Goal: Task Accomplishment & Management: Complete application form

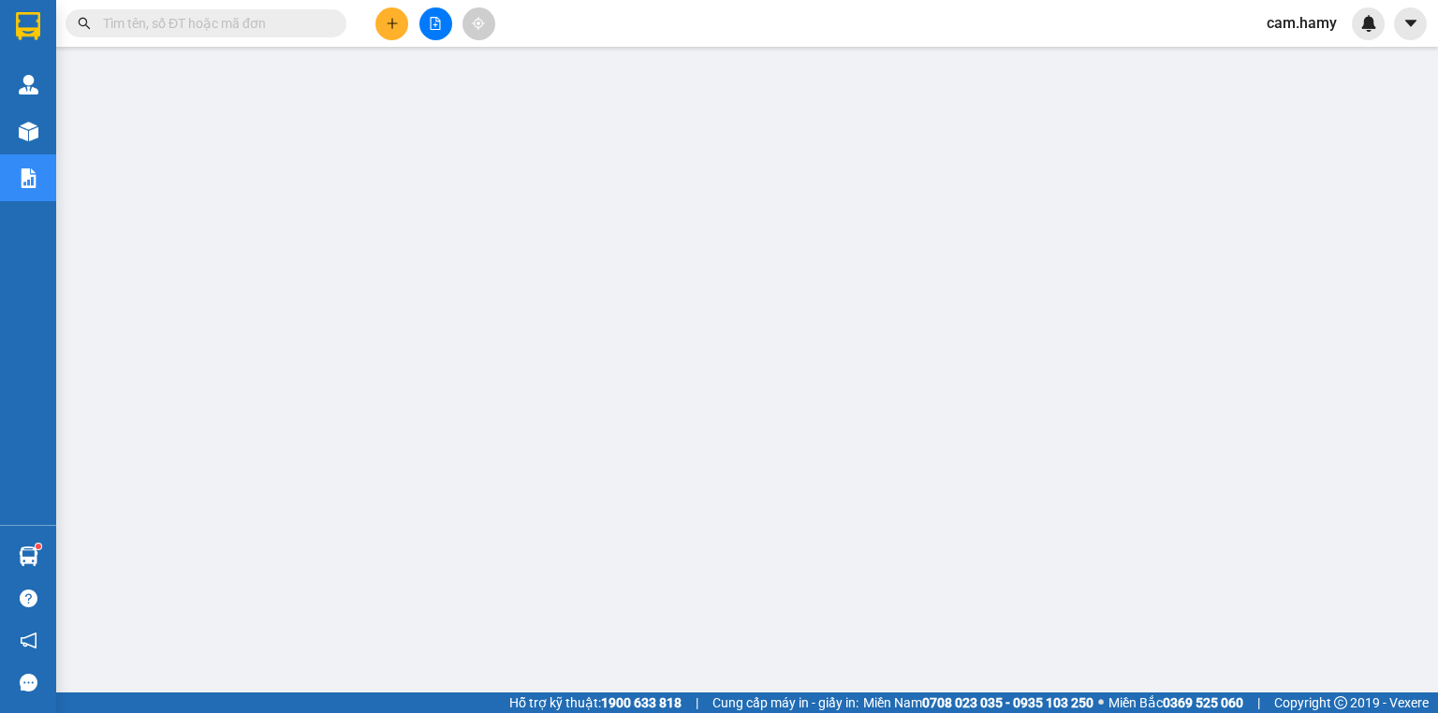
click at [427, 18] on button at bounding box center [435, 23] width 33 height 33
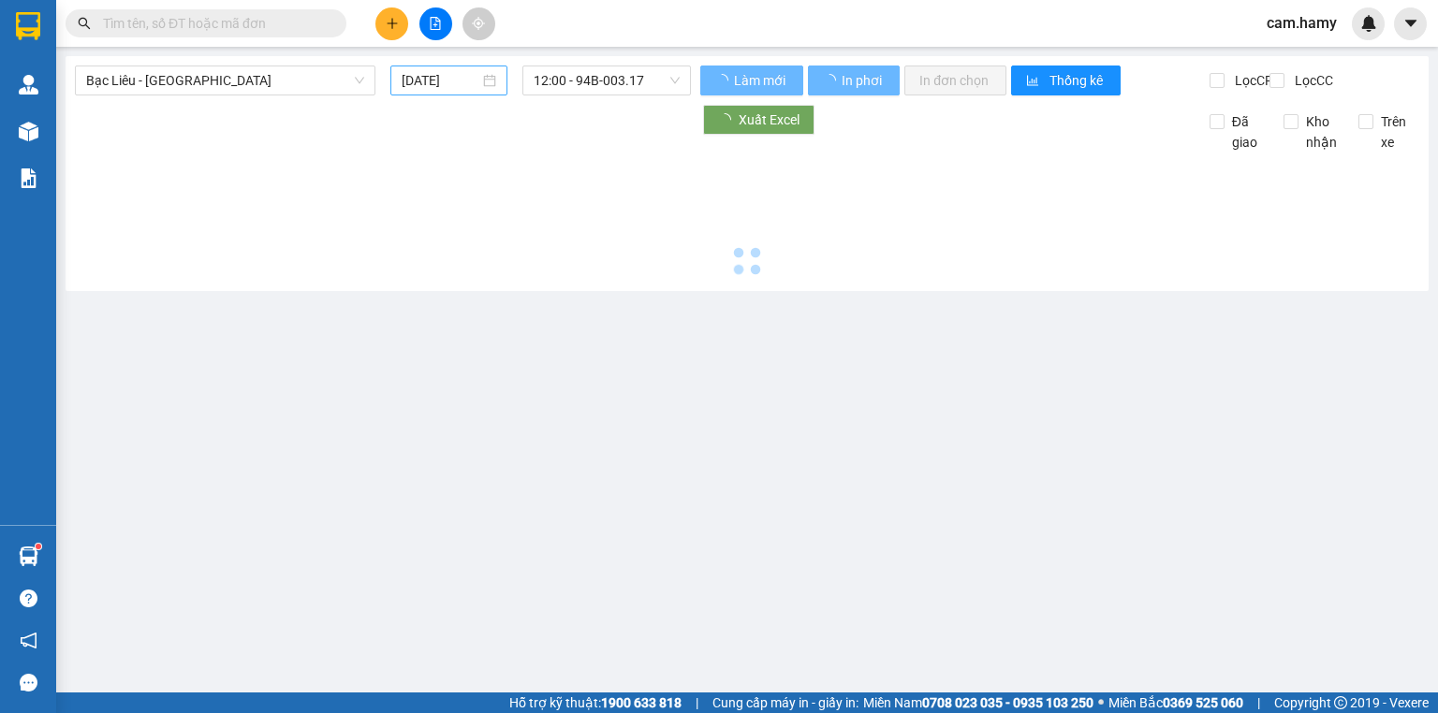
click at [447, 86] on input "[DATE]" at bounding box center [440, 80] width 77 height 21
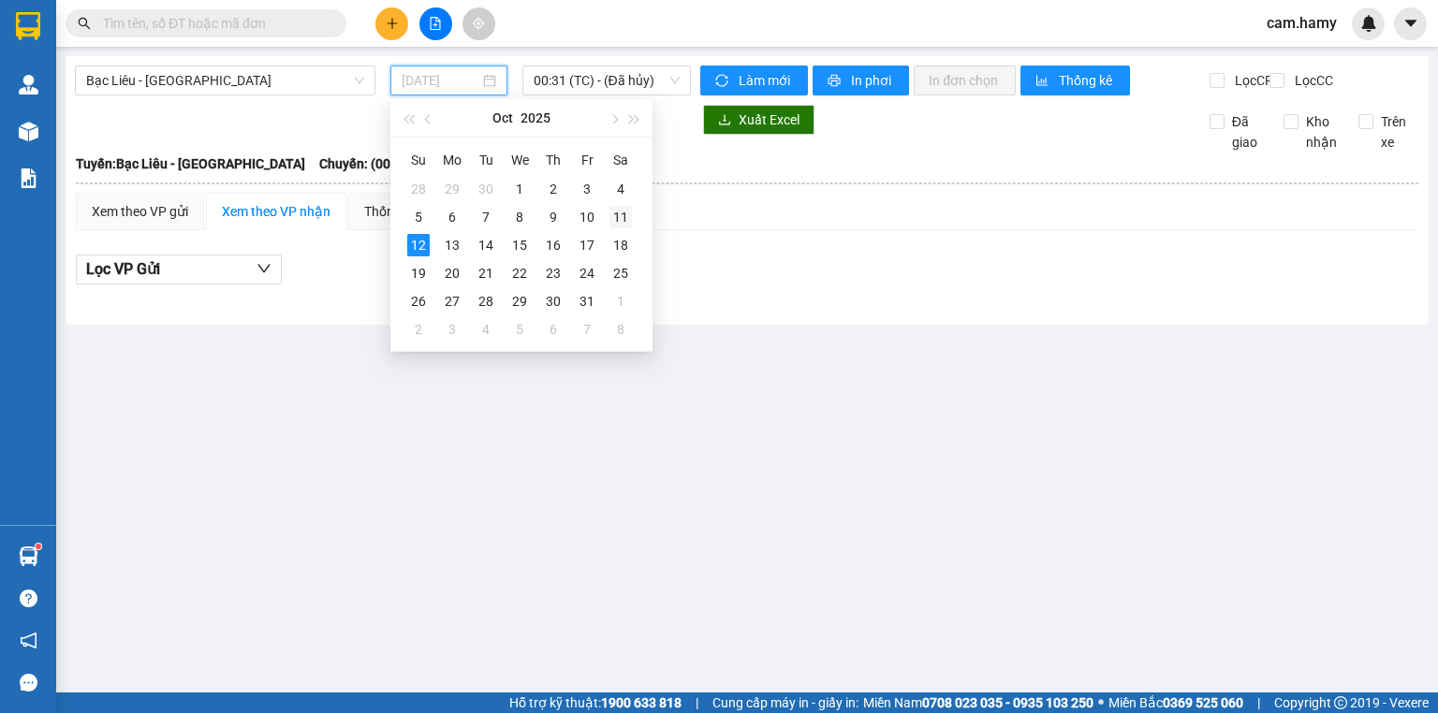
click at [614, 212] on div "11" at bounding box center [620, 217] width 22 height 22
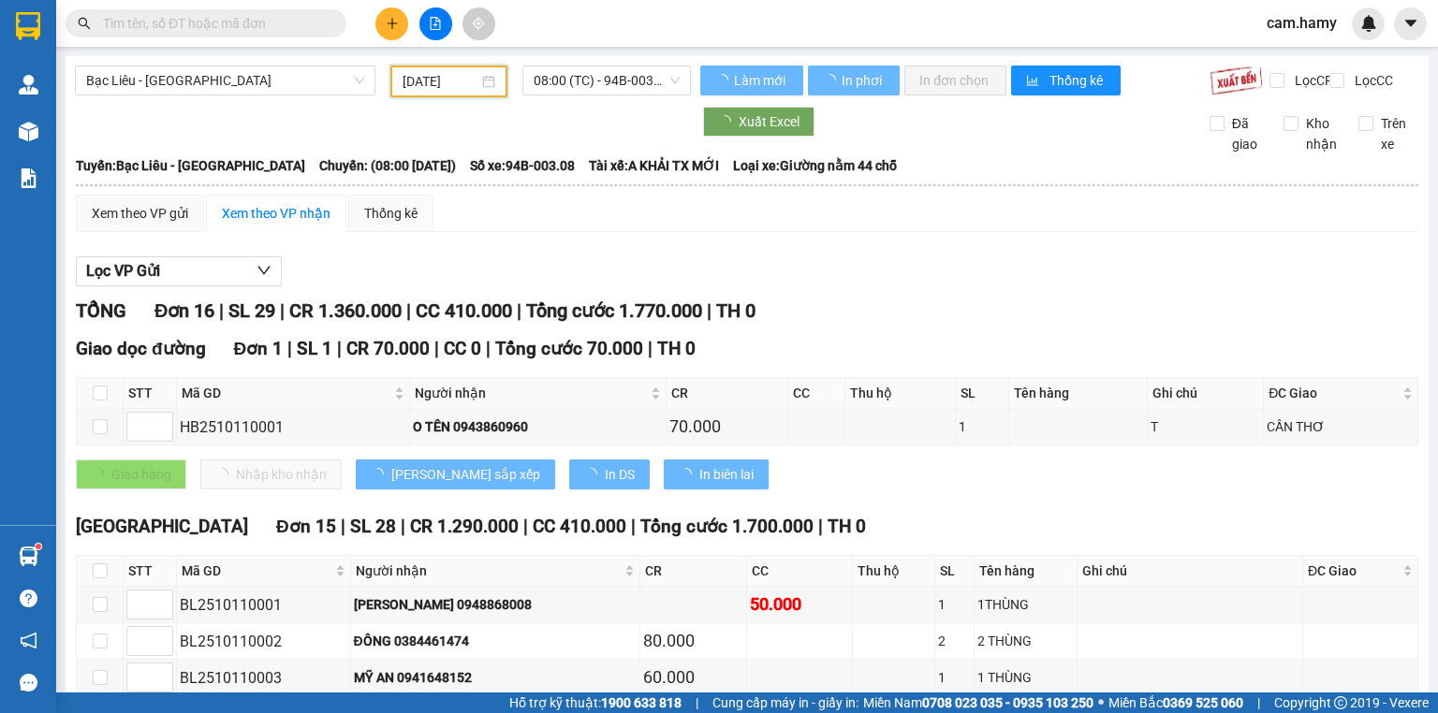
click at [583, 79] on span "08:00 (TC) - 94B-003.08" at bounding box center [607, 80] width 147 height 28
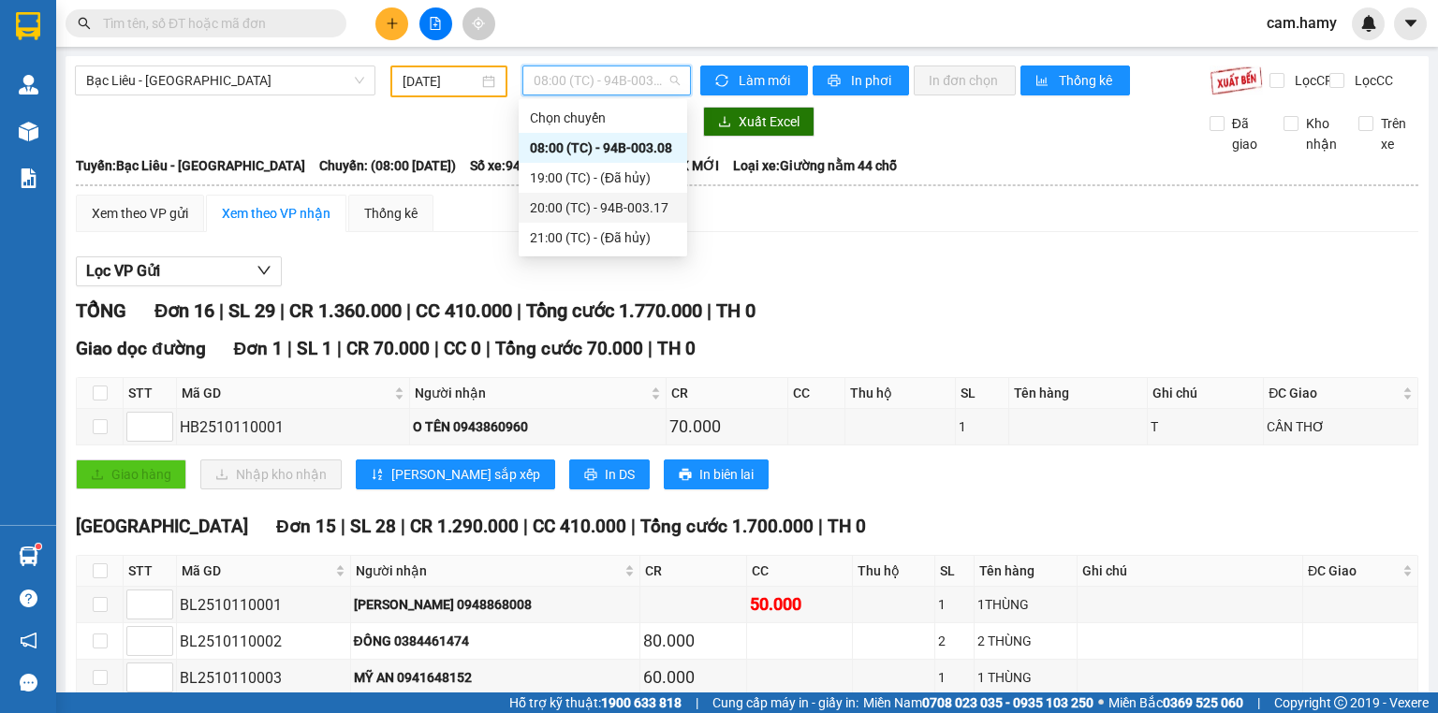
click at [620, 209] on div "20:00 (TC) - 94B-003.17" at bounding box center [603, 208] width 146 height 21
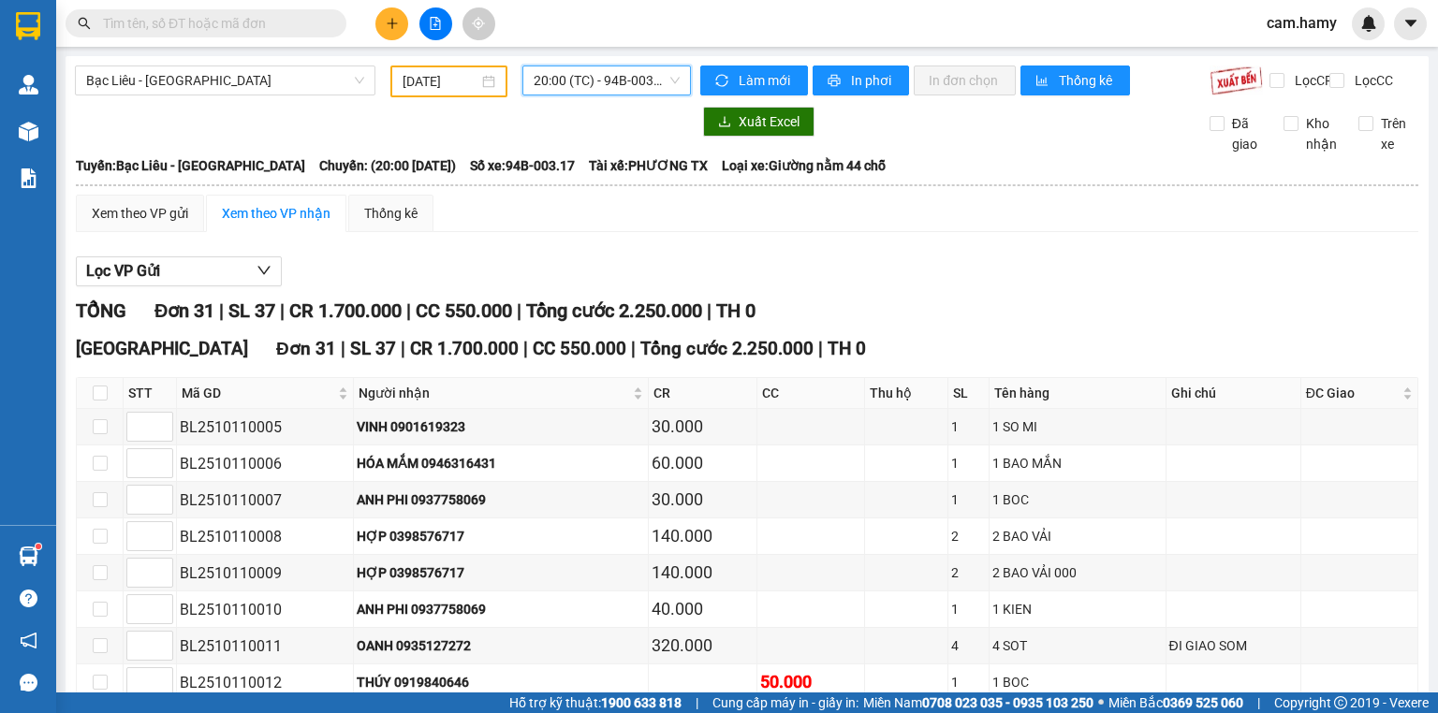
click at [461, 81] on input "[DATE]" at bounding box center [440, 81] width 75 height 21
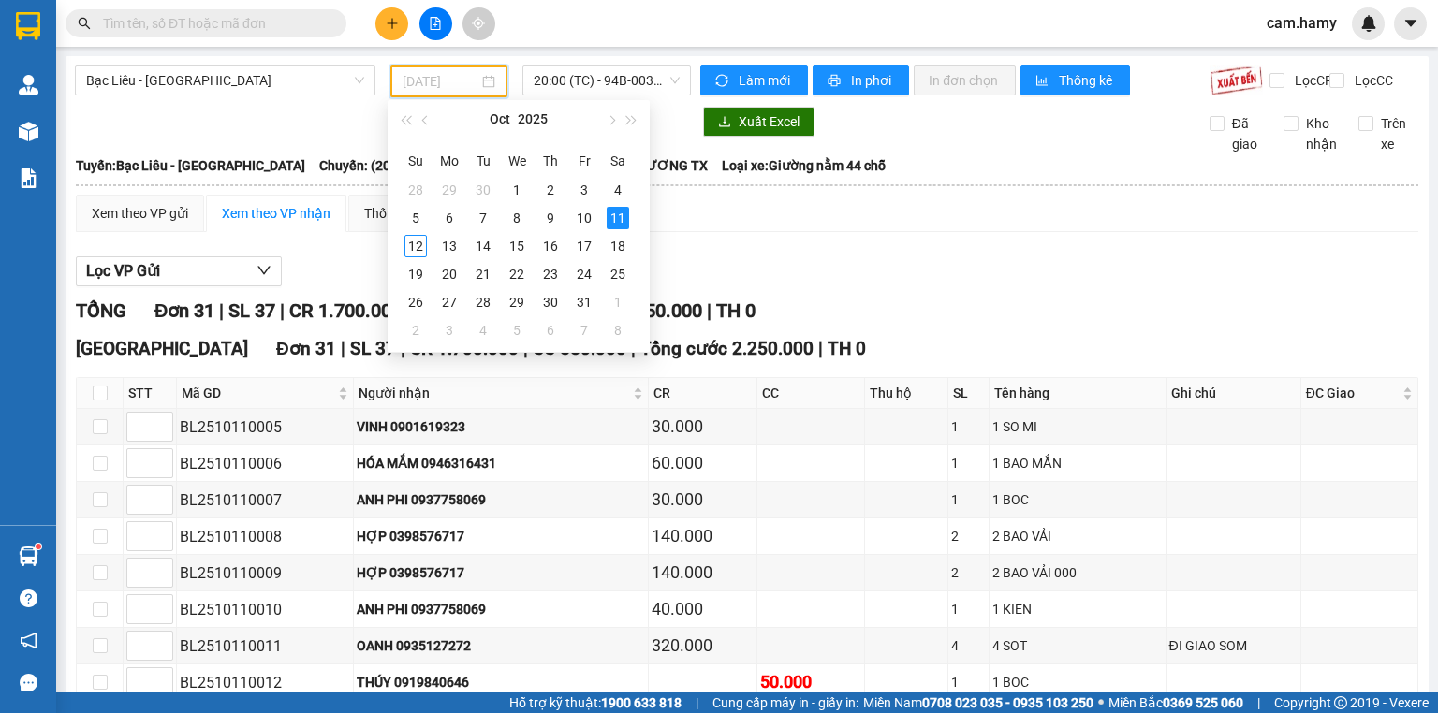
type input "[DATE]"
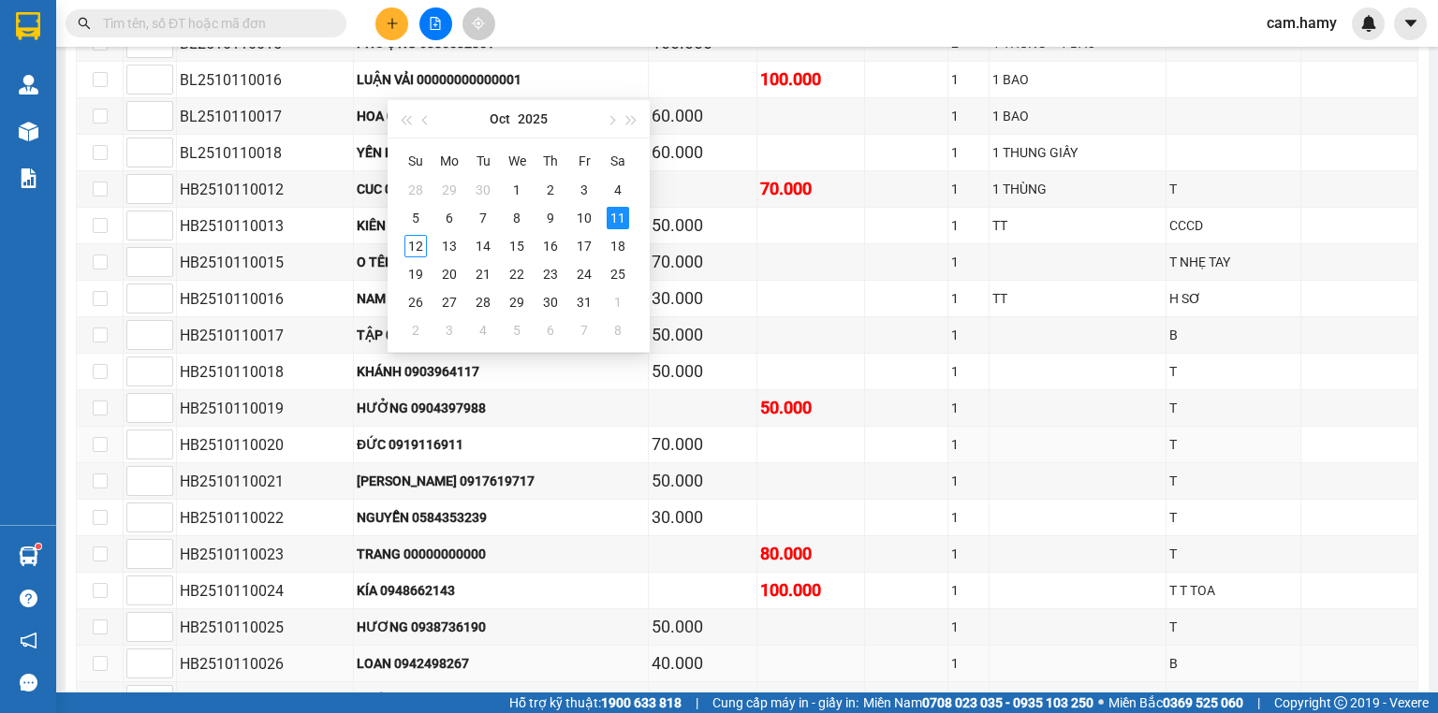
scroll to position [940, 0]
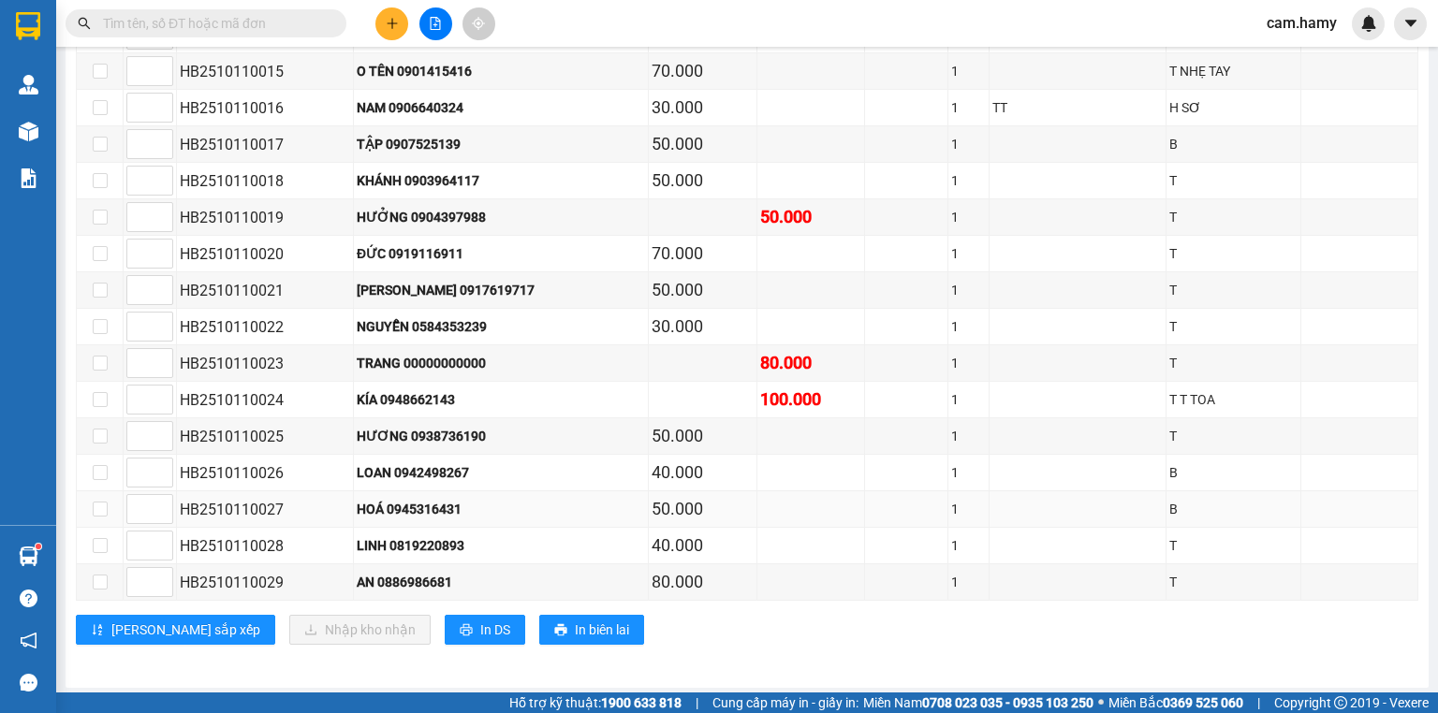
click at [668, 496] on div "50.000" at bounding box center [702, 509] width 101 height 26
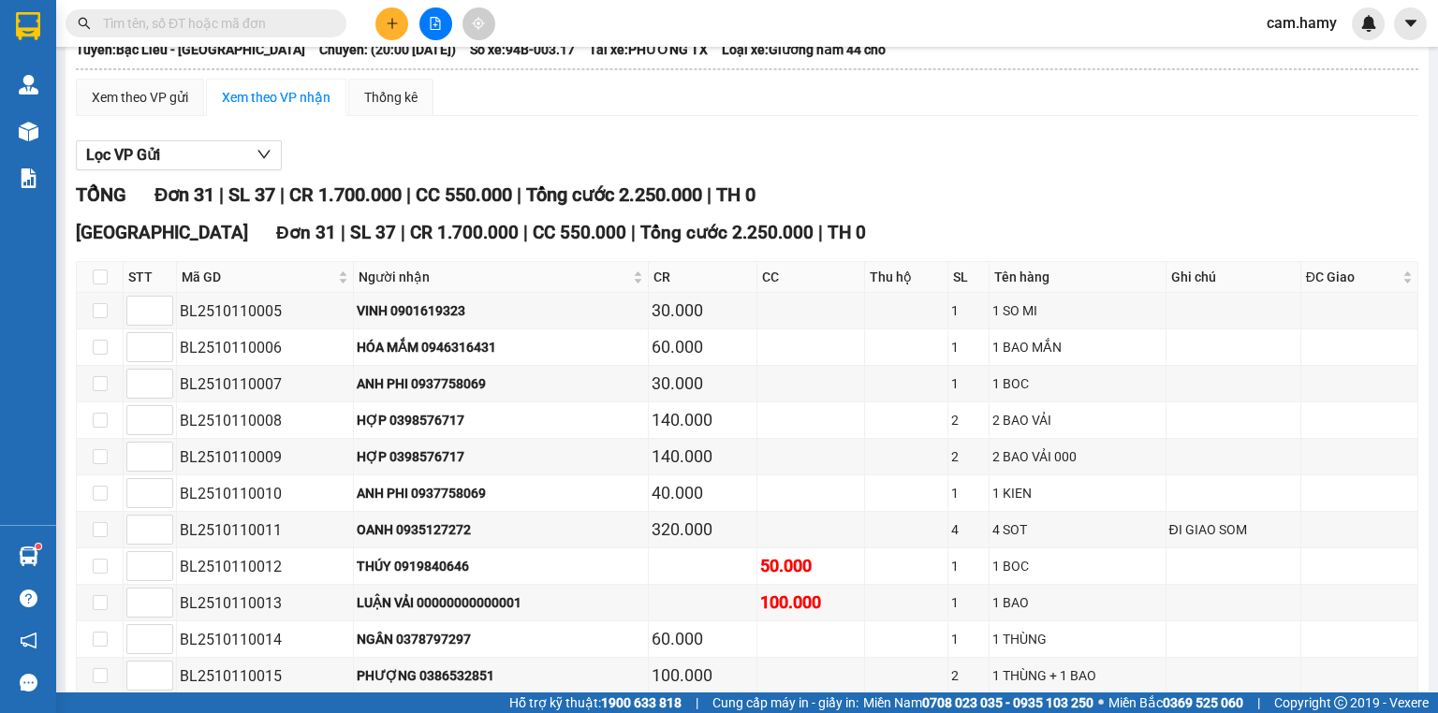
scroll to position [0, 0]
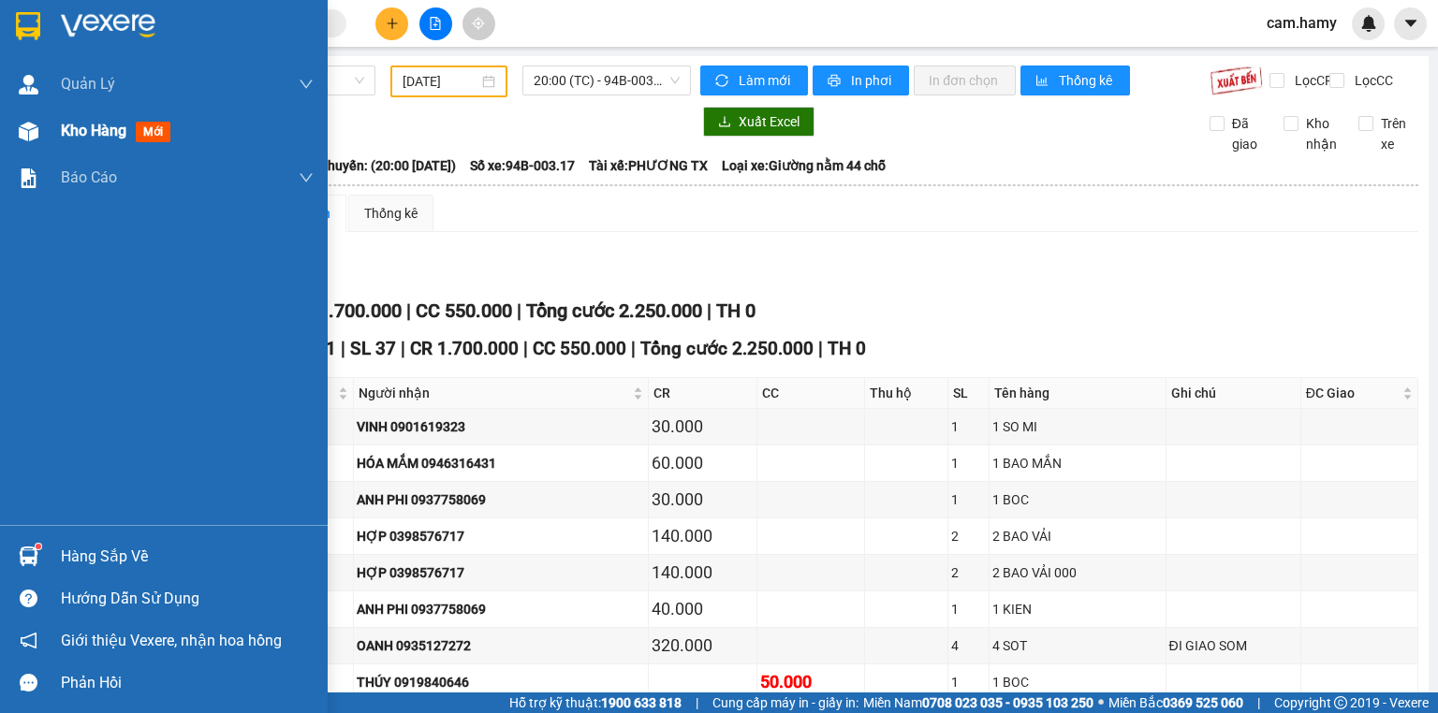
click at [73, 125] on span "Kho hàng" at bounding box center [94, 131] width 66 height 18
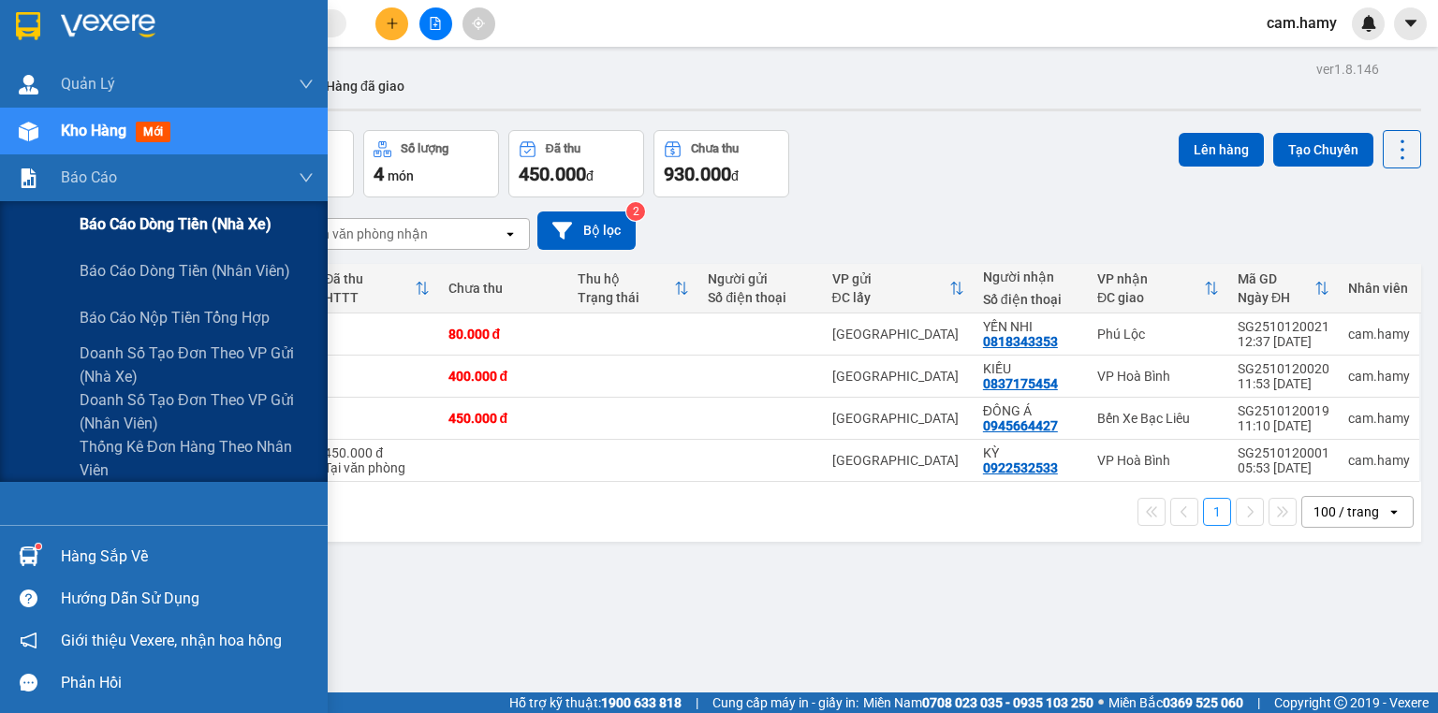
click at [119, 243] on div "Báo cáo dòng tiền (nhà xe)" at bounding box center [197, 224] width 234 height 47
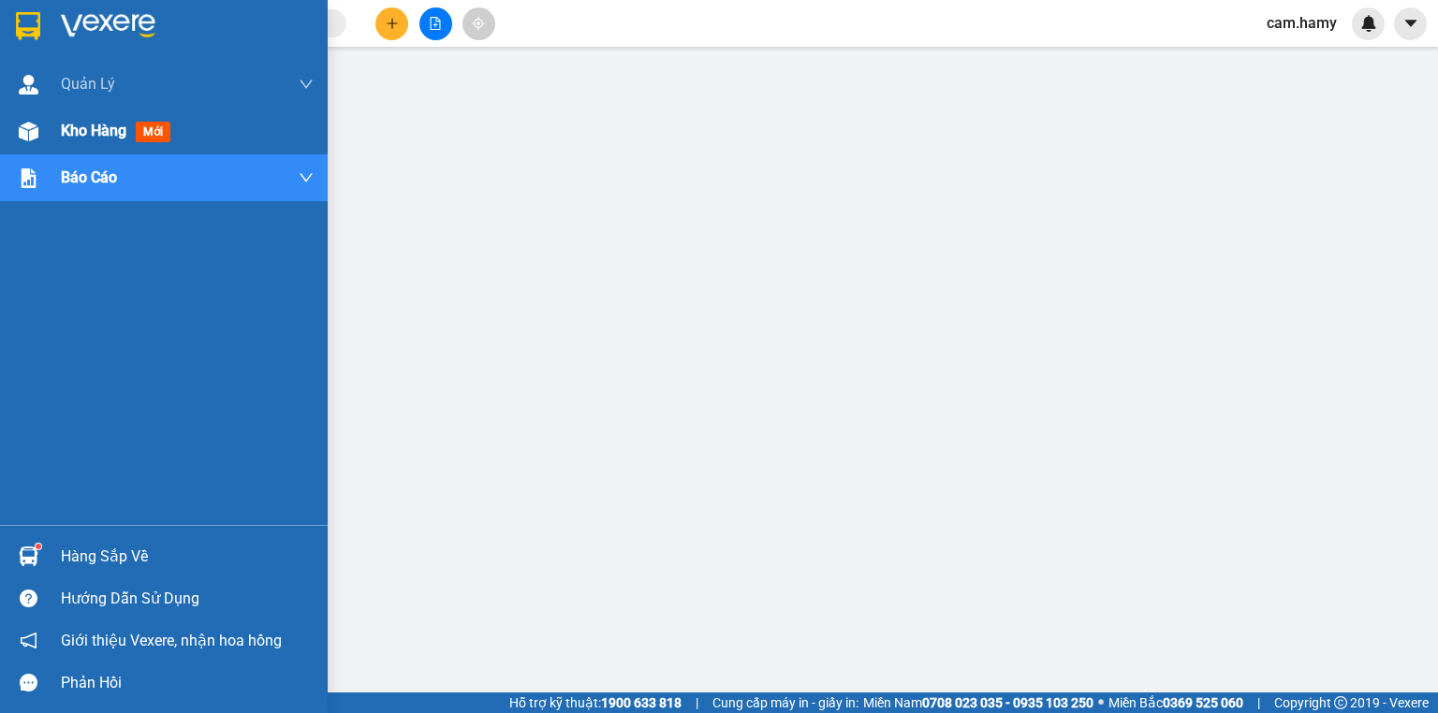
click at [87, 127] on span "Kho hàng" at bounding box center [94, 131] width 66 height 18
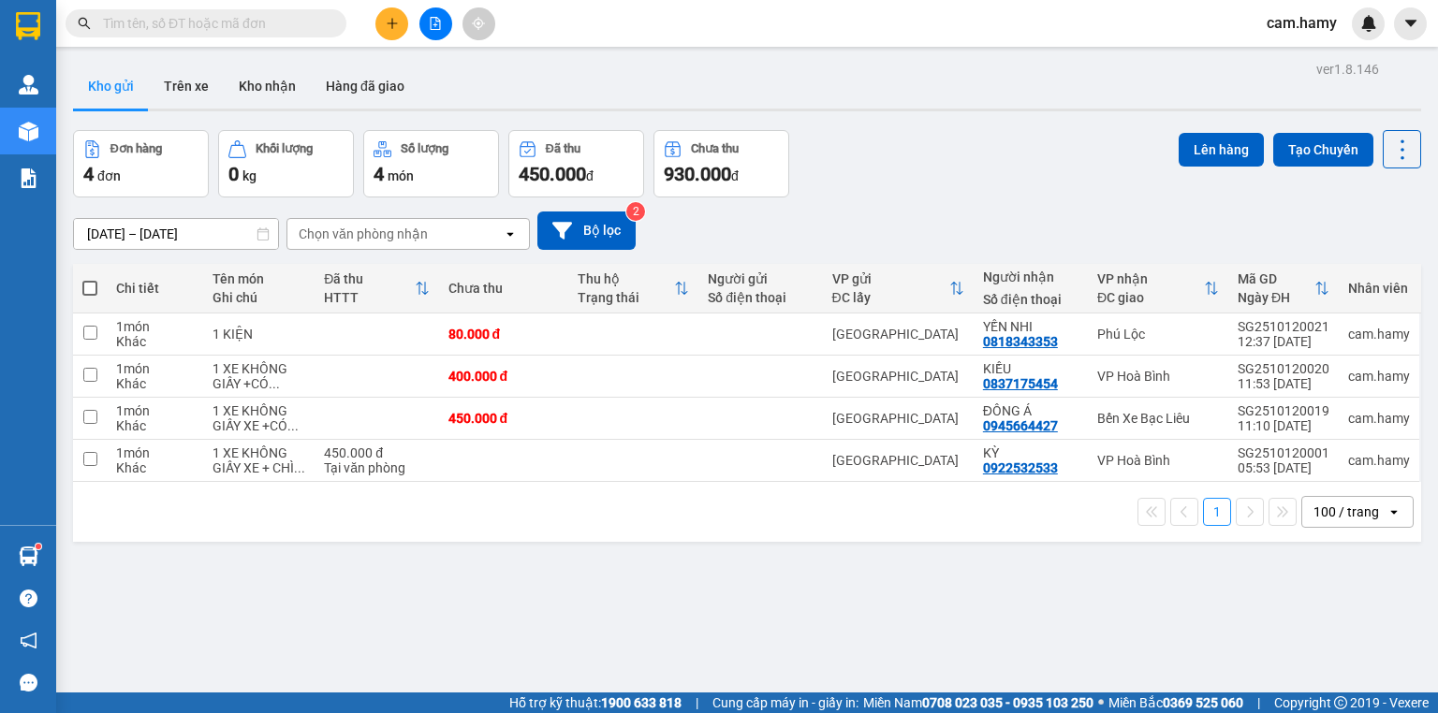
click at [393, 32] on button at bounding box center [391, 23] width 33 height 33
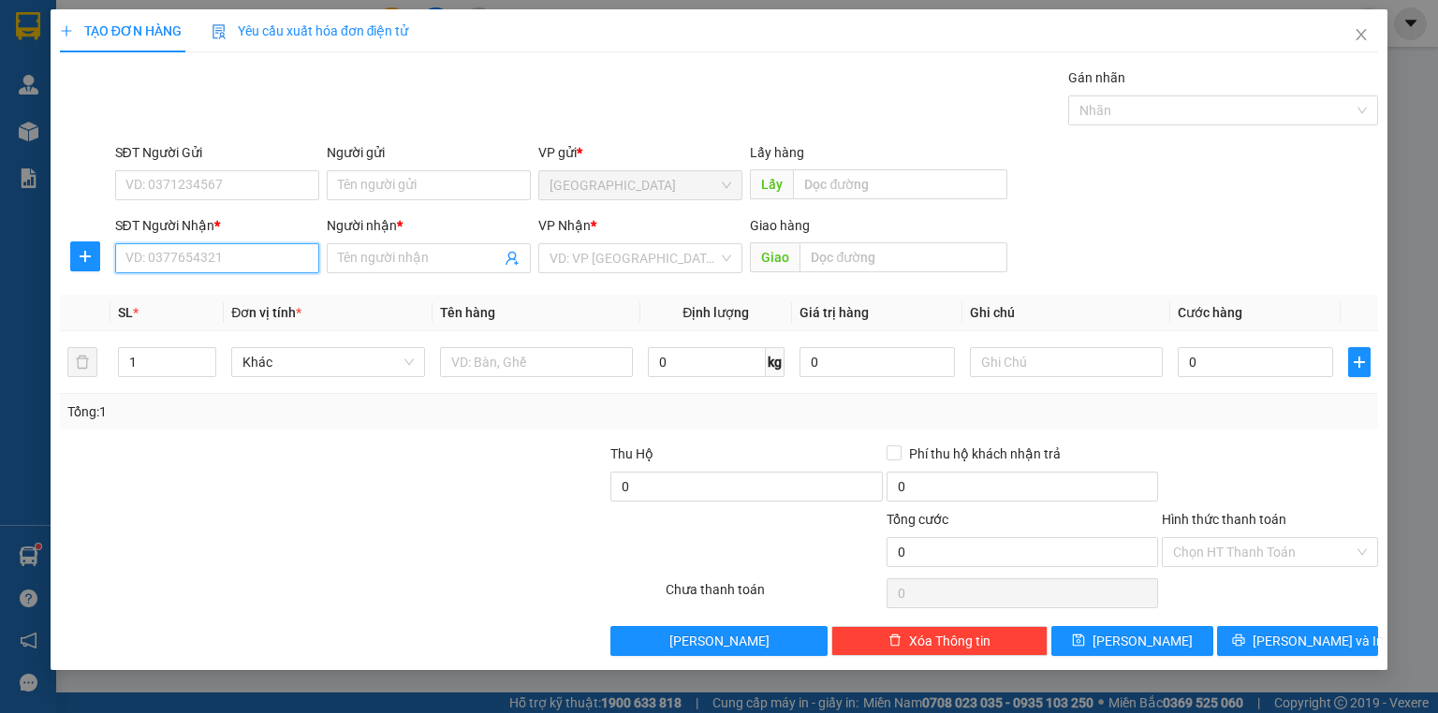
click at [220, 260] on input "SĐT Người Nhận *" at bounding box center [217, 258] width 204 height 30
click at [227, 284] on div "0947352909 - THẢO GỬI MẸ" at bounding box center [217, 295] width 204 height 30
type input "0947352909"
type input "THẢO GỬI MẸ"
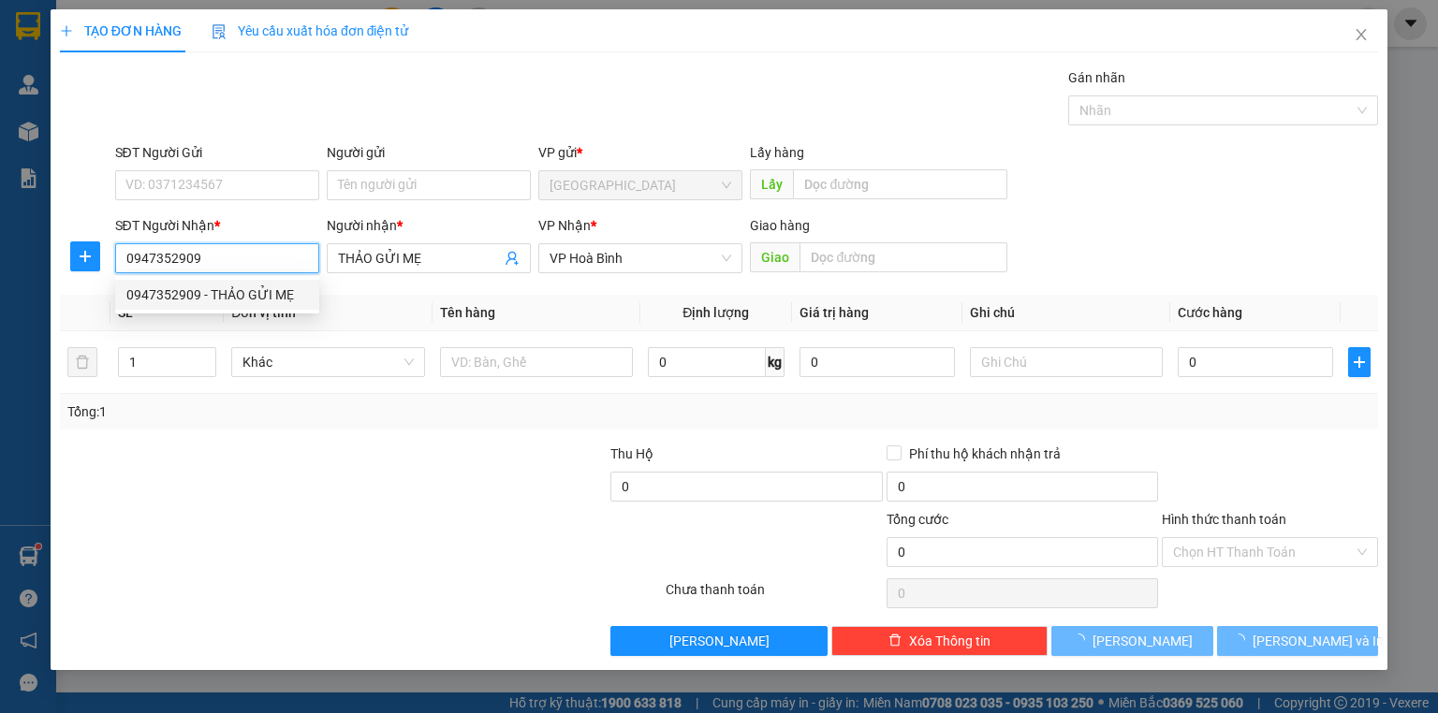
type input "30.000"
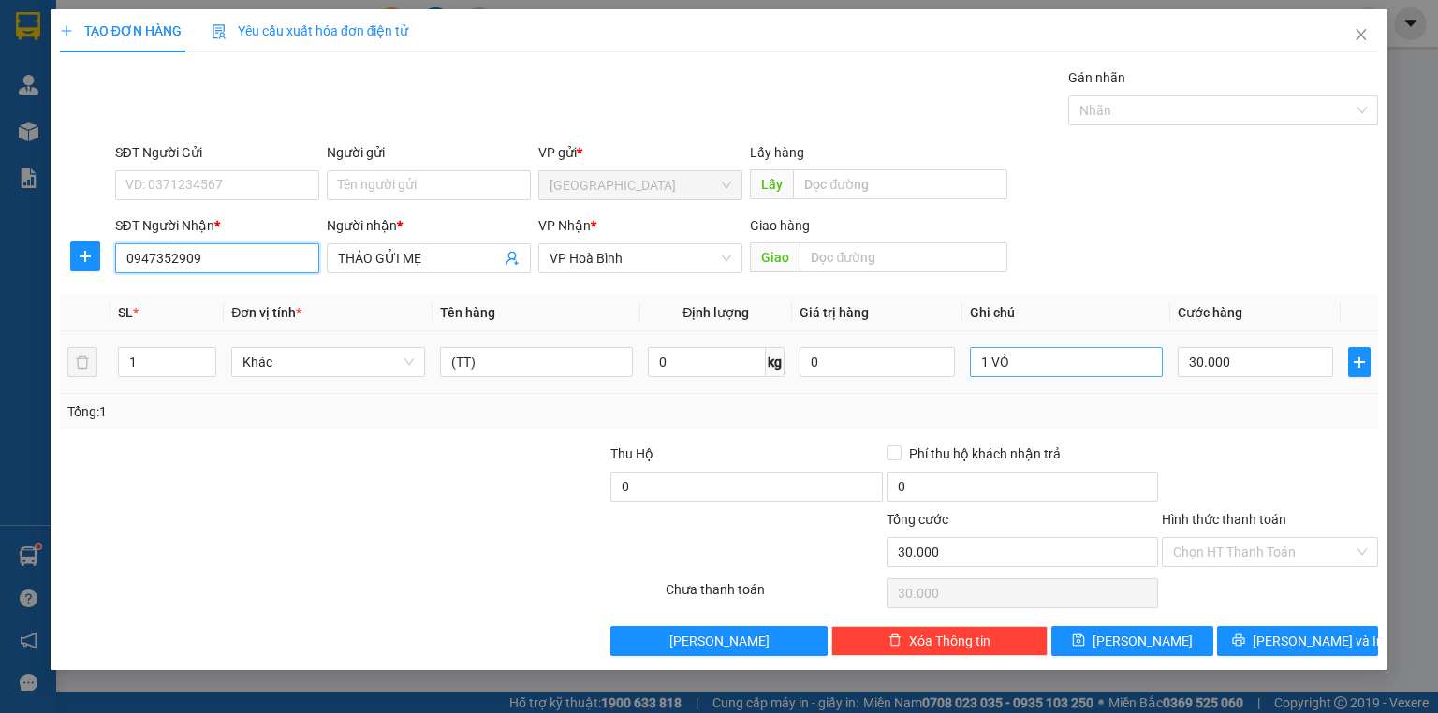
type input "0947352909"
click at [1080, 367] on input "1 VỎ" at bounding box center [1066, 362] width 193 height 30
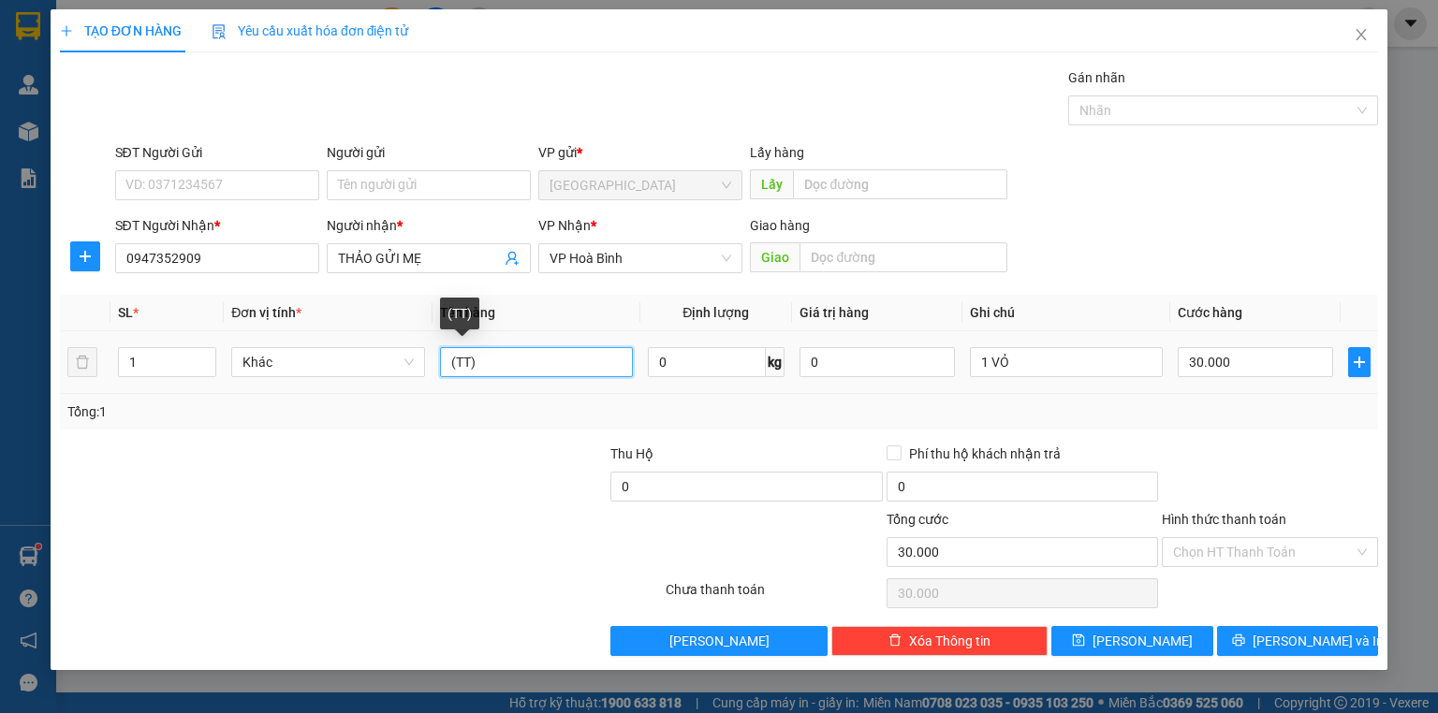
click at [487, 359] on input "(TT)" at bounding box center [536, 362] width 193 height 30
click at [489, 359] on input "(TT)" at bounding box center [536, 362] width 193 height 30
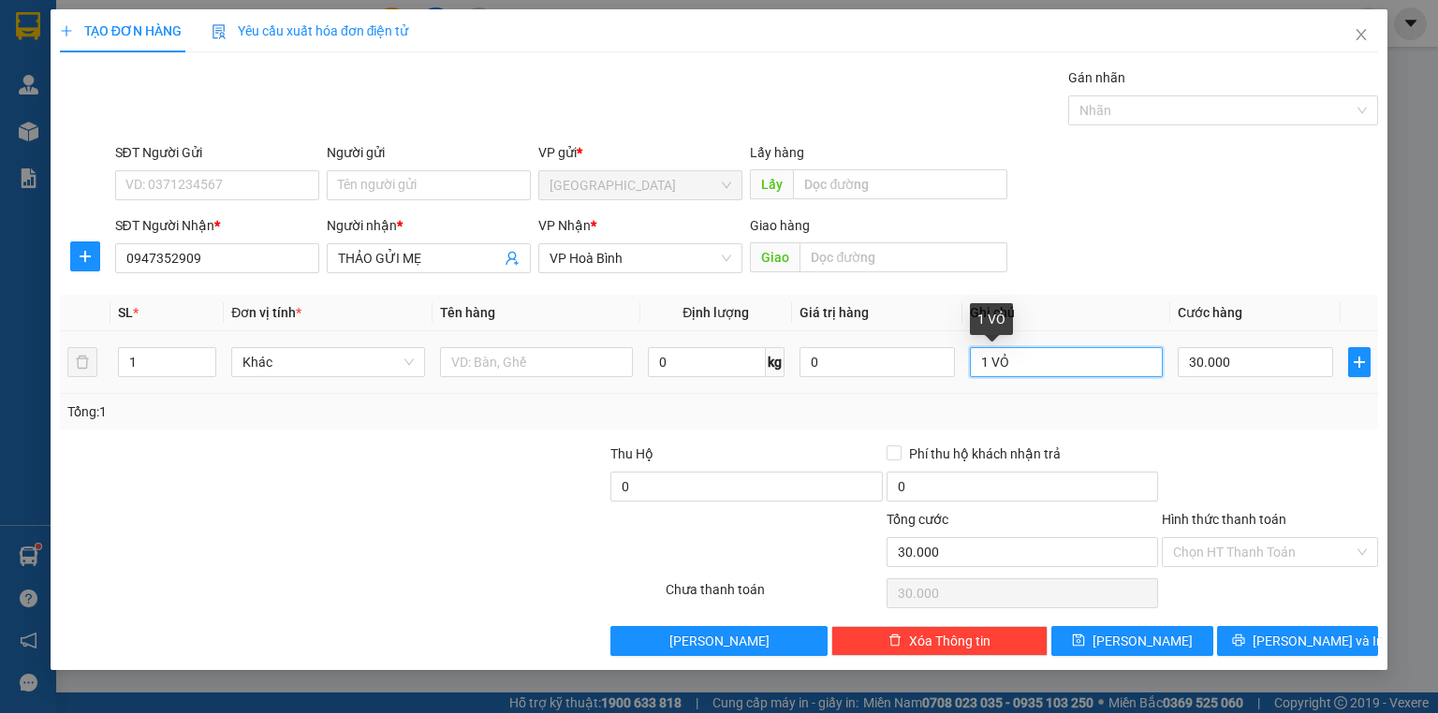
click at [1085, 357] on input "1 VỎ" at bounding box center [1066, 362] width 193 height 30
click at [1088, 356] on input "1 VỎ" at bounding box center [1066, 362] width 193 height 30
type input "1"
type input "1 BỌC"
drag, startPoint x: 1247, startPoint y: 424, endPoint x: 1309, endPoint y: 406, distance: 64.3
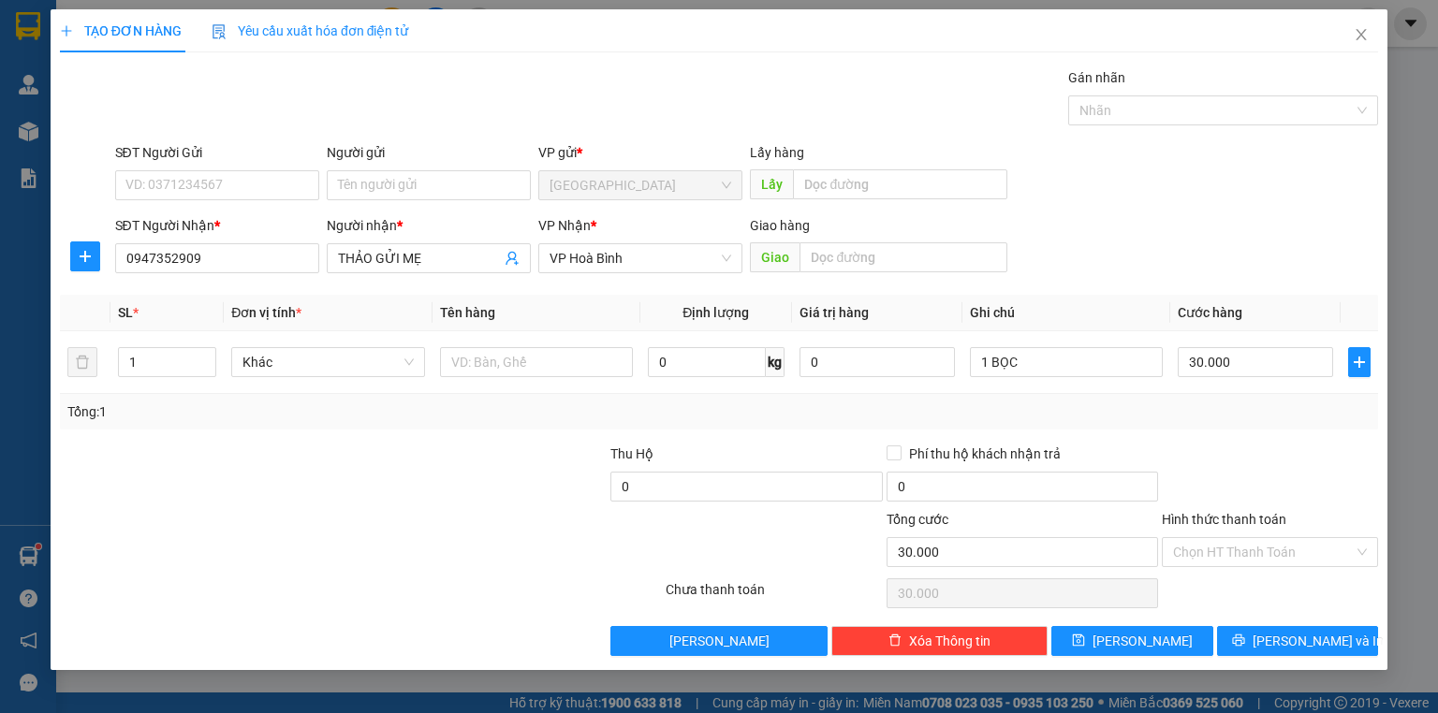
click at [1249, 424] on div "Tổng: 1" at bounding box center [719, 412] width 1318 height 36
click at [1297, 542] on input "Hình thức thanh toán" at bounding box center [1263, 552] width 181 height 28
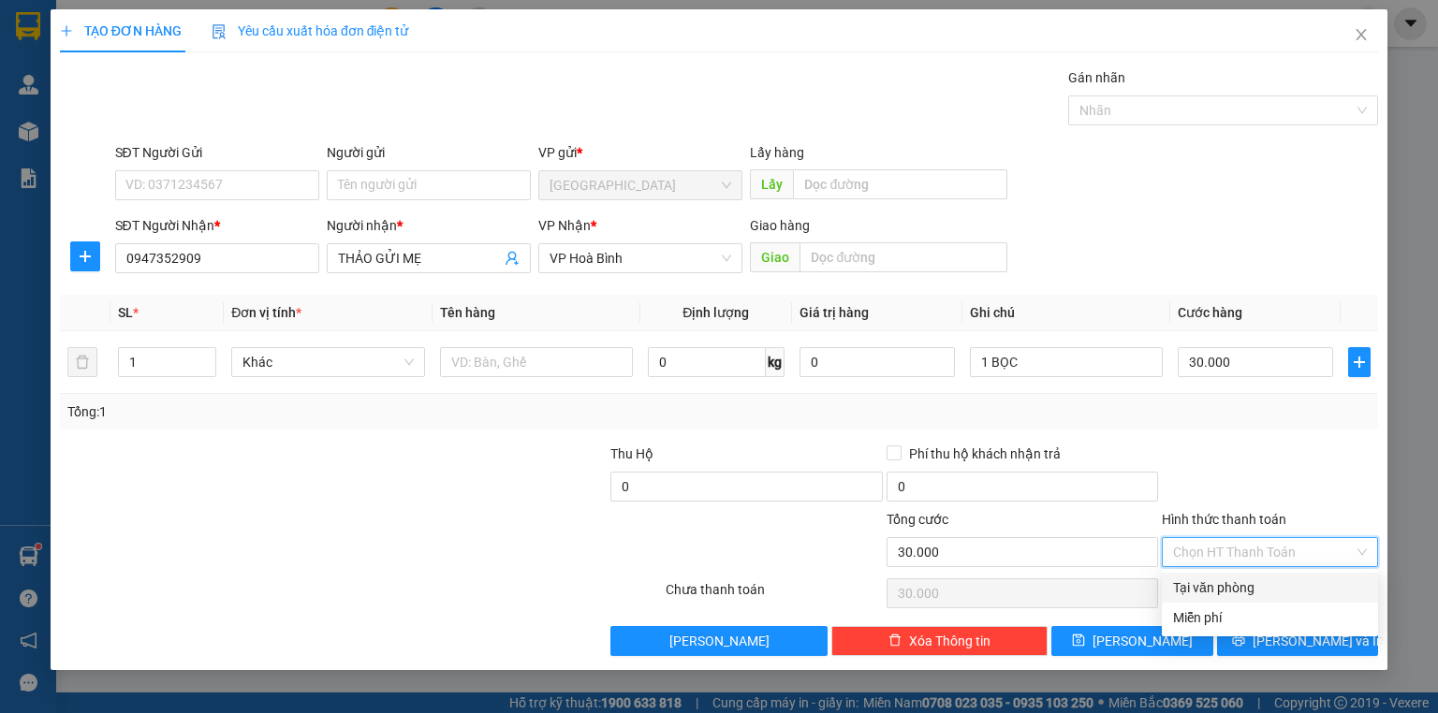
click at [1247, 591] on div "Tại văn phòng" at bounding box center [1270, 588] width 194 height 21
type input "0"
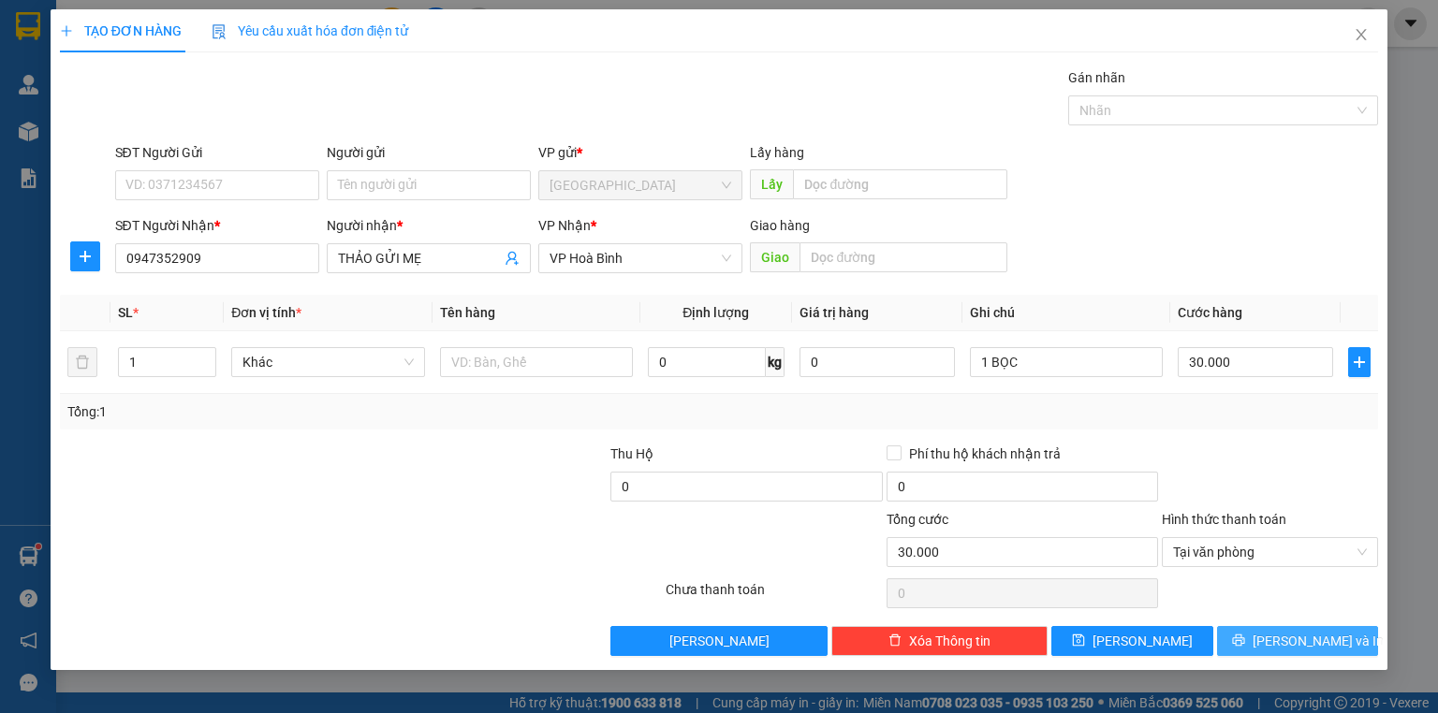
click at [1303, 636] on span "[PERSON_NAME] và In" at bounding box center [1318, 641] width 131 height 21
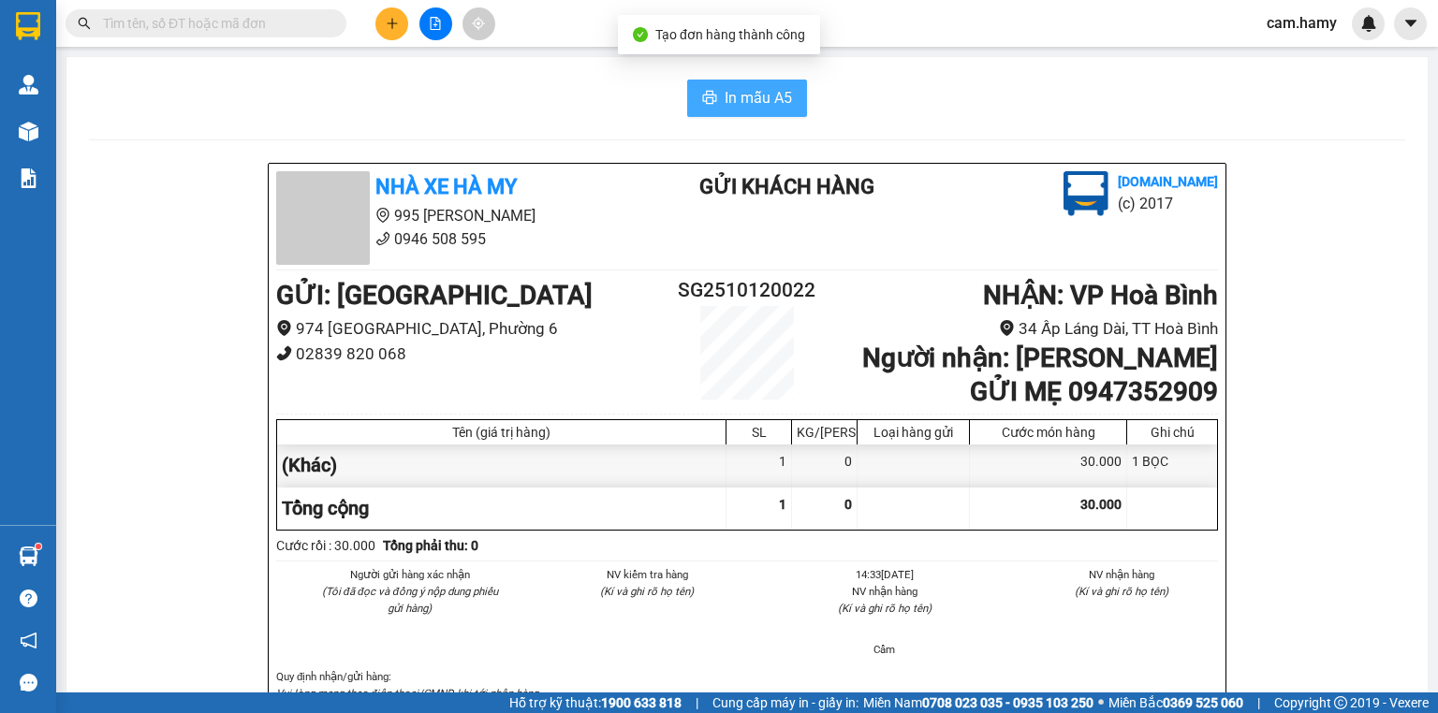
click at [711, 89] on button "In mẫu A5" at bounding box center [747, 98] width 120 height 37
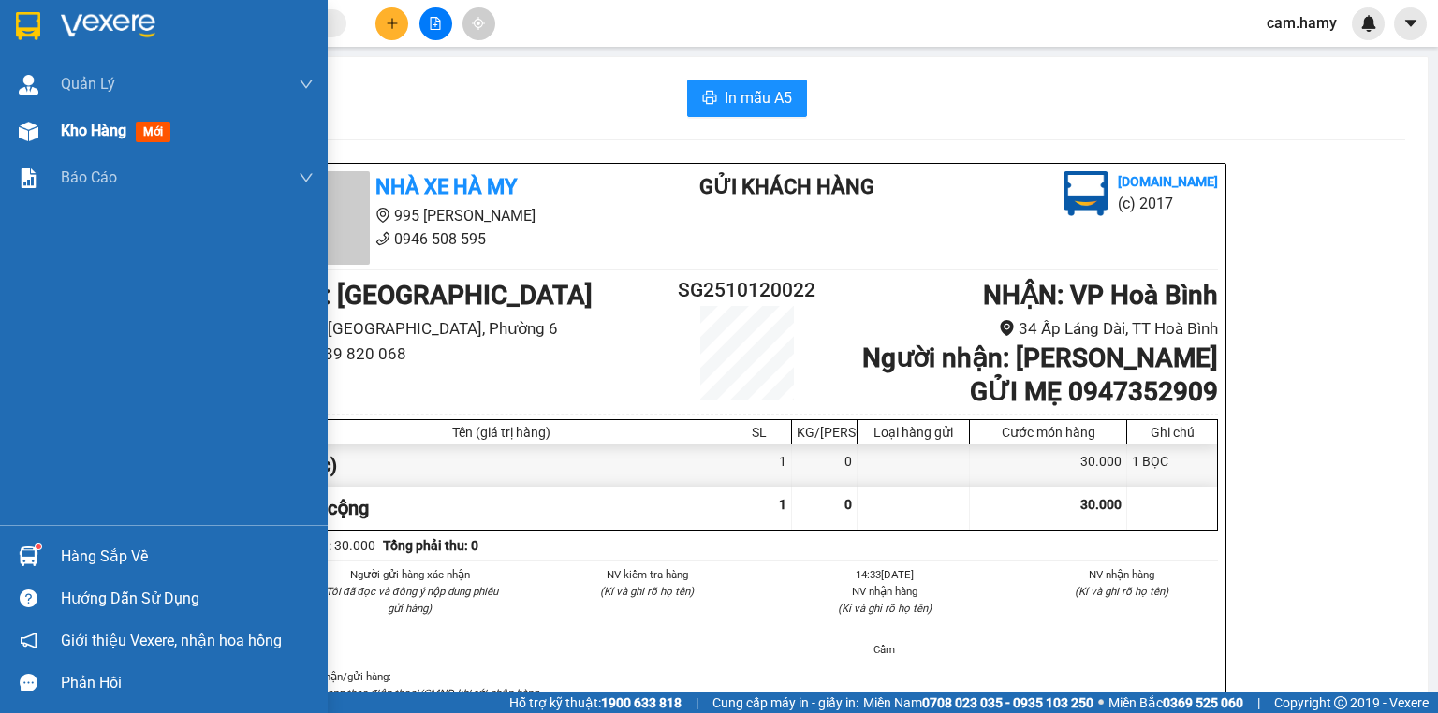
click at [37, 125] on img at bounding box center [29, 132] width 20 height 20
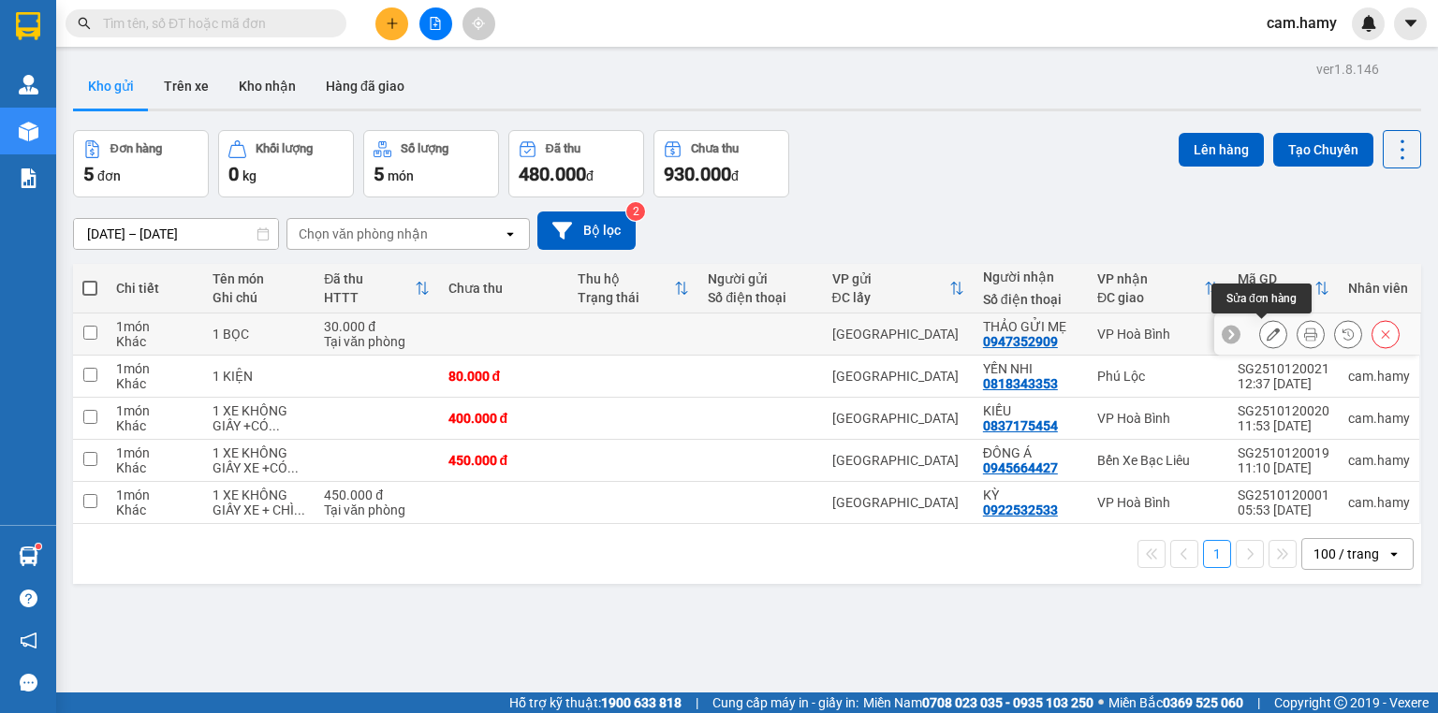
click at [1267, 330] on icon at bounding box center [1273, 334] width 13 height 13
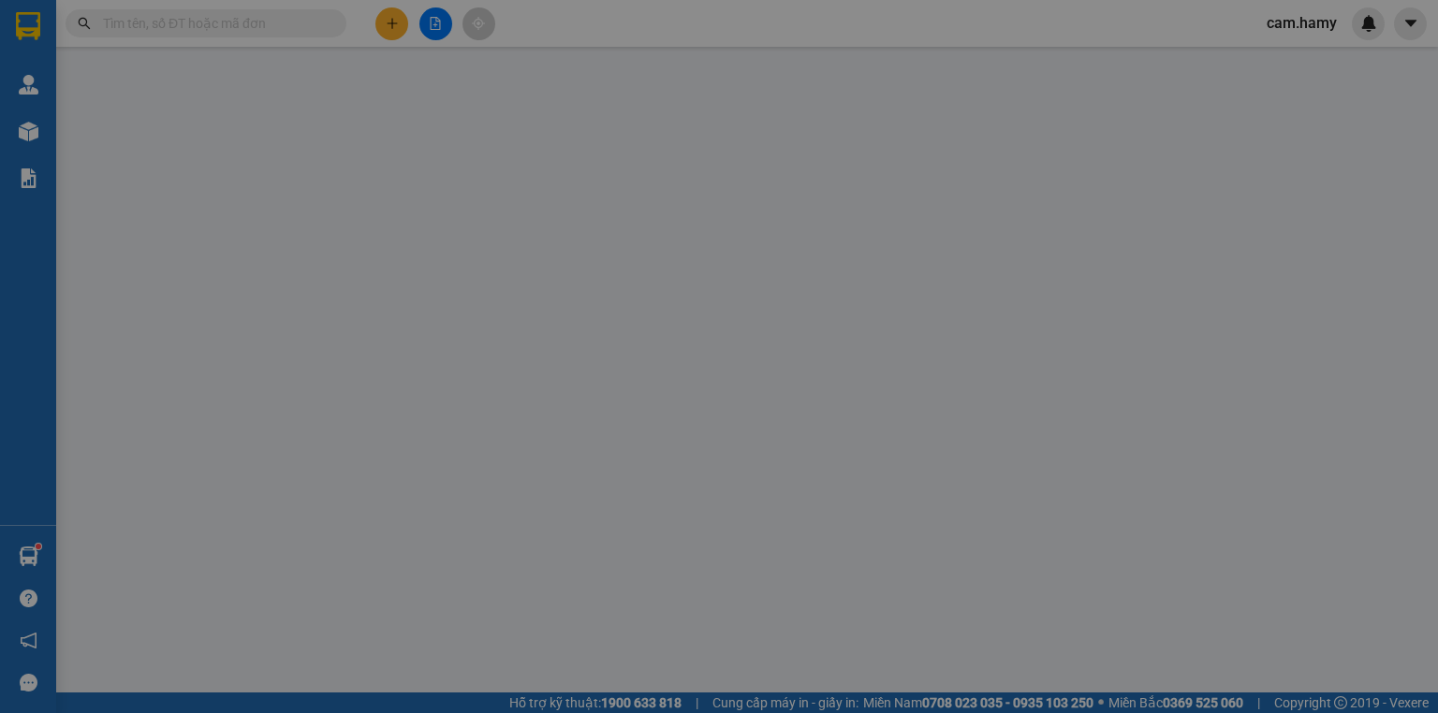
type input "0947352909"
type input "THẢO GỬI MẸ"
type input "0"
type input "30.000"
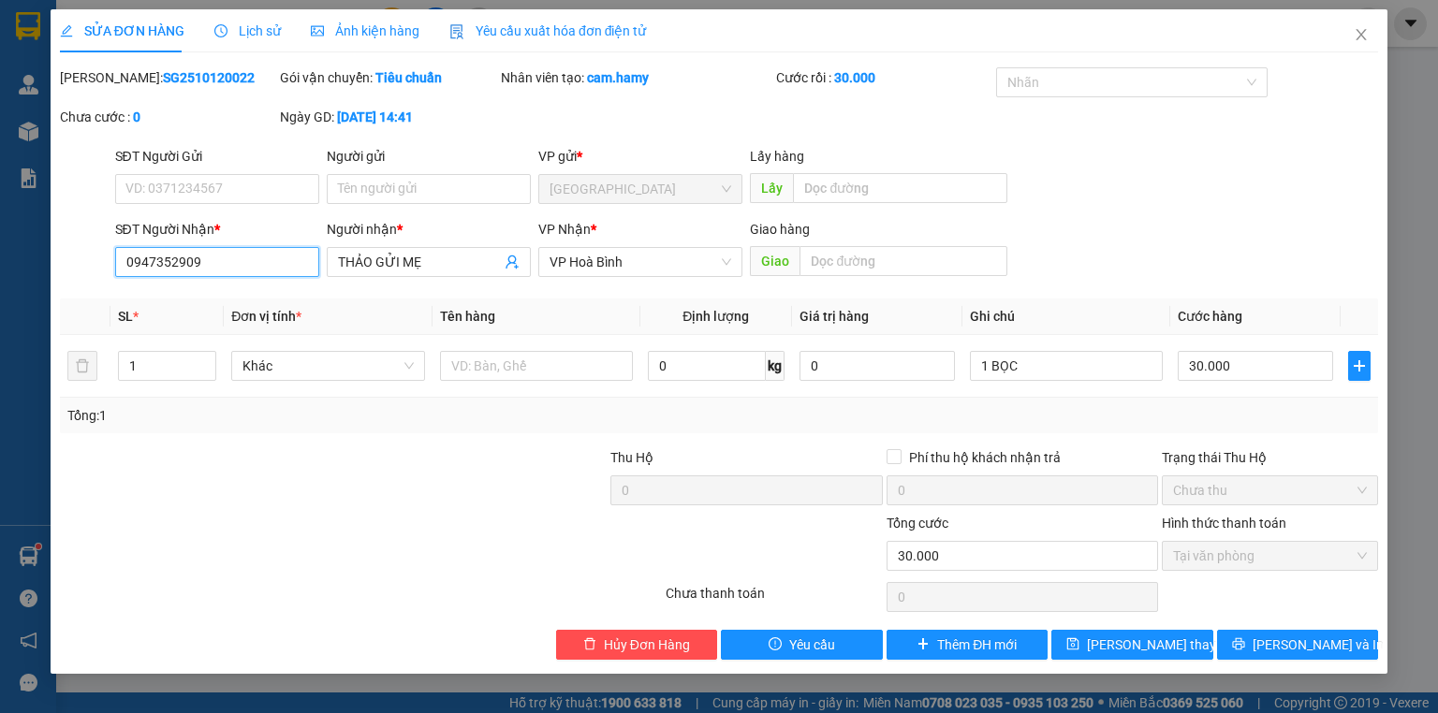
click at [221, 267] on input "0947352909" at bounding box center [217, 262] width 204 height 30
click at [678, 651] on span "Hủy Đơn Hàng" at bounding box center [647, 645] width 86 height 21
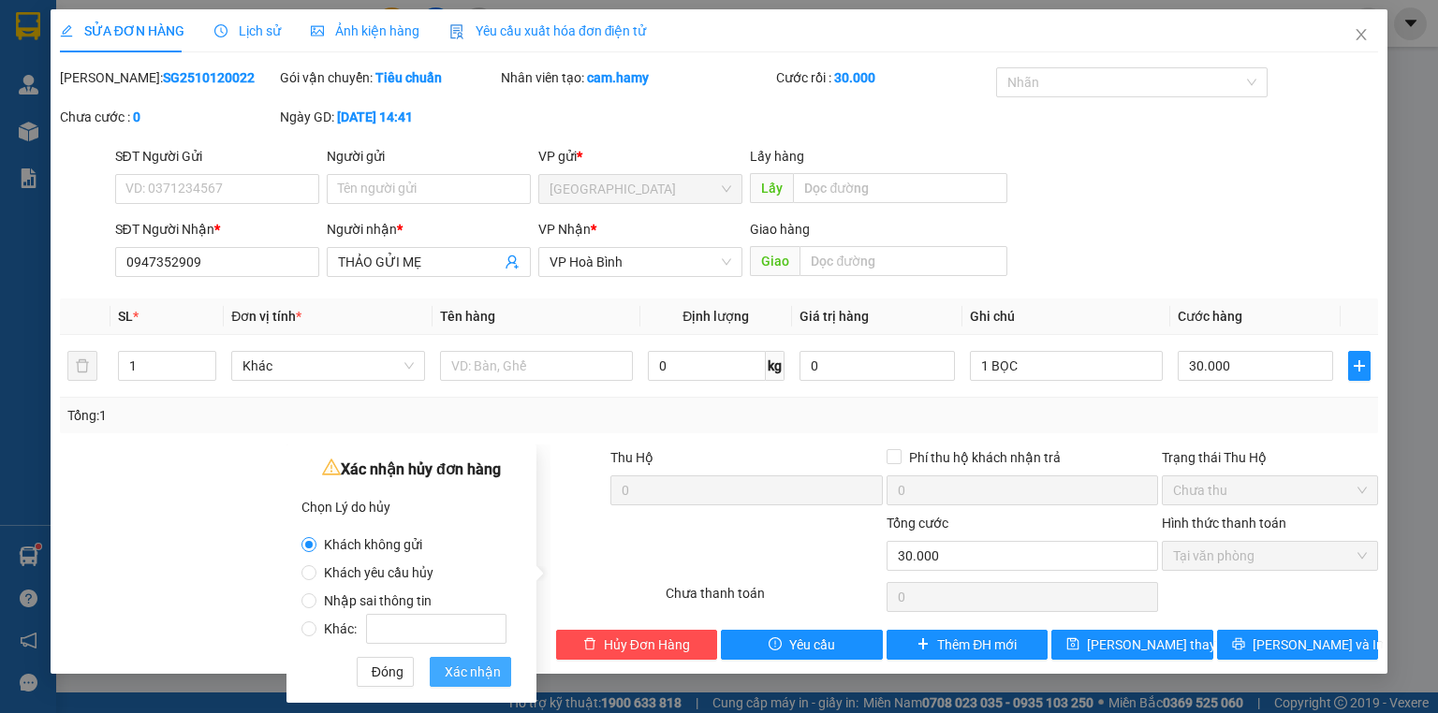
click at [467, 669] on span "Xác nhận" at bounding box center [473, 672] width 56 height 21
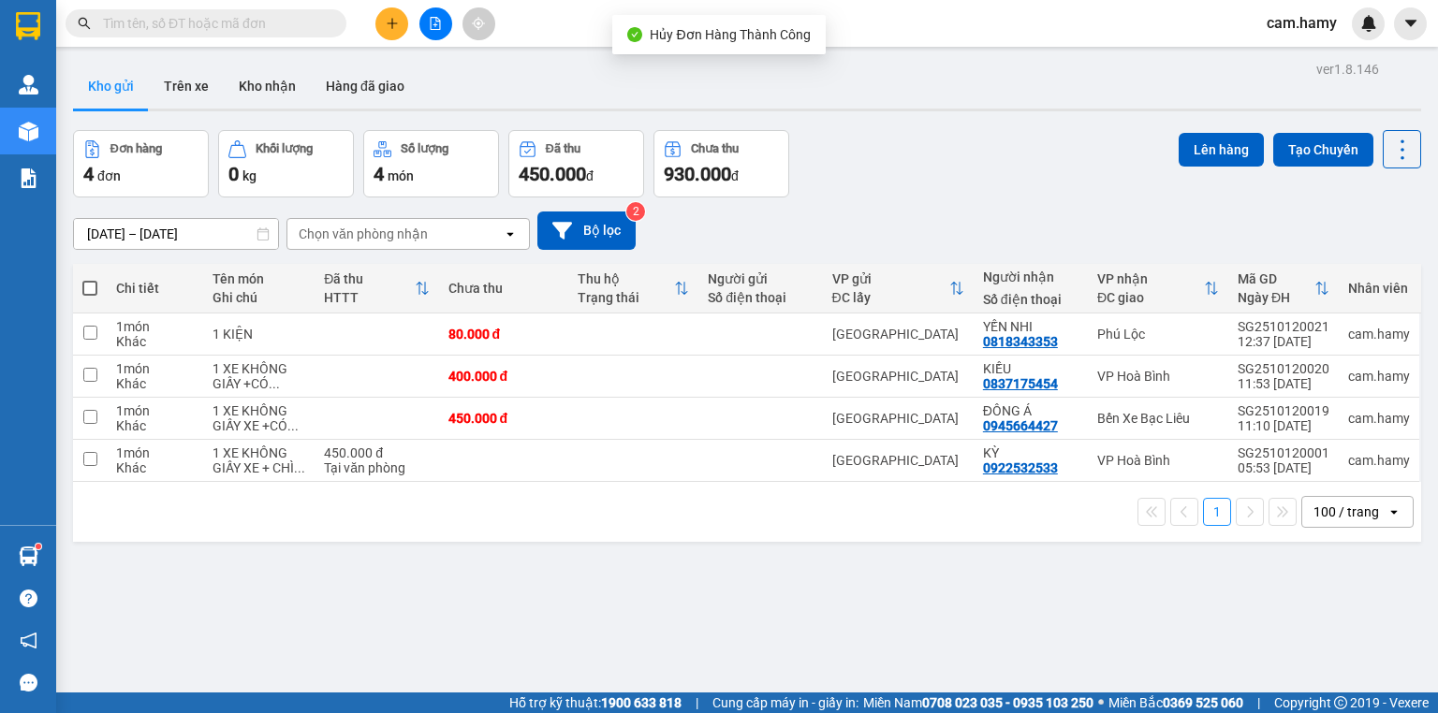
click at [402, 30] on button at bounding box center [391, 23] width 33 height 33
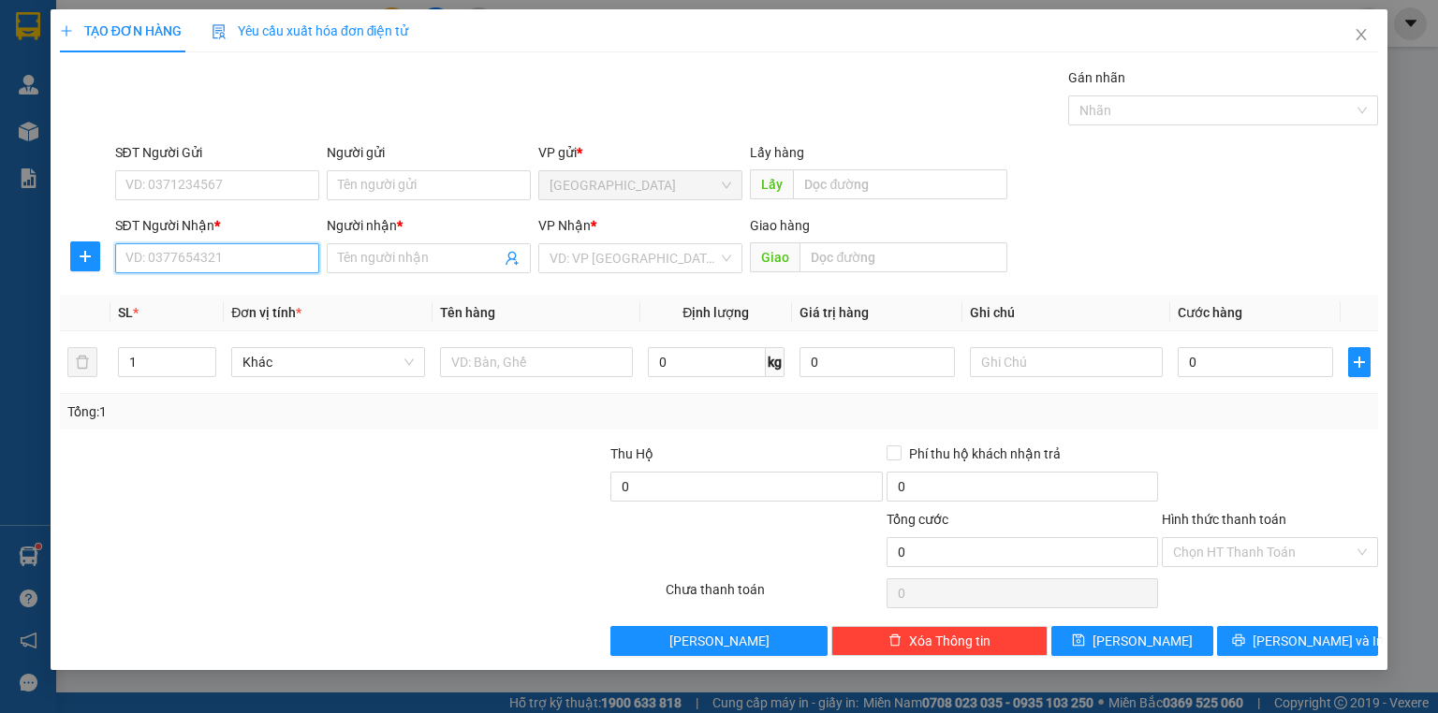
paste input "0947352909"
type input "0947352909"
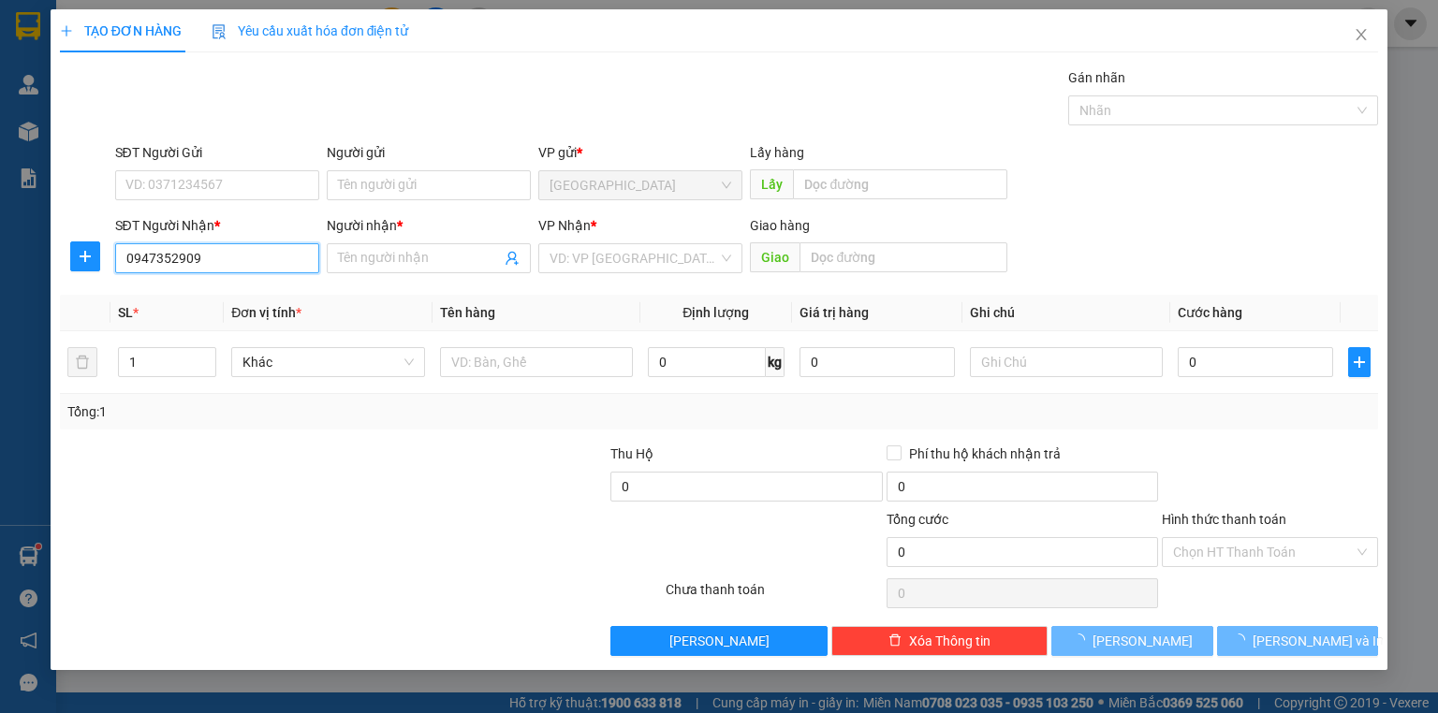
click at [248, 254] on input "0947352909" at bounding box center [217, 258] width 204 height 30
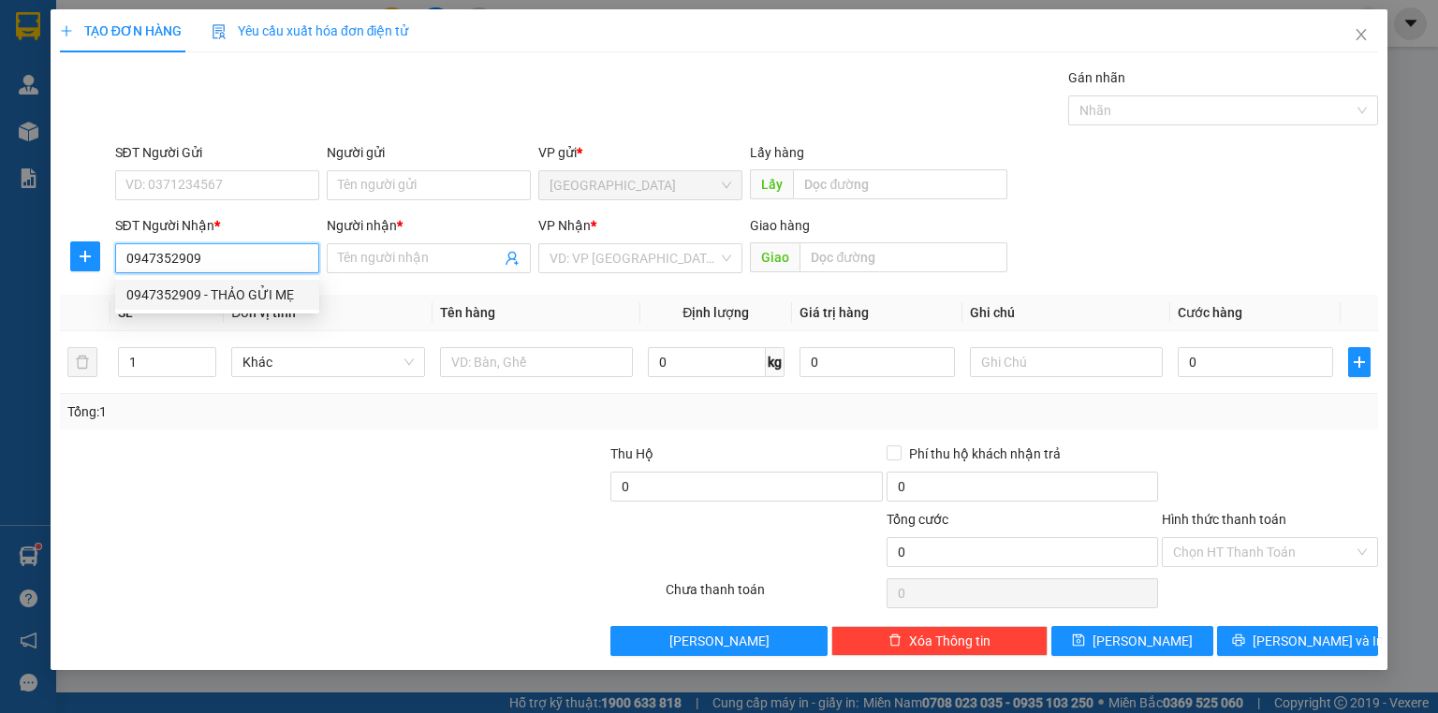
click at [224, 293] on div "0947352909 - THẢO GỬI MẸ" at bounding box center [217, 295] width 182 height 21
type input "THẢO GỬI MẸ"
type input "30.000"
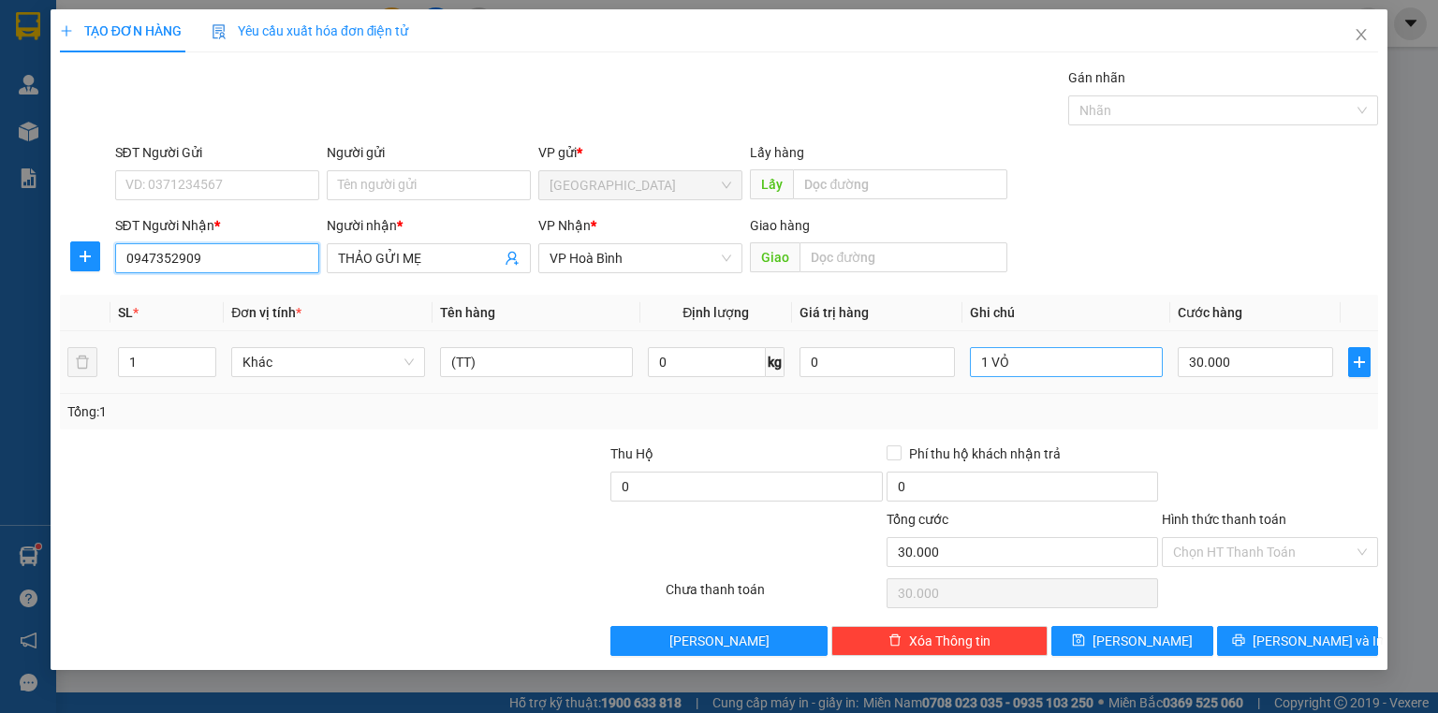
type input "0947352909"
click at [1113, 367] on input "1 VỎ" at bounding box center [1066, 362] width 193 height 30
type input "1 BỌC"
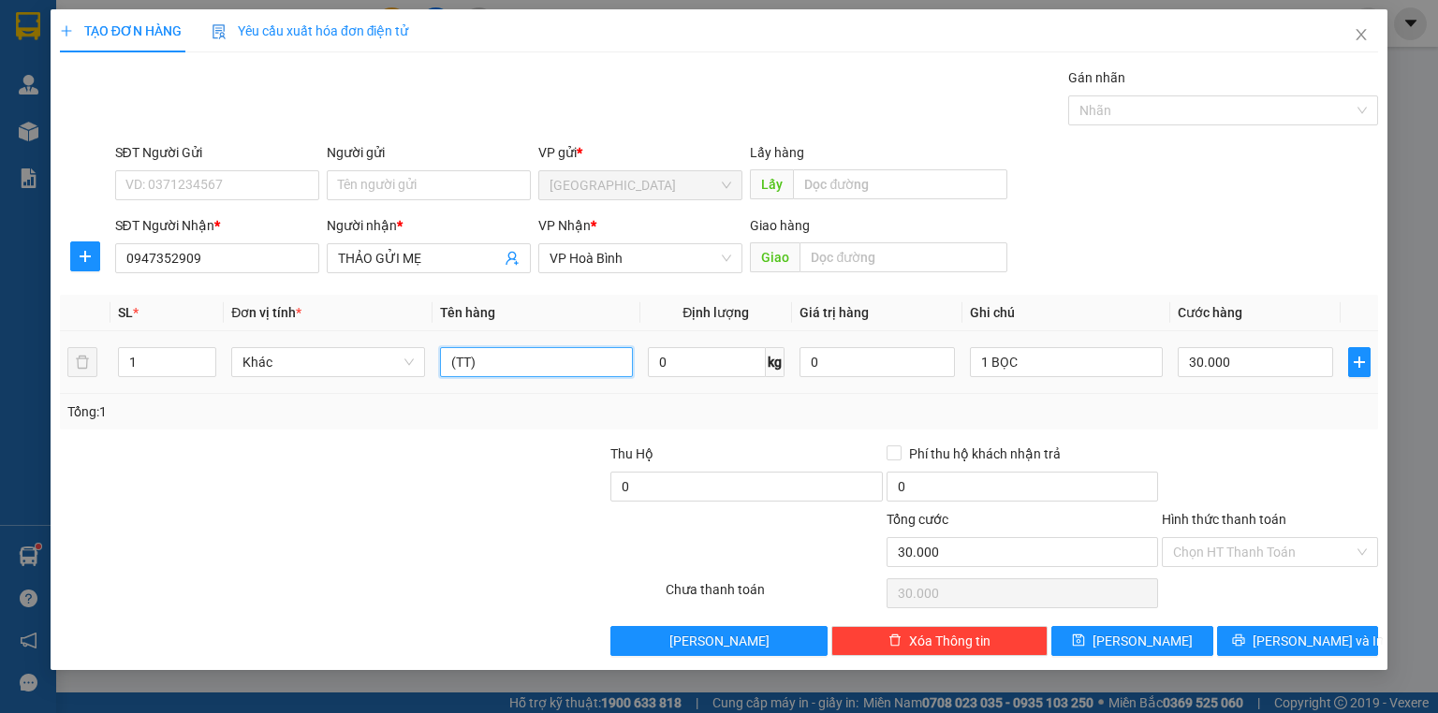
click at [553, 367] on input "(TT)" at bounding box center [536, 362] width 193 height 30
click at [554, 367] on input "(TT)" at bounding box center [536, 362] width 193 height 30
click at [565, 362] on input "(TT)" at bounding box center [536, 362] width 193 height 30
type input "("
click at [1372, 644] on button "[PERSON_NAME] và In" at bounding box center [1298, 641] width 162 height 30
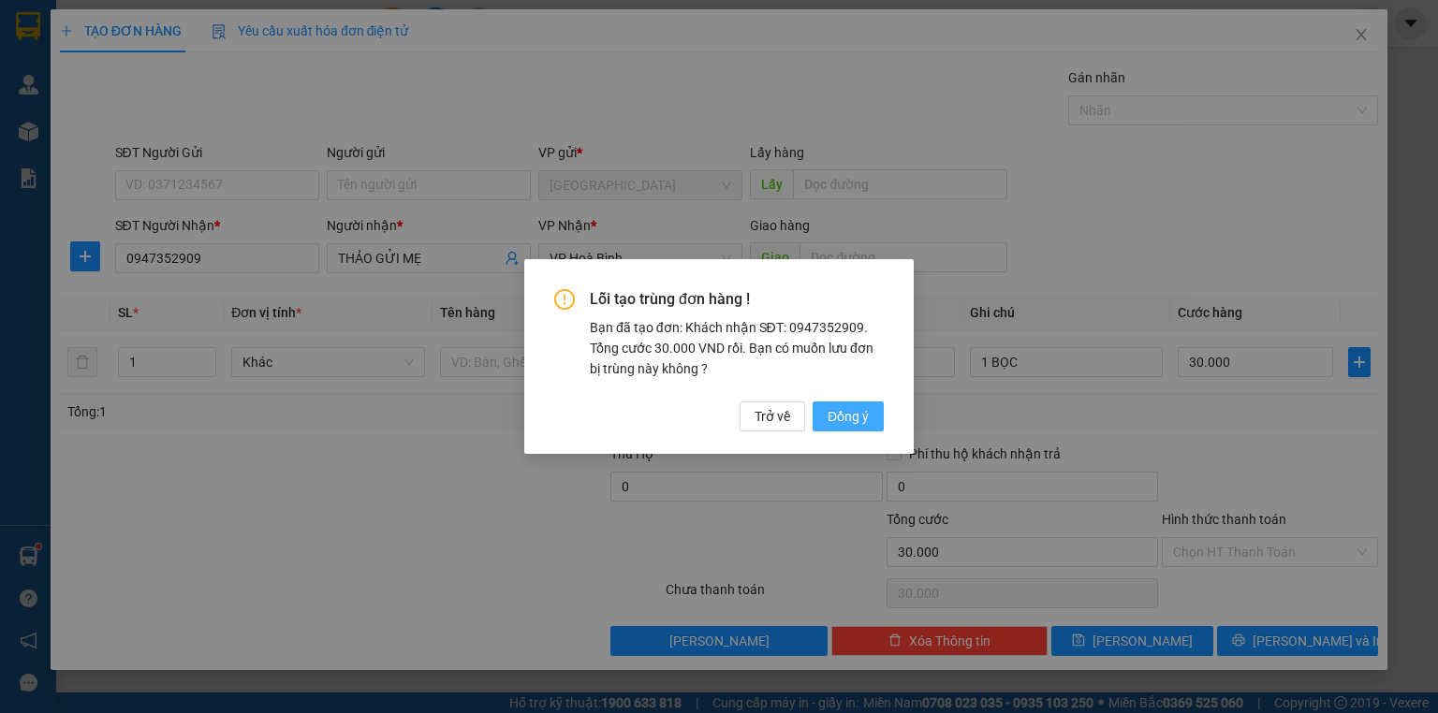
click at [867, 418] on span "Đồng ý" at bounding box center [848, 416] width 41 height 21
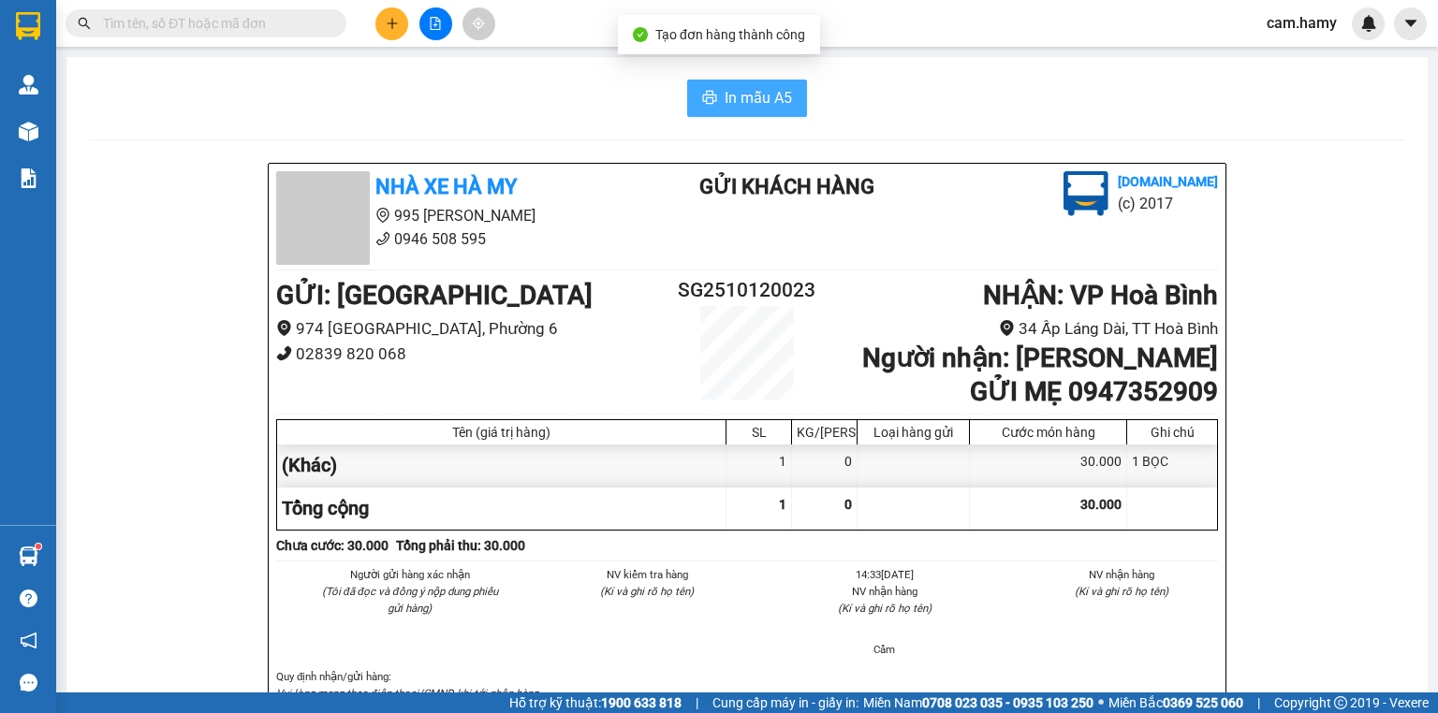
click at [764, 97] on span "In mẫu A5" at bounding box center [758, 97] width 67 height 23
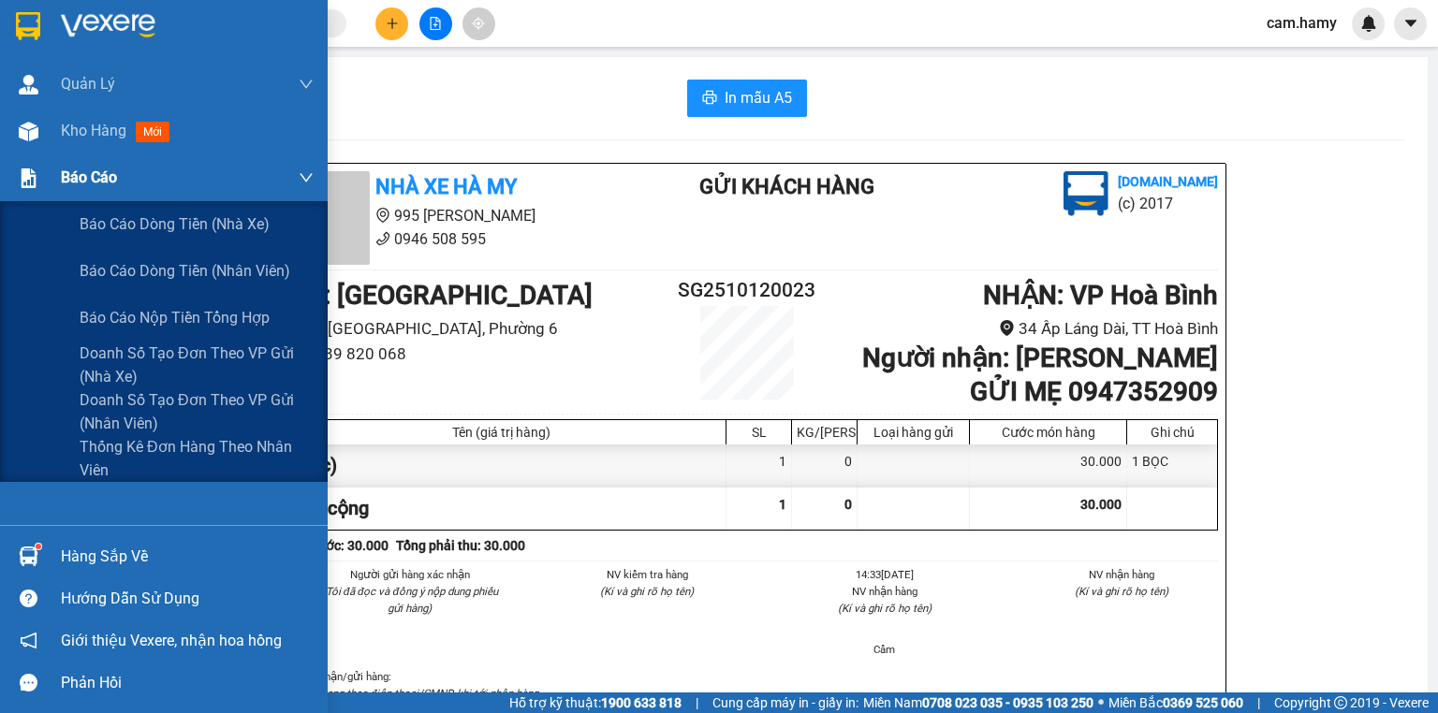
click at [49, 154] on div "Báo cáo" at bounding box center [164, 177] width 328 height 47
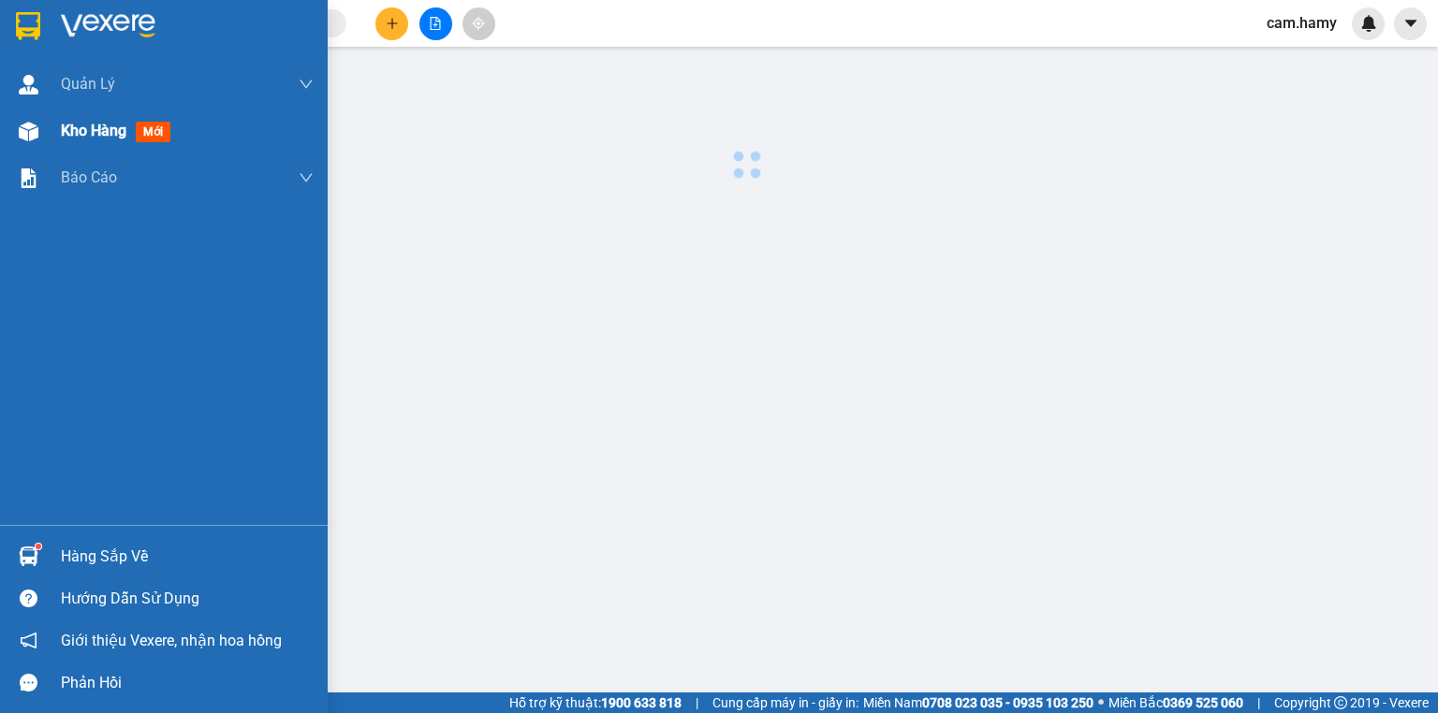
click at [64, 139] on span "Kho hàng" at bounding box center [94, 131] width 66 height 18
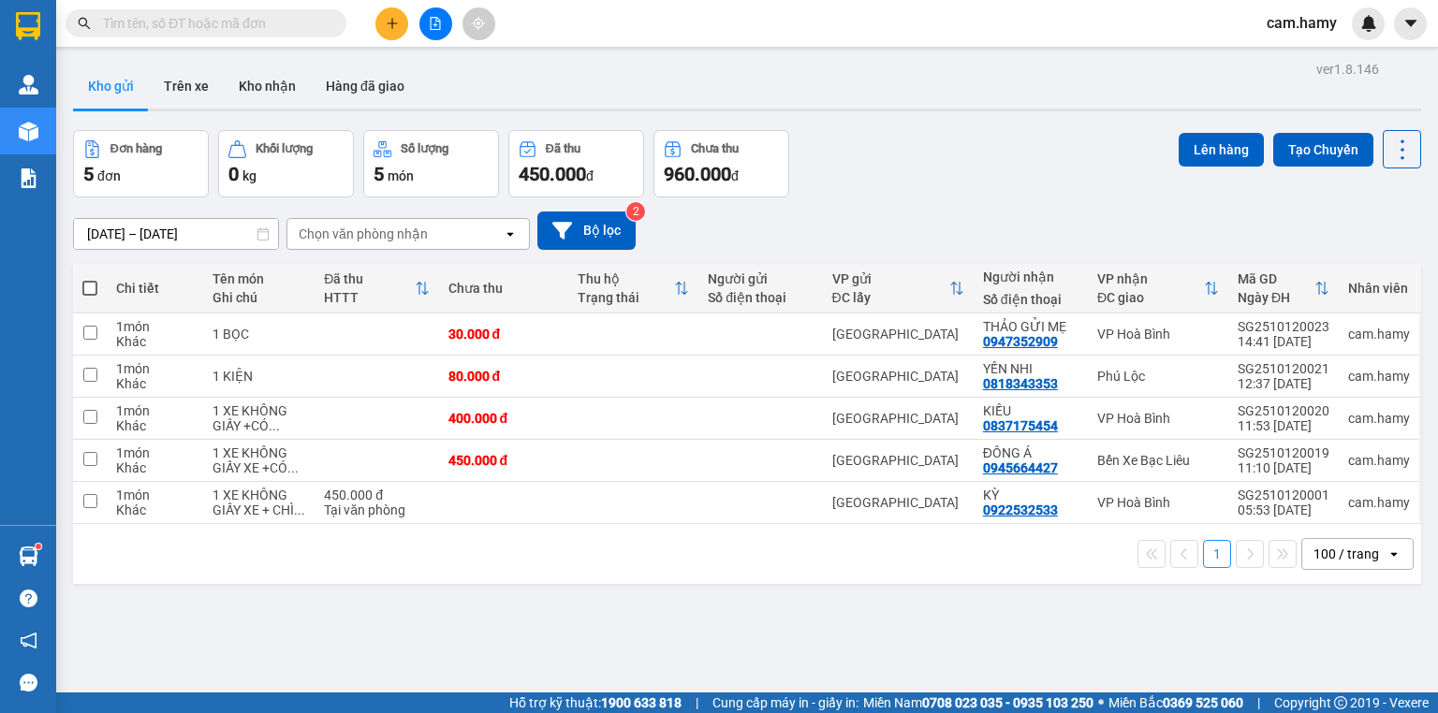
click at [396, 25] on icon "plus" at bounding box center [392, 23] width 13 height 13
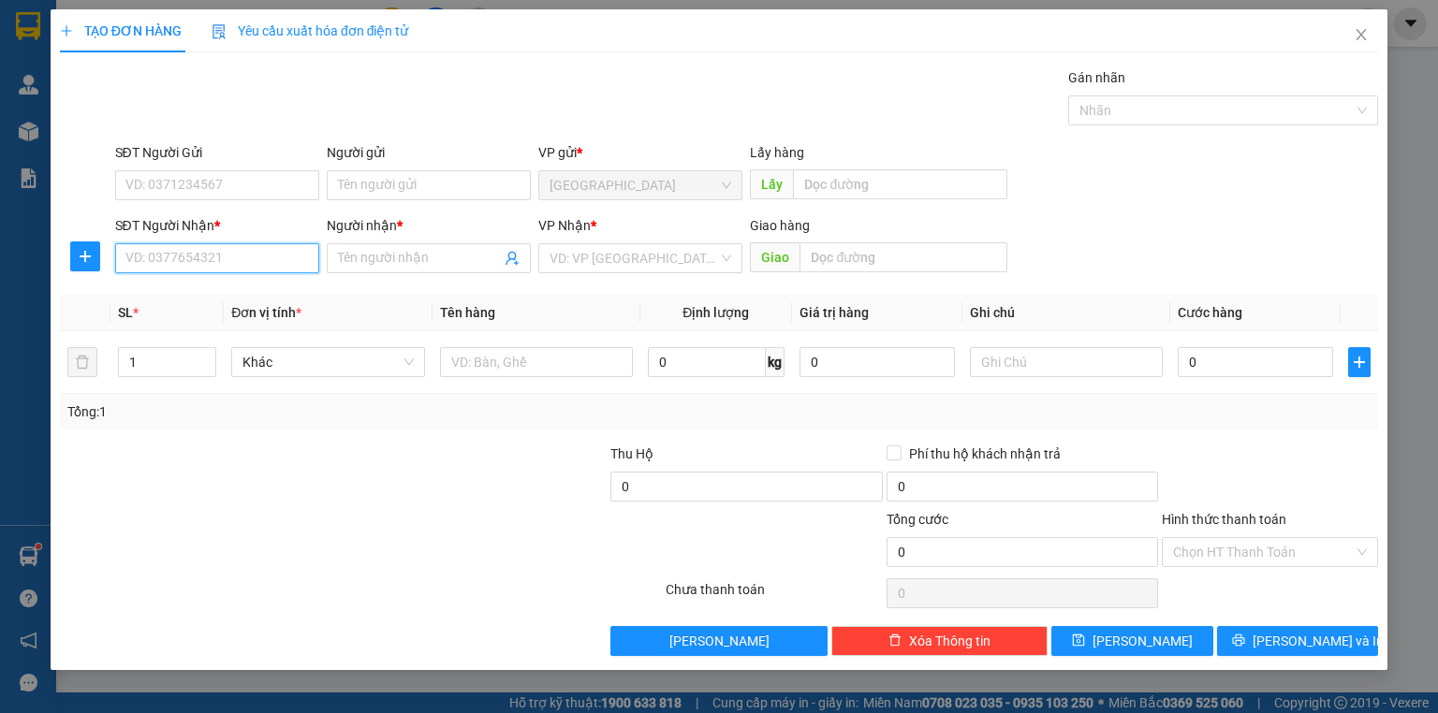
click at [232, 255] on input "SĐT Người Nhận *" at bounding box center [217, 258] width 204 height 30
click at [231, 255] on input "SĐT Người Nhận *" at bounding box center [217, 258] width 204 height 30
type input "0938386383"
drag, startPoint x: 213, startPoint y: 286, endPoint x: 224, endPoint y: 281, distance: 11.7
click at [214, 286] on div "0938386383 - NGÂN" at bounding box center [217, 295] width 182 height 21
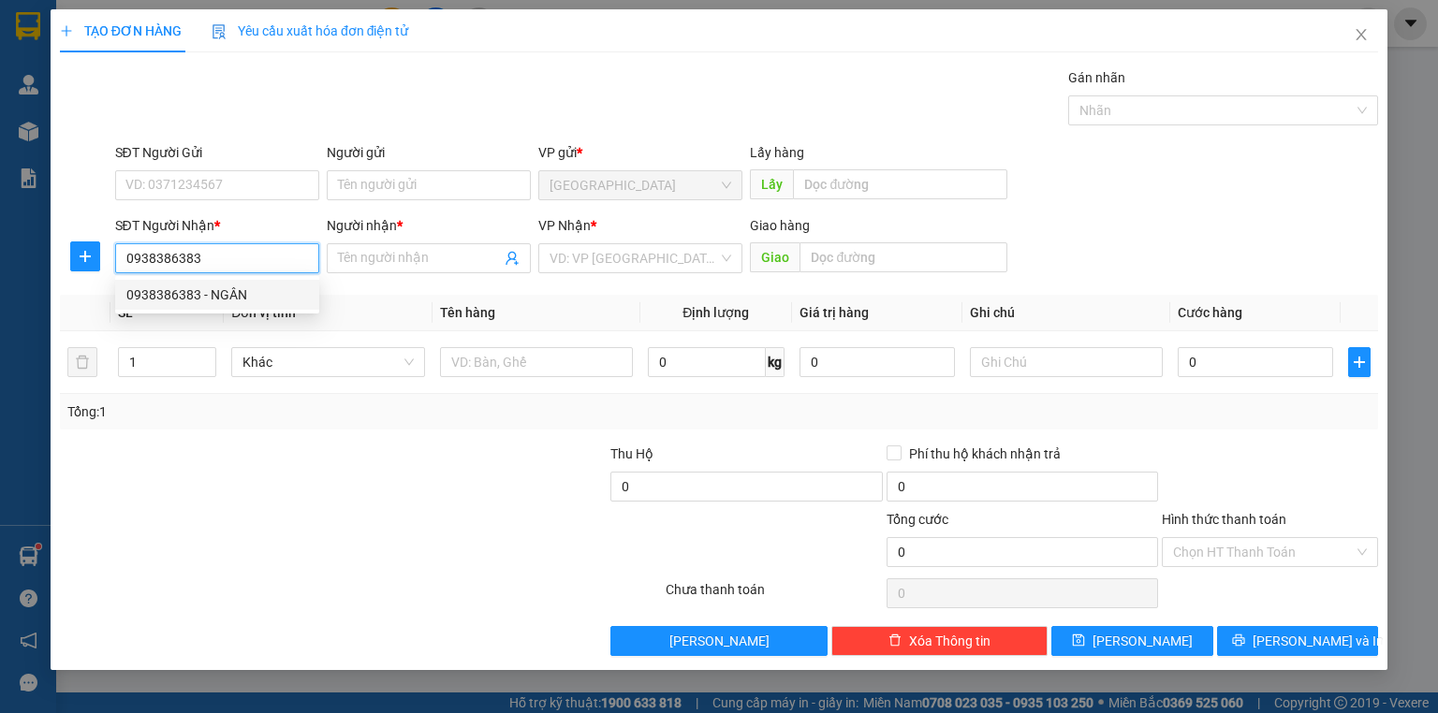
type input "NGÂN"
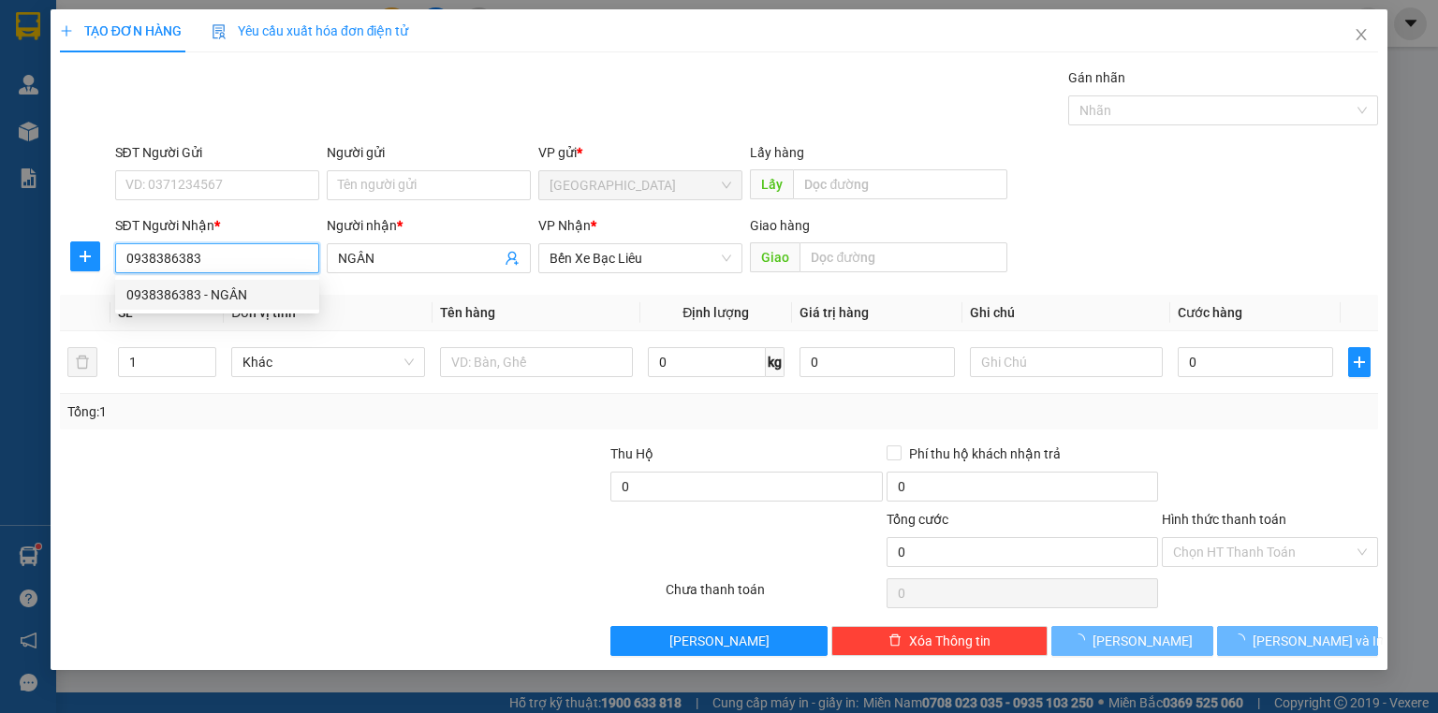
type input "50.000"
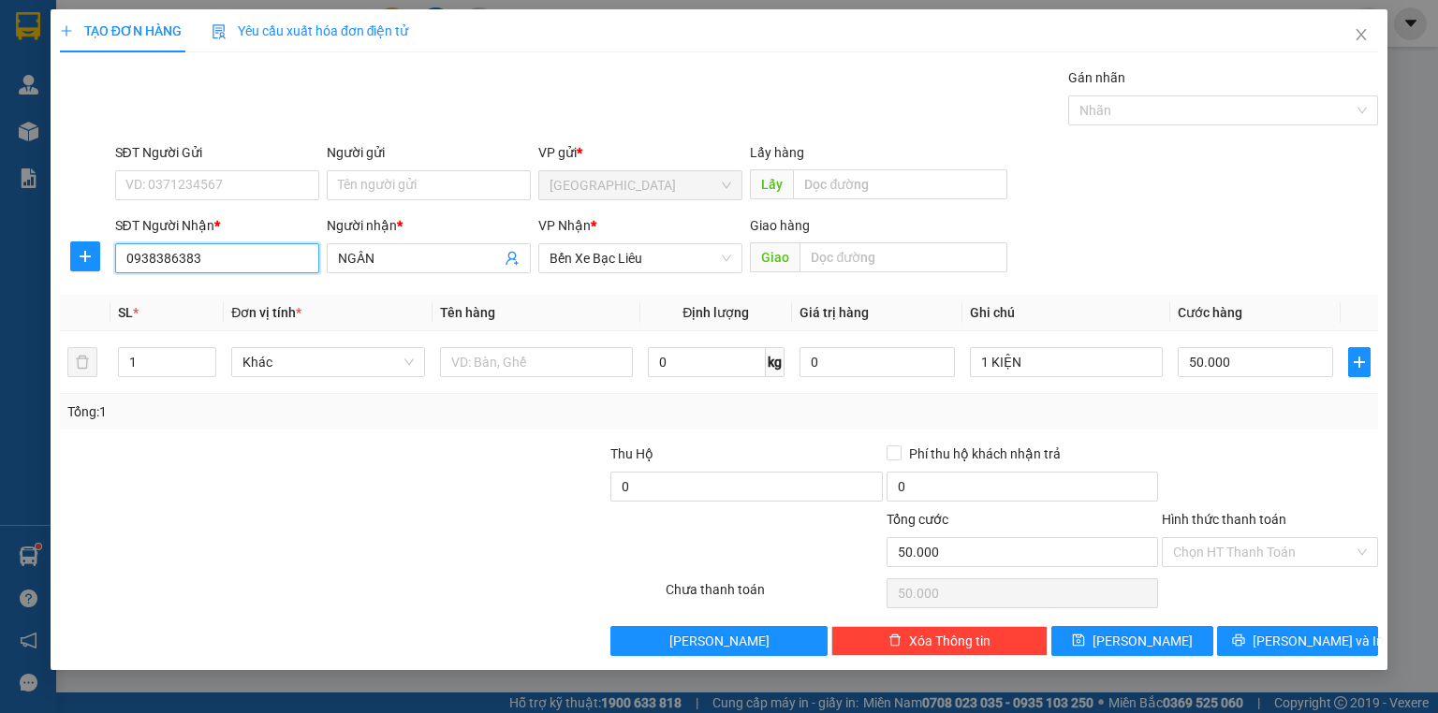
type input "0938386383"
click at [1274, 438] on div "Transit Pickup Surcharge Ids Transit Deliver Surcharge Ids Transit Deliver Surc…" at bounding box center [719, 361] width 1318 height 589
click at [1249, 410] on div "Tổng: 1" at bounding box center [718, 412] width 1303 height 21
click at [1200, 455] on div at bounding box center [1270, 477] width 220 height 66
click at [1274, 434] on div "Transit Pickup Surcharge Ids Transit Deliver Surcharge Ids Transit Deliver Surc…" at bounding box center [719, 361] width 1318 height 589
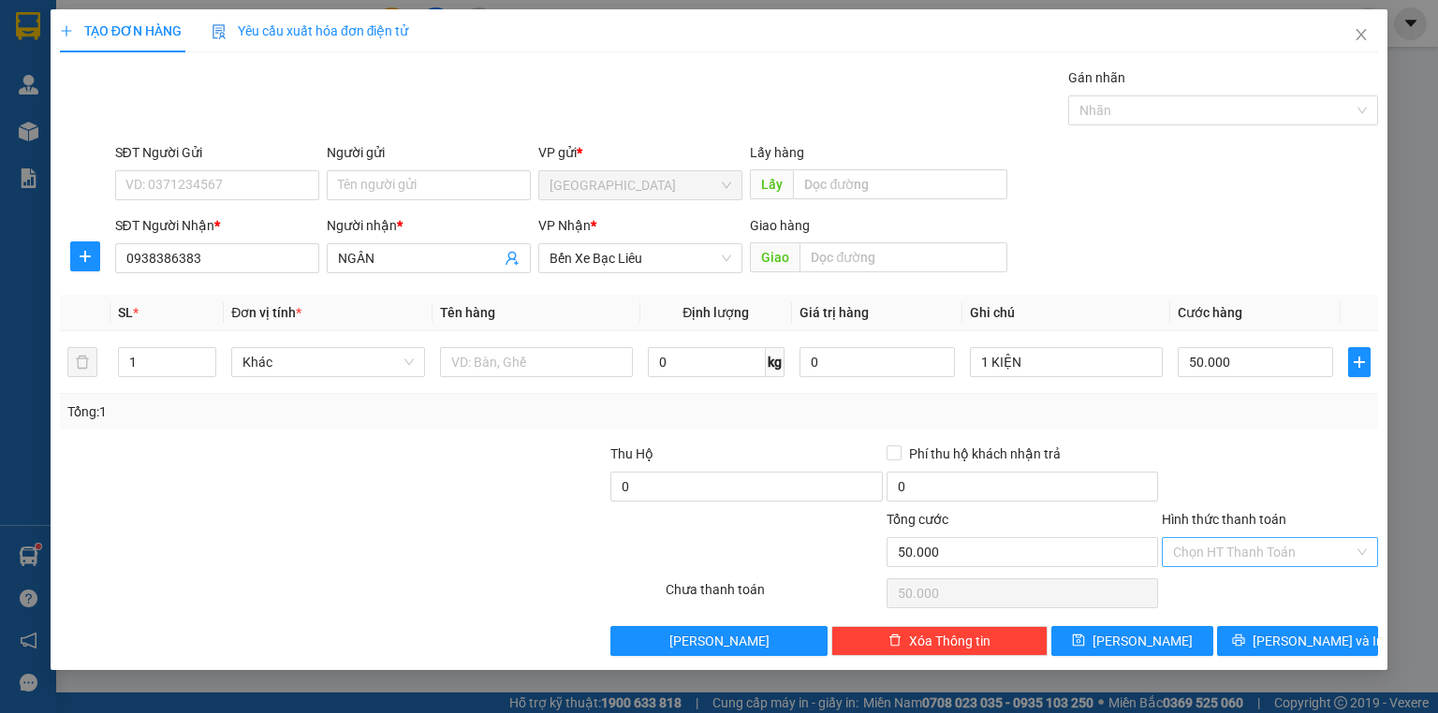
click at [1245, 544] on input "Hình thức thanh toán" at bounding box center [1263, 552] width 181 height 28
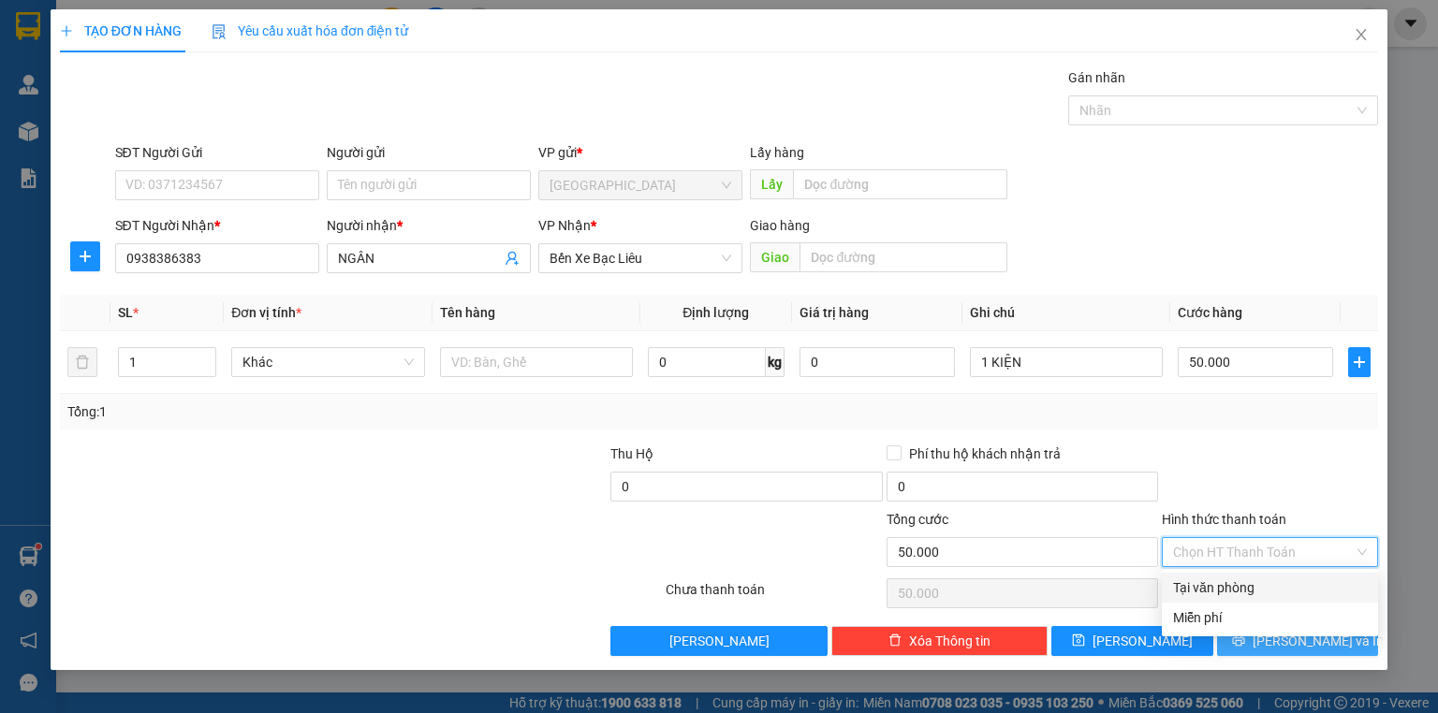
drag, startPoint x: 1235, startPoint y: 588, endPoint x: 1280, endPoint y: 648, distance: 74.9
click at [1235, 589] on div "Tại văn phòng" at bounding box center [1270, 588] width 194 height 21
type input "0"
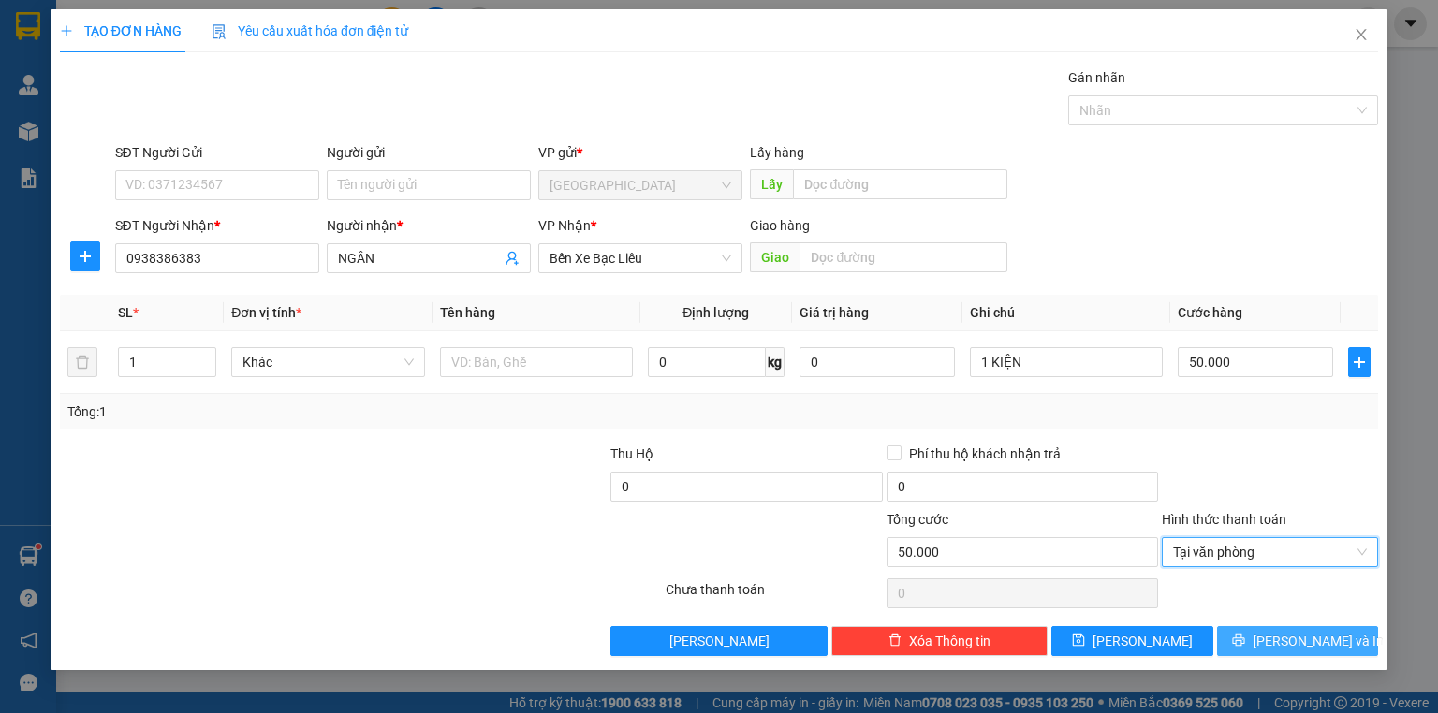
click at [1289, 638] on span "[PERSON_NAME] và In" at bounding box center [1318, 641] width 131 height 21
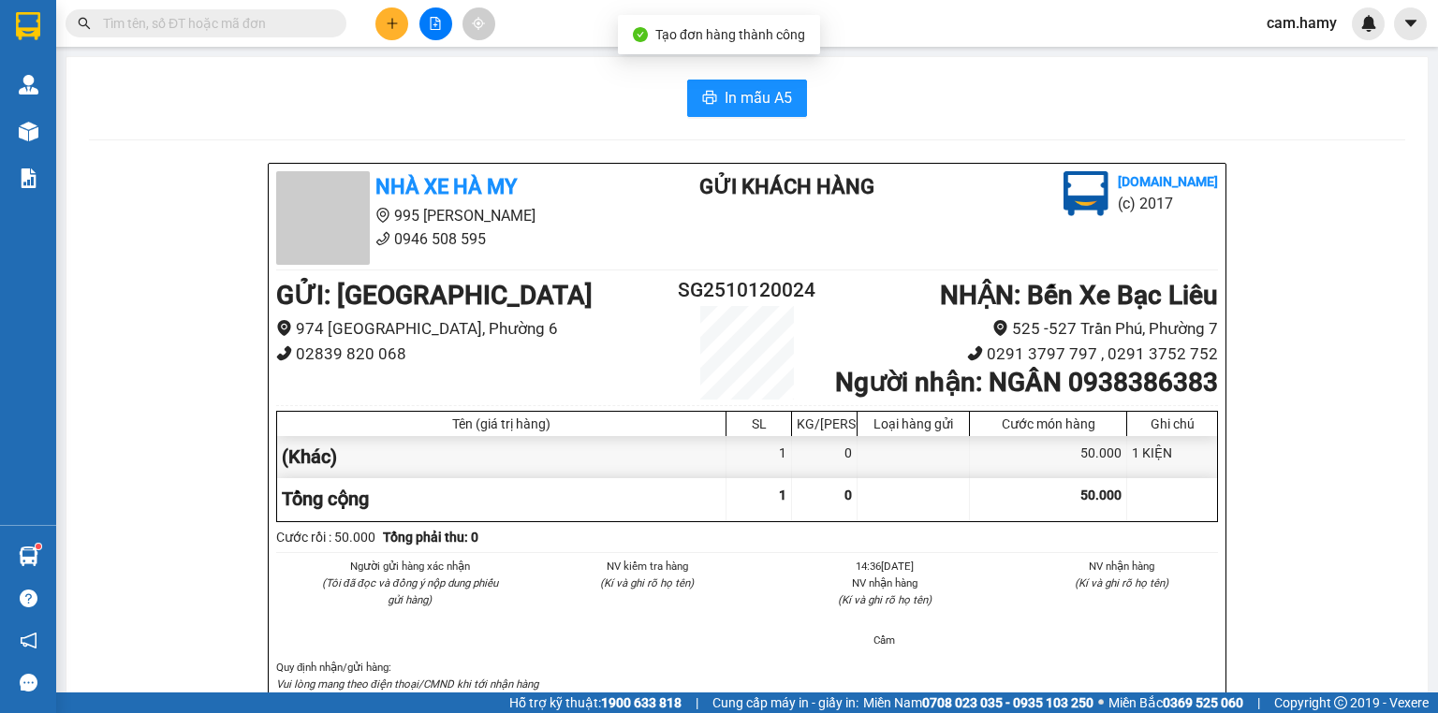
click at [660, 95] on div "In mẫu A5" at bounding box center [747, 98] width 1316 height 37
click at [674, 97] on div "In mẫu A5" at bounding box center [747, 98] width 1316 height 37
click at [690, 98] on button "In mẫu A5" at bounding box center [747, 98] width 120 height 37
click at [433, 26] on icon "file-add" at bounding box center [435, 23] width 13 height 13
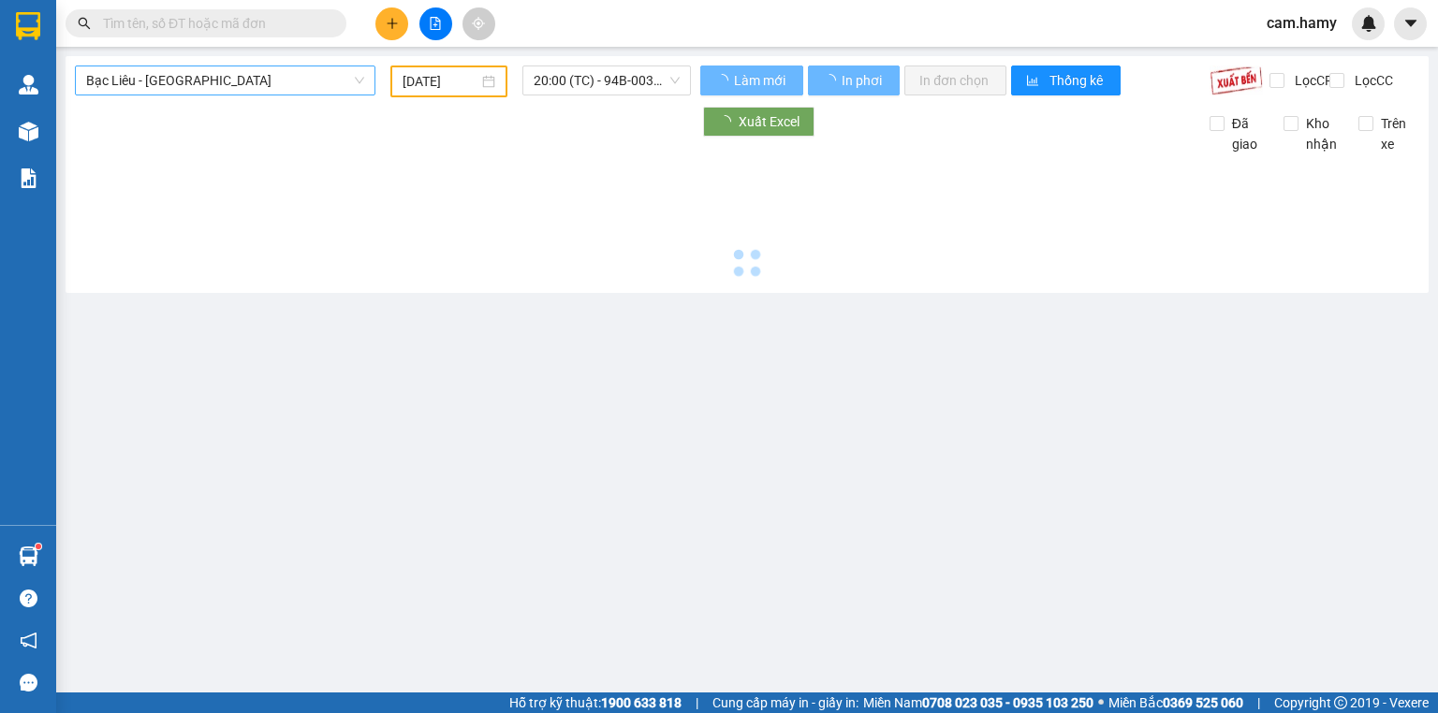
type input "[DATE]"
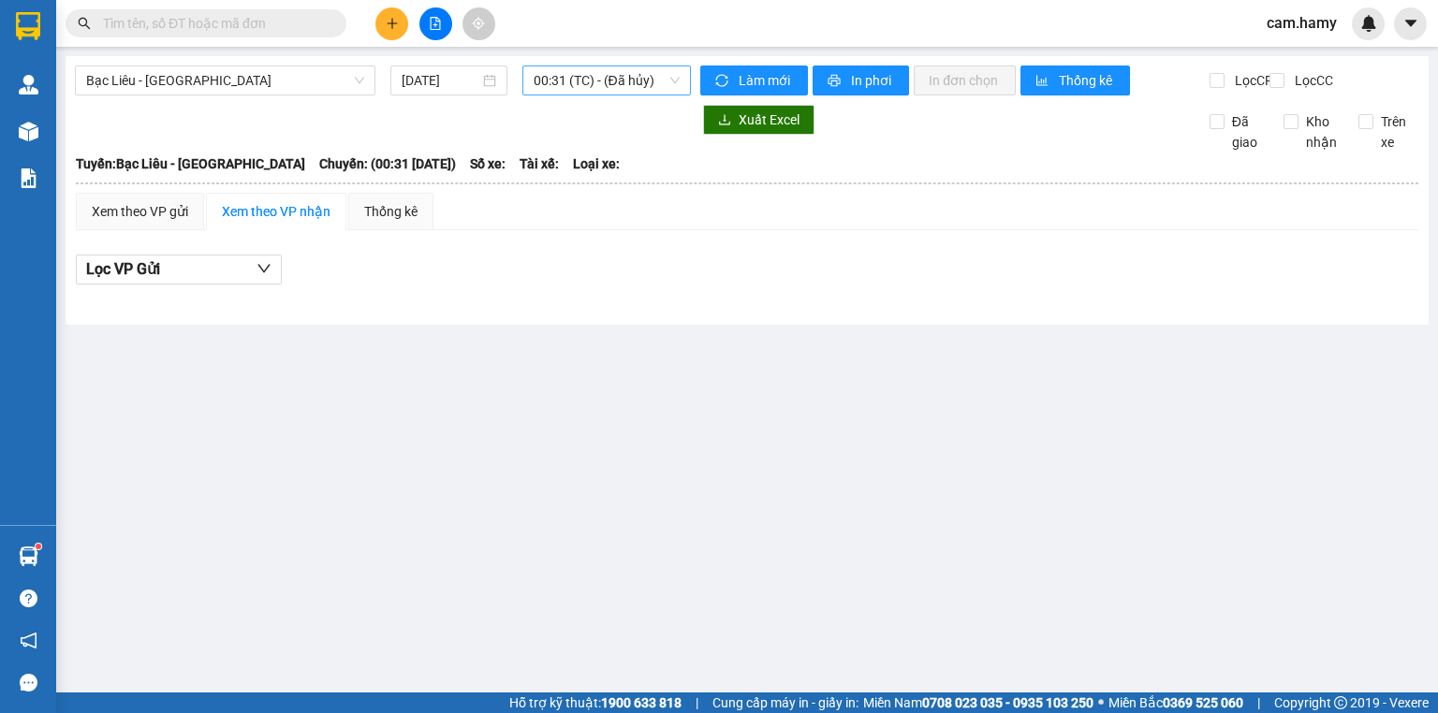
click at [621, 86] on span "00:31 (TC) - (Đã hủy)" at bounding box center [607, 80] width 147 height 28
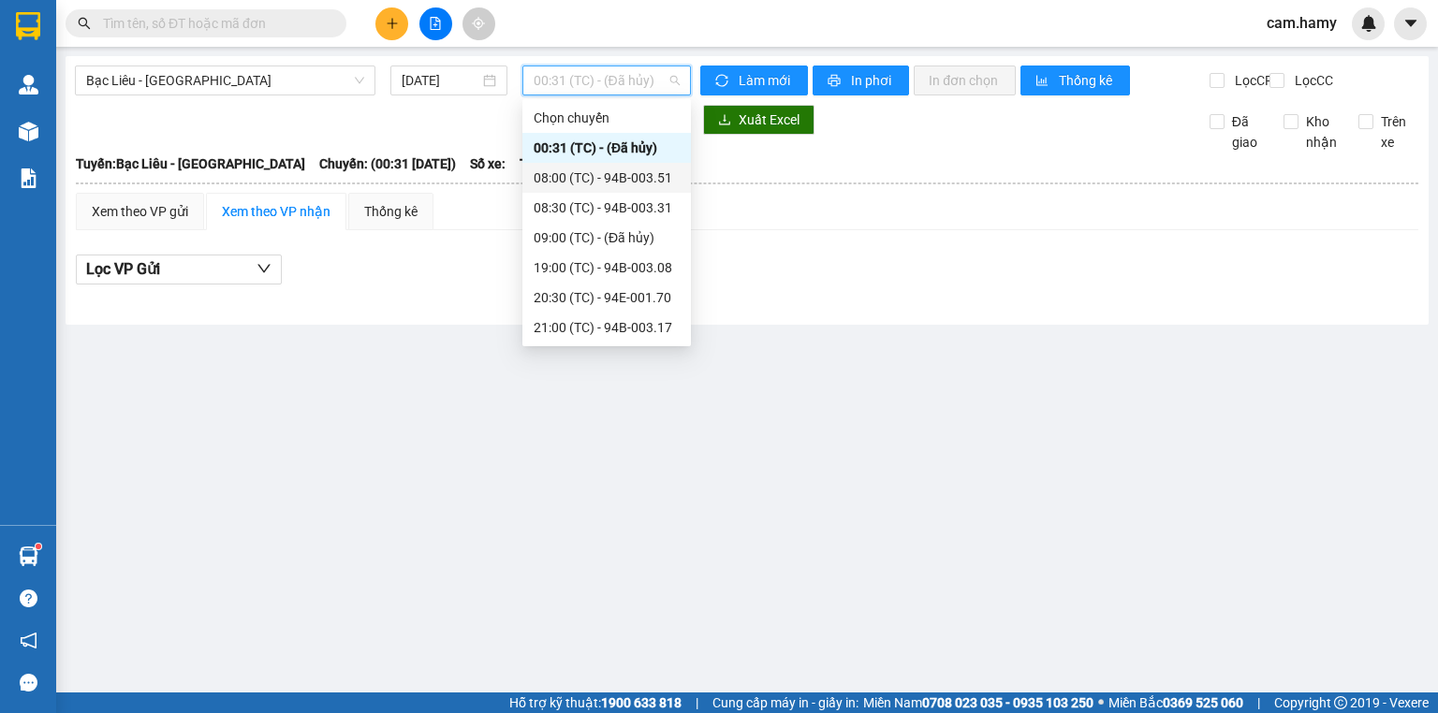
click at [622, 176] on div "08:00 (TC) - 94B-003.51" at bounding box center [607, 178] width 146 height 21
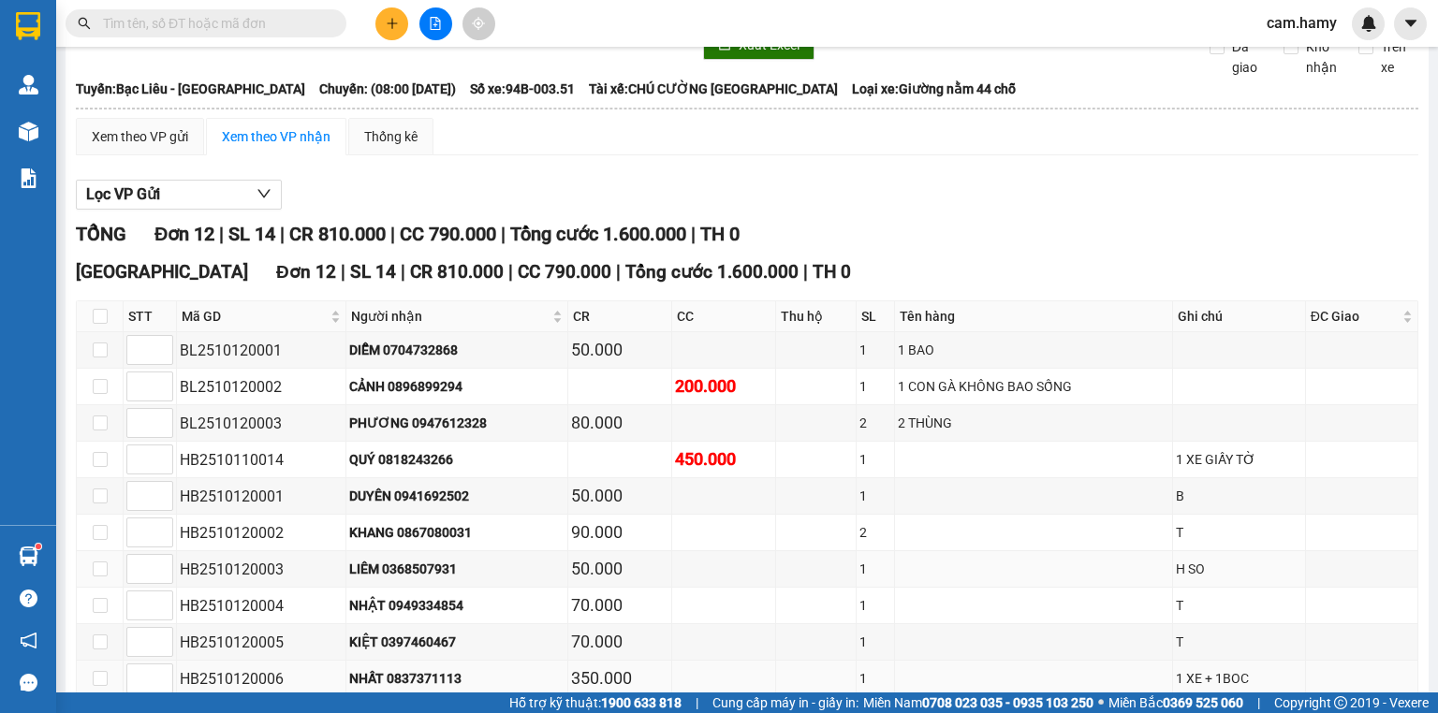
scroll to position [256, 0]
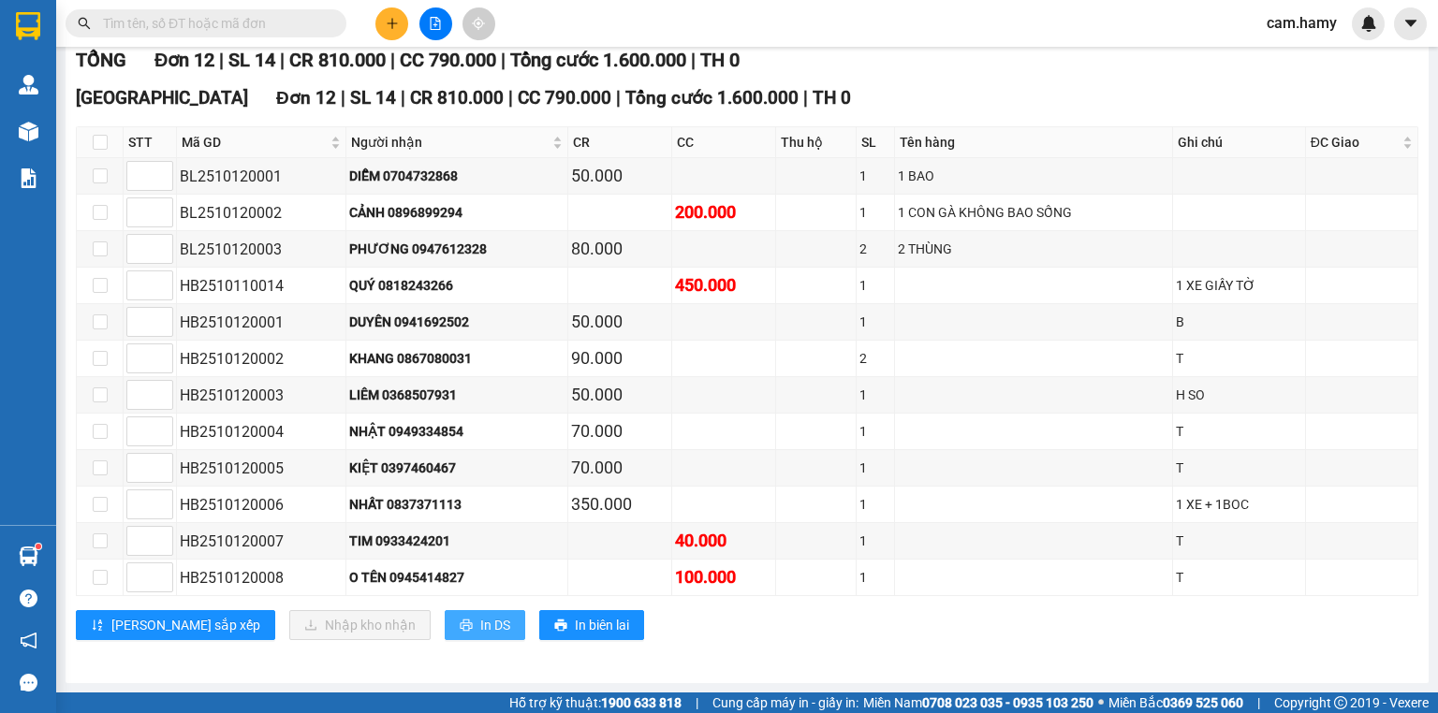
click at [445, 623] on button "In DS" at bounding box center [485, 625] width 81 height 30
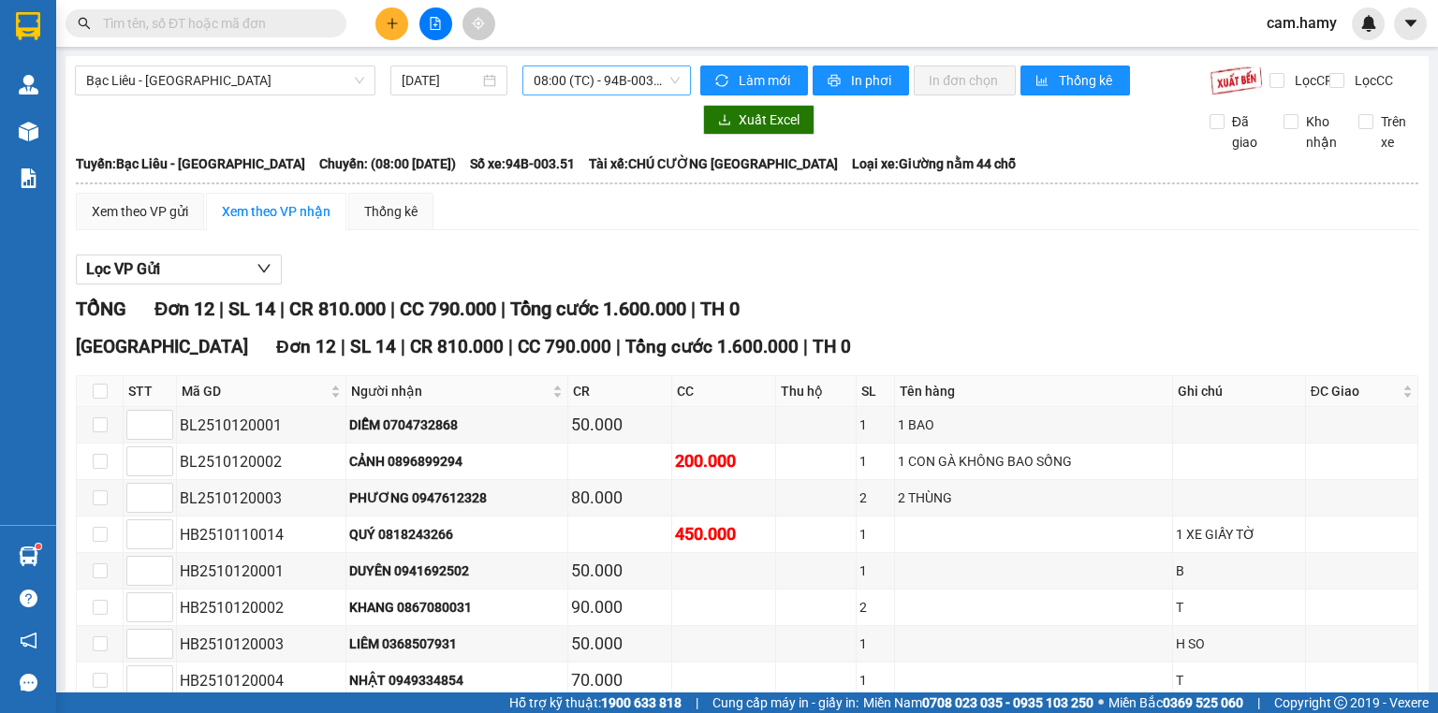
click at [557, 67] on span "08:00 (TC) - 94B-003.51" at bounding box center [607, 80] width 147 height 28
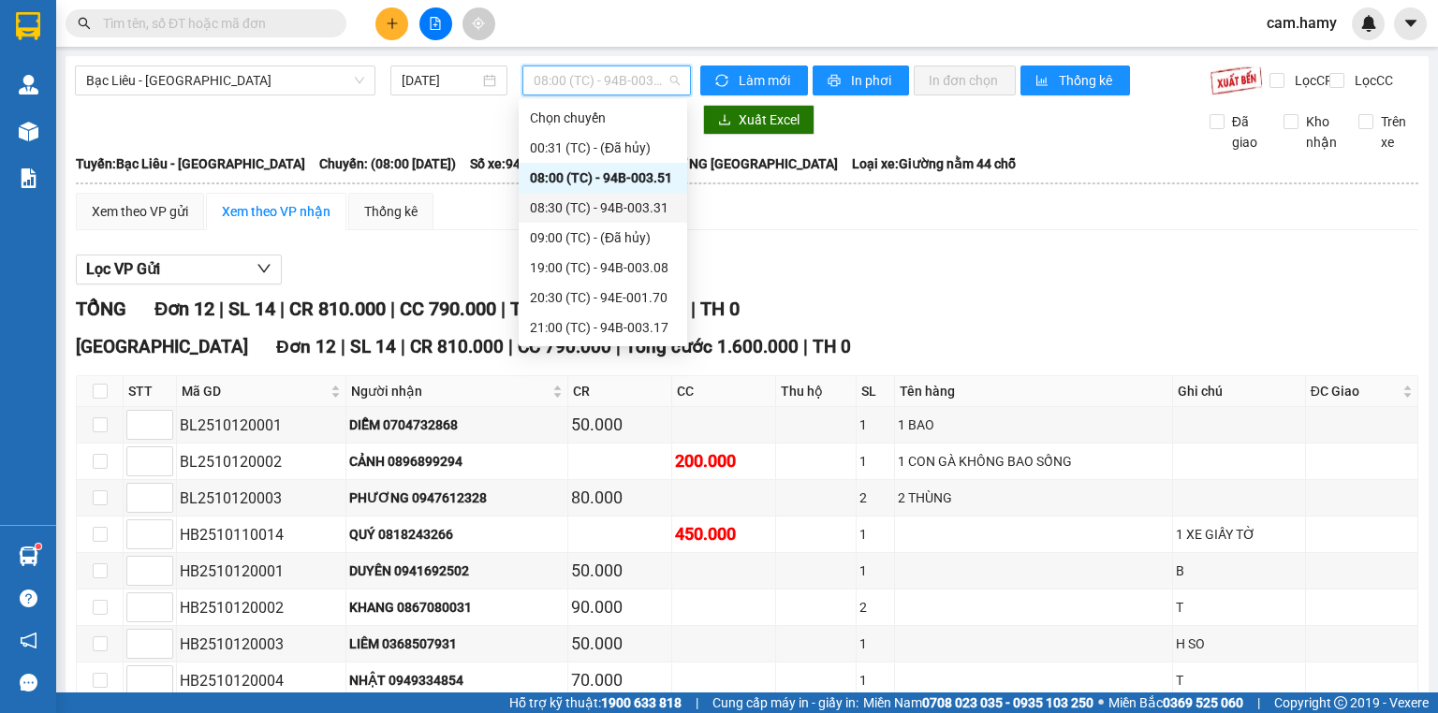
click at [630, 196] on div "08:30 (TC) - 94B-003.31" at bounding box center [603, 208] width 169 height 30
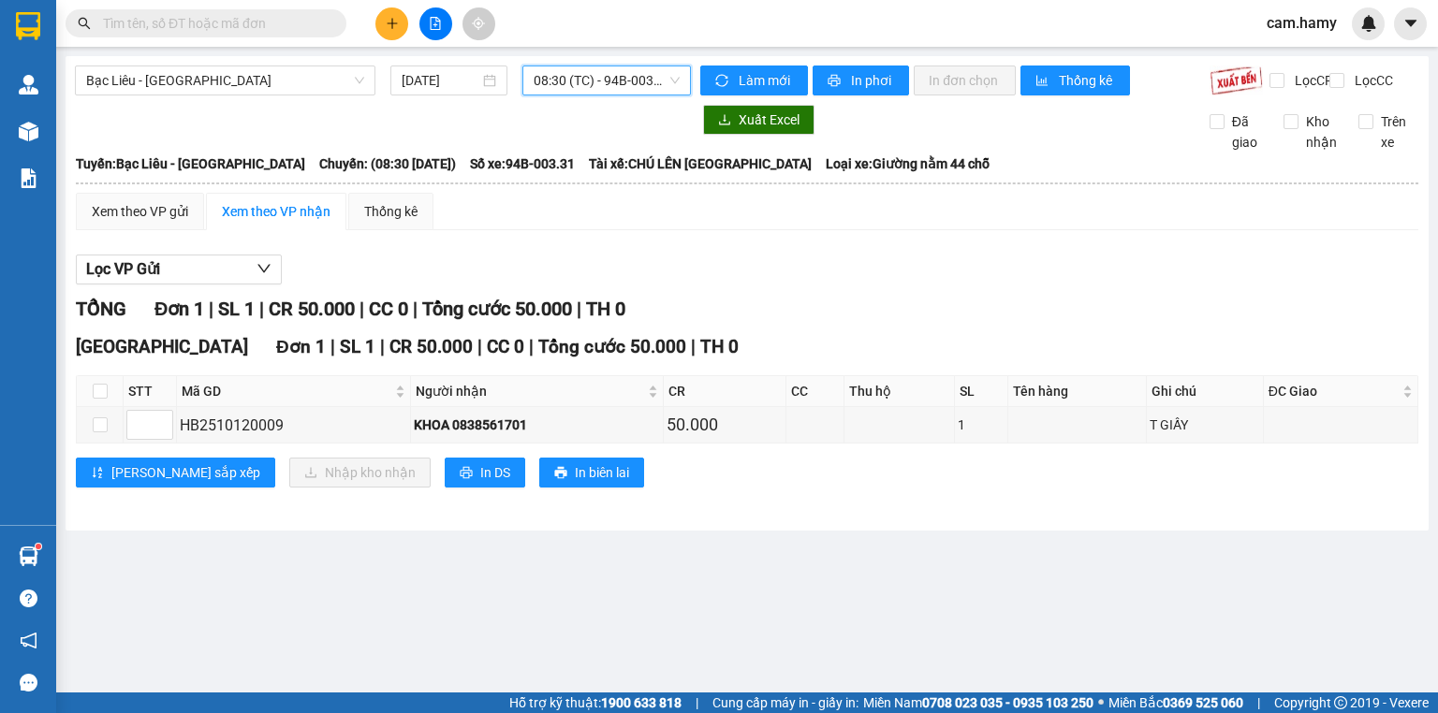
click at [558, 79] on span "08:30 (TC) - 94B-003.31" at bounding box center [607, 80] width 147 height 28
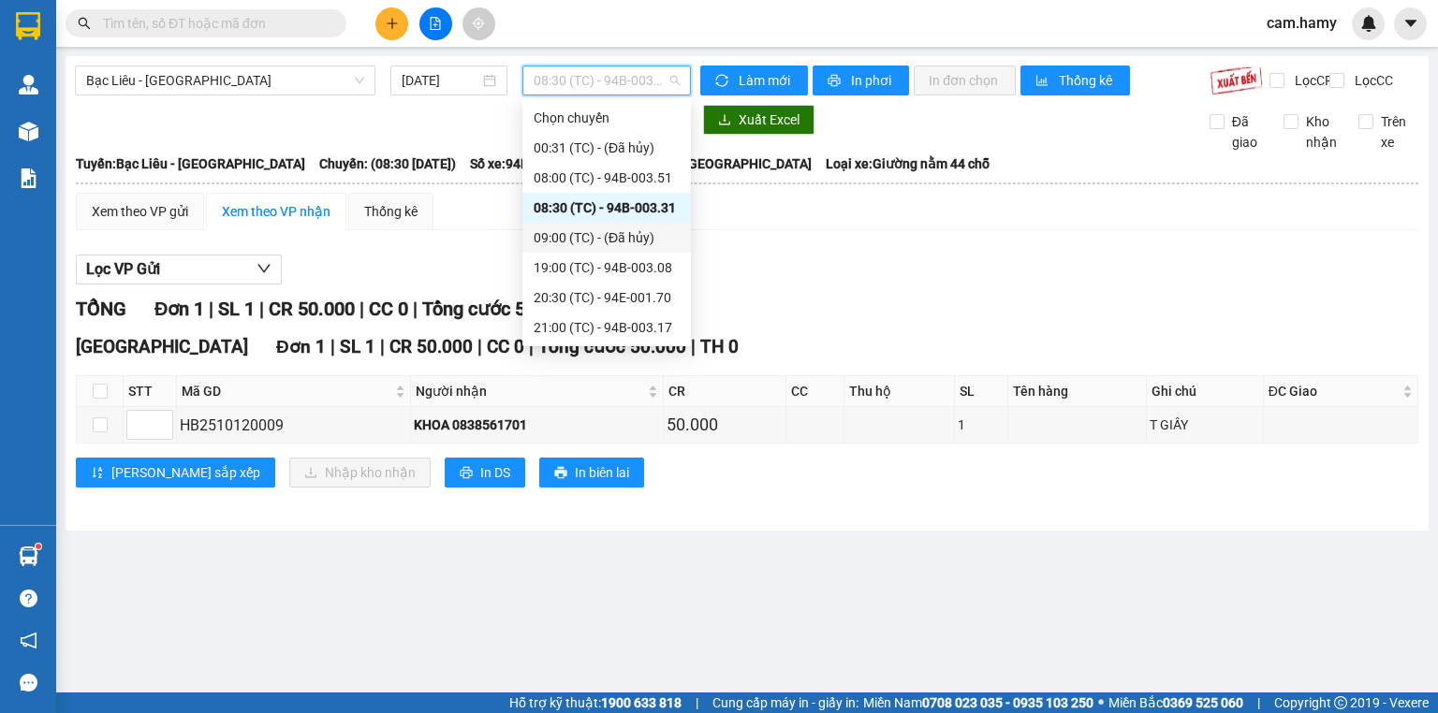
click at [575, 229] on div "09:00 (TC) - (Đã hủy)" at bounding box center [607, 237] width 146 height 21
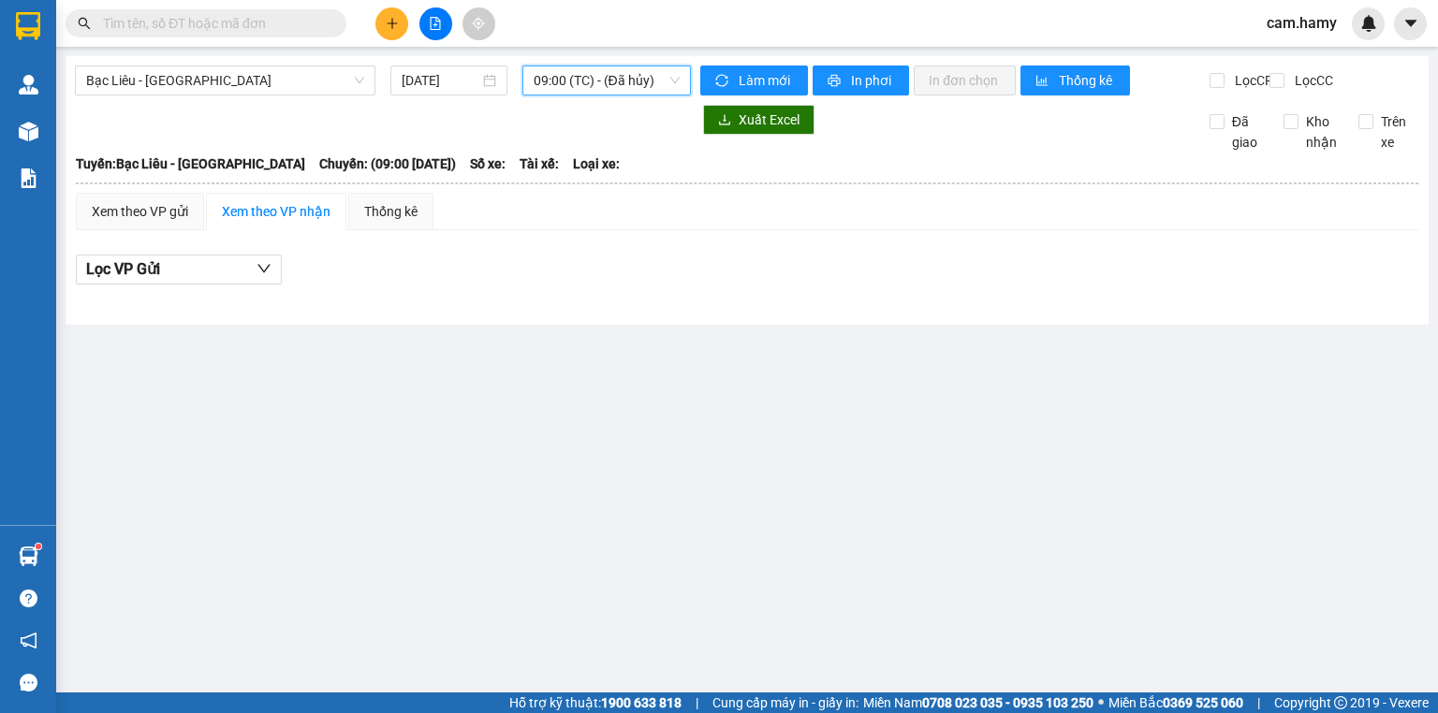
click at [606, 82] on span "09:00 (TC) - (Đã hủy)" at bounding box center [607, 80] width 147 height 28
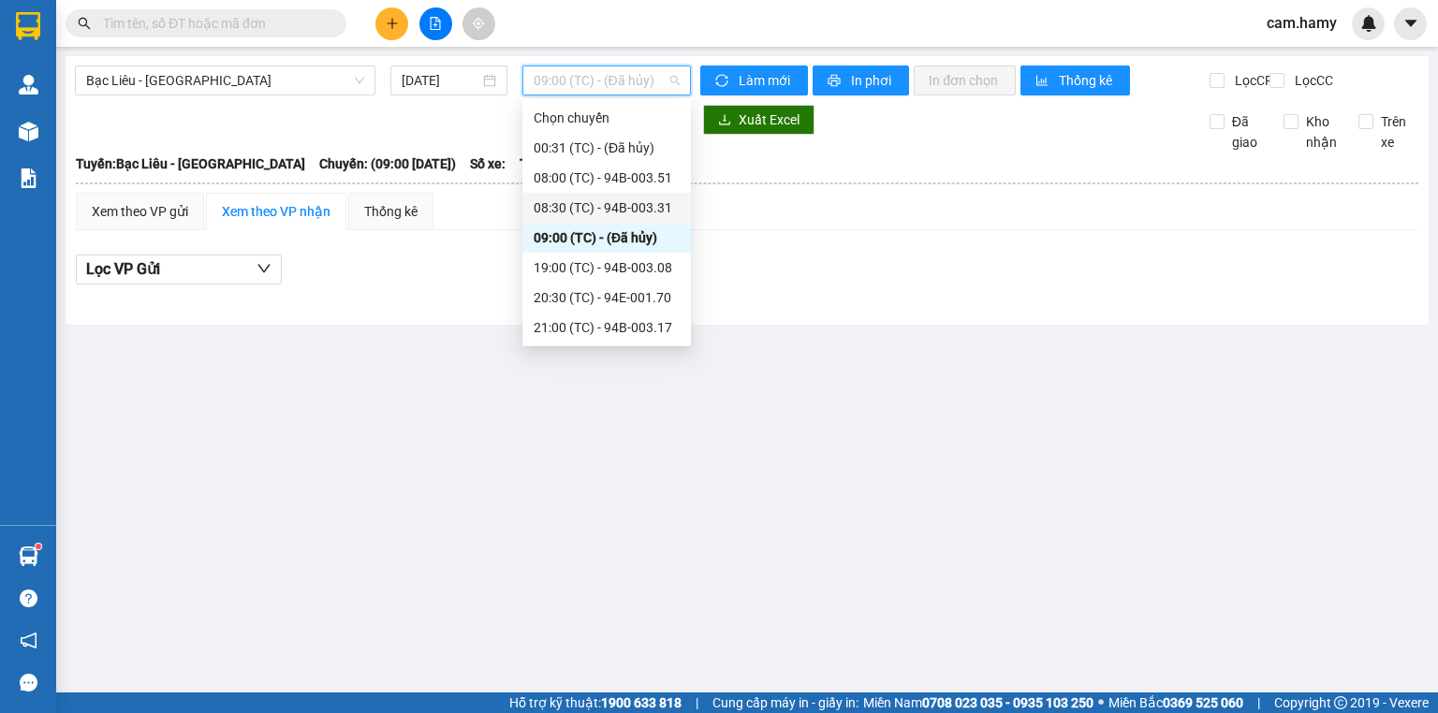
click at [609, 202] on div "08:30 (TC) - 94B-003.31" at bounding box center [607, 208] width 146 height 21
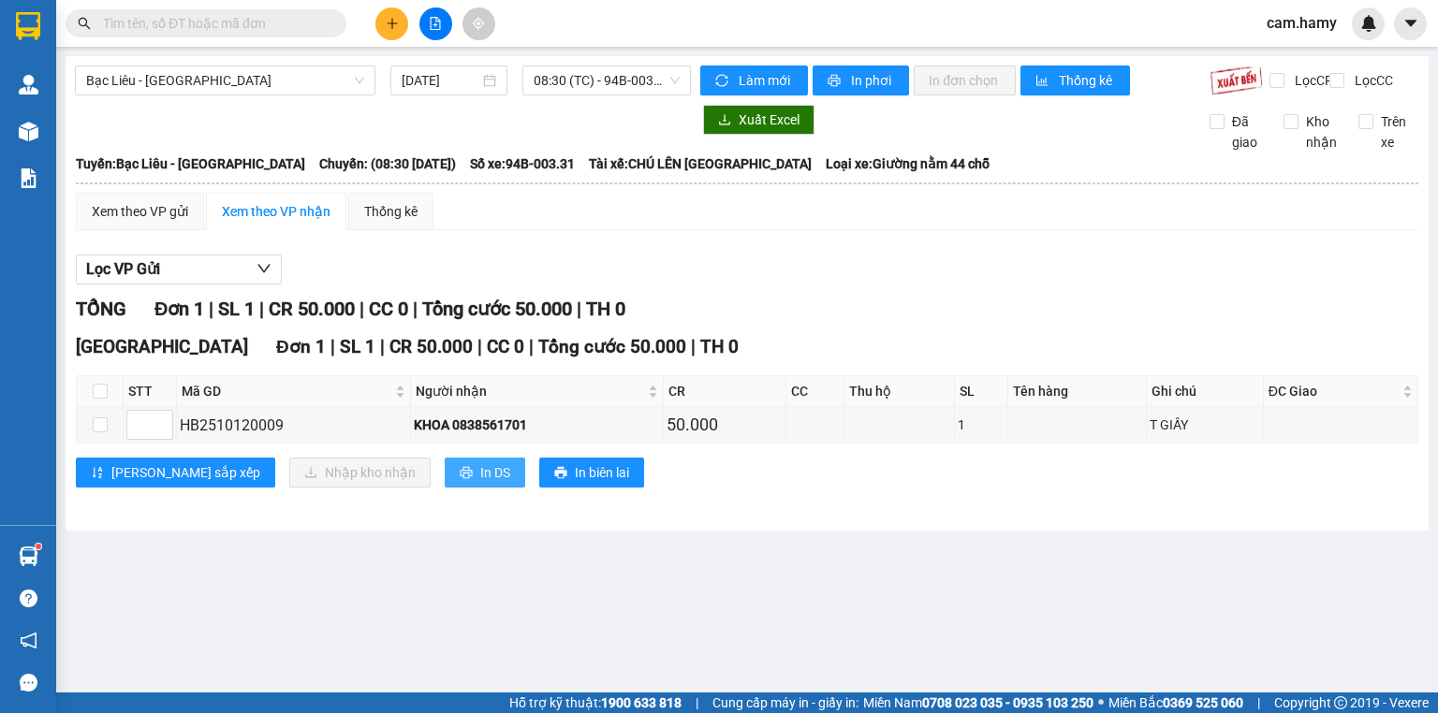
click at [445, 488] on button "In DS" at bounding box center [485, 473] width 81 height 30
click at [391, 29] on icon "plus" at bounding box center [392, 23] width 13 height 13
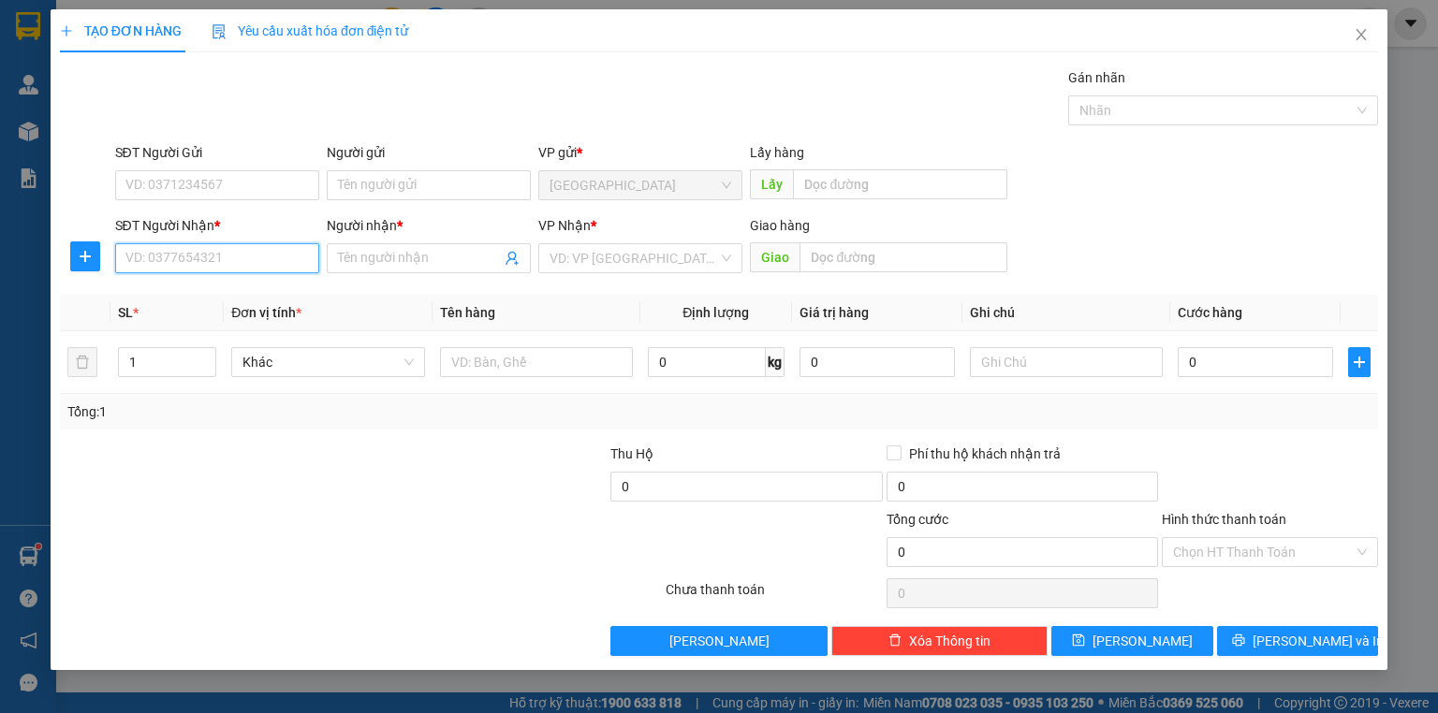
click at [247, 266] on input "SĐT Người Nhận *" at bounding box center [217, 258] width 204 height 30
type input "0918442600"
click at [242, 289] on div "0918442600 - THẮNG" at bounding box center [217, 295] width 182 height 21
type input "THẮNG"
type input "80.000"
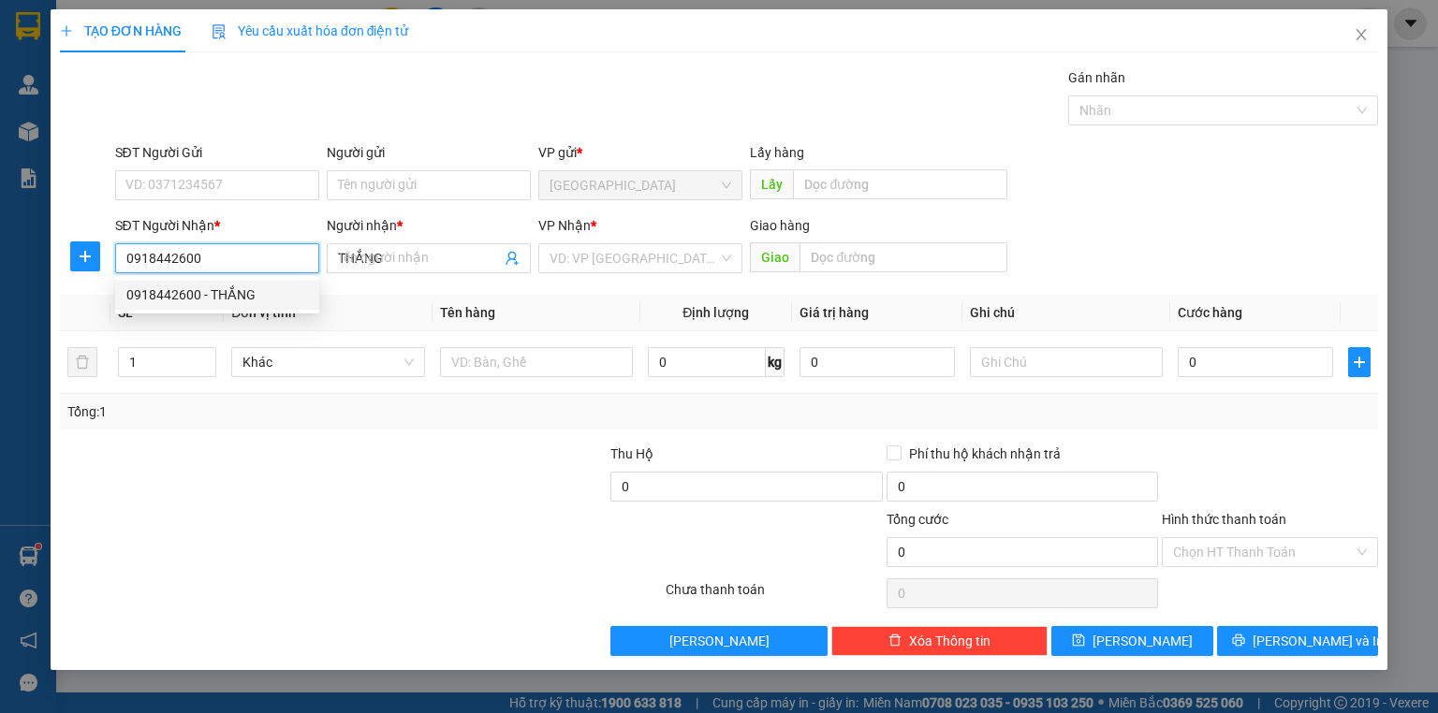
type input "80.000"
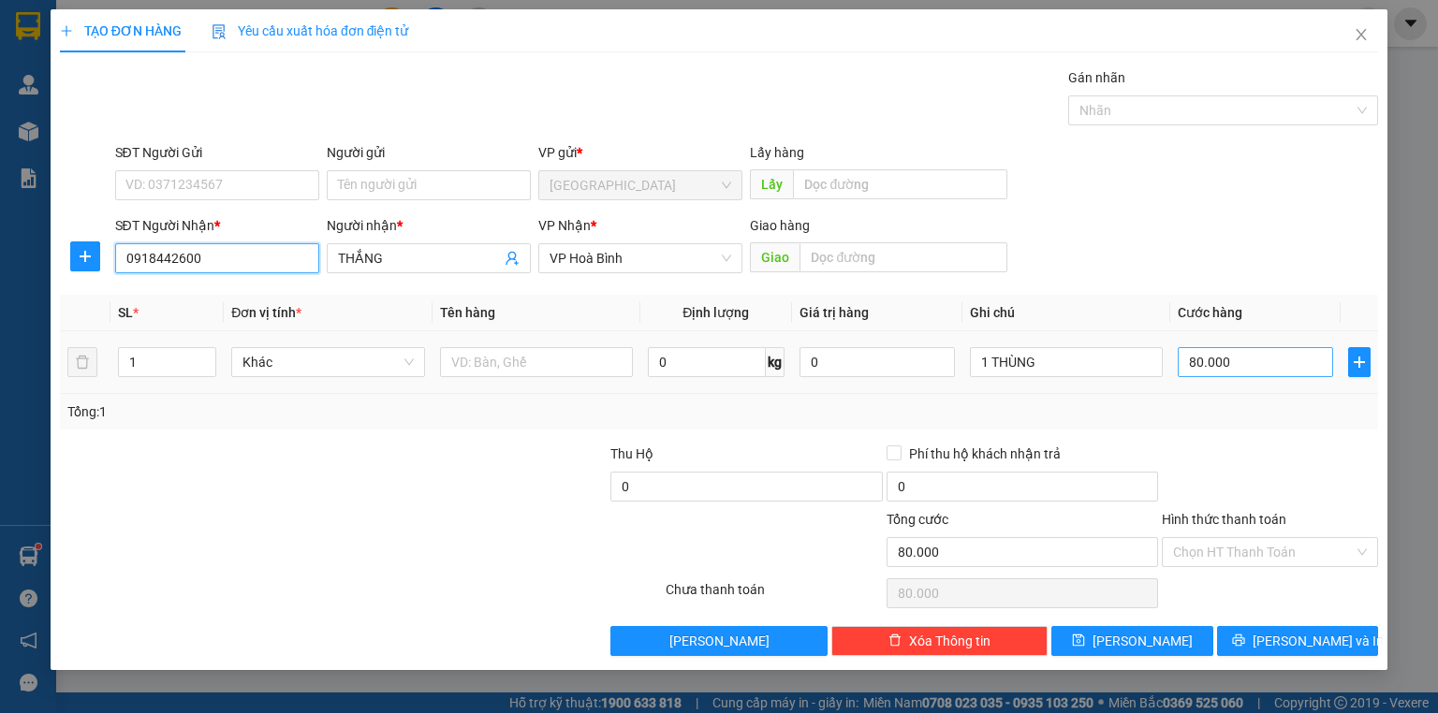
type input "0918442600"
click at [1234, 359] on input "80.000" at bounding box center [1255, 362] width 155 height 30
type input "0"
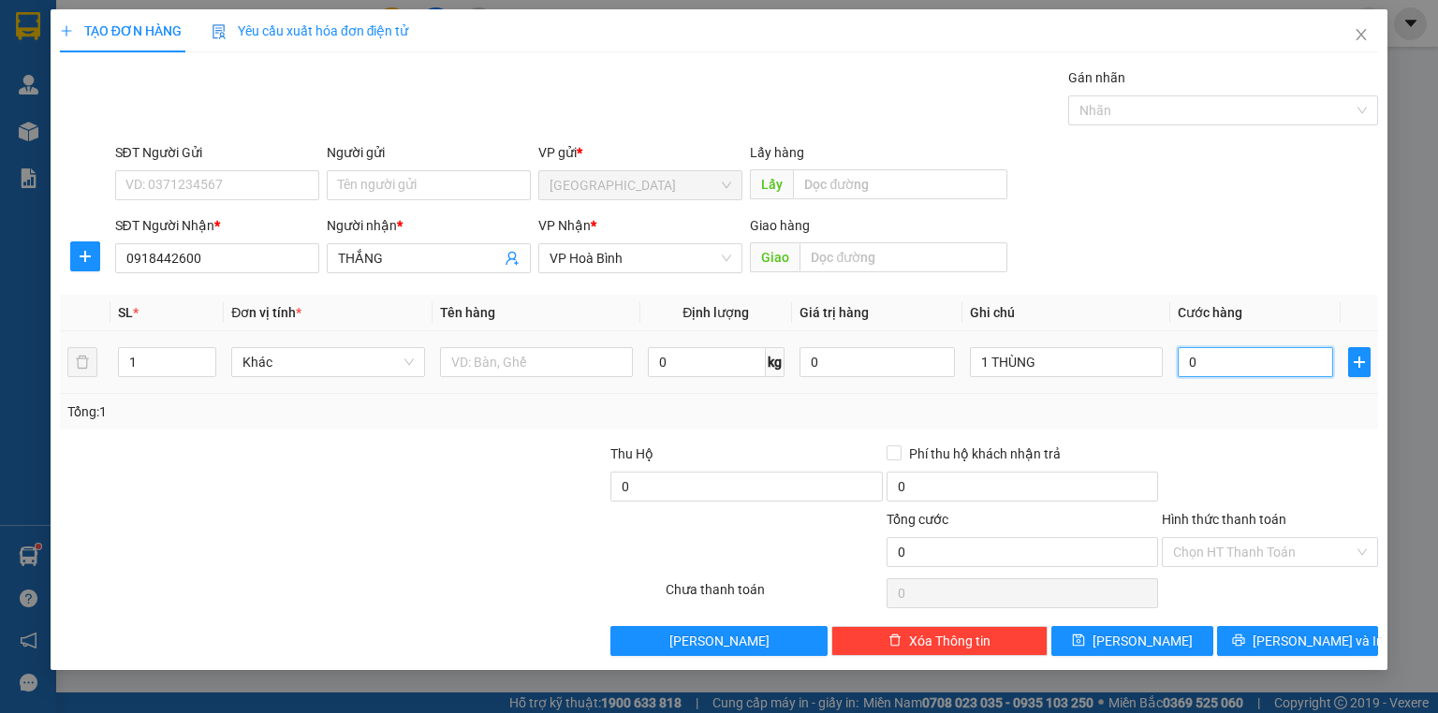
type input "7"
type input "07"
type input "70"
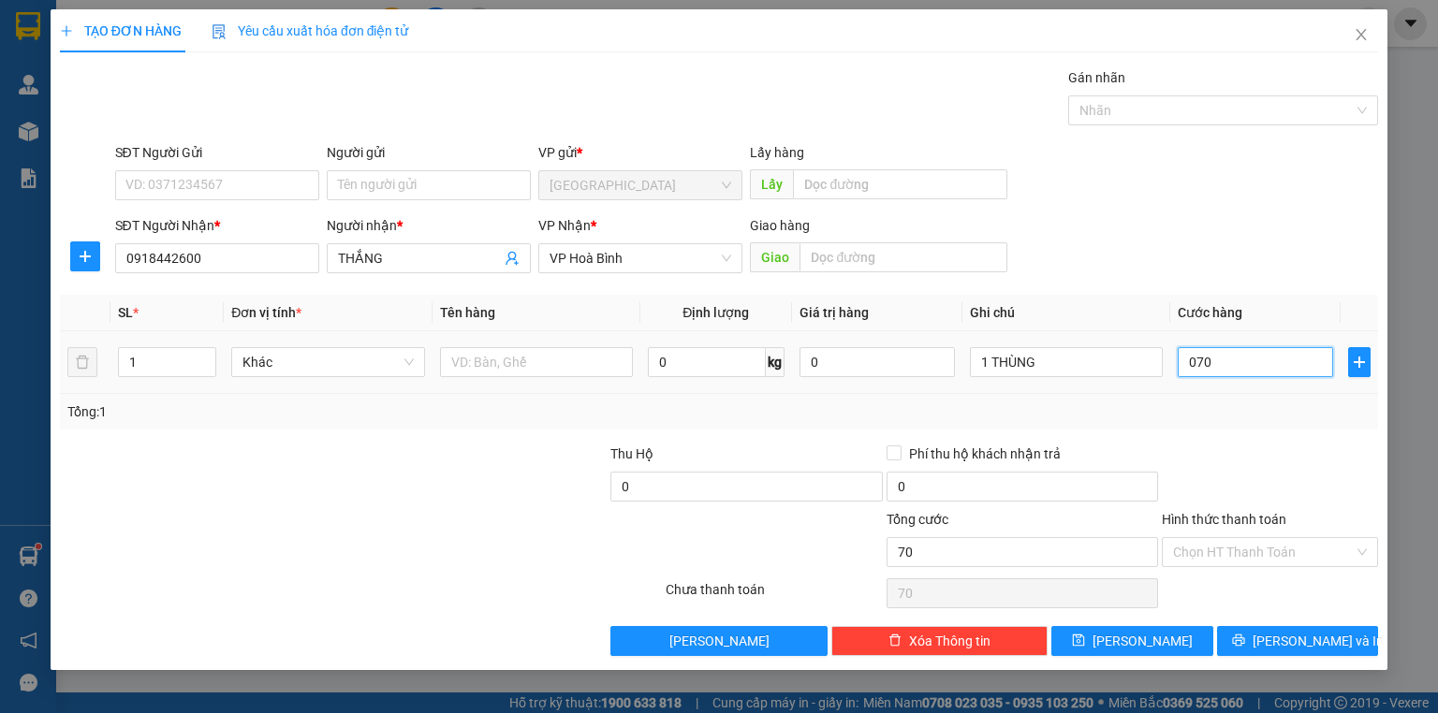
type input "070"
type input "70.000"
click at [1217, 412] on div "Tổng: 1" at bounding box center [718, 412] width 1303 height 21
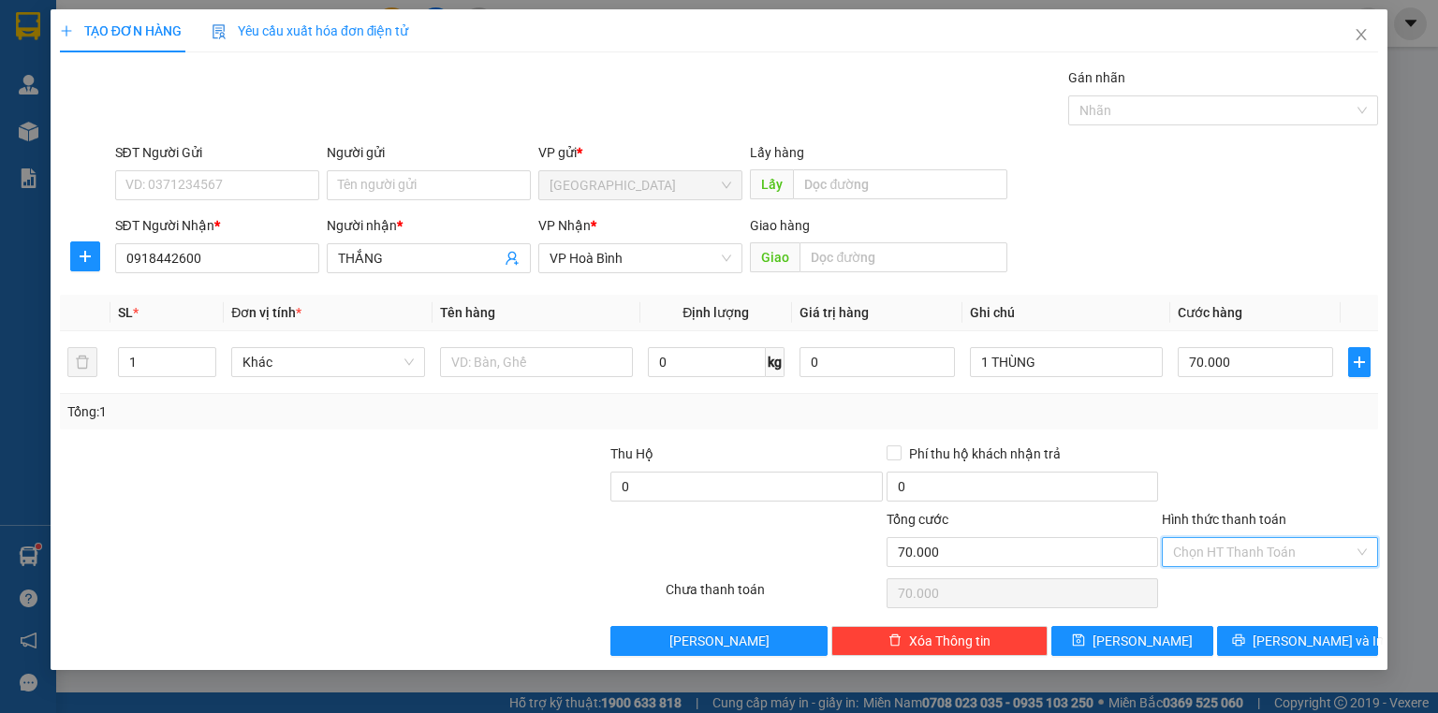
click at [1296, 542] on input "Hình thức thanh toán" at bounding box center [1263, 552] width 181 height 28
click at [1280, 603] on div "Miễn phí" at bounding box center [1270, 618] width 216 height 30
type input "0"
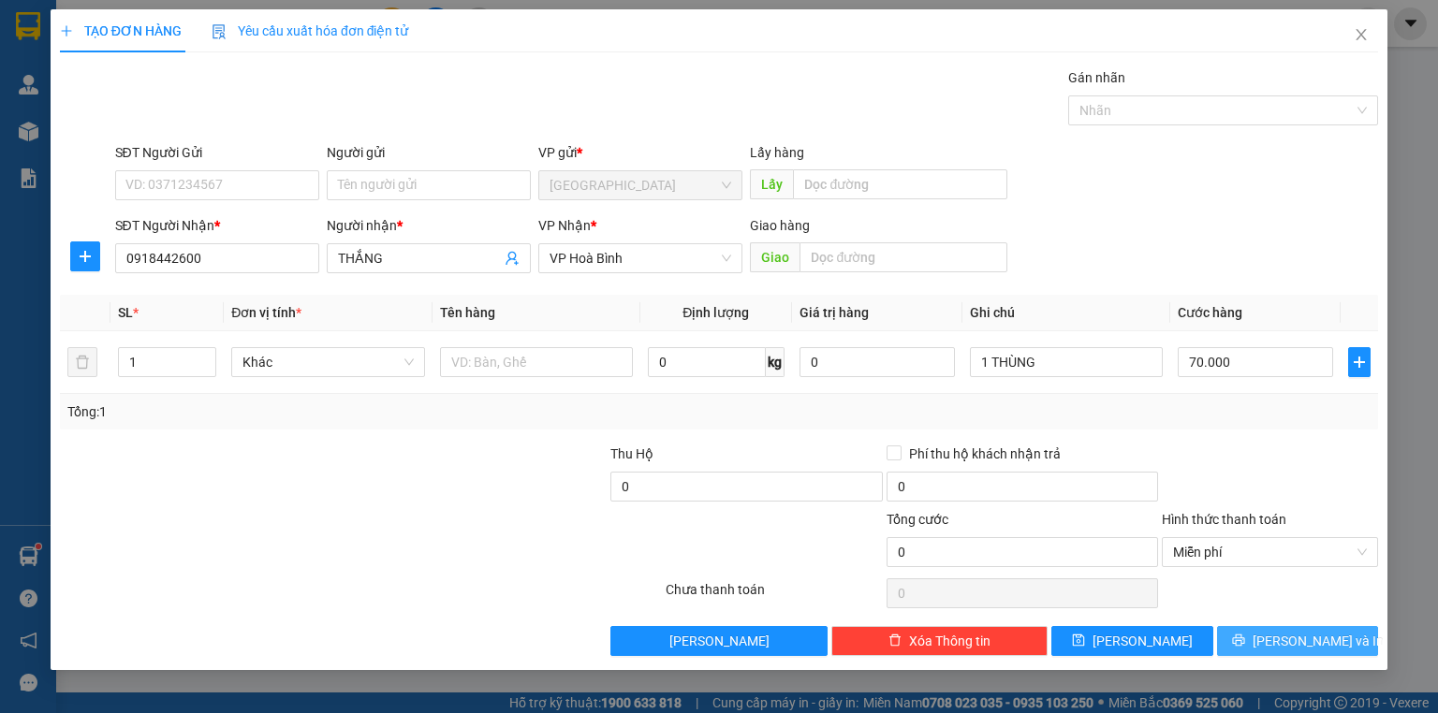
click at [1296, 640] on span "[PERSON_NAME] và In" at bounding box center [1318, 641] width 131 height 21
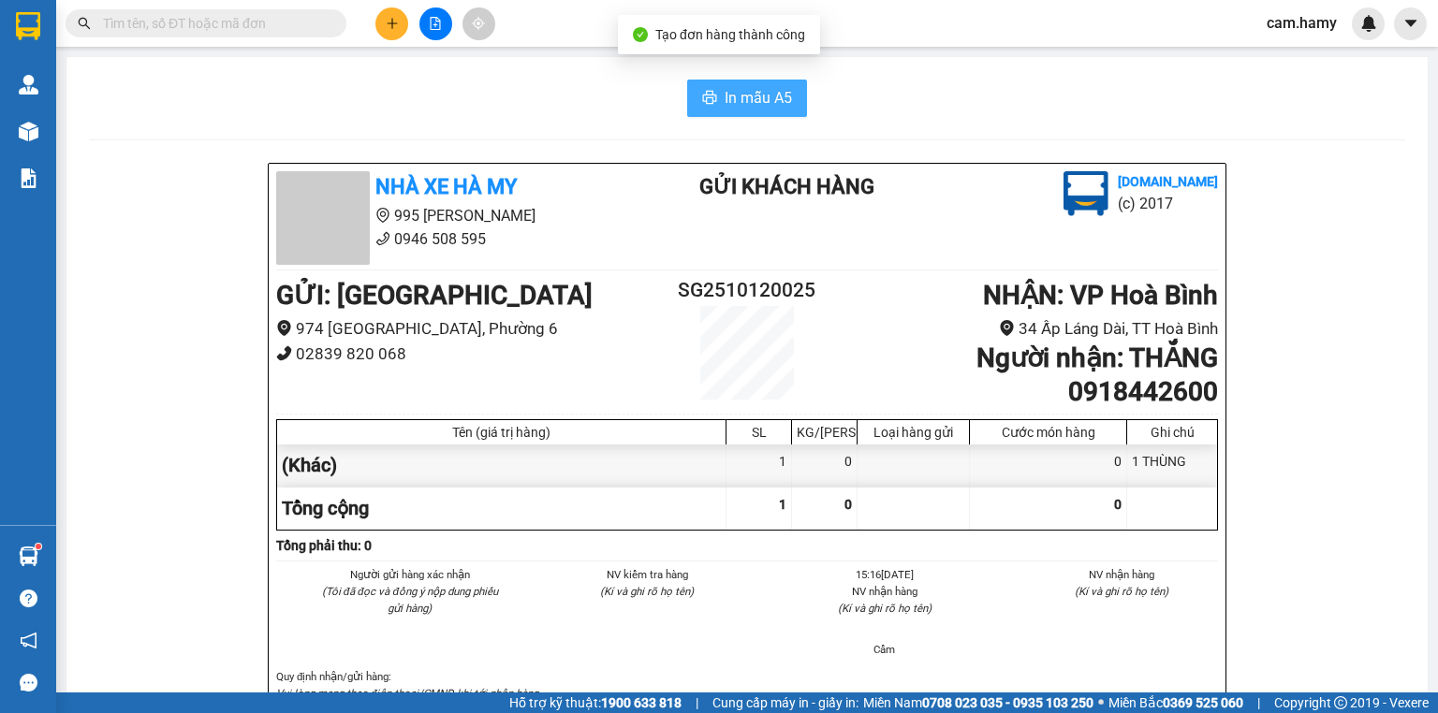
click at [703, 102] on icon "printer" at bounding box center [710, 97] width 14 height 13
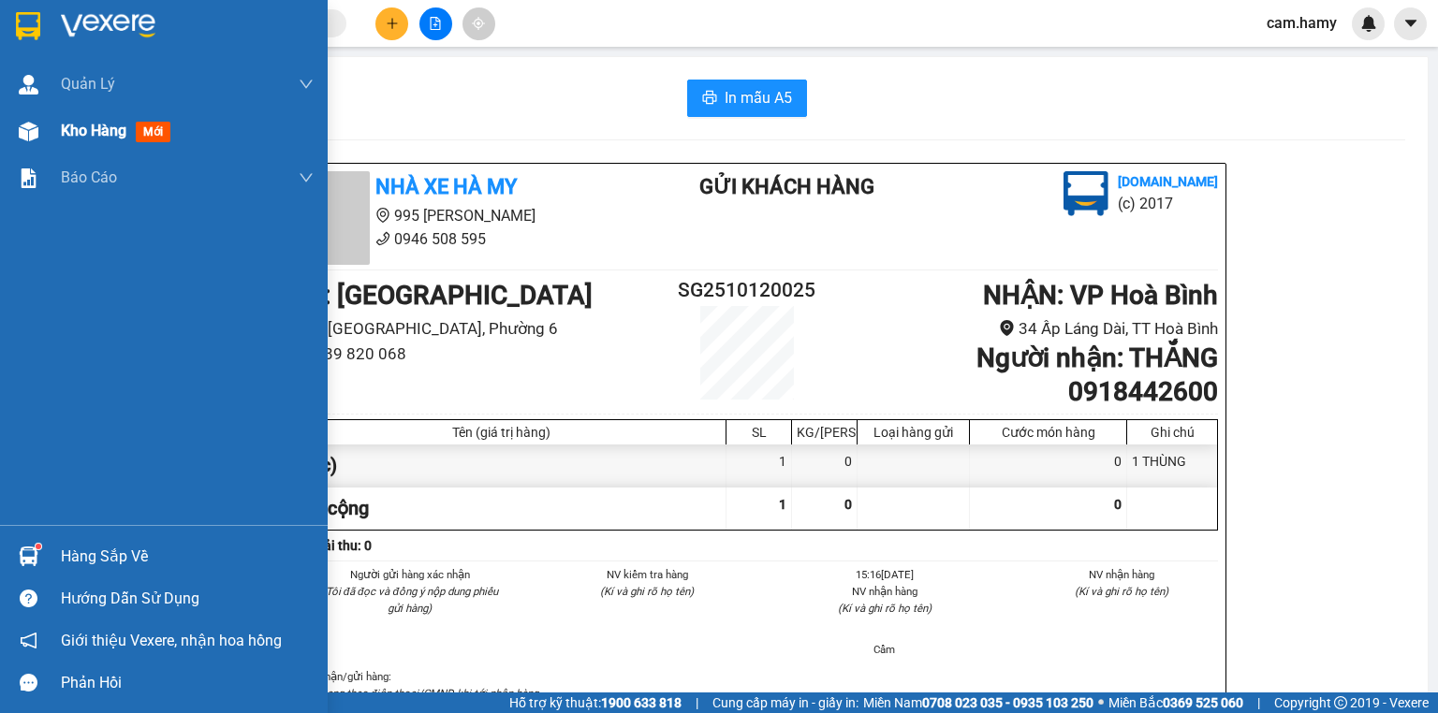
click at [55, 128] on div "Kho hàng mới" at bounding box center [164, 131] width 328 height 47
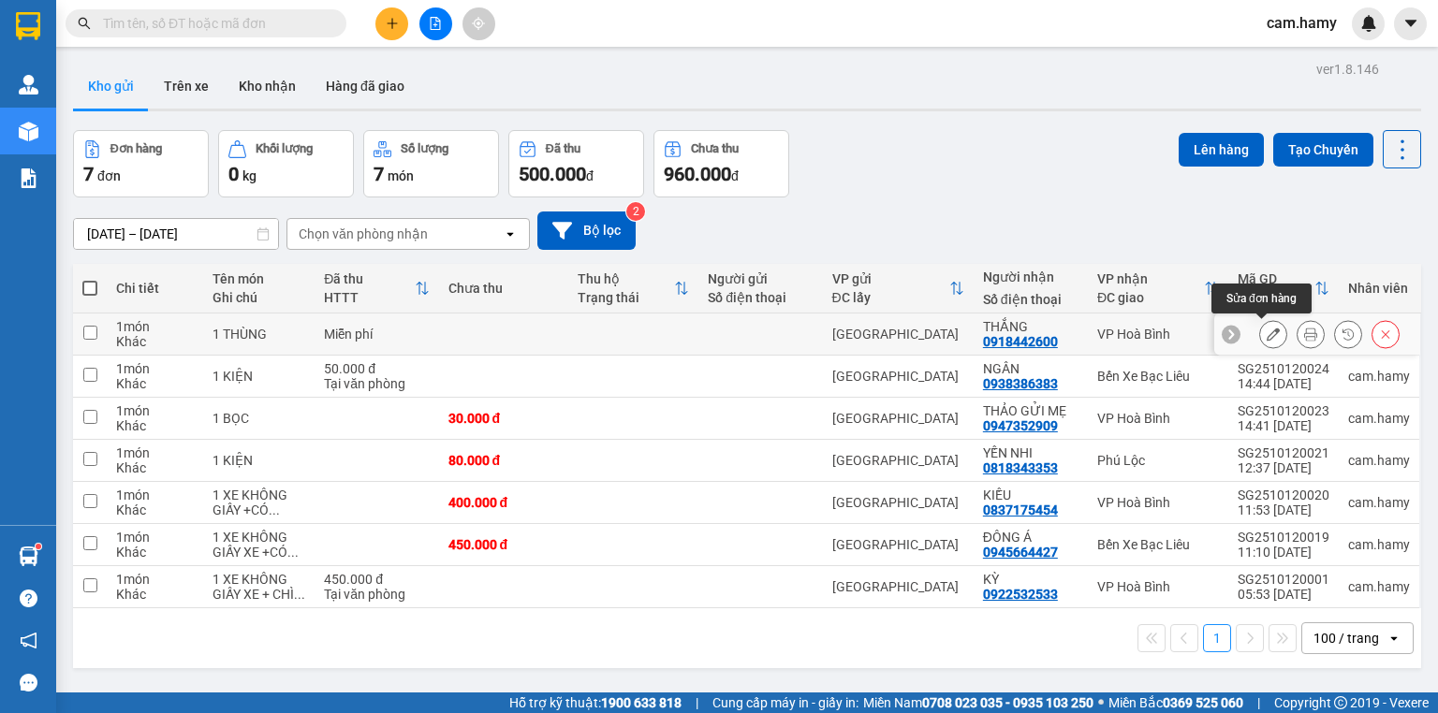
click at [1267, 332] on icon at bounding box center [1273, 334] width 13 height 13
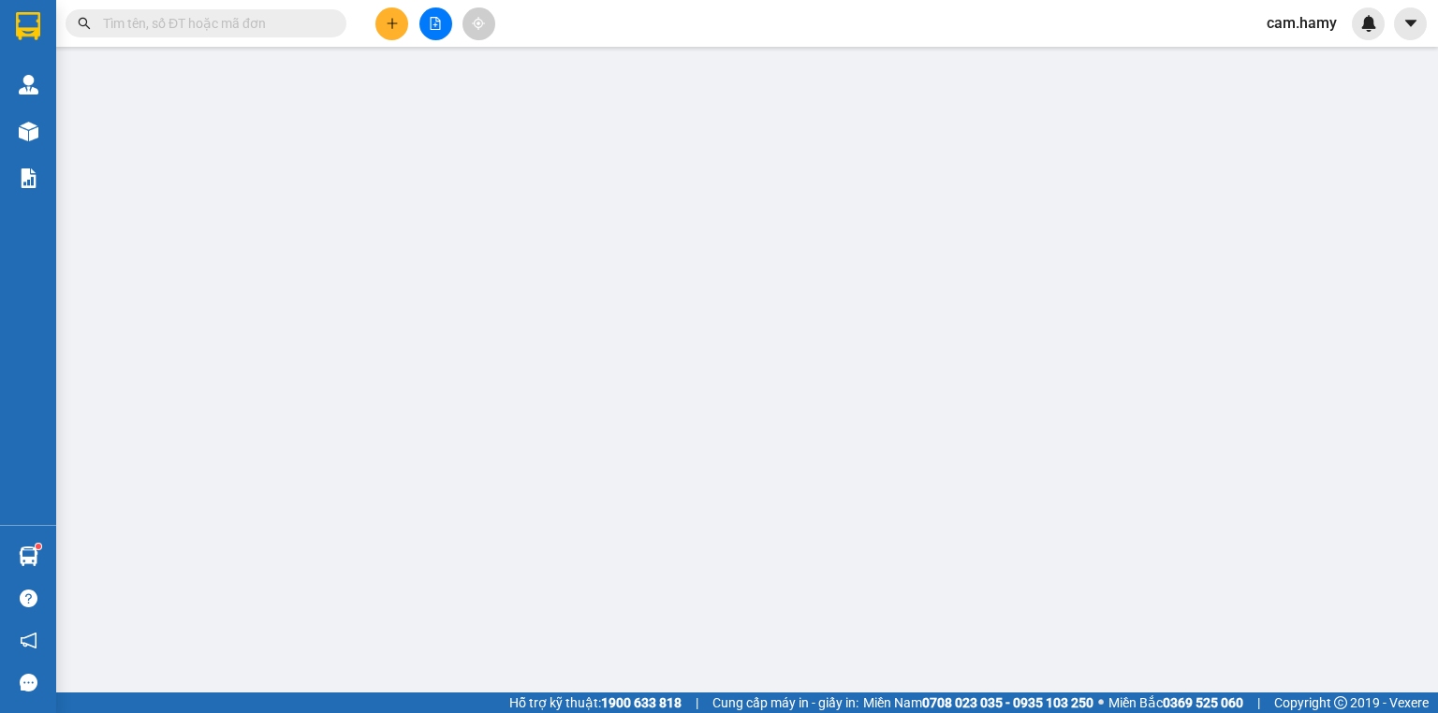
type input "0918442600"
type input "THẮNG"
type input "0"
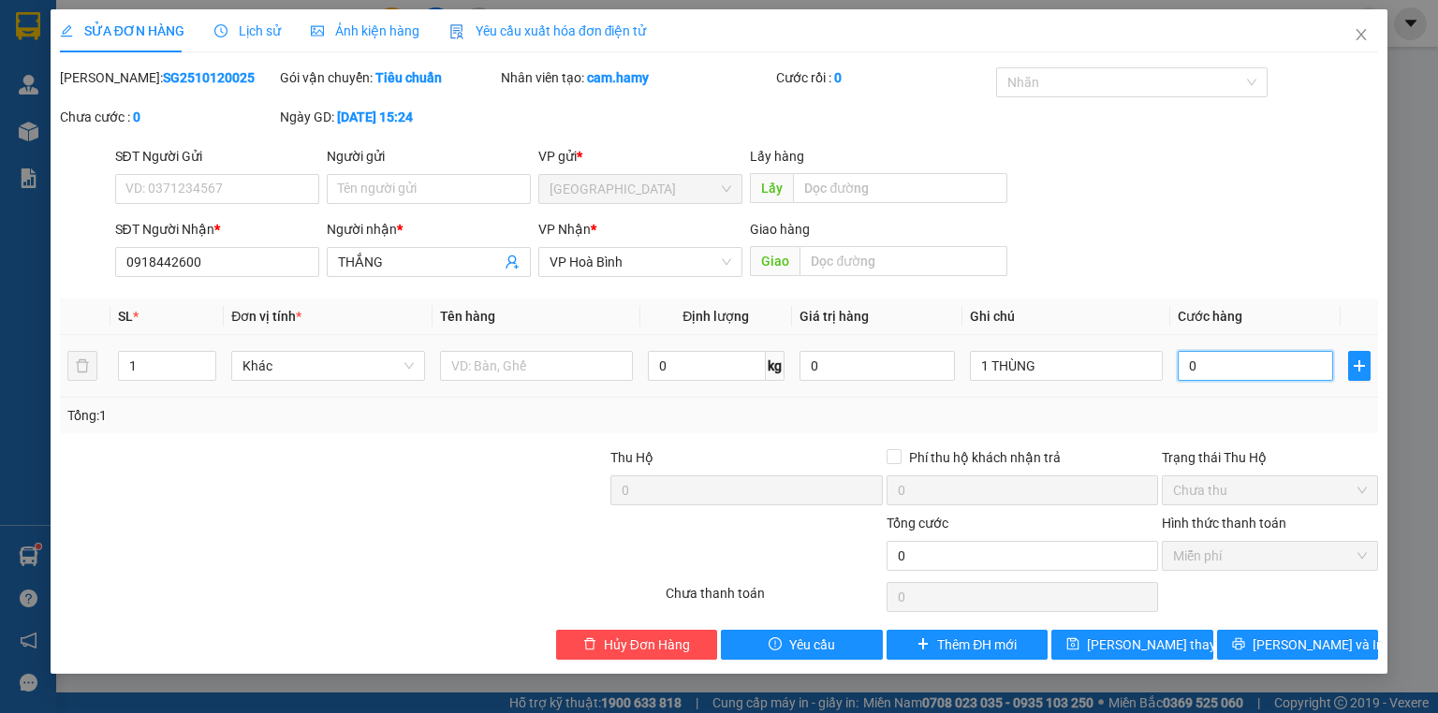
click at [1215, 371] on input "0" at bounding box center [1255, 366] width 155 height 30
type input "70.000"
drag, startPoint x: 1208, startPoint y: 425, endPoint x: 1255, endPoint y: 577, distance: 159.0
click at [1208, 426] on div "Tổng: 1" at bounding box center [719, 416] width 1318 height 36
click at [1267, 607] on div "Chọn HT Thanh Toán" at bounding box center [1270, 597] width 220 height 37
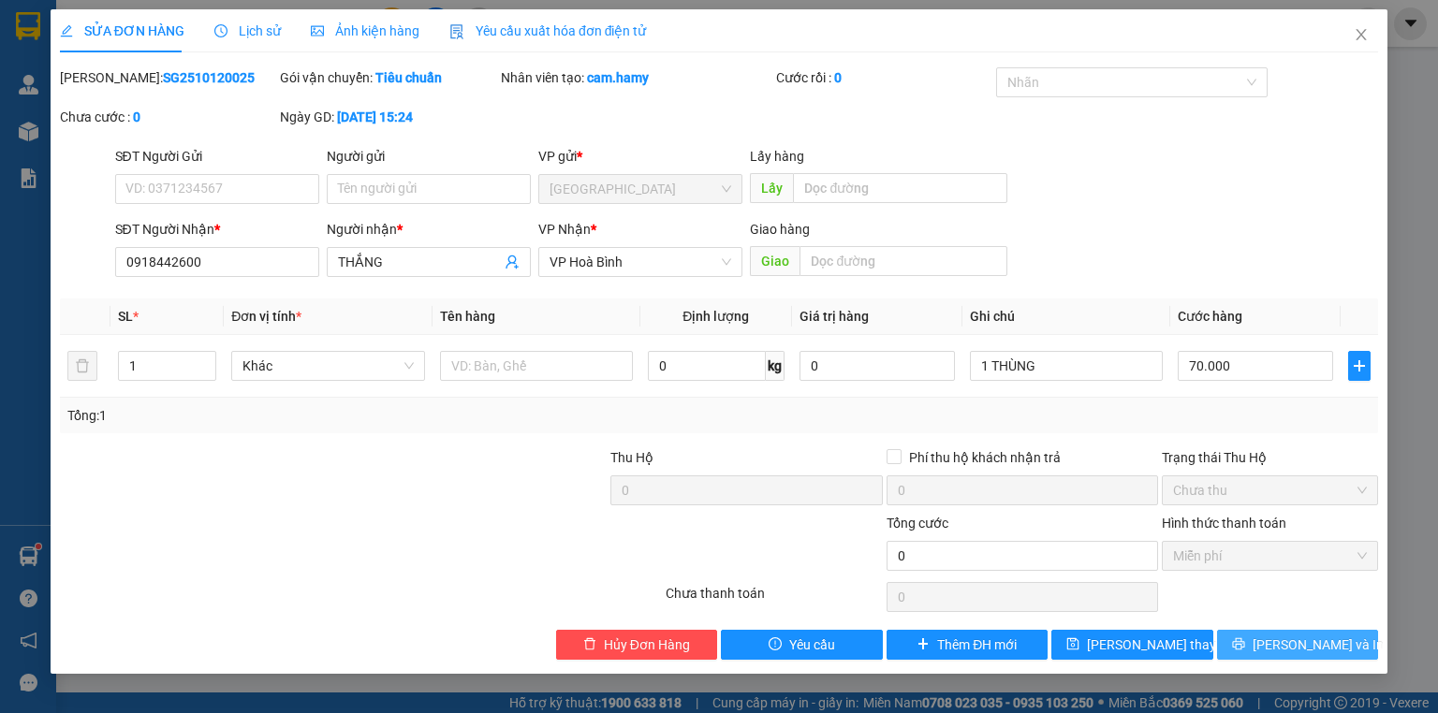
click at [1279, 638] on button "[PERSON_NAME] và In" at bounding box center [1298, 645] width 162 height 30
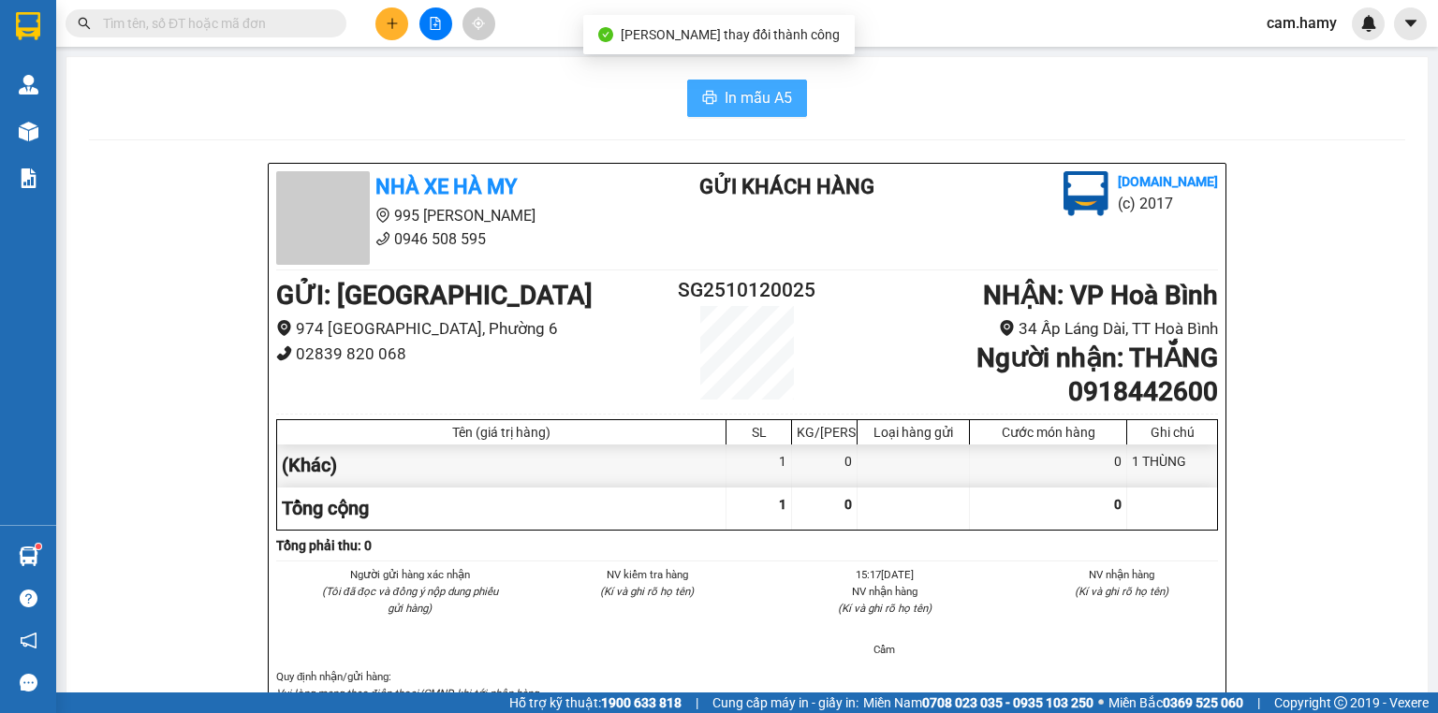
click at [718, 95] on button "In mẫu A5" at bounding box center [747, 98] width 120 height 37
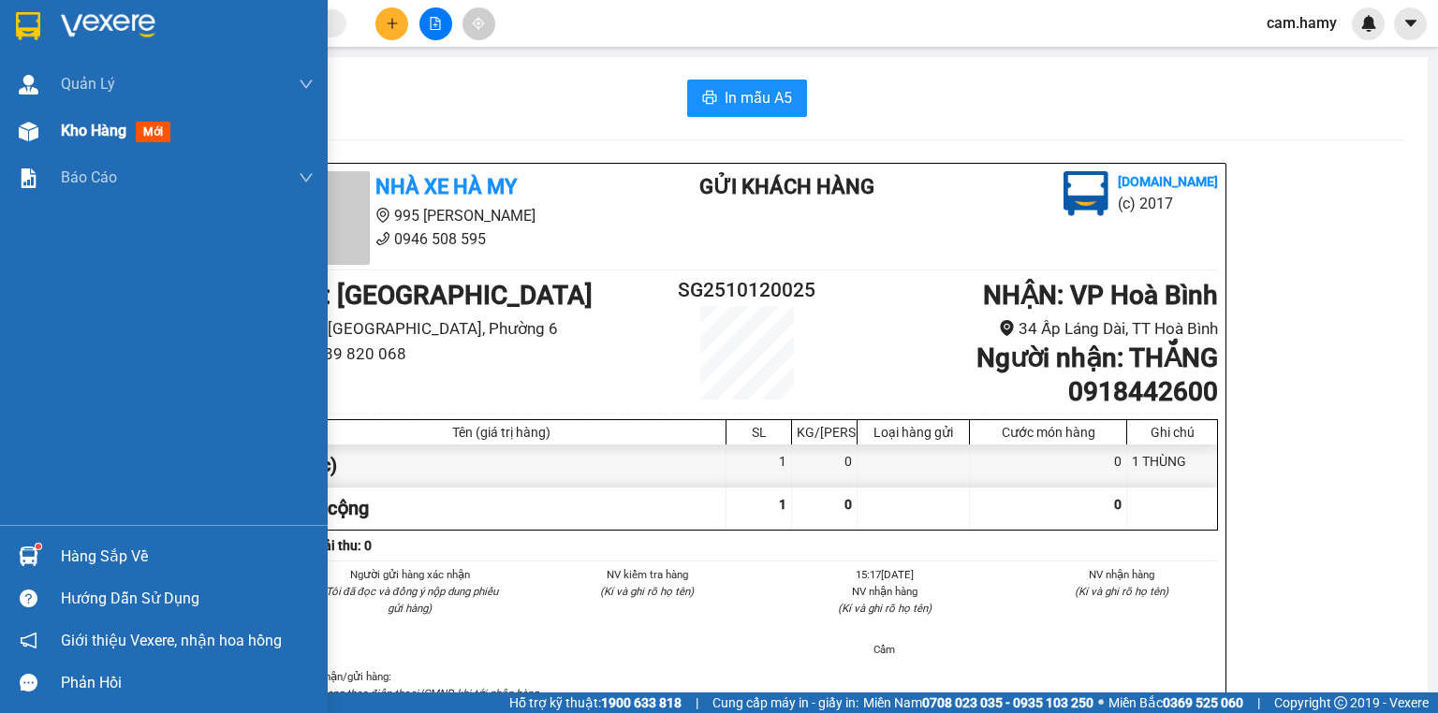
click at [82, 135] on span "Kho hàng" at bounding box center [94, 131] width 66 height 18
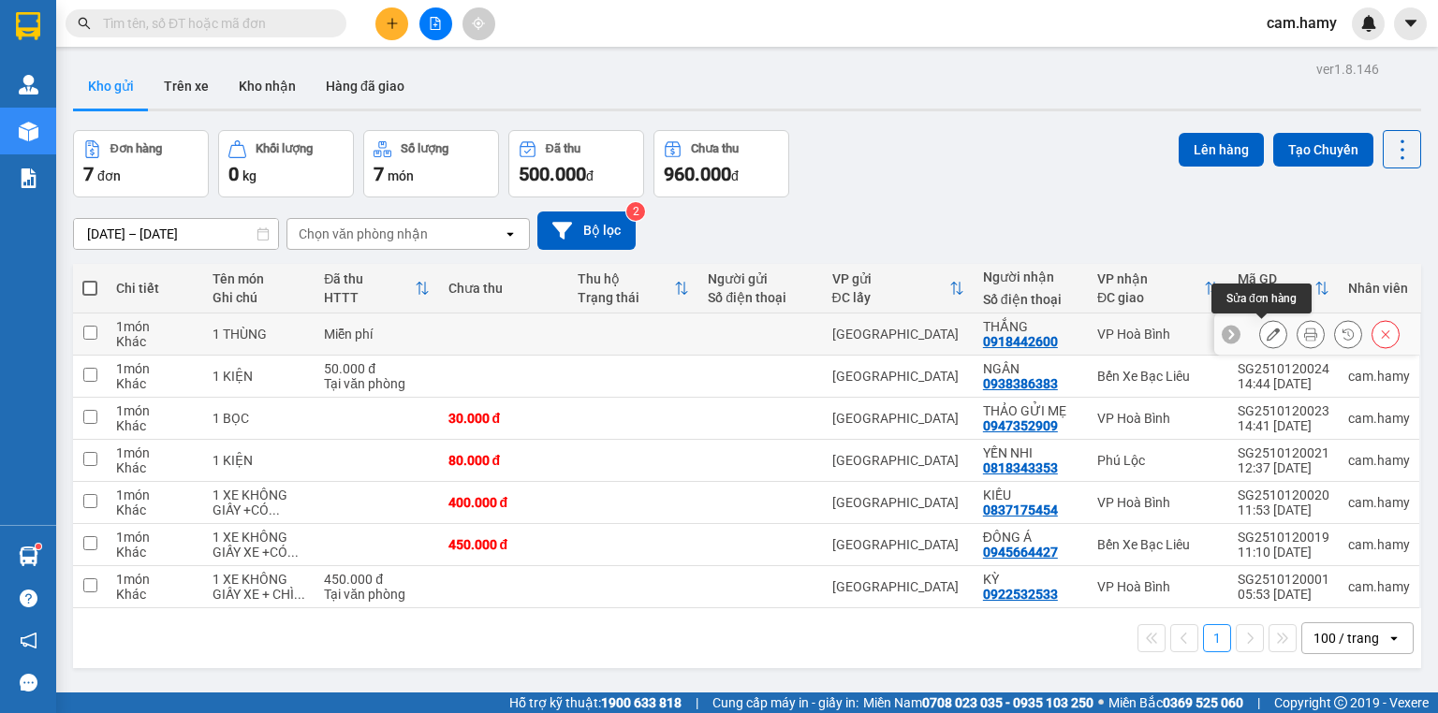
click at [1267, 330] on icon at bounding box center [1273, 334] width 13 height 13
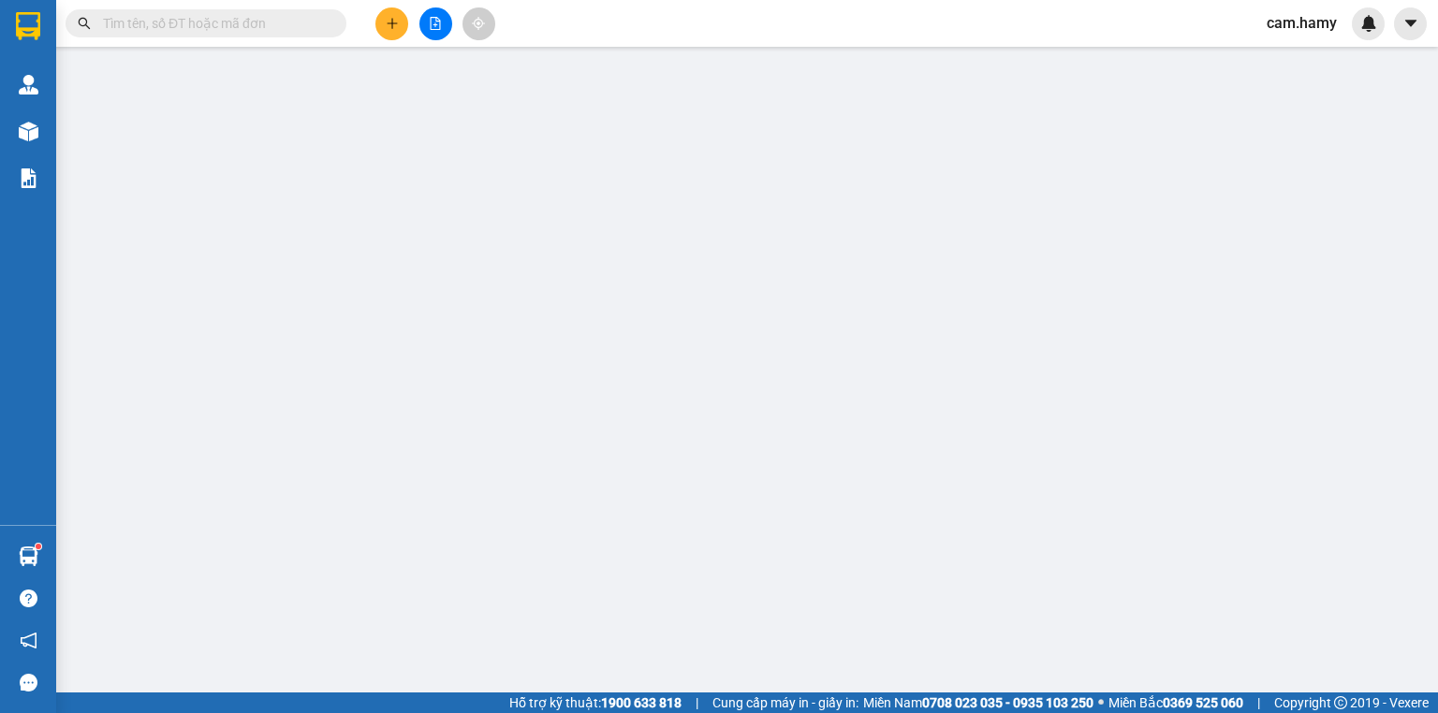
type input "0918442600"
type input "THẮNG"
type input "0"
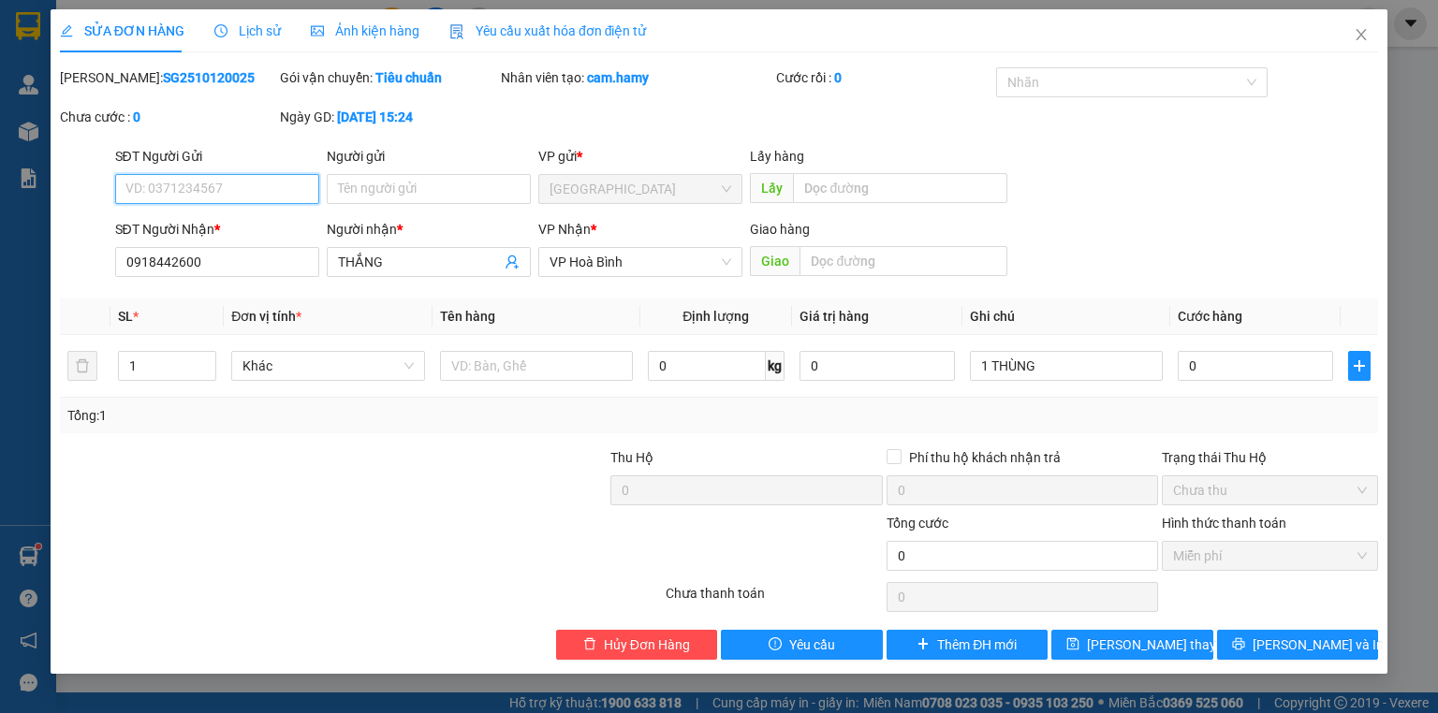
drag, startPoint x: 1282, startPoint y: 545, endPoint x: 1374, endPoint y: 524, distance: 94.0
click at [1284, 547] on span "Miễn phí" at bounding box center [1270, 556] width 194 height 28
click at [1352, 491] on span "Chưa thu" at bounding box center [1270, 490] width 194 height 28
click at [1296, 562] on span "Miễn phí" at bounding box center [1270, 556] width 194 height 28
drag, startPoint x: 637, startPoint y: 630, endPoint x: 634, endPoint y: 644, distance: 14.3
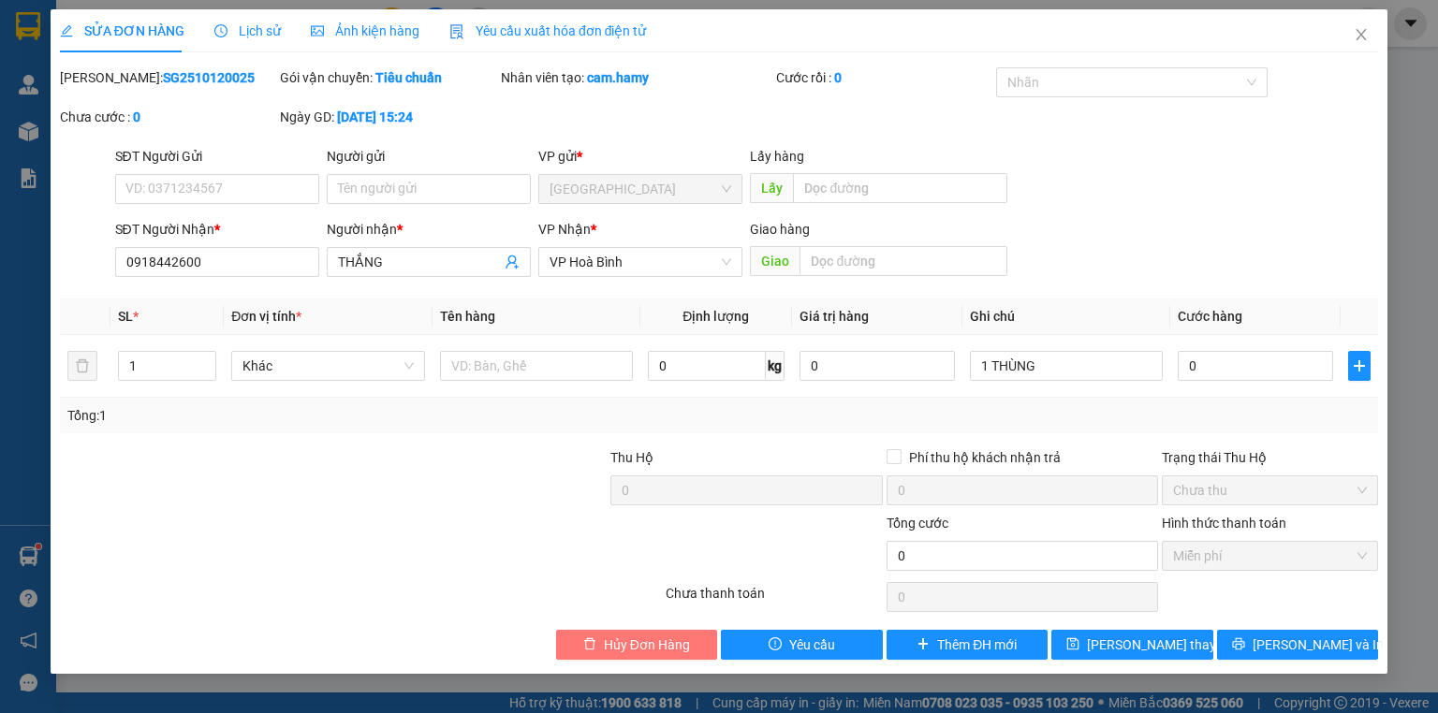
click at [637, 635] on button "Hủy Đơn Hàng" at bounding box center [637, 645] width 162 height 30
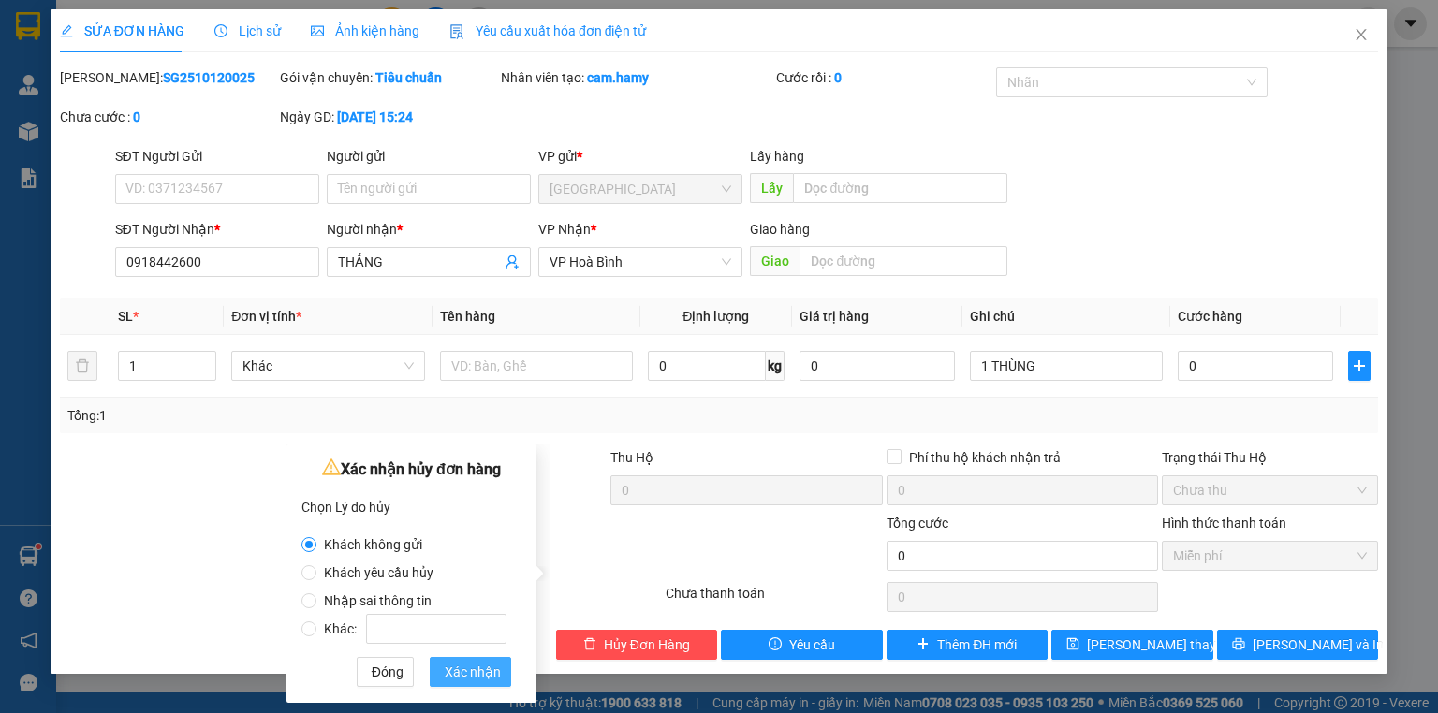
click at [485, 681] on button "Xác nhận" at bounding box center [470, 672] width 81 height 30
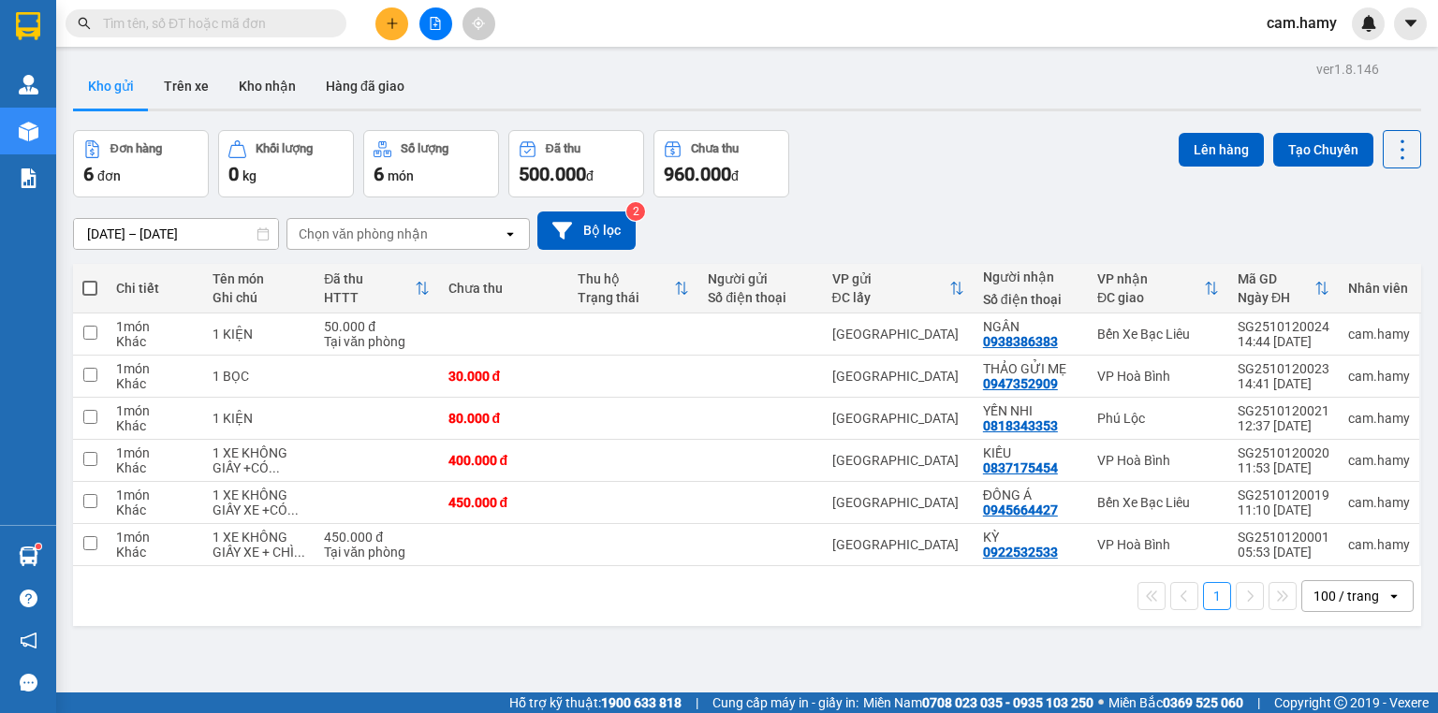
click at [388, 29] on icon "plus" at bounding box center [392, 23] width 13 height 13
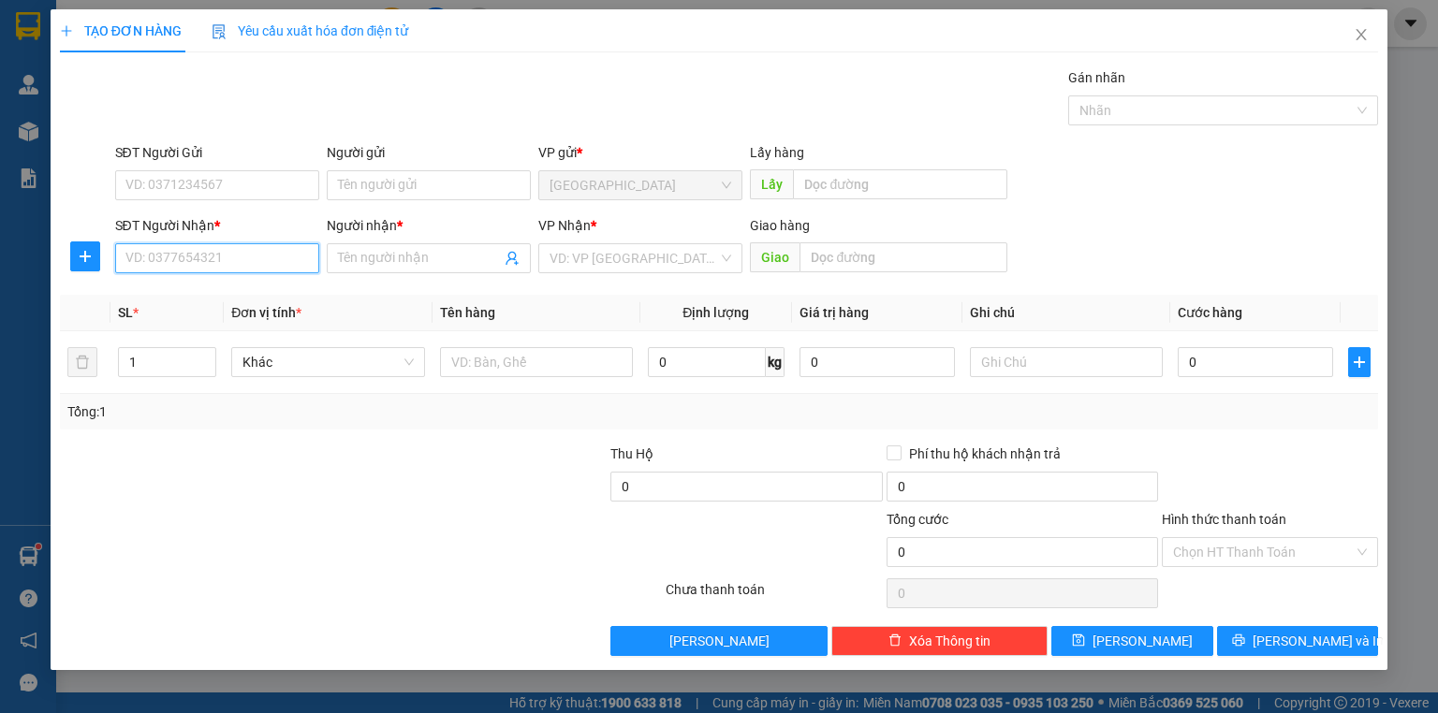
click at [296, 263] on input "SĐT Người Nhận *" at bounding box center [217, 258] width 204 height 30
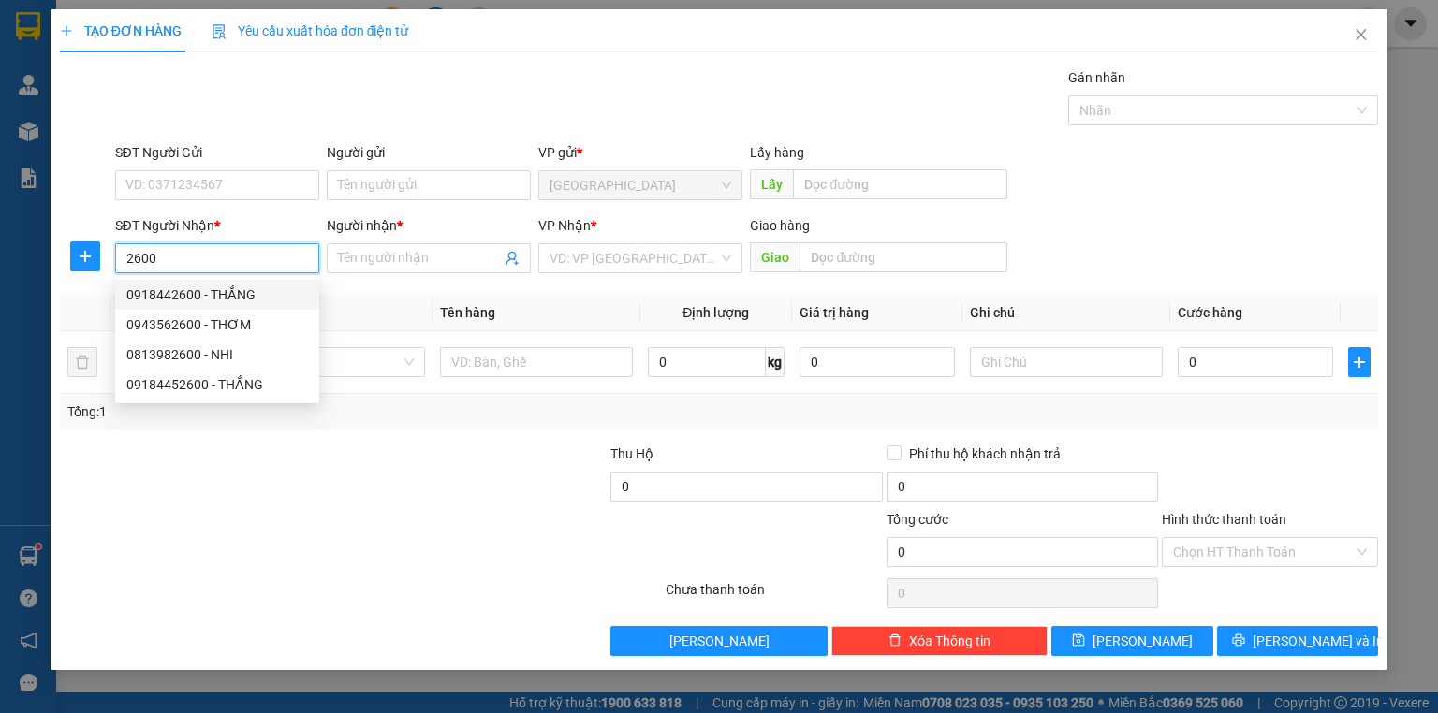
click at [248, 289] on div "0918442600 - THẮNG" at bounding box center [217, 295] width 182 height 21
type input "0918442600"
type input "THẮNG"
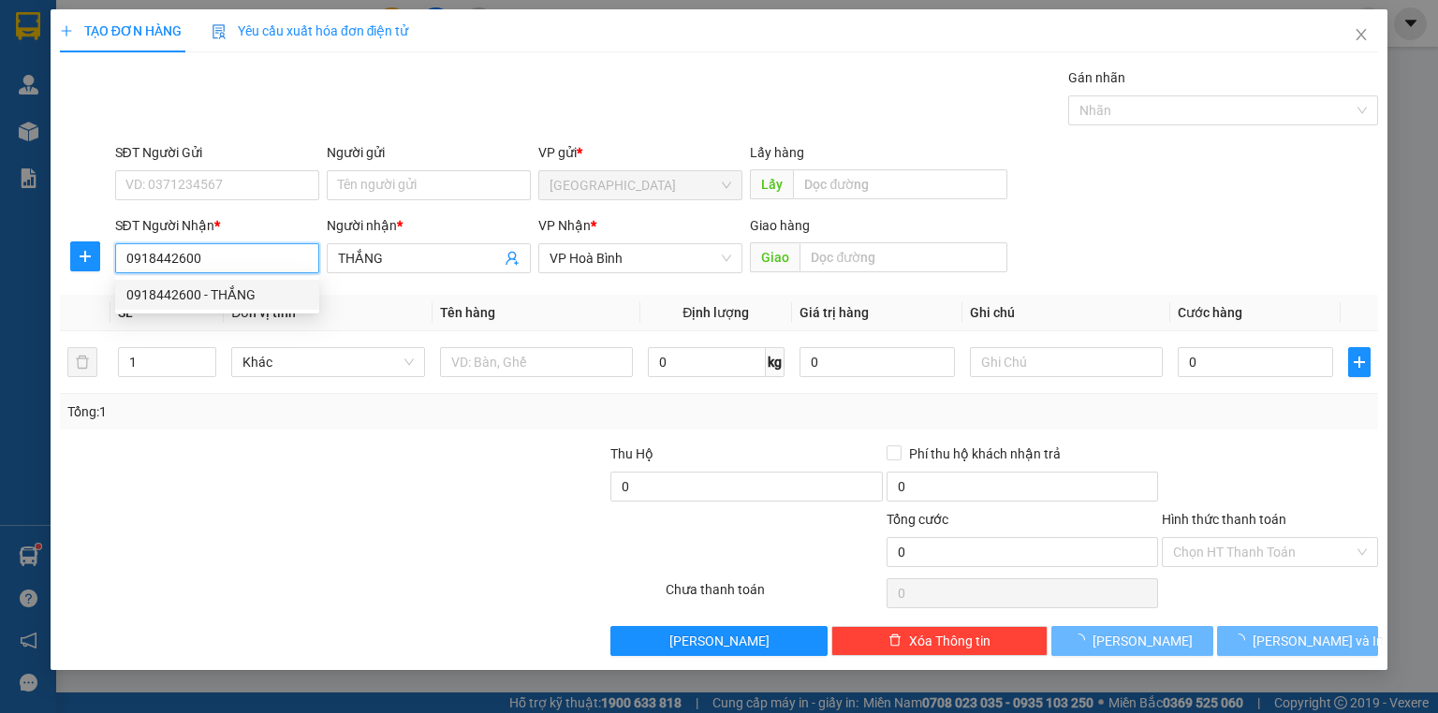
type input "80.000"
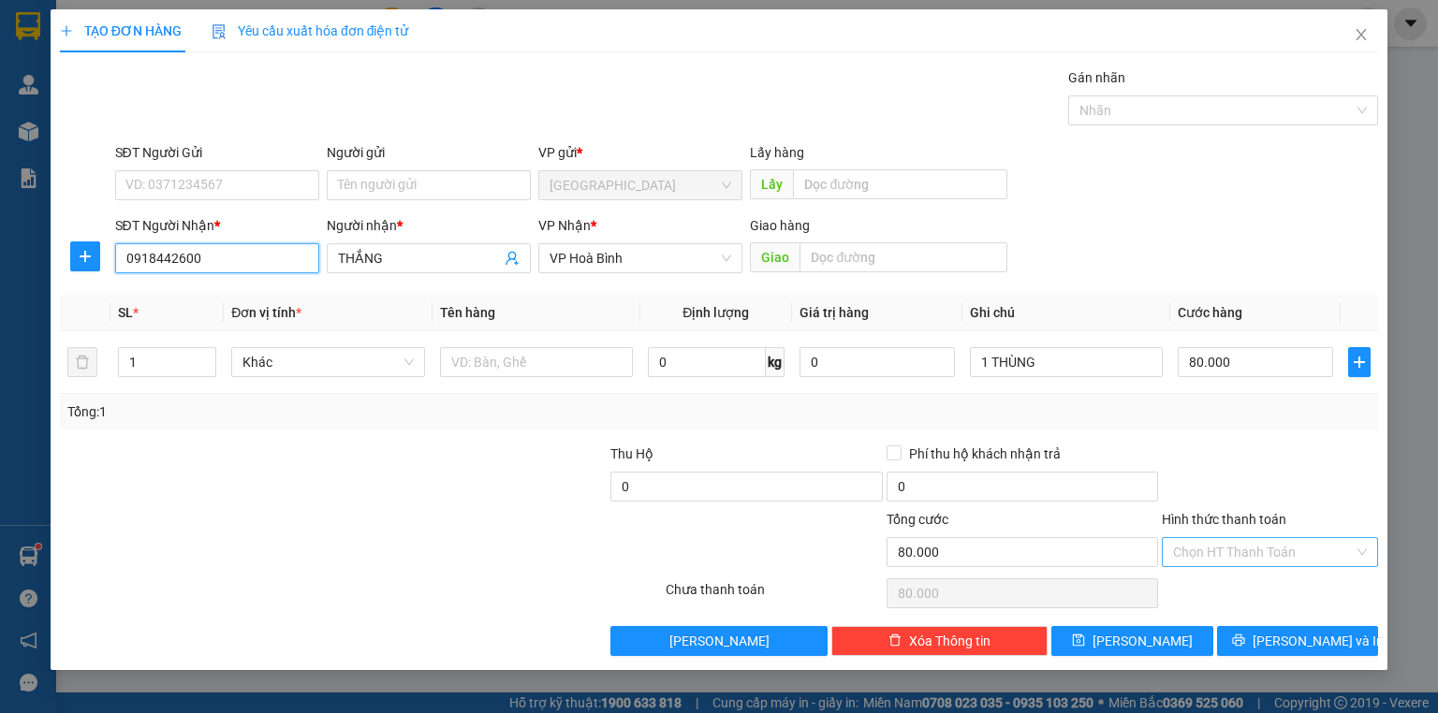
type input "0918442600"
click at [1261, 551] on input "Hình thức thanh toán" at bounding box center [1263, 552] width 181 height 28
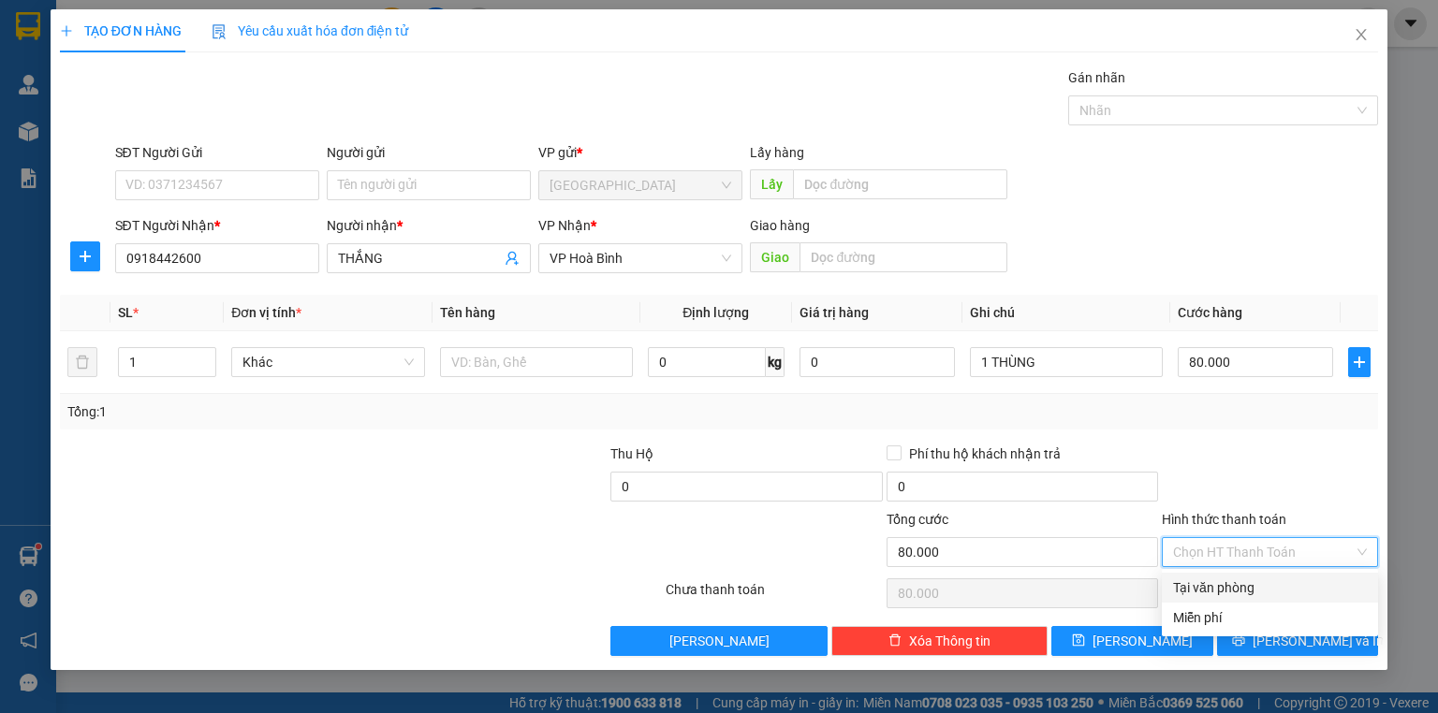
drag, startPoint x: 1251, startPoint y: 582, endPoint x: 1253, endPoint y: 596, distance: 14.3
click at [1251, 584] on div "Tại văn phòng" at bounding box center [1270, 588] width 194 height 21
type input "0"
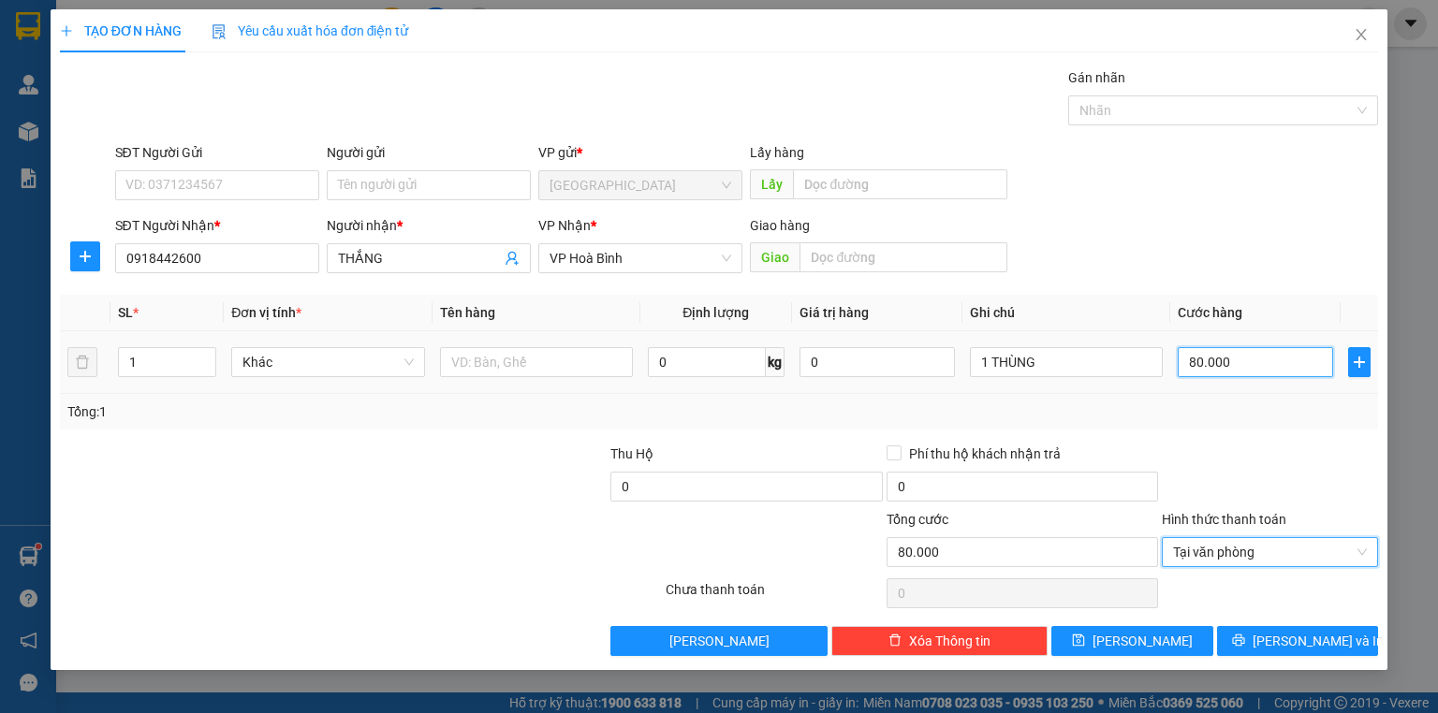
click at [1215, 374] on input "80.000" at bounding box center [1255, 362] width 155 height 30
type input "0"
type input "7"
type input "07"
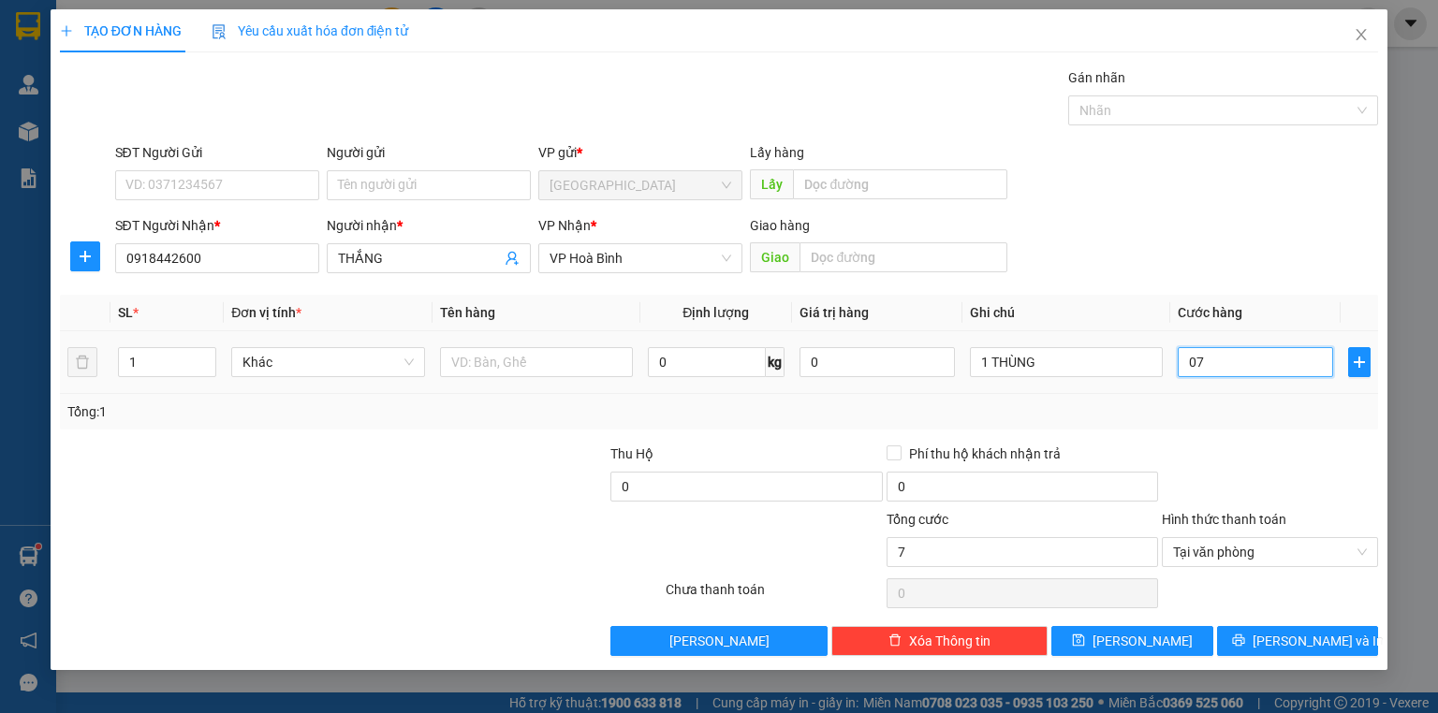
type input "70"
type input "070"
type input "70.000"
click at [1222, 394] on div "Tổng: 1" at bounding box center [719, 412] width 1318 height 36
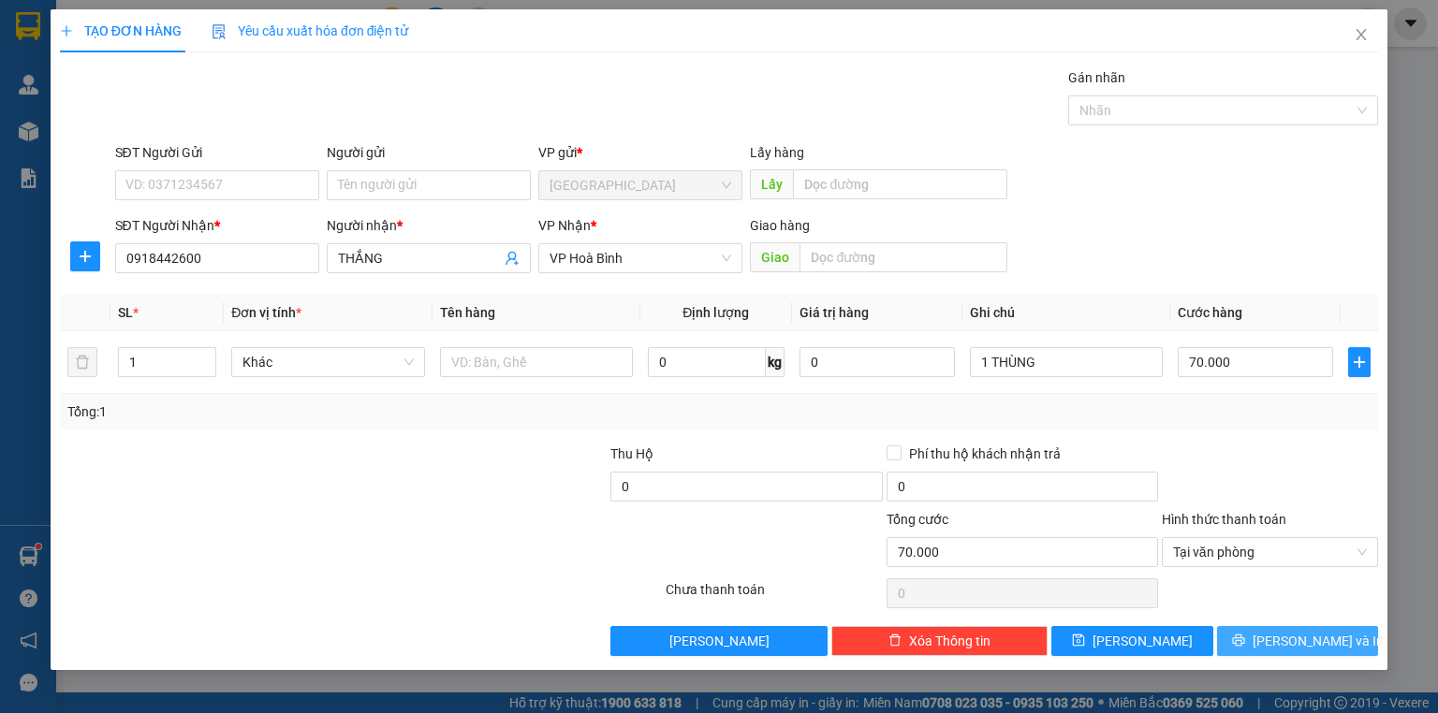
click at [1328, 633] on span "[PERSON_NAME] và In" at bounding box center [1318, 641] width 131 height 21
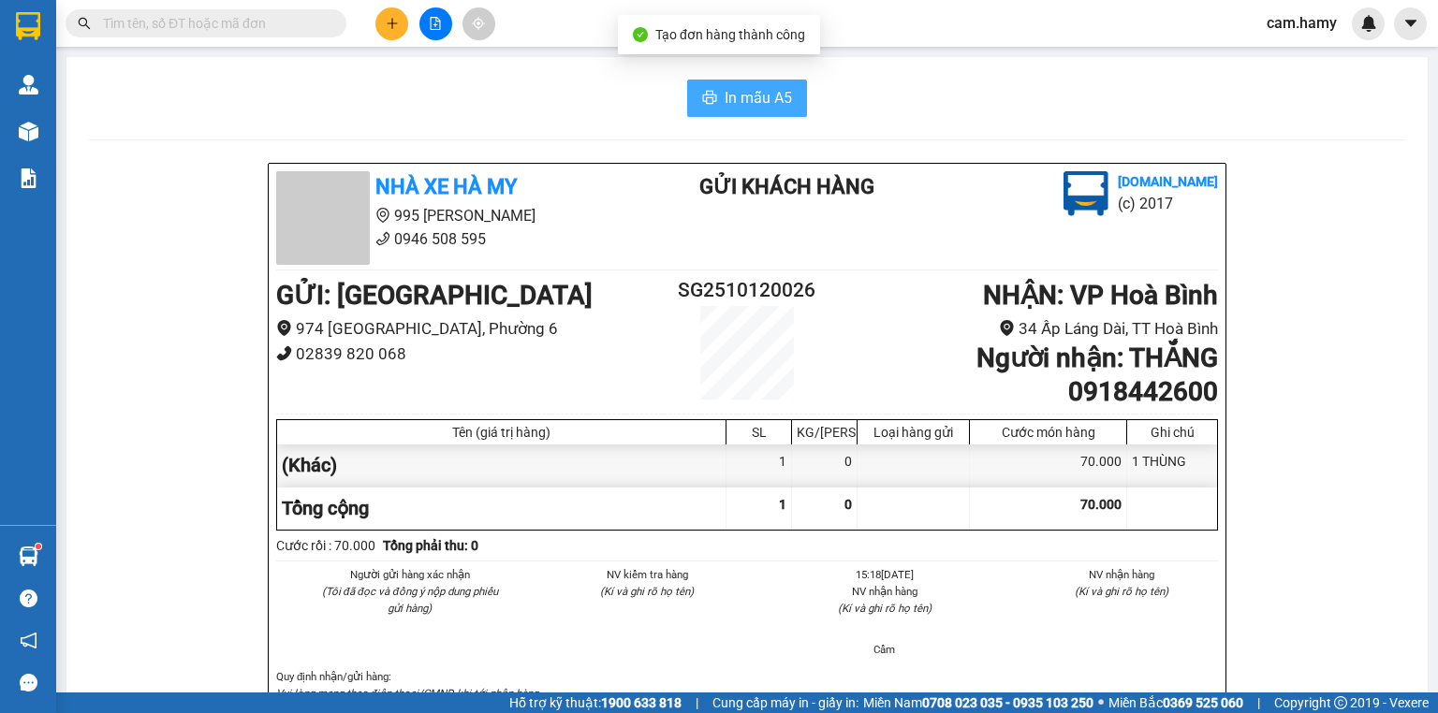
click at [725, 88] on span "In mẫu A5" at bounding box center [758, 97] width 67 height 23
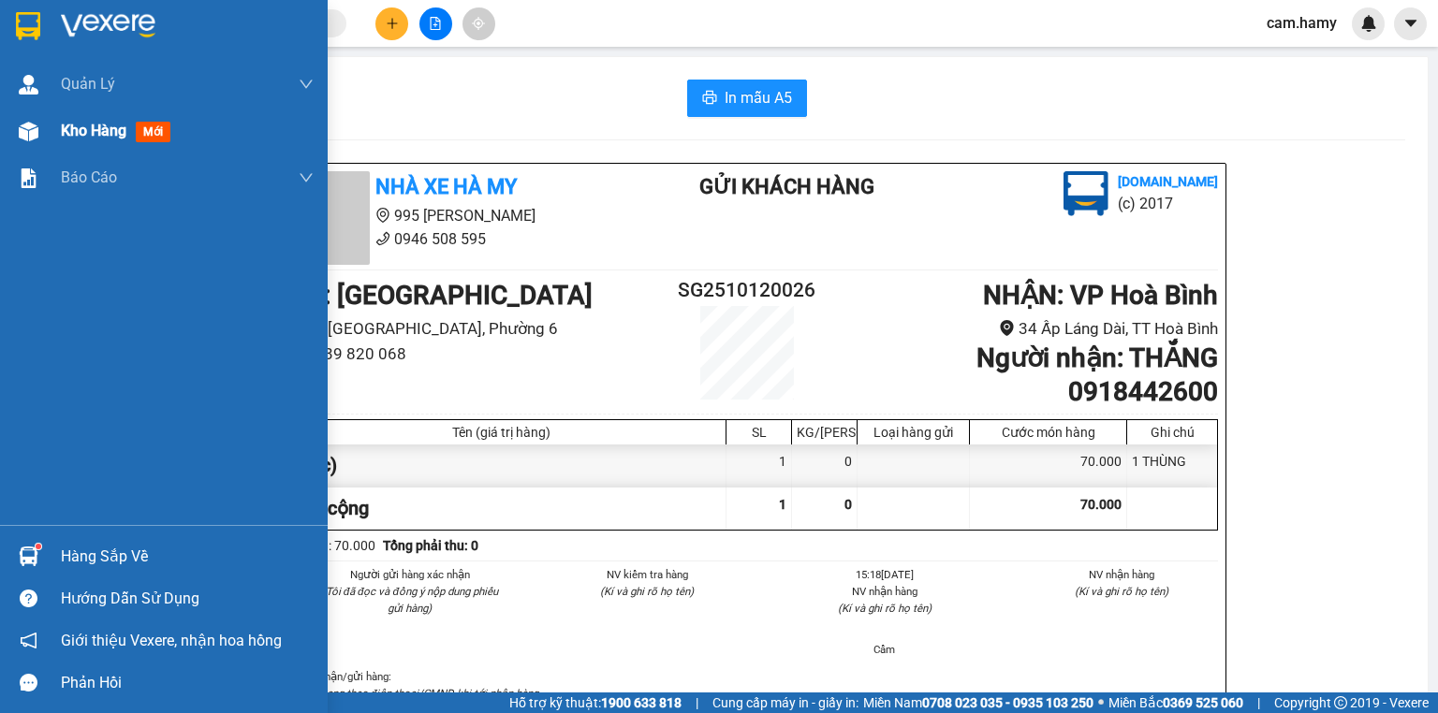
click at [74, 125] on span "Kho hàng" at bounding box center [94, 131] width 66 height 18
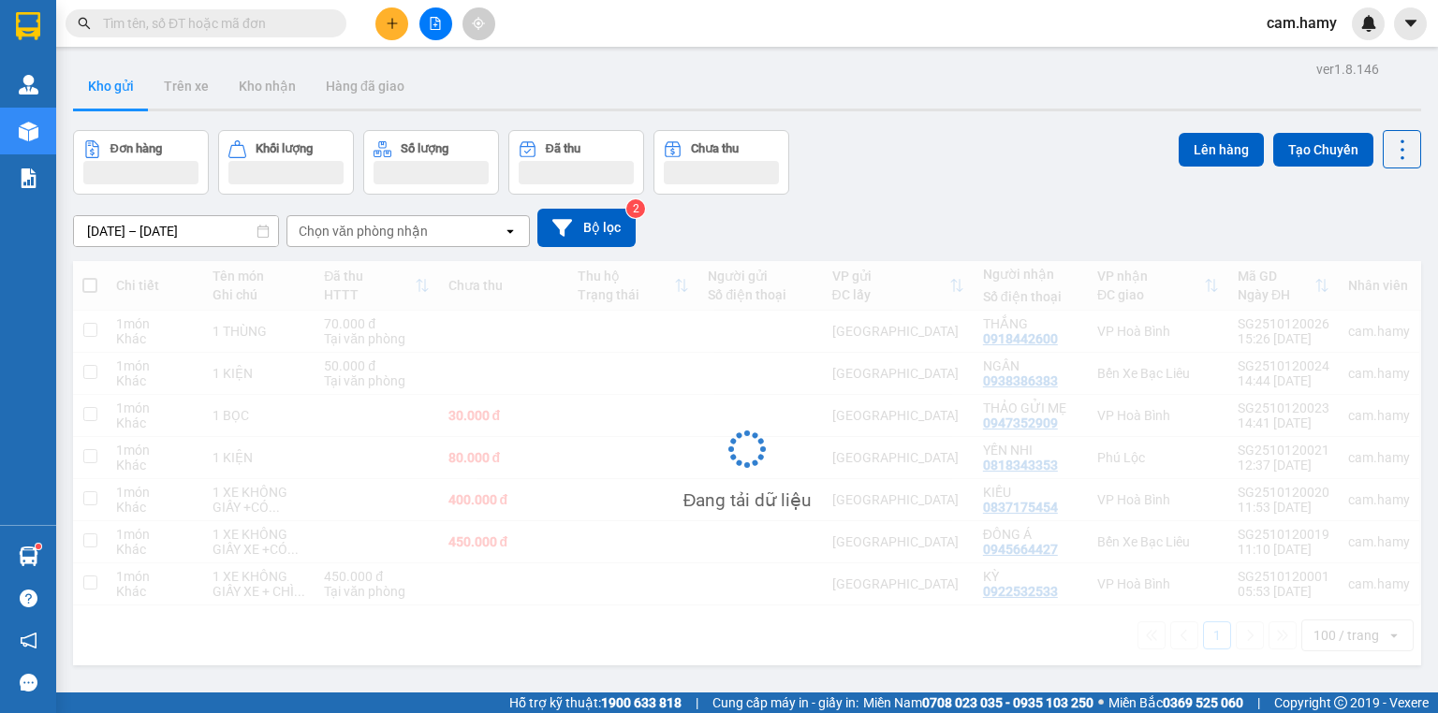
scroll to position [86, 0]
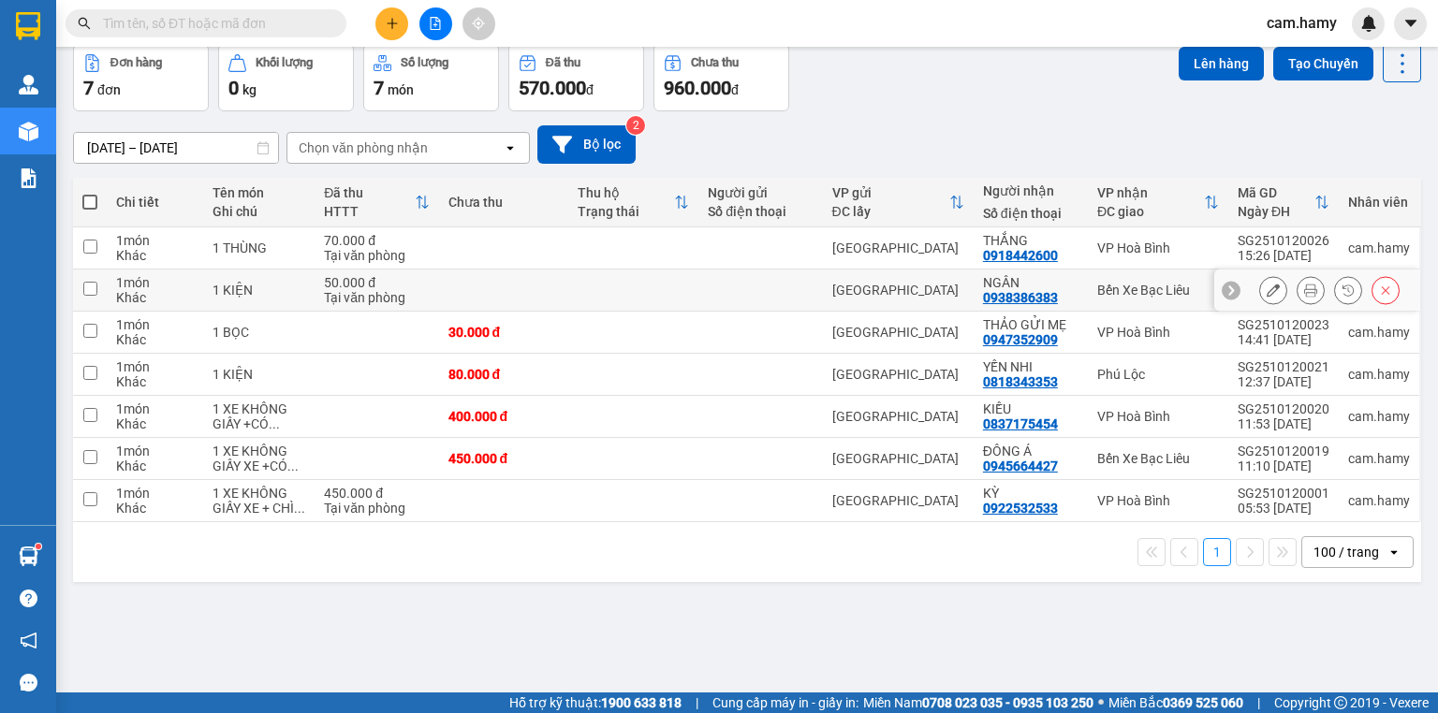
click at [1304, 286] on icon at bounding box center [1310, 290] width 13 height 13
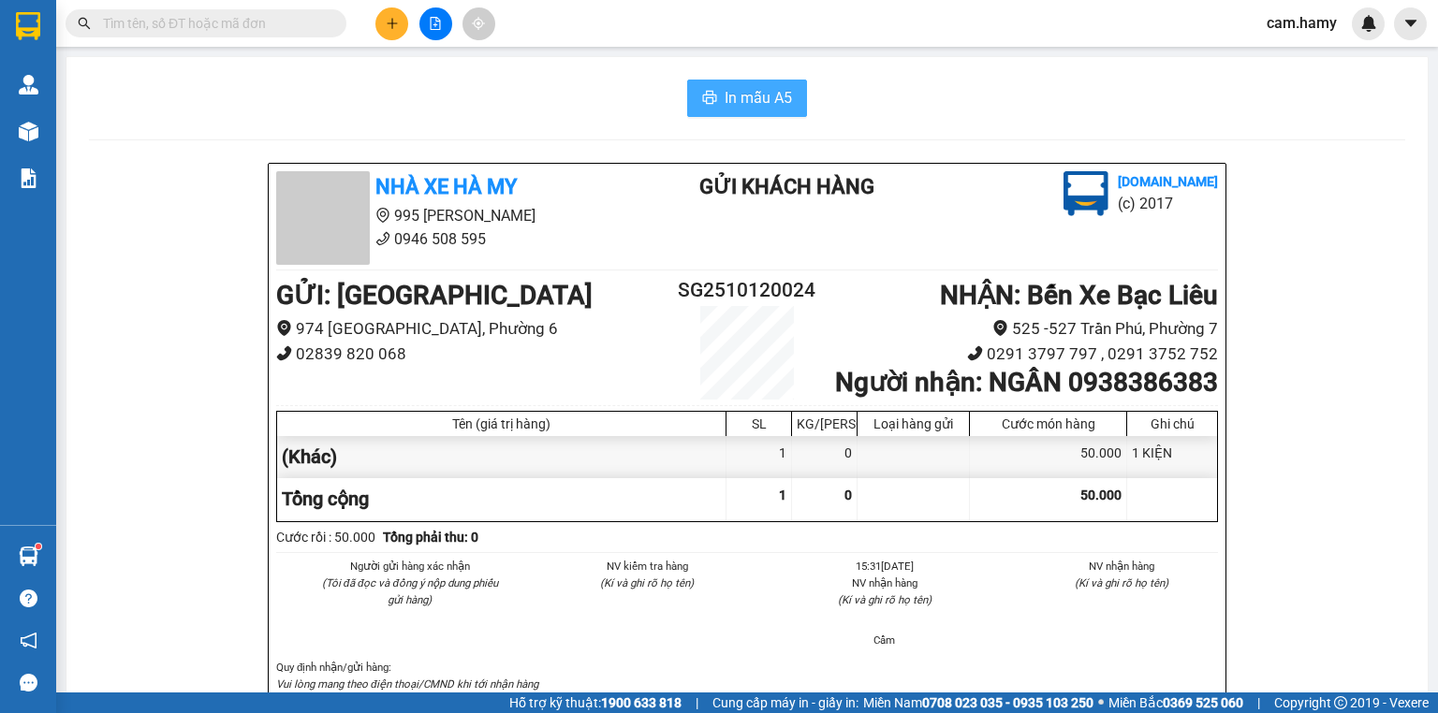
click at [762, 94] on span "In mẫu A5" at bounding box center [758, 97] width 67 height 23
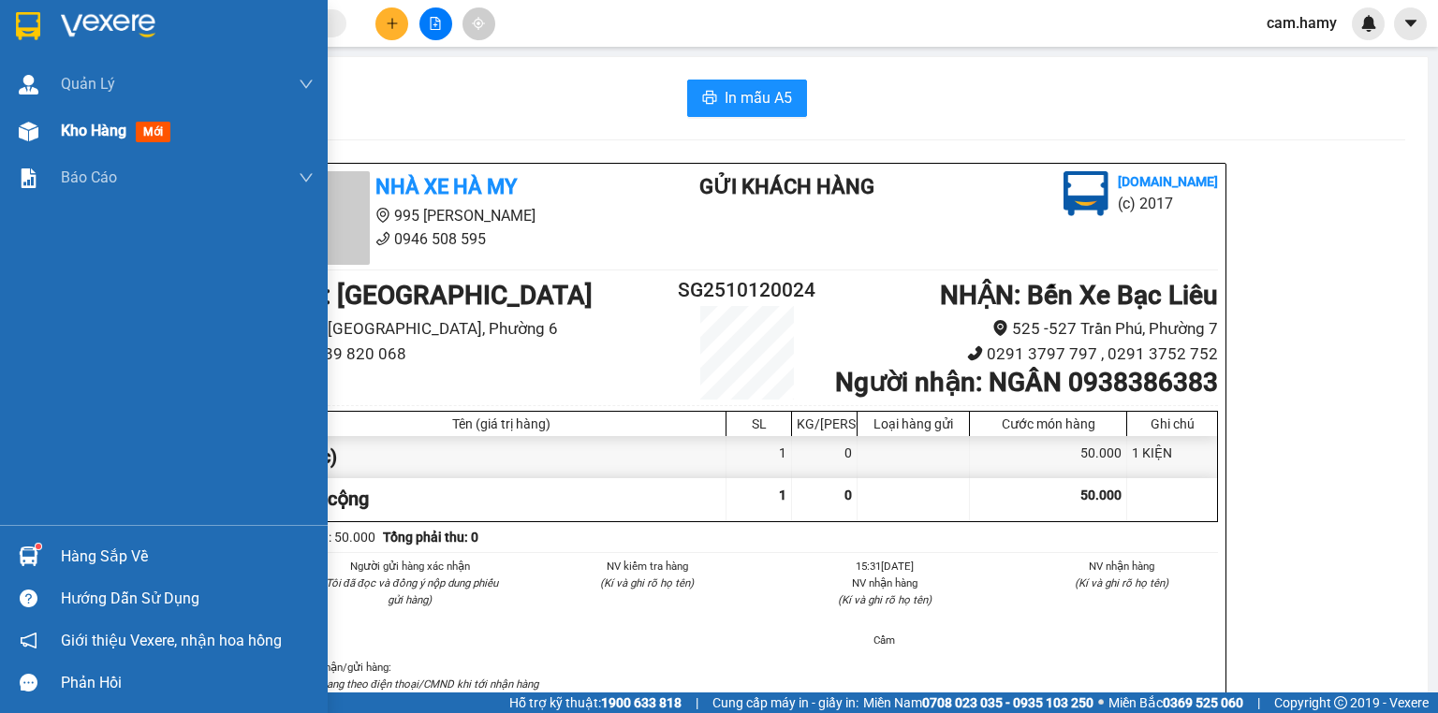
click at [41, 139] on div at bounding box center [28, 131] width 33 height 33
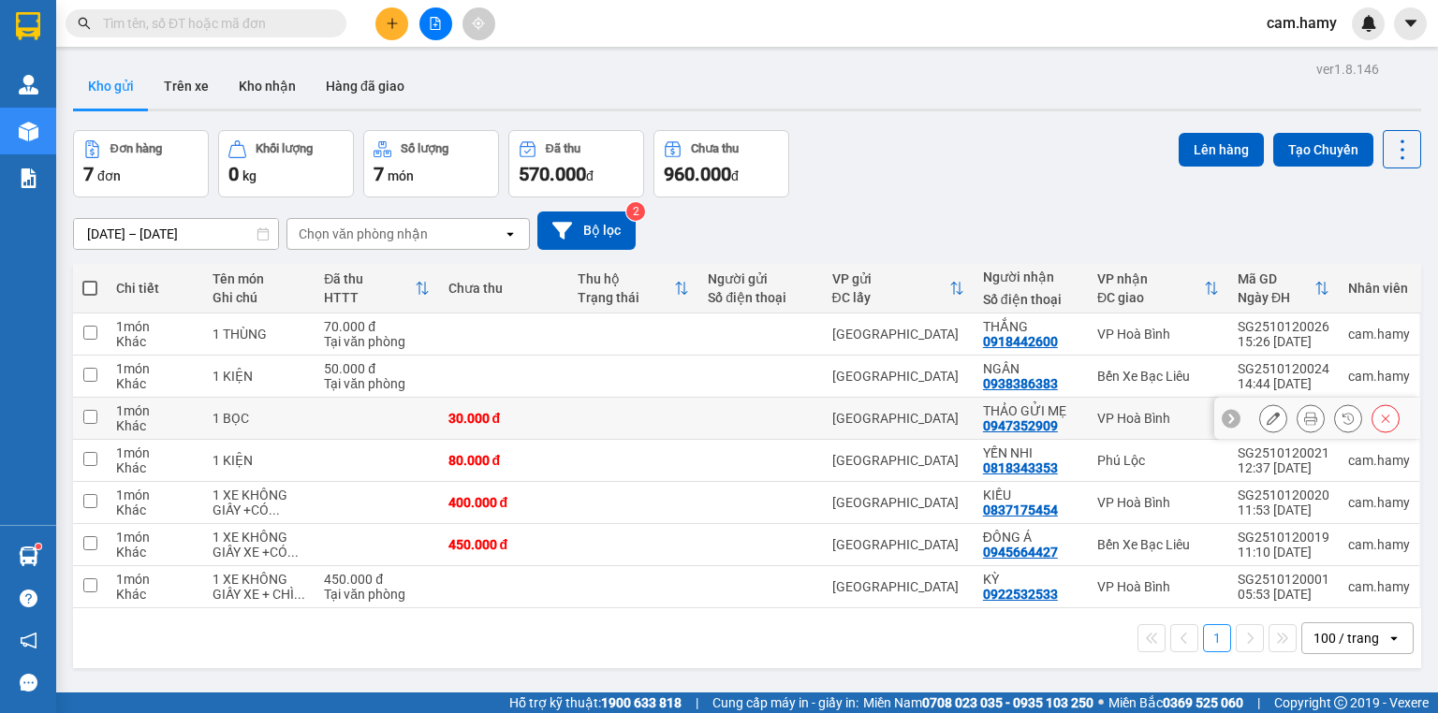
click at [1308, 421] on button at bounding box center [1310, 419] width 26 height 33
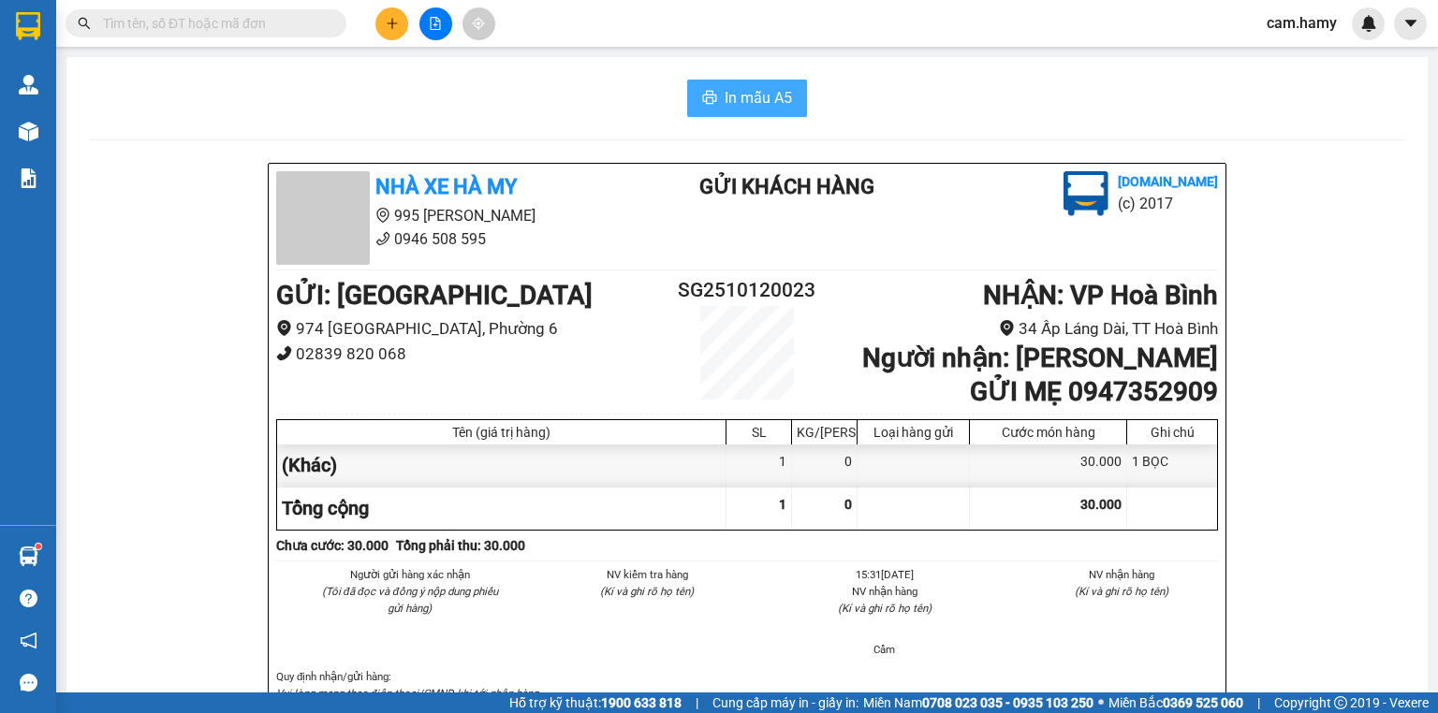
click at [770, 97] on span "In mẫu A5" at bounding box center [758, 97] width 67 height 23
click at [391, 22] on icon "plus" at bounding box center [391, 23] width 1 height 10
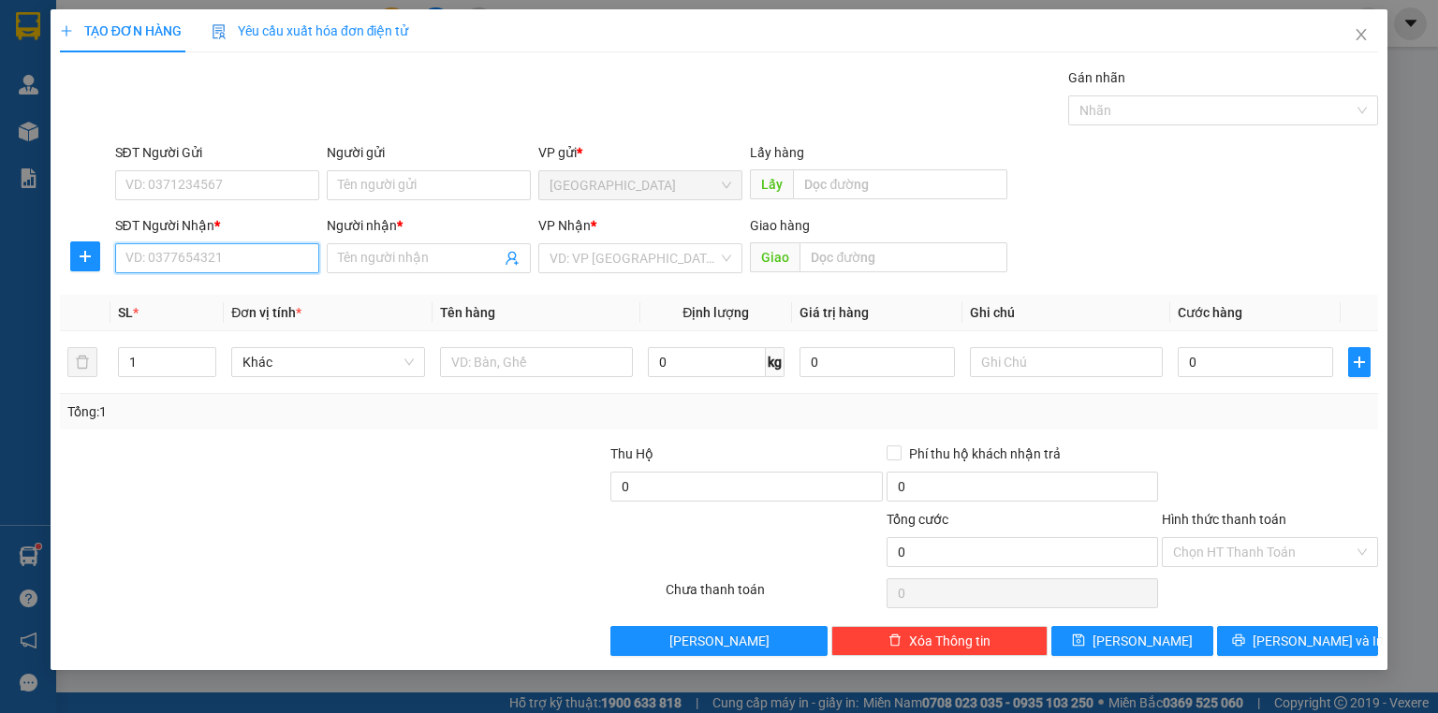
click at [207, 248] on input "SĐT Người Nhận *" at bounding box center [217, 258] width 204 height 30
type input "0949674647"
click at [208, 289] on div "0949674647 - UT EM" at bounding box center [217, 295] width 182 height 21
type input "UT EM"
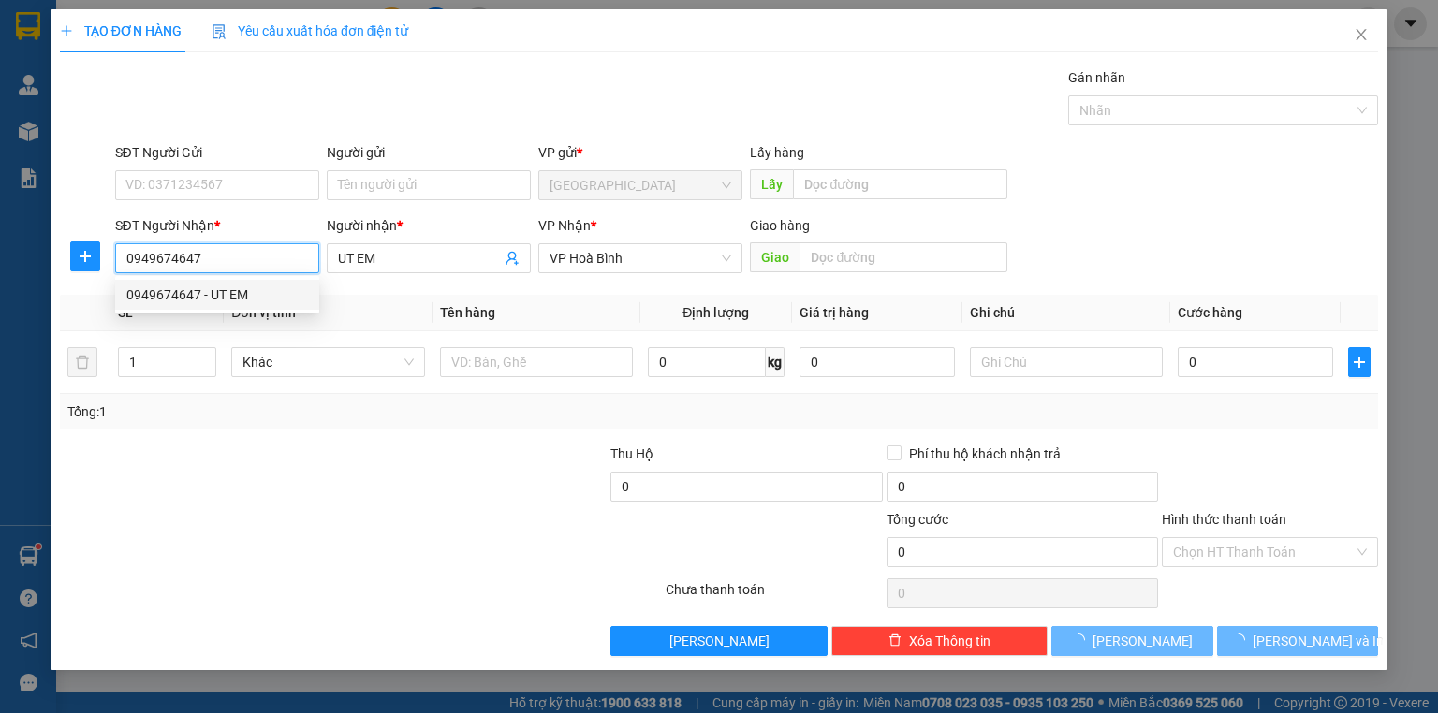
type input "60.000"
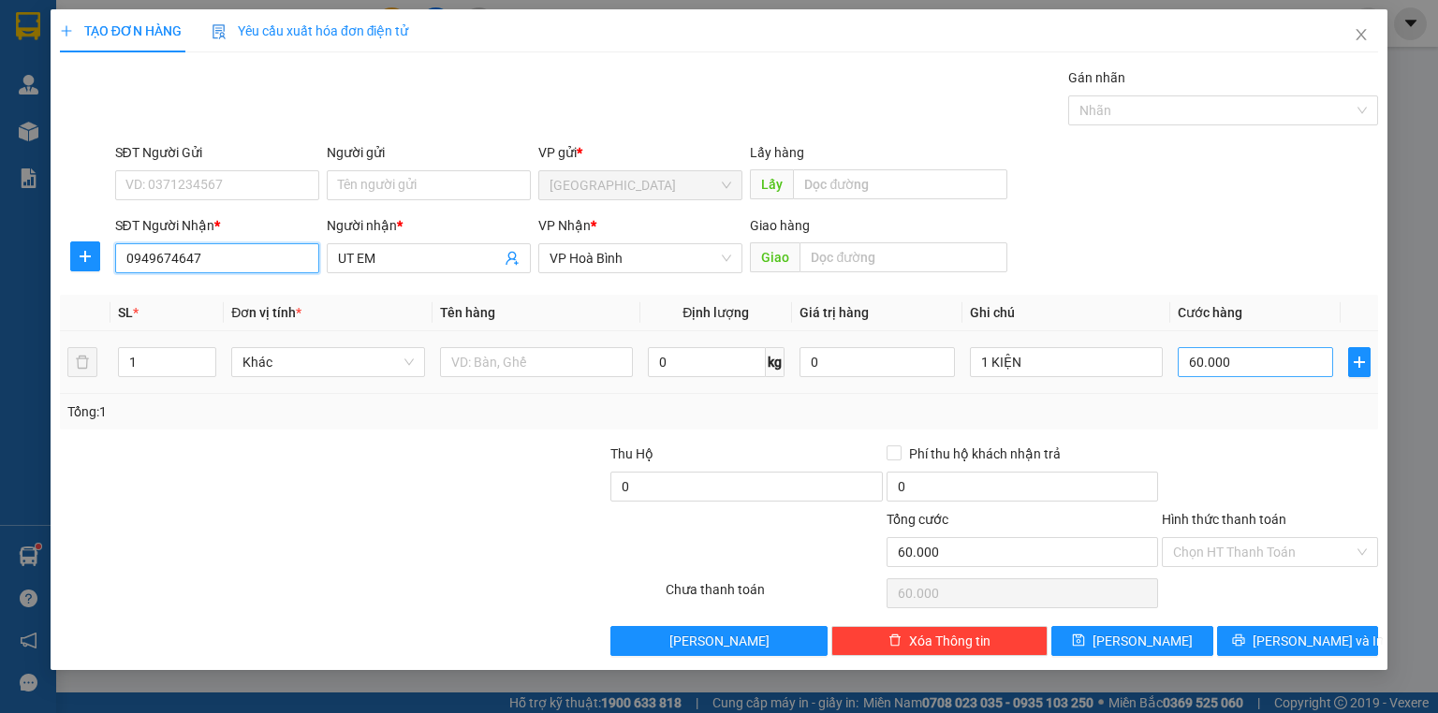
type input "0949674647"
click at [1183, 369] on input "60.000" at bounding box center [1255, 362] width 155 height 30
type input "5"
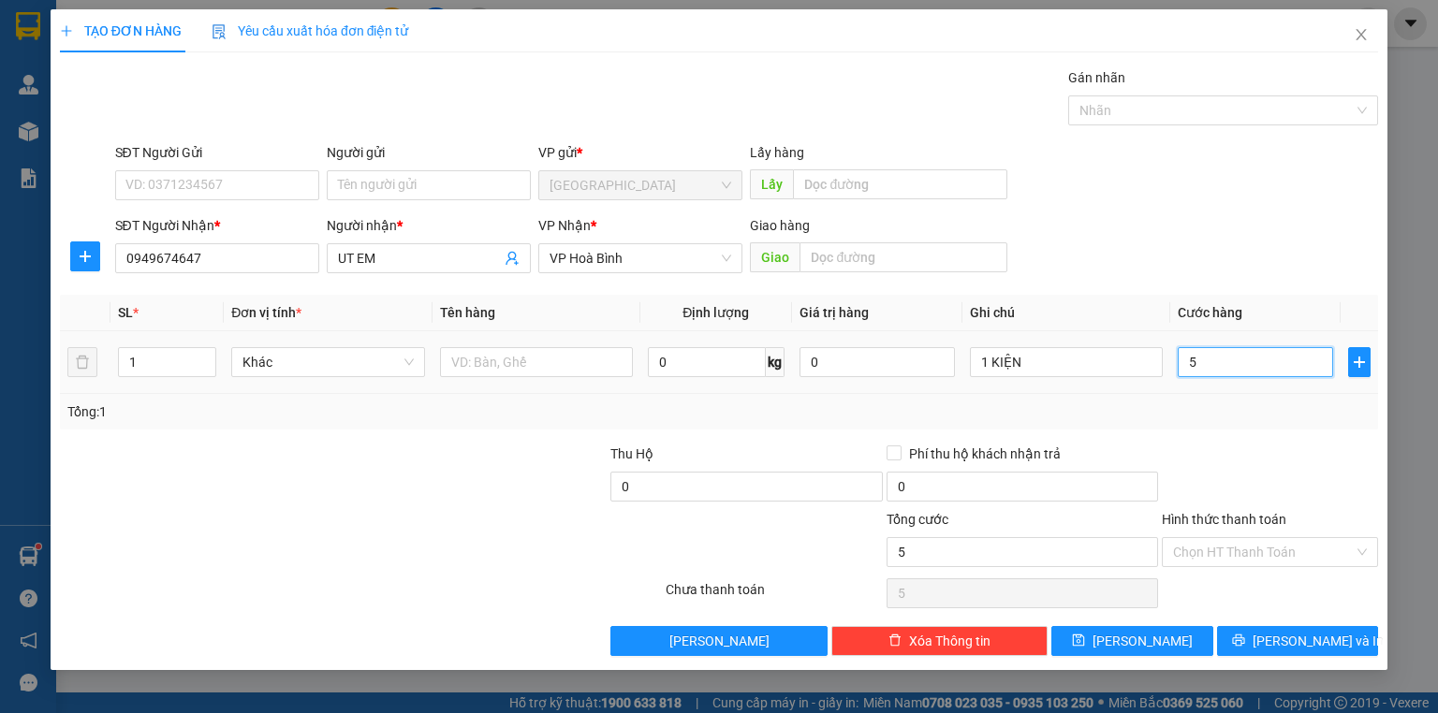
type input "50"
type input "50.000"
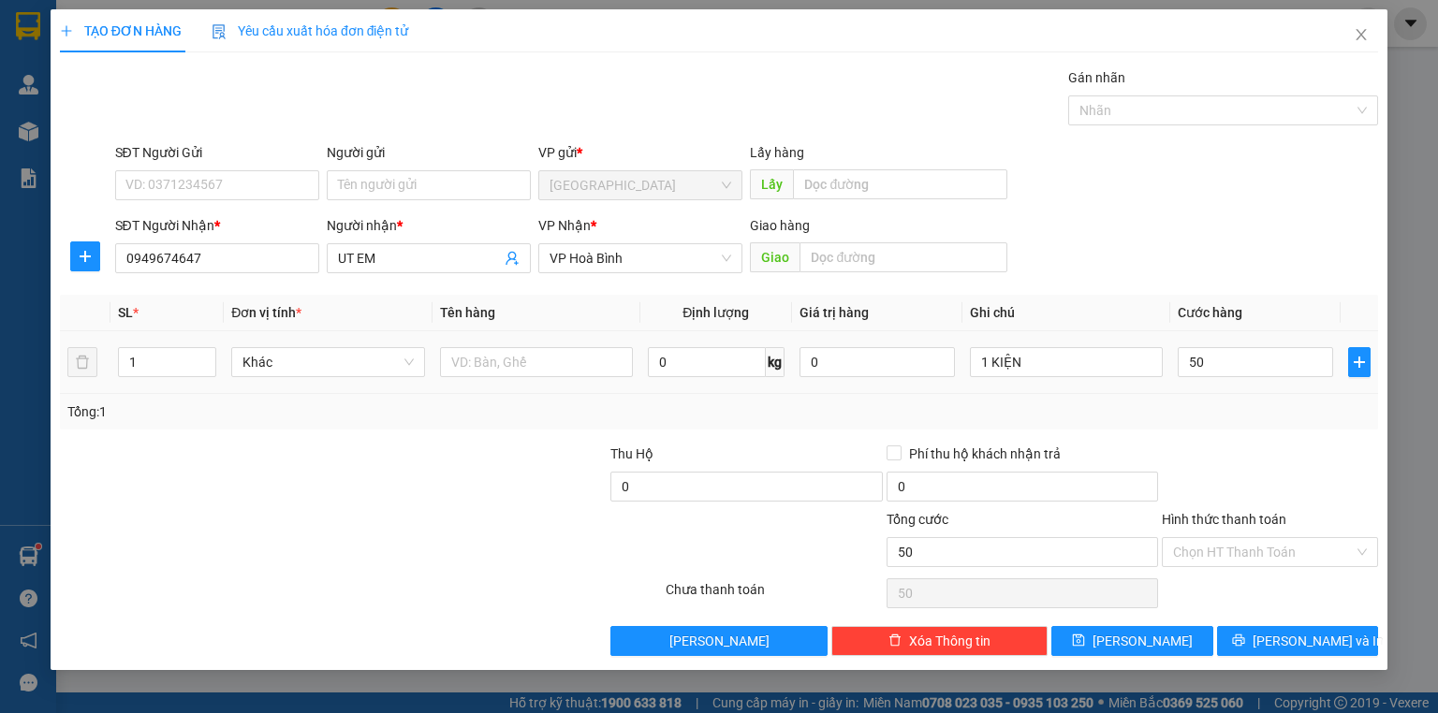
type input "50.000"
click at [1233, 408] on div "Tổng: 1" at bounding box center [718, 412] width 1303 height 21
click at [1242, 550] on input "Hình thức thanh toán" at bounding box center [1263, 552] width 181 height 28
click at [1278, 428] on div "Tổng: 1" at bounding box center [719, 412] width 1318 height 36
click at [1244, 554] on input "Hình thức thanh toán" at bounding box center [1263, 552] width 181 height 28
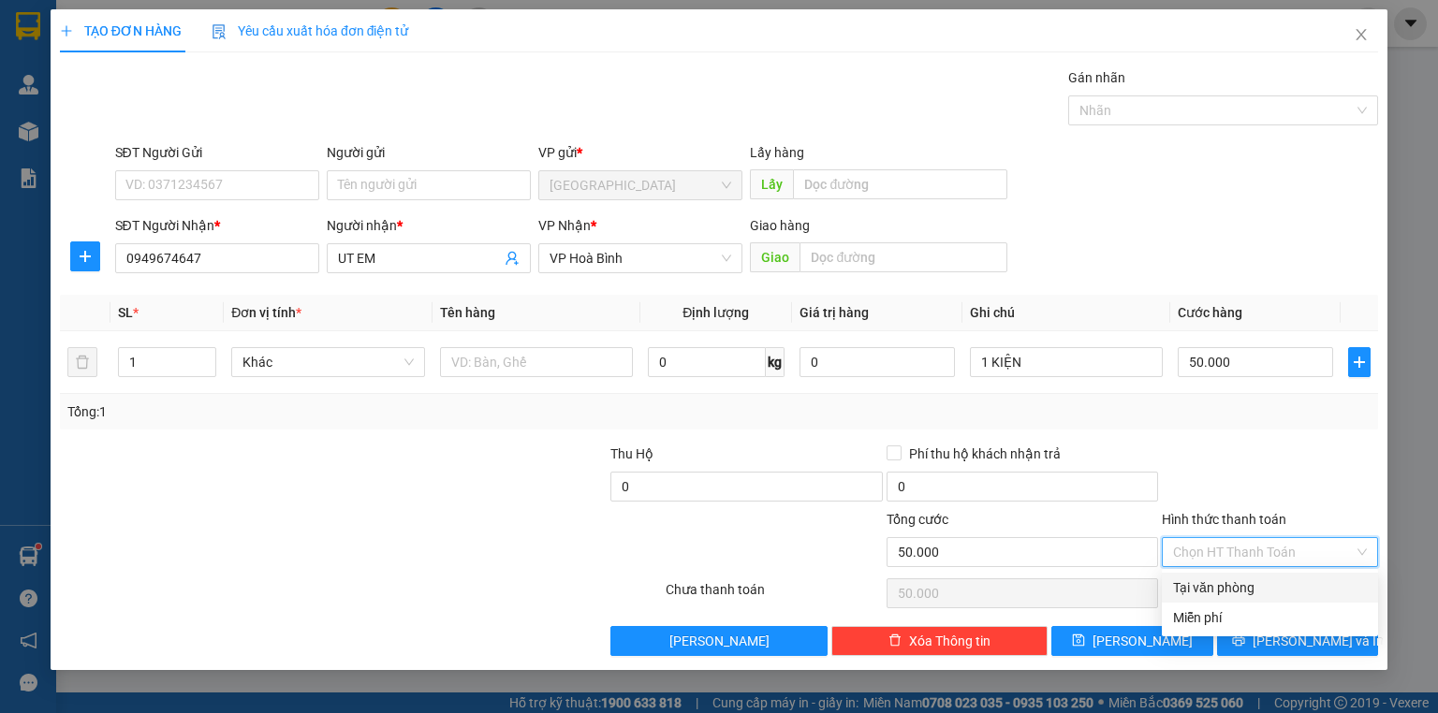
click at [1226, 580] on div "Tại văn phòng" at bounding box center [1270, 588] width 194 height 21
type input "0"
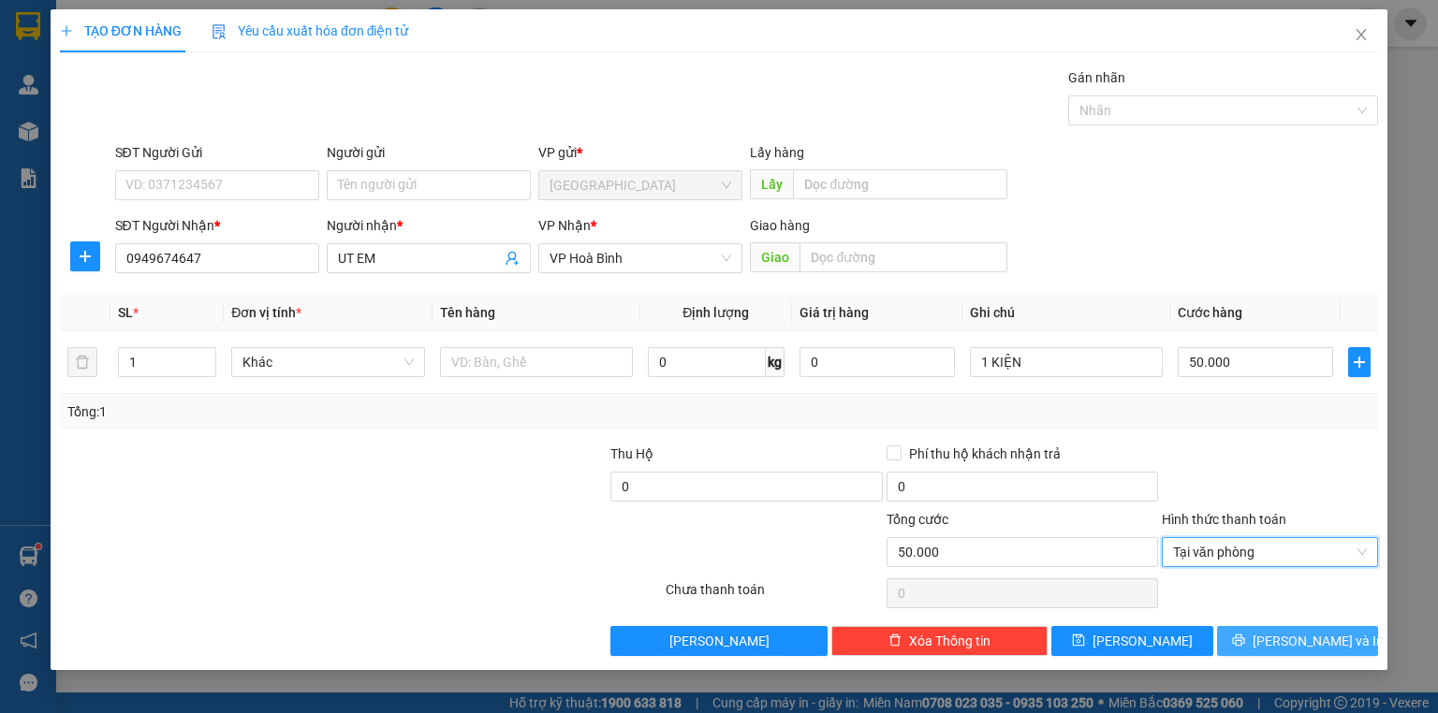
click at [1304, 639] on span "[PERSON_NAME] và In" at bounding box center [1318, 641] width 131 height 21
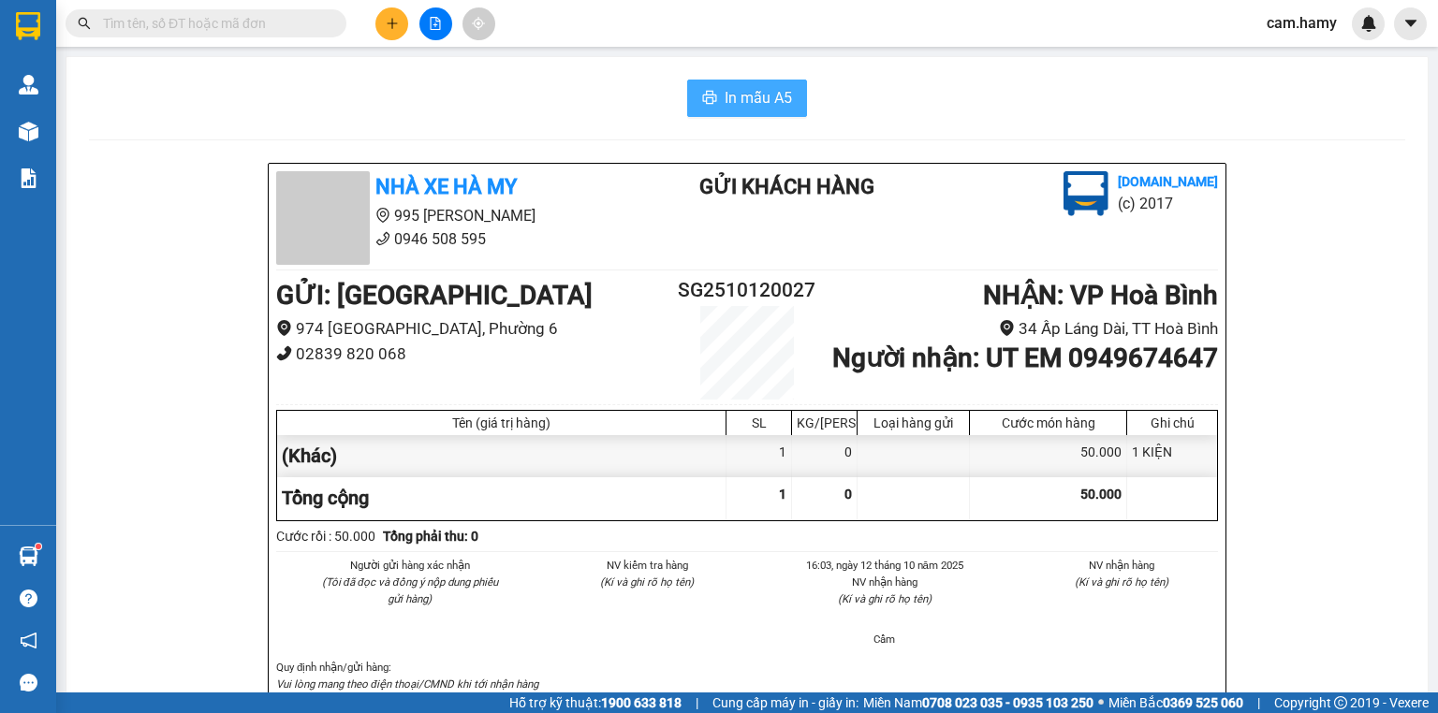
click at [761, 94] on span "In mẫu A5" at bounding box center [758, 97] width 67 height 23
click at [382, 17] on button at bounding box center [391, 23] width 33 height 33
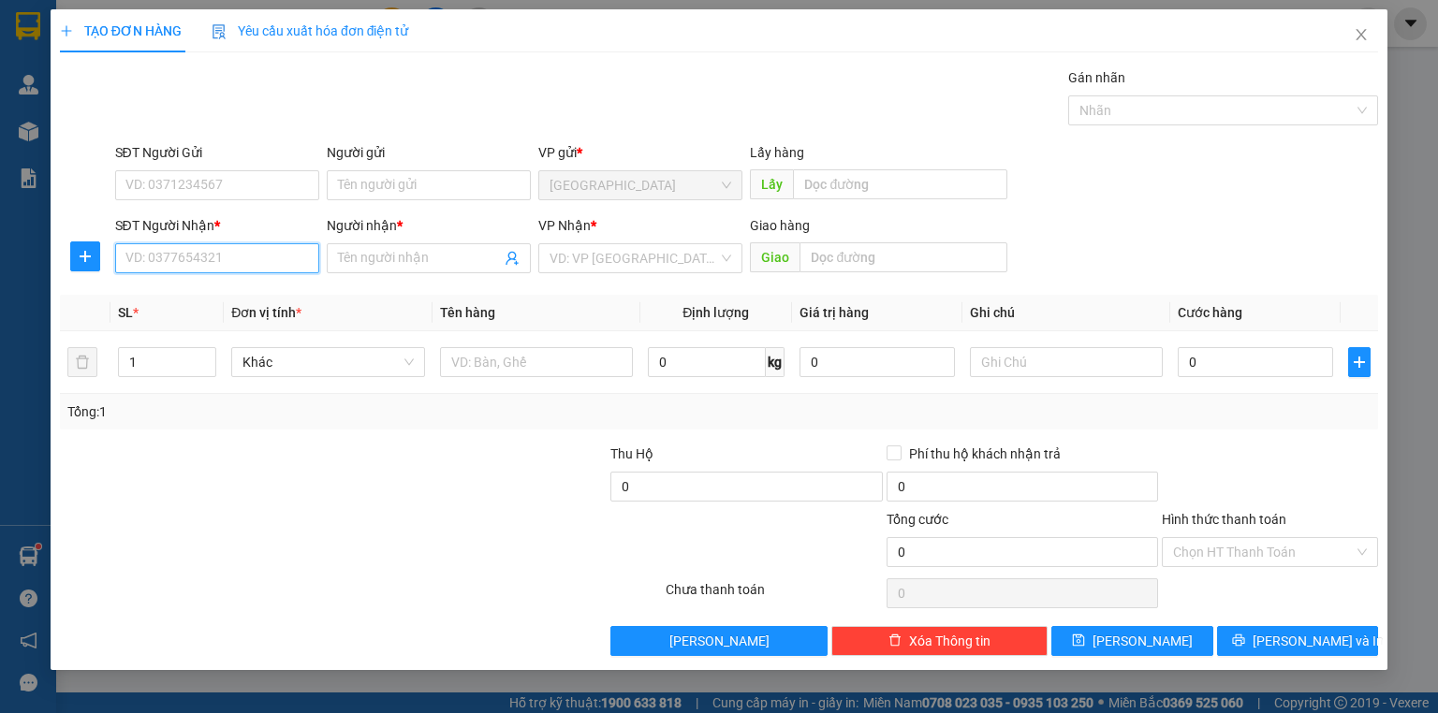
click at [236, 259] on input "SĐT Người Nhận *" at bounding box center [217, 258] width 204 height 30
type input "0949567929"
click at [248, 292] on div "0949567929 - [PERSON_NAME]" at bounding box center [218, 295] width 184 height 21
type input "THANH TÂM"
type input "70.000"
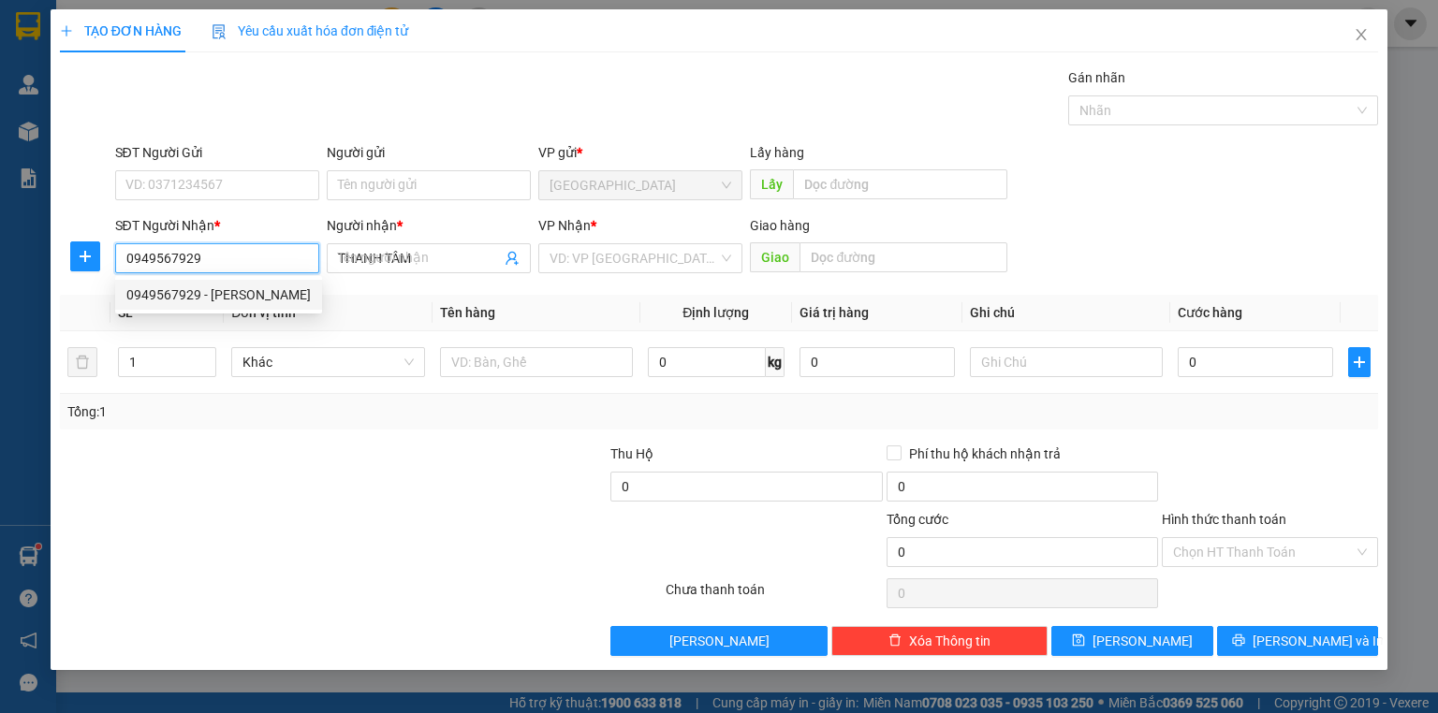
type input "70.000"
type input "0949567929"
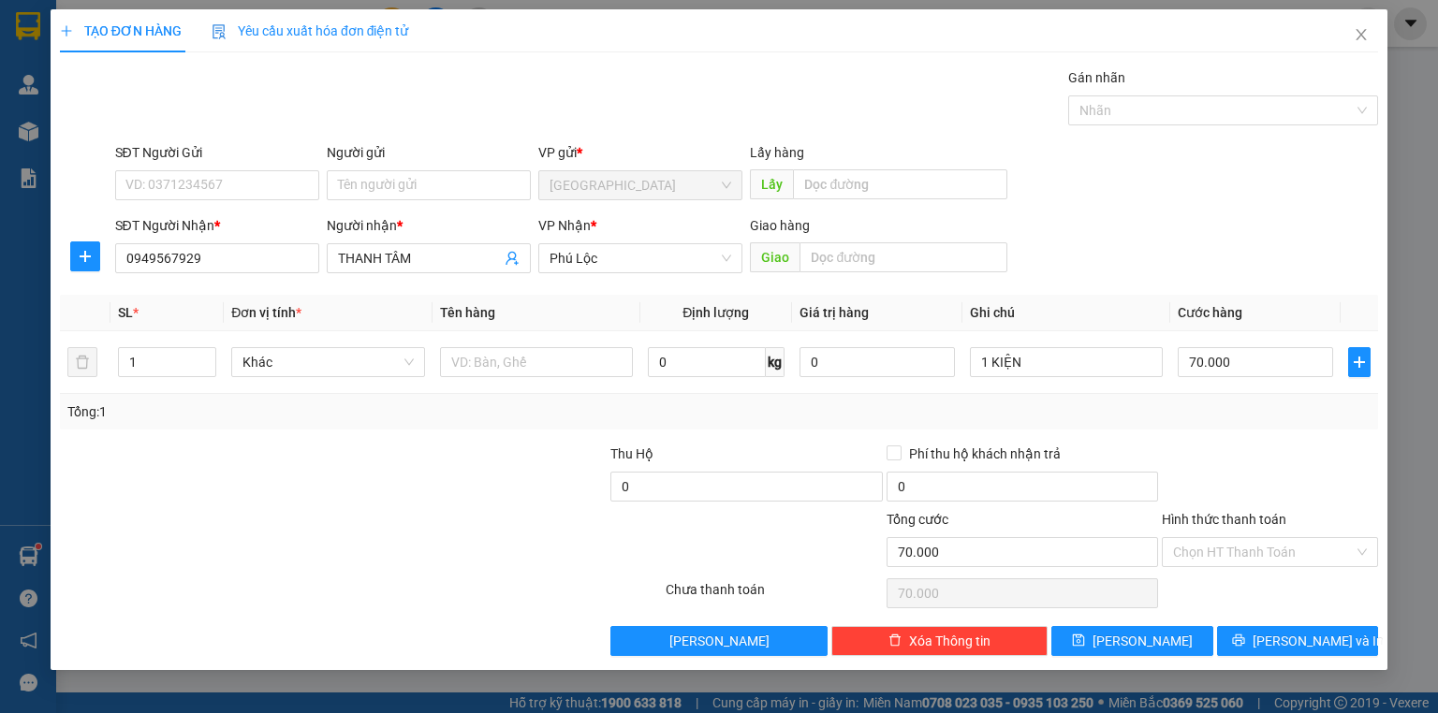
click at [1322, 663] on div "TẠO ĐƠN HÀNG Yêu cầu xuất hóa đơn điện tử Transit Pickup Surcharge Ids Transit …" at bounding box center [719, 339] width 1337 height 661
click at [1318, 649] on span "[PERSON_NAME] và In" at bounding box center [1318, 641] width 131 height 21
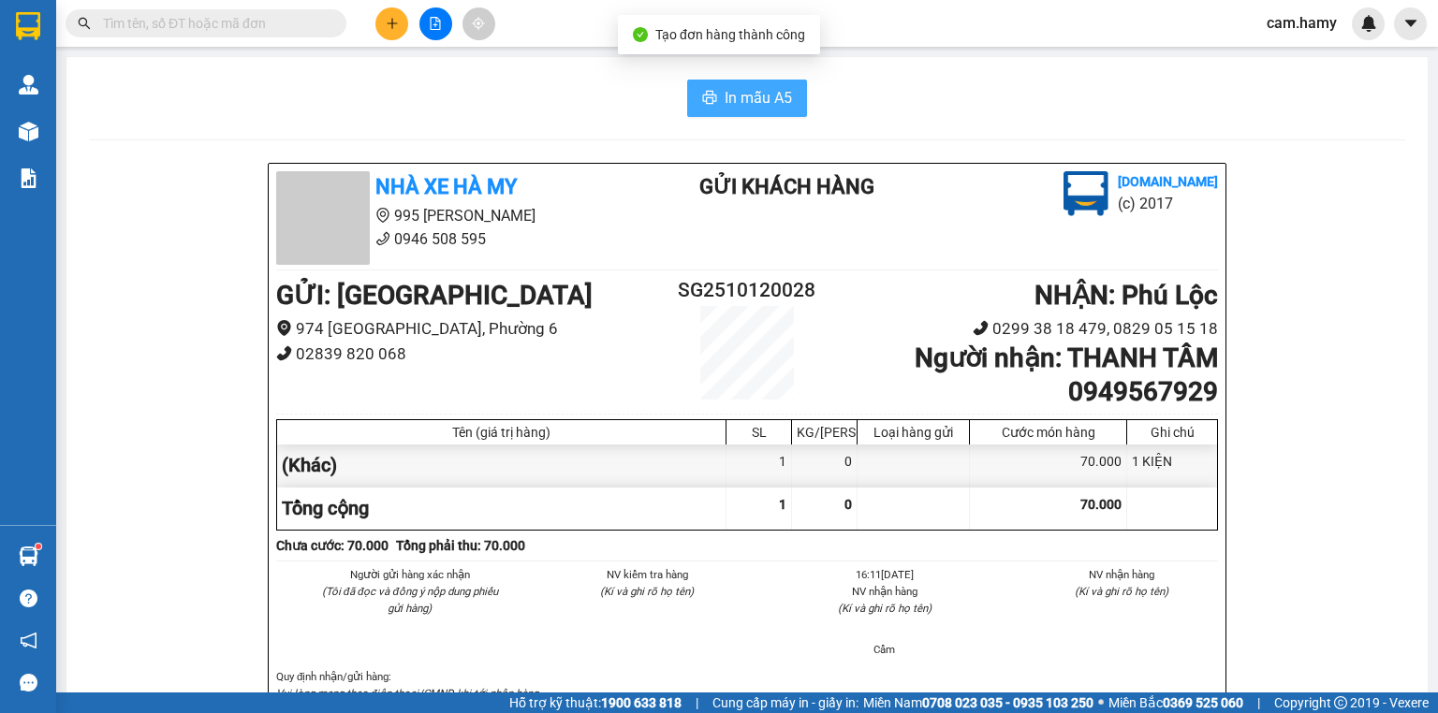
click at [768, 83] on button "In mẫu A5" at bounding box center [747, 98] width 120 height 37
click at [445, 15] on button at bounding box center [435, 23] width 33 height 33
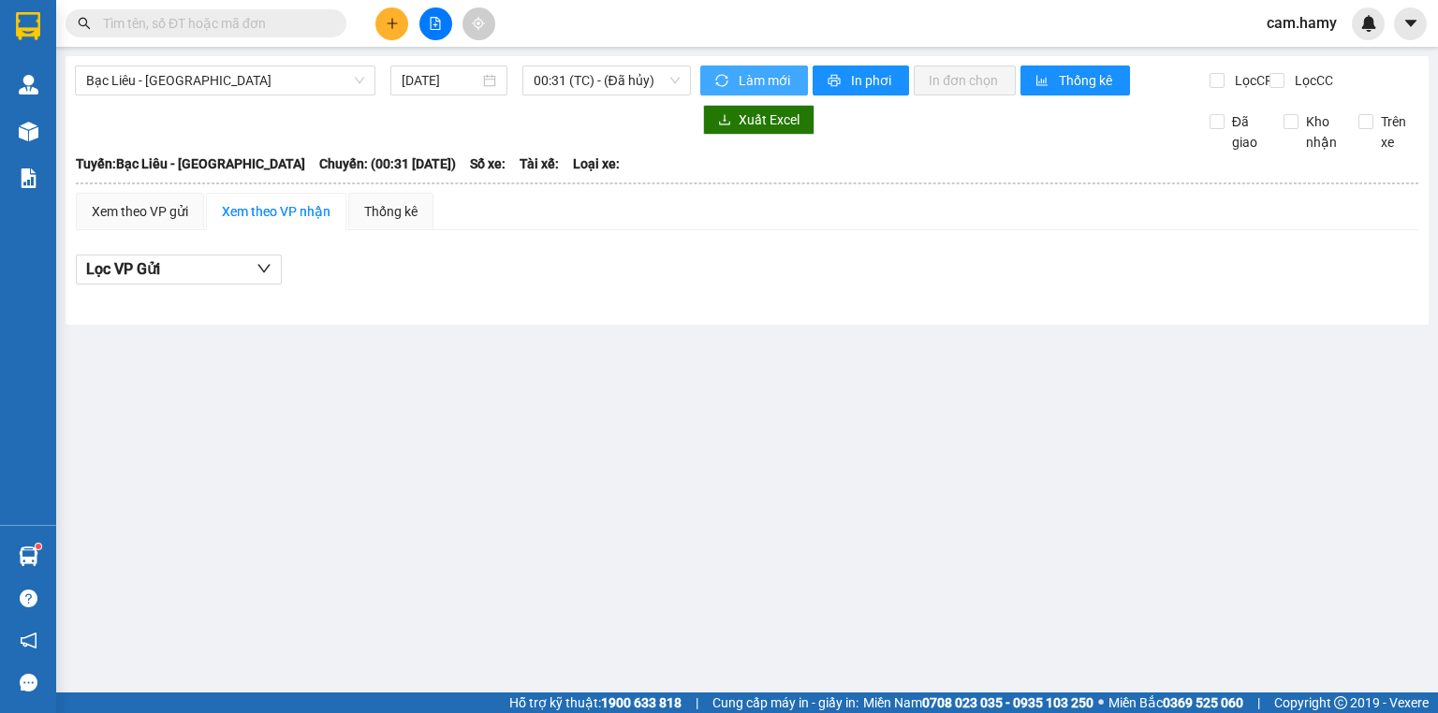
click at [719, 74] on icon "sync" at bounding box center [721, 80] width 13 height 13
click at [648, 81] on span "00:31 (TC) - (Đã hủy)" at bounding box center [607, 80] width 147 height 28
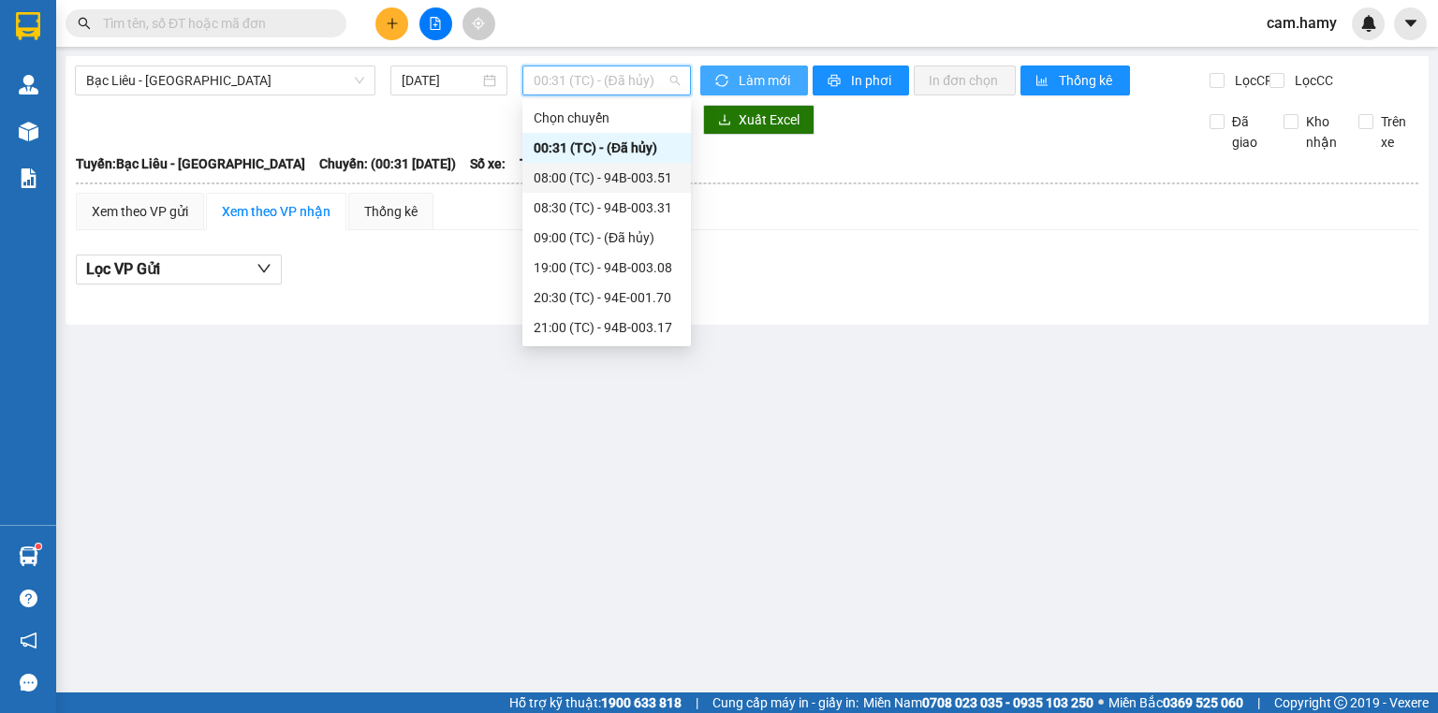
click at [607, 168] on div "08:00 (TC) - 94B-003.51" at bounding box center [607, 178] width 146 height 21
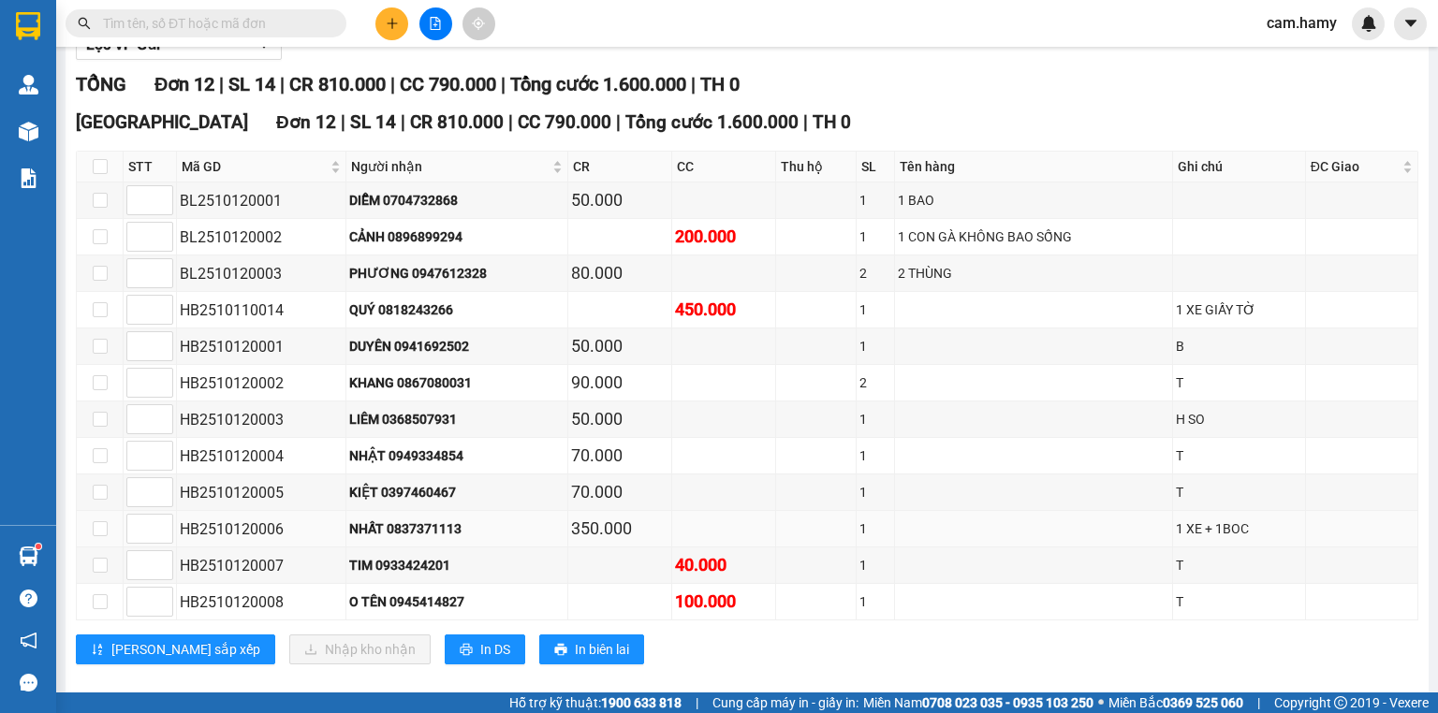
scroll to position [256, 0]
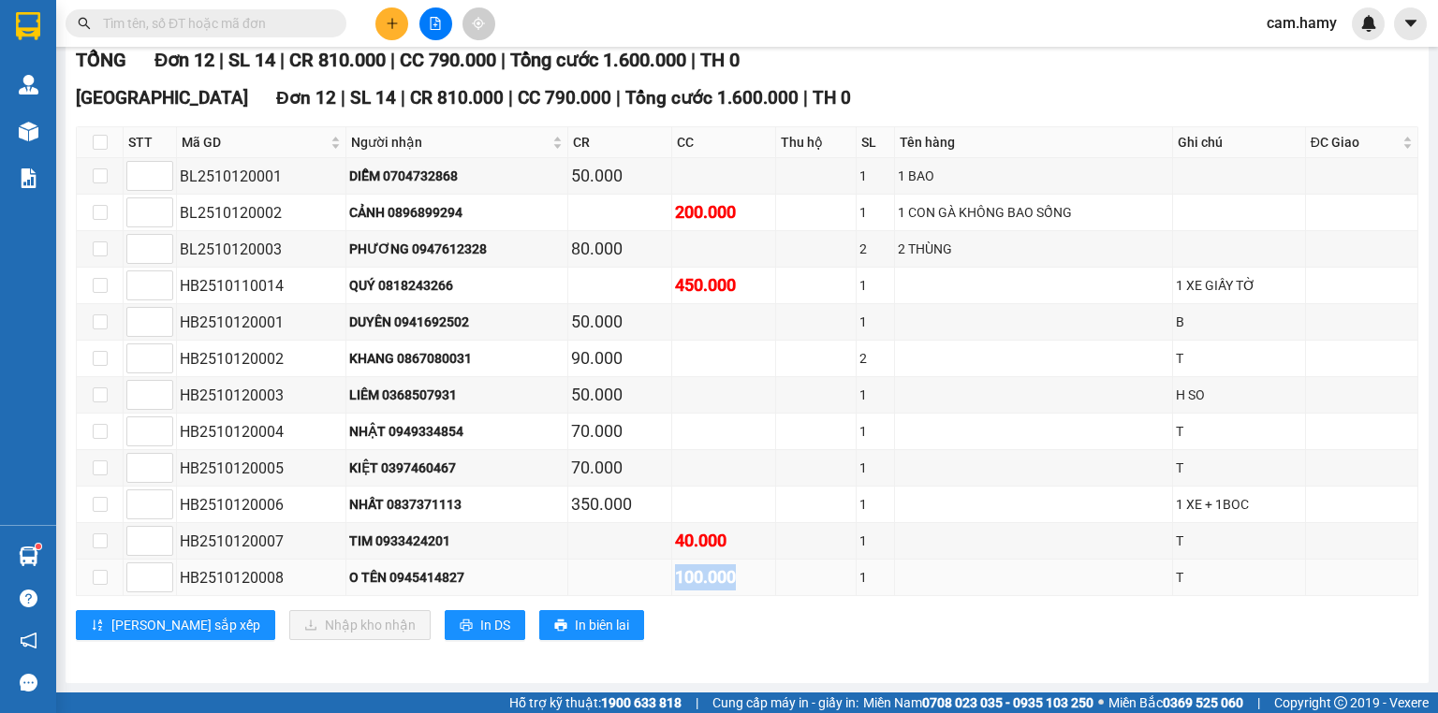
drag, startPoint x: 637, startPoint y: 585, endPoint x: 798, endPoint y: 591, distance: 161.1
click at [775, 587] on tr "HB2510120008 O TÊN 0945414827 100.000 1 T" at bounding box center [747, 578] width 1341 height 37
drag, startPoint x: 805, startPoint y: 623, endPoint x: 797, endPoint y: 627, distance: 9.6
click at [805, 623] on div "[PERSON_NAME] sắp xếp Nhập kho nhận In DS In biên lai" at bounding box center [747, 625] width 1342 height 30
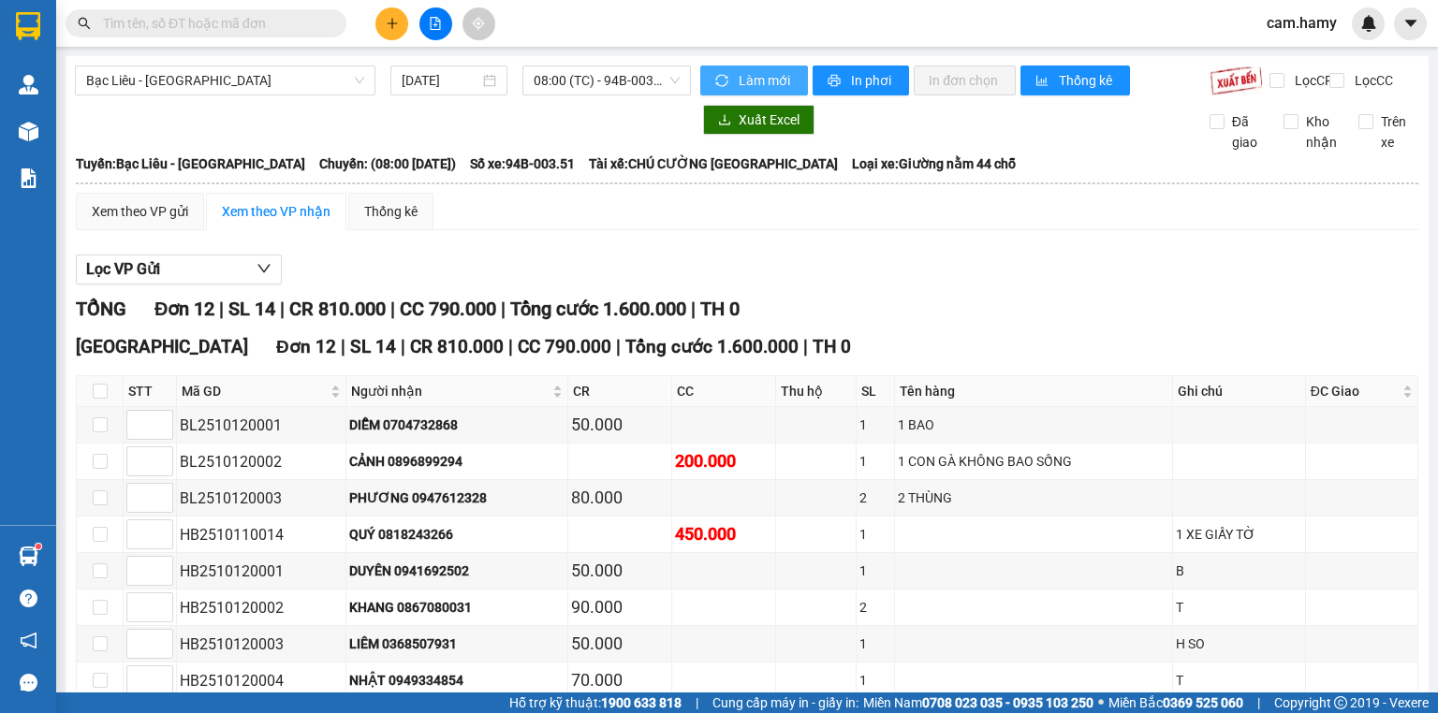
click at [255, 18] on input "text" at bounding box center [213, 23] width 221 height 21
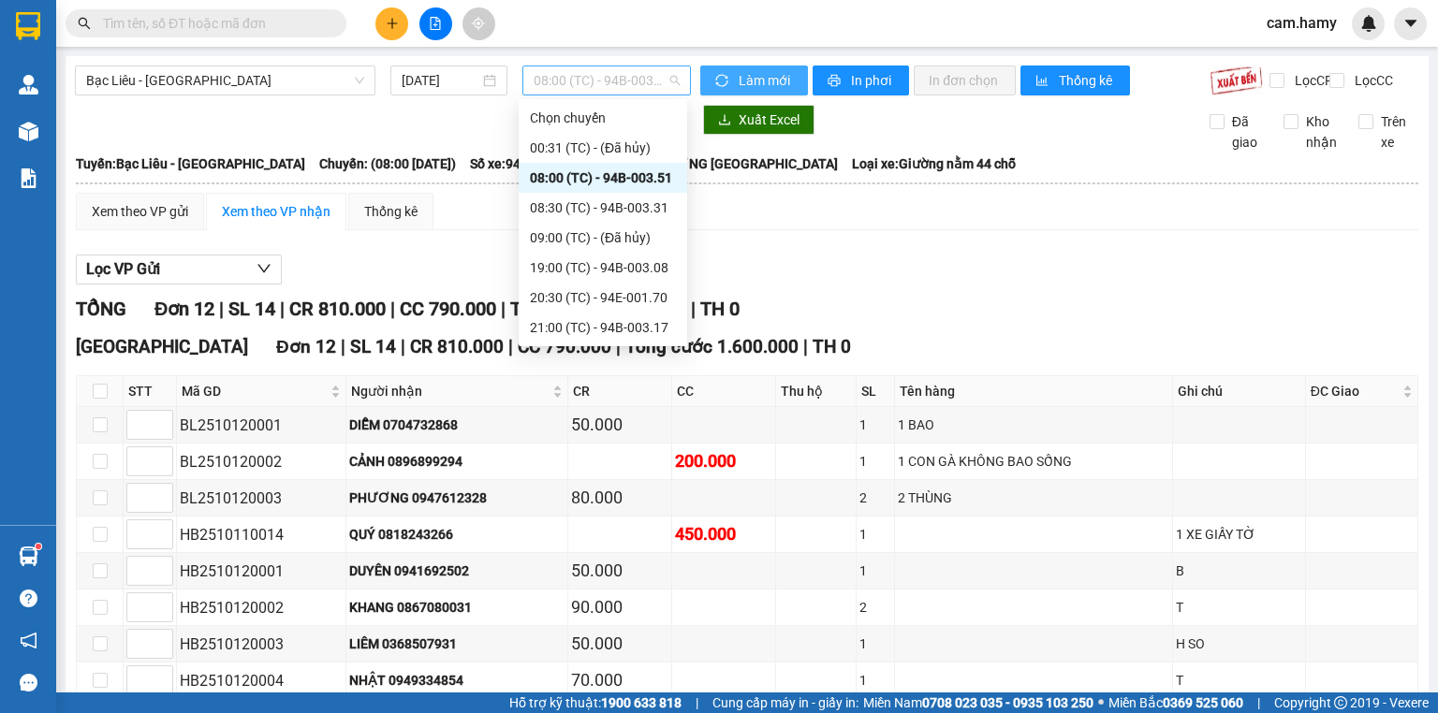
click at [602, 85] on span "08:00 (TC) - 94B-003.51" at bounding box center [607, 80] width 147 height 28
click at [626, 198] on div "08:30 (TC) - 94B-003.31" at bounding box center [603, 208] width 146 height 21
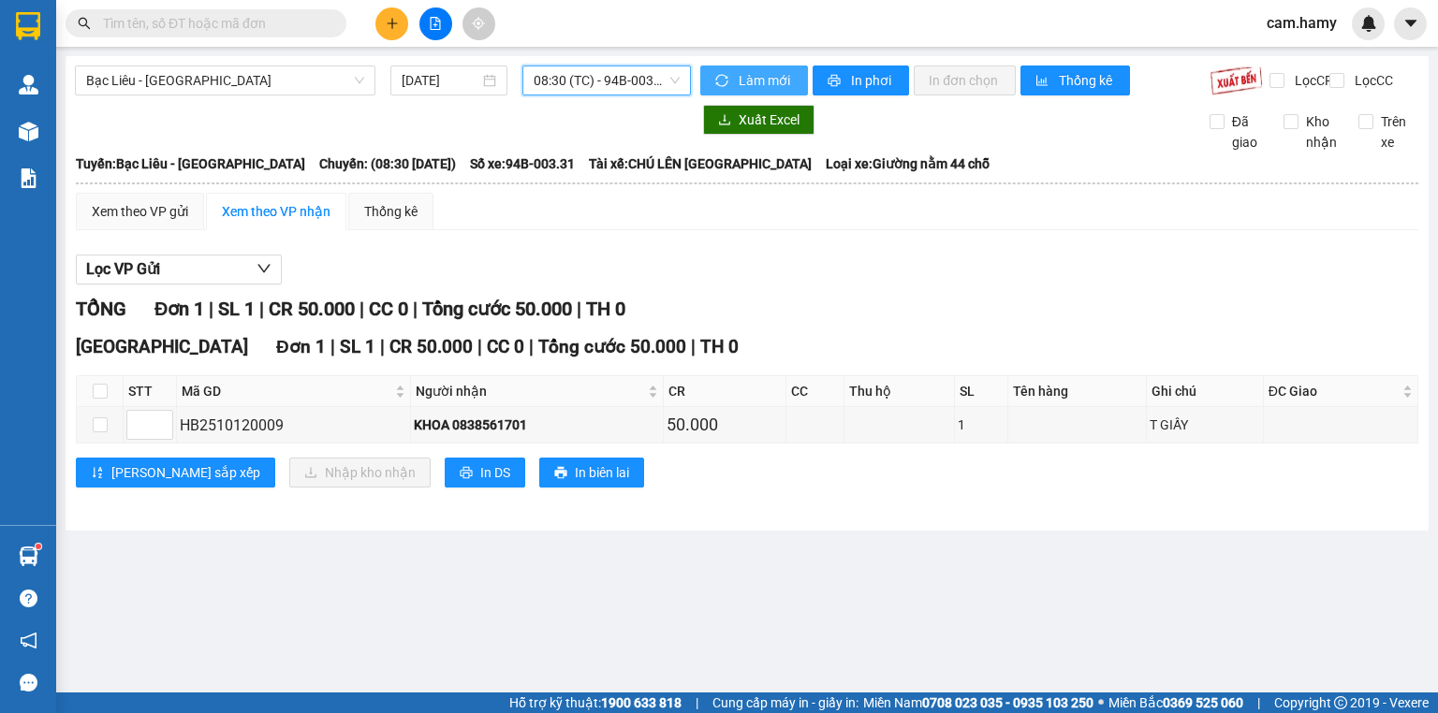
click at [235, 19] on input "text" at bounding box center [213, 23] width 221 height 21
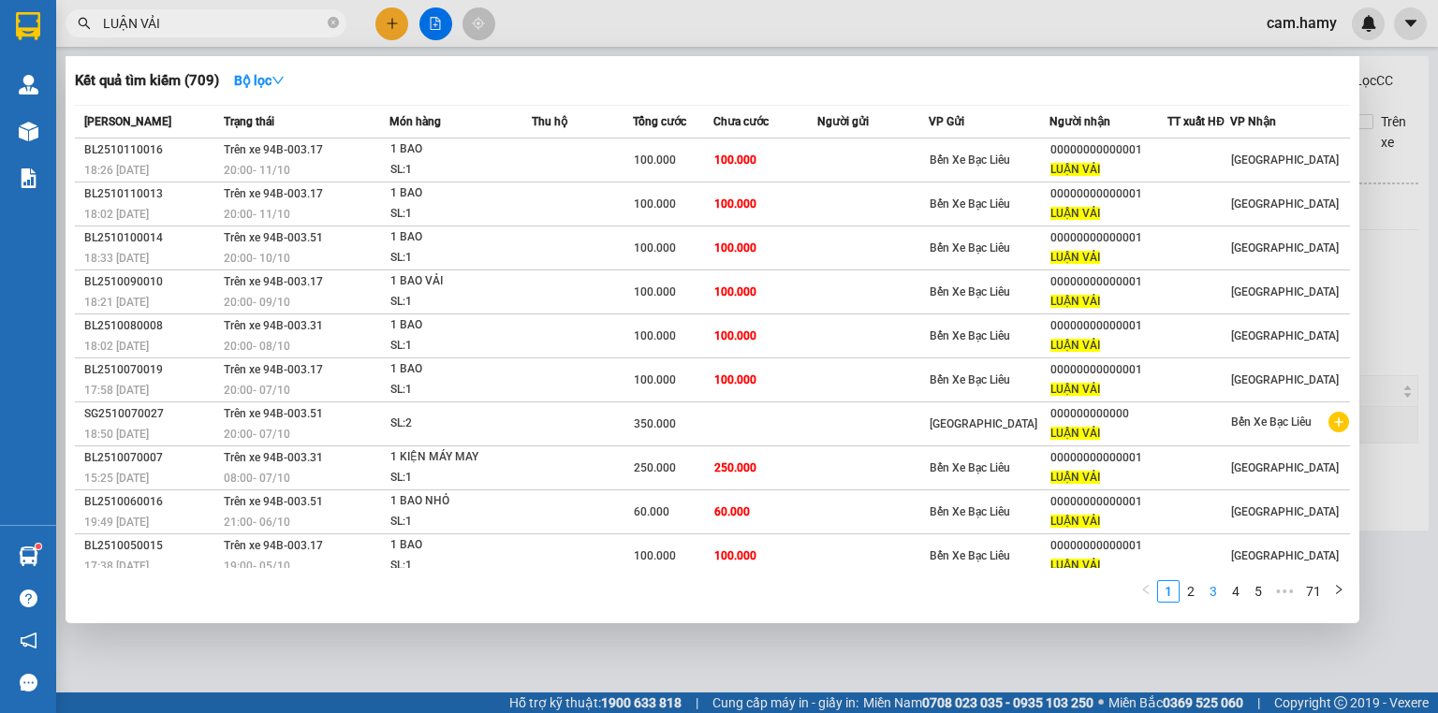
type input "LUẬN VẢI"
click at [1216, 595] on link "3" at bounding box center [1213, 591] width 21 height 21
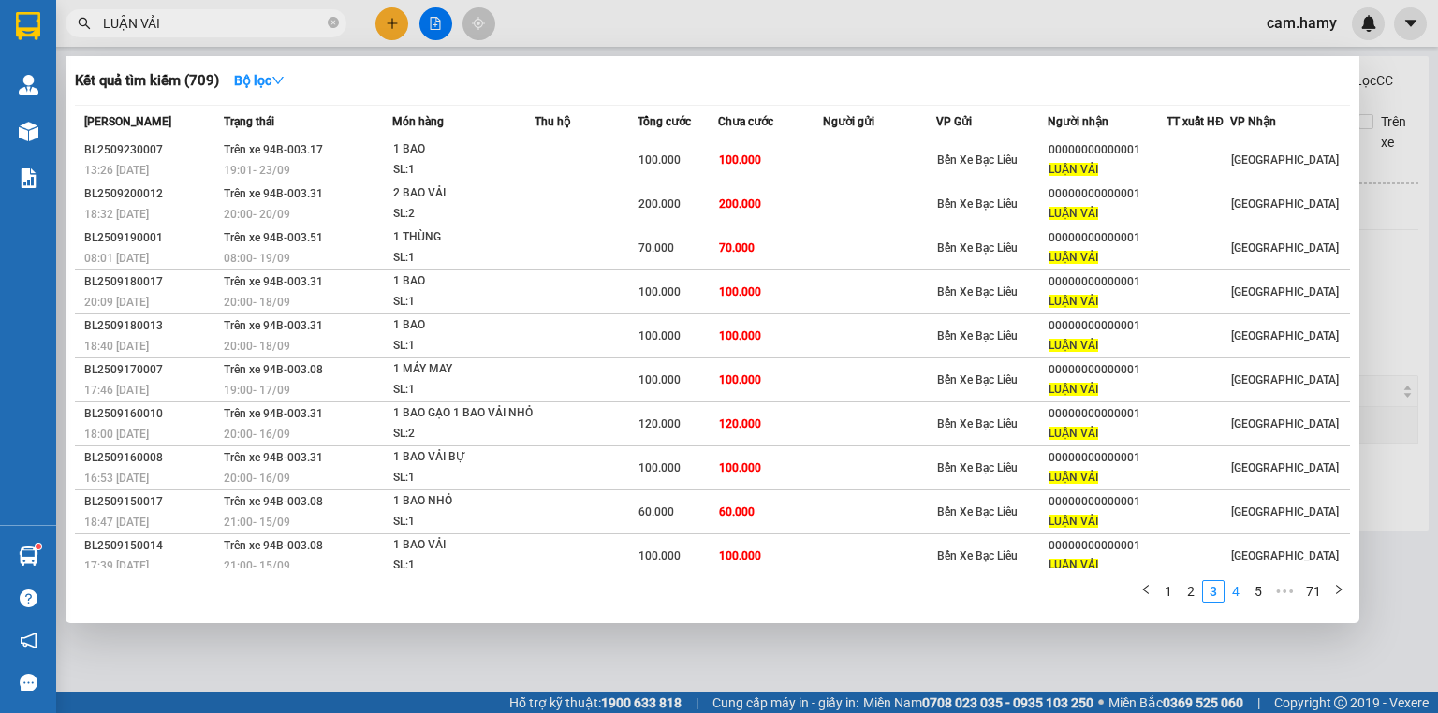
click at [1232, 595] on link "4" at bounding box center [1235, 591] width 21 height 21
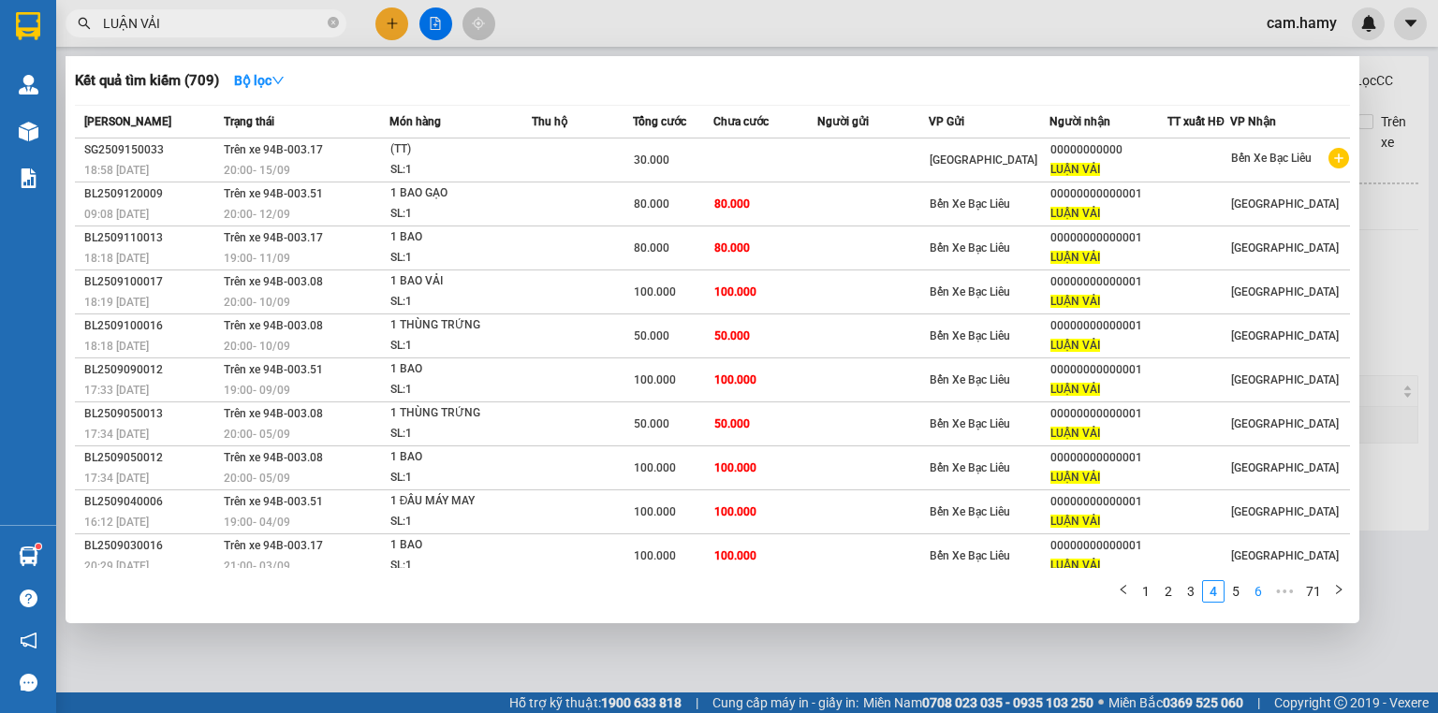
click at [1254, 593] on link "6" at bounding box center [1258, 591] width 21 height 21
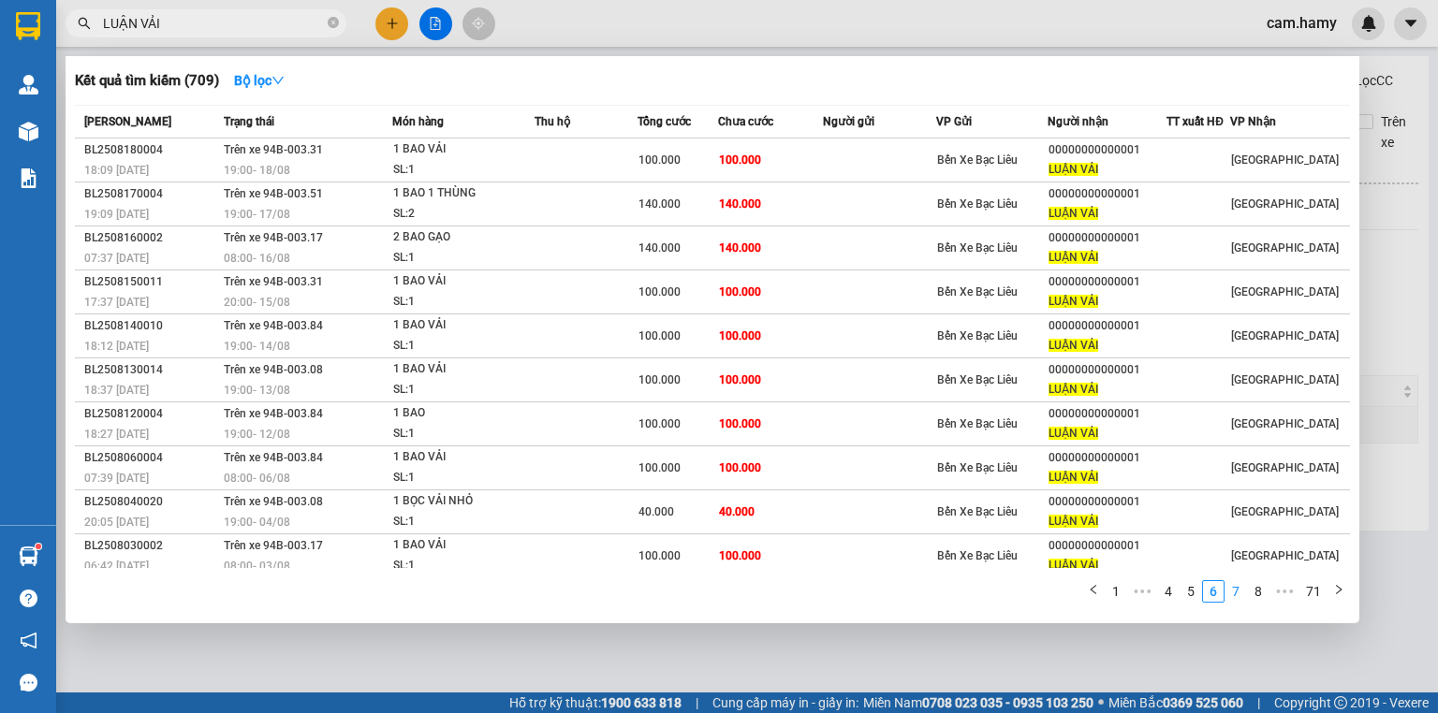
click at [1238, 593] on link "7" at bounding box center [1235, 591] width 21 height 21
click at [1253, 592] on link "9" at bounding box center [1258, 591] width 21 height 21
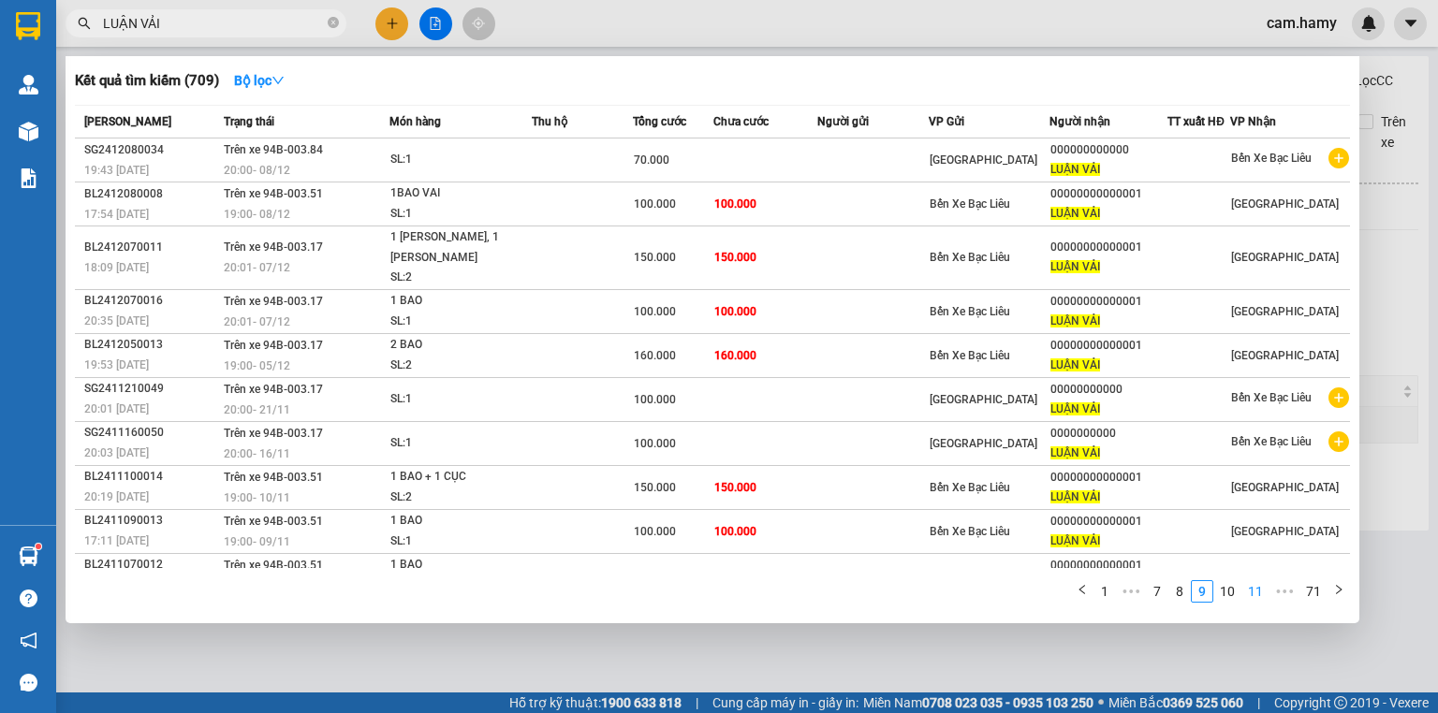
click at [1260, 592] on link "11" at bounding box center [1255, 591] width 26 height 21
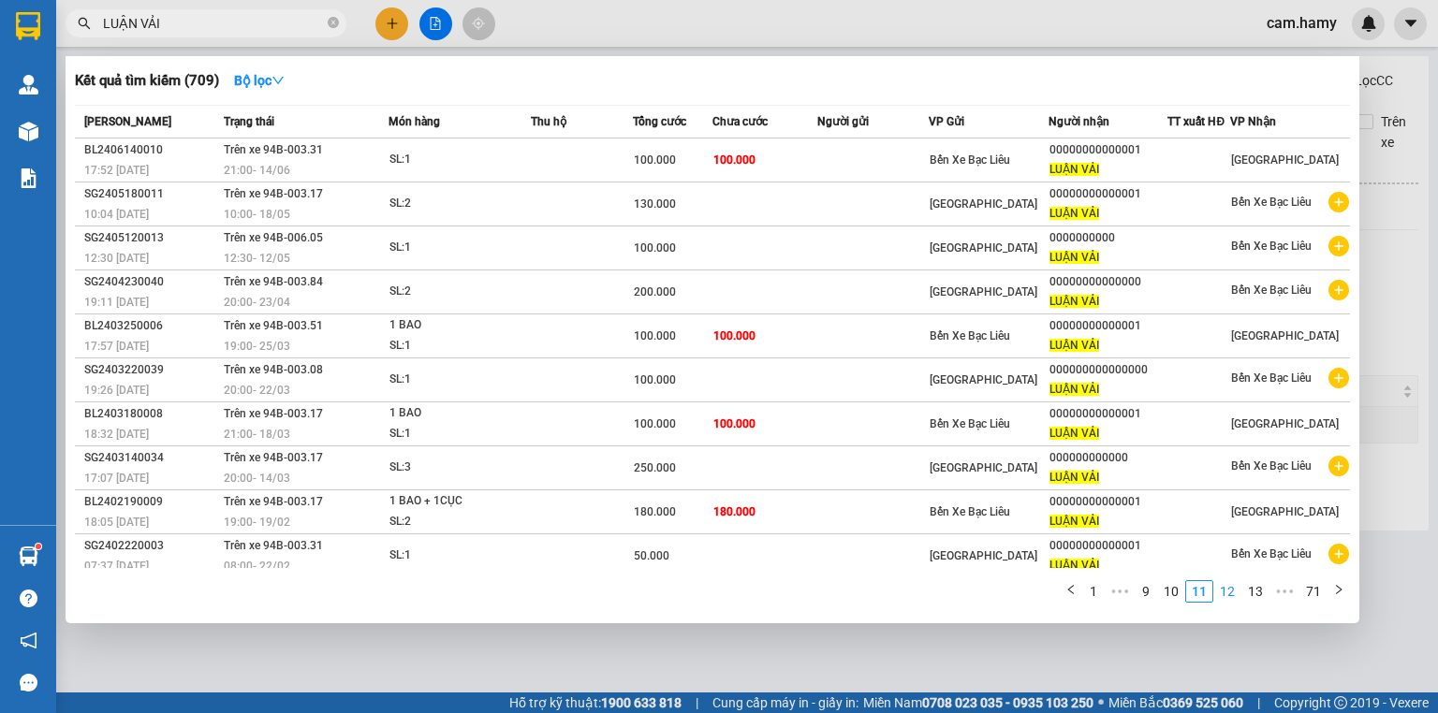
click at [1239, 593] on link "12" at bounding box center [1227, 591] width 26 height 21
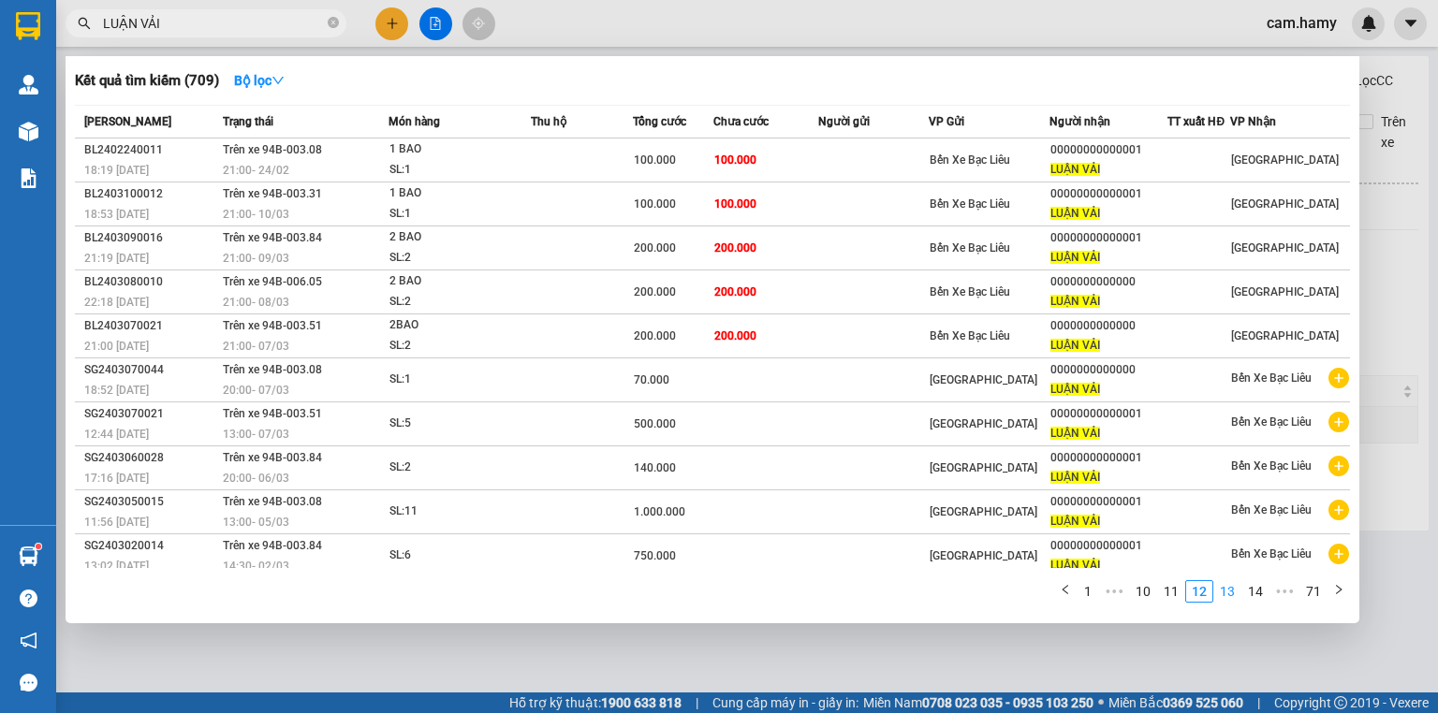
click at [1235, 592] on link "13" at bounding box center [1227, 591] width 26 height 21
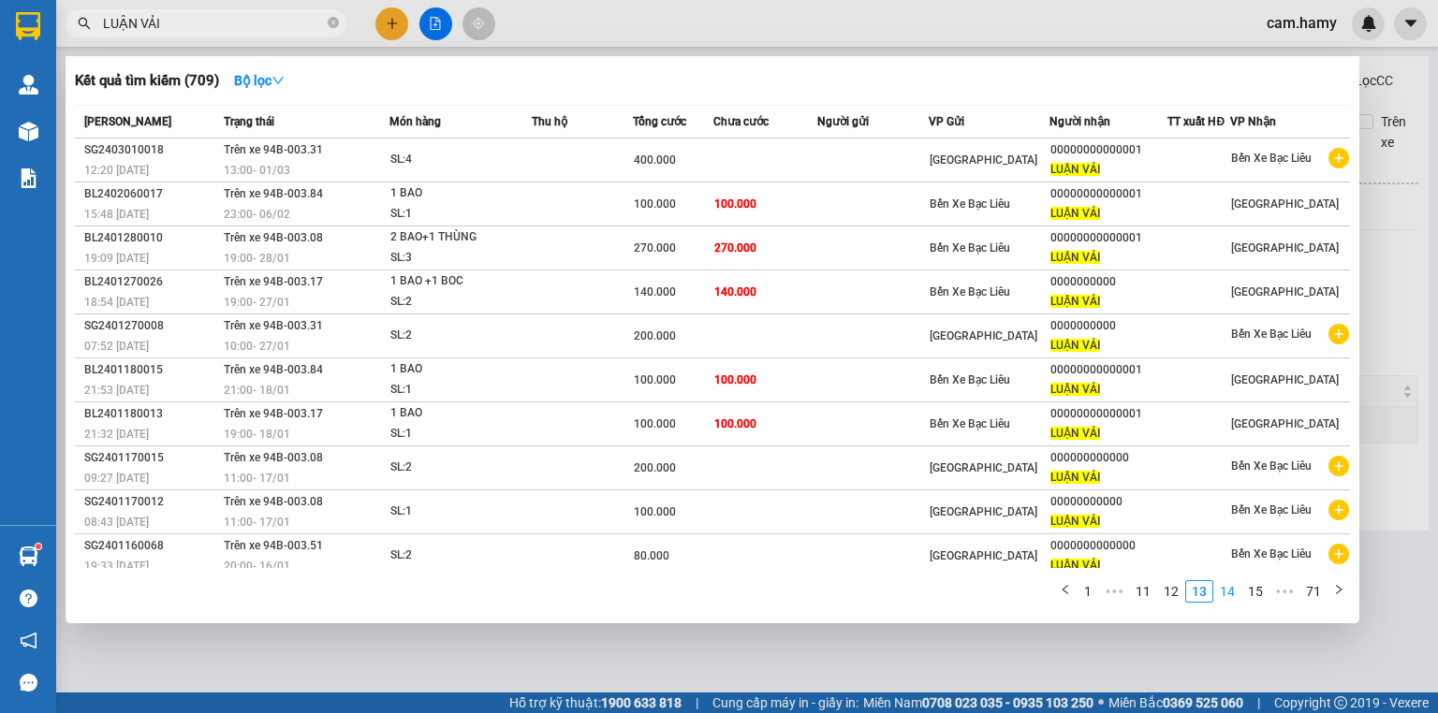
click at [1239, 588] on link "14" at bounding box center [1227, 591] width 26 height 21
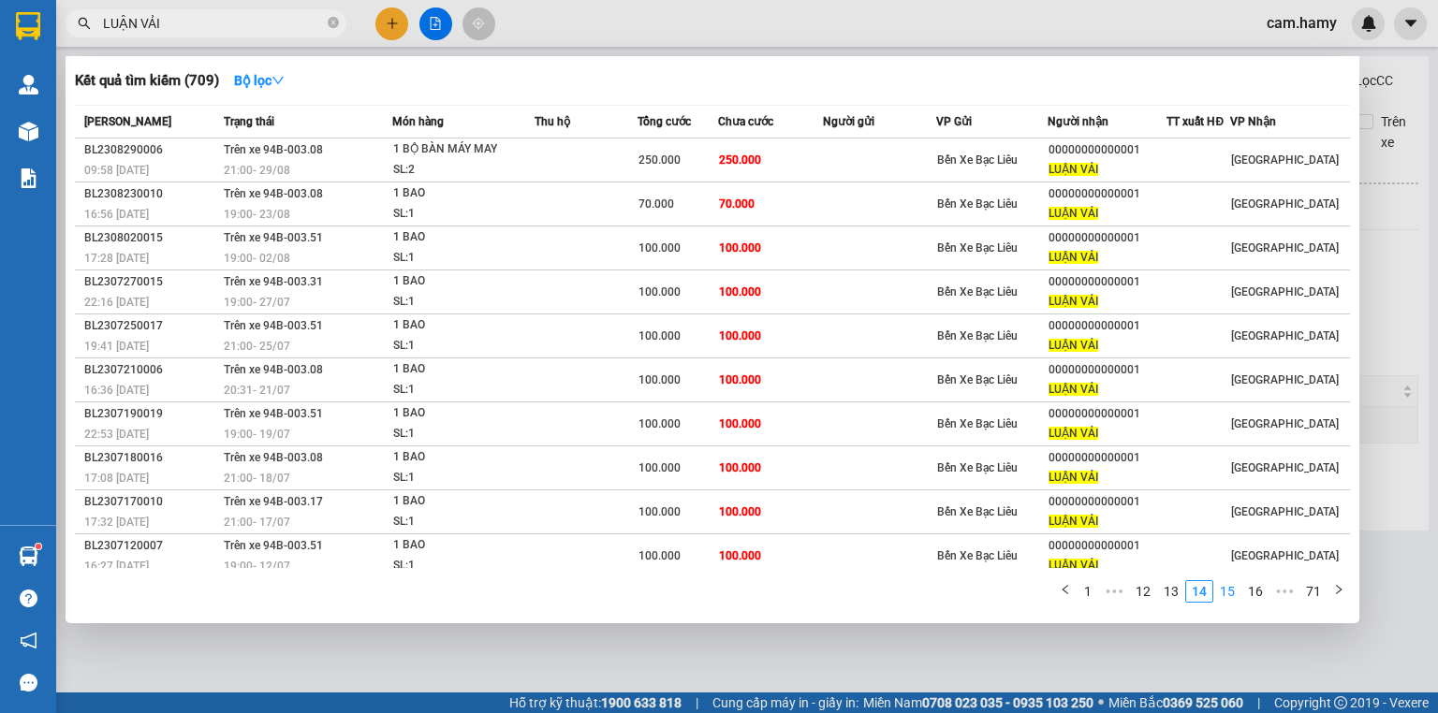
click at [1230, 595] on link "15" at bounding box center [1227, 591] width 26 height 21
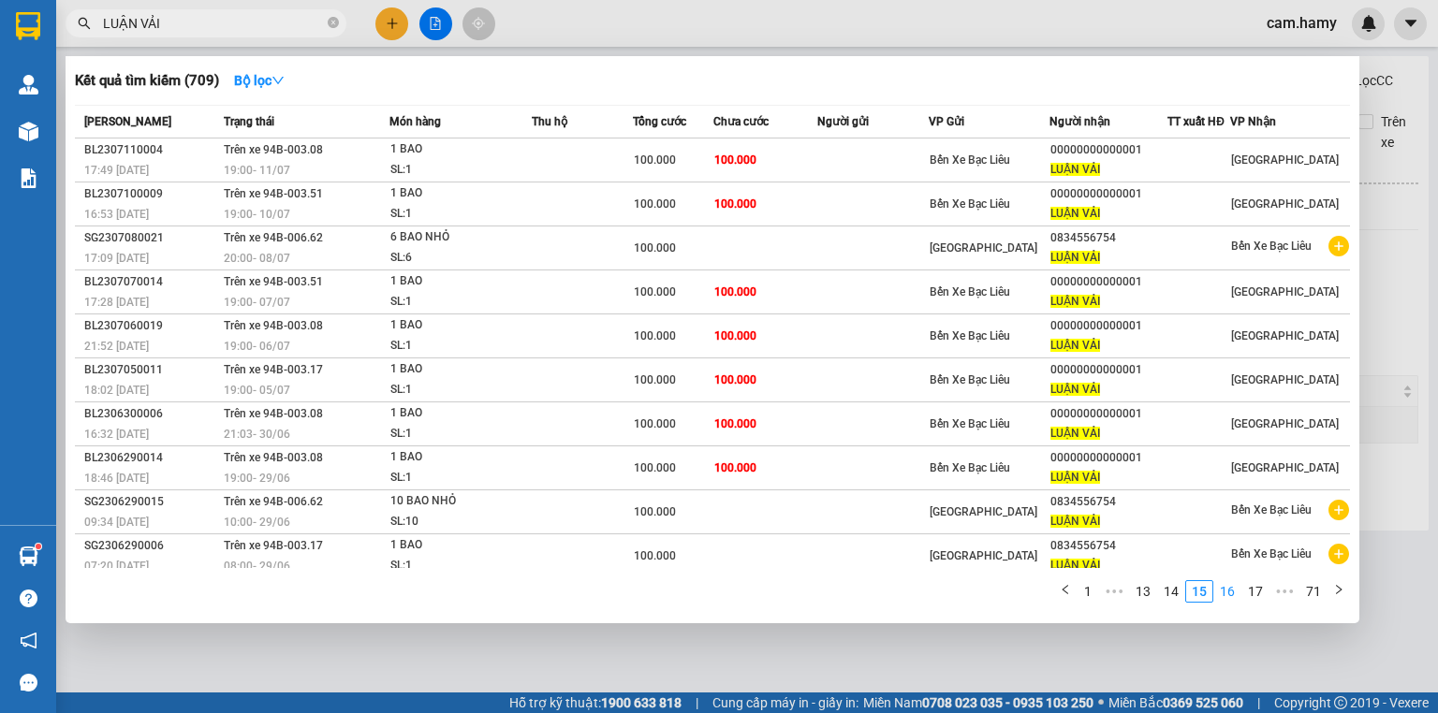
click at [1238, 595] on link "16" at bounding box center [1227, 591] width 26 height 21
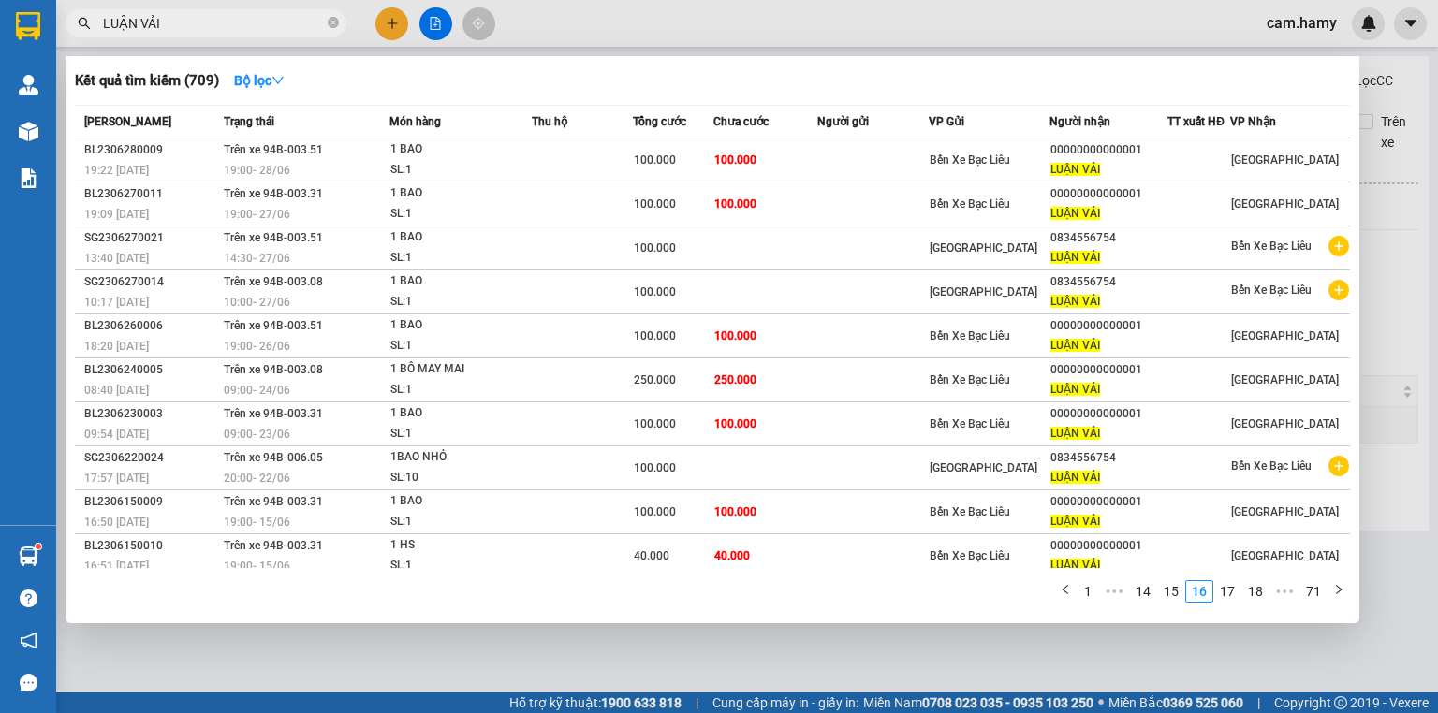
click at [584, 661] on div at bounding box center [719, 356] width 1438 height 713
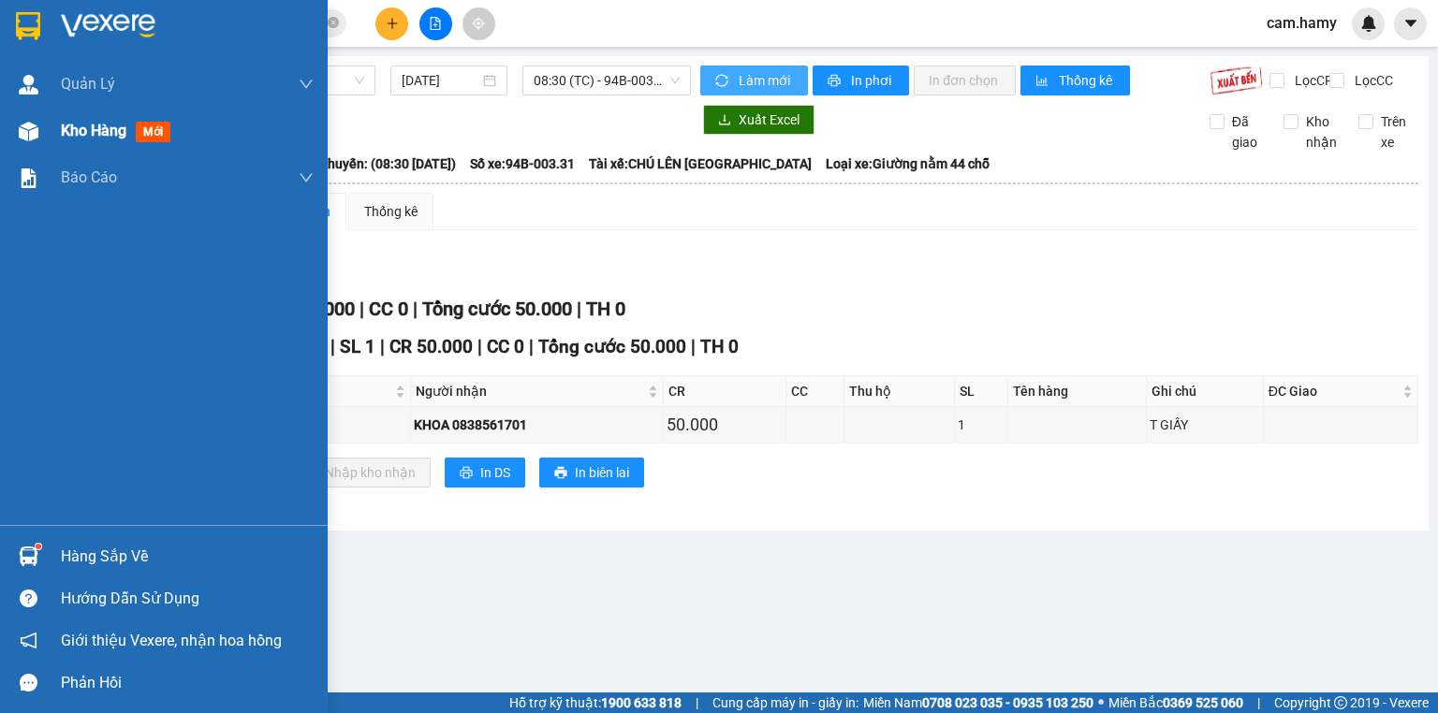
drag, startPoint x: 27, startPoint y: 127, endPoint x: 166, endPoint y: 145, distance: 139.7
click at [28, 125] on img at bounding box center [29, 132] width 20 height 20
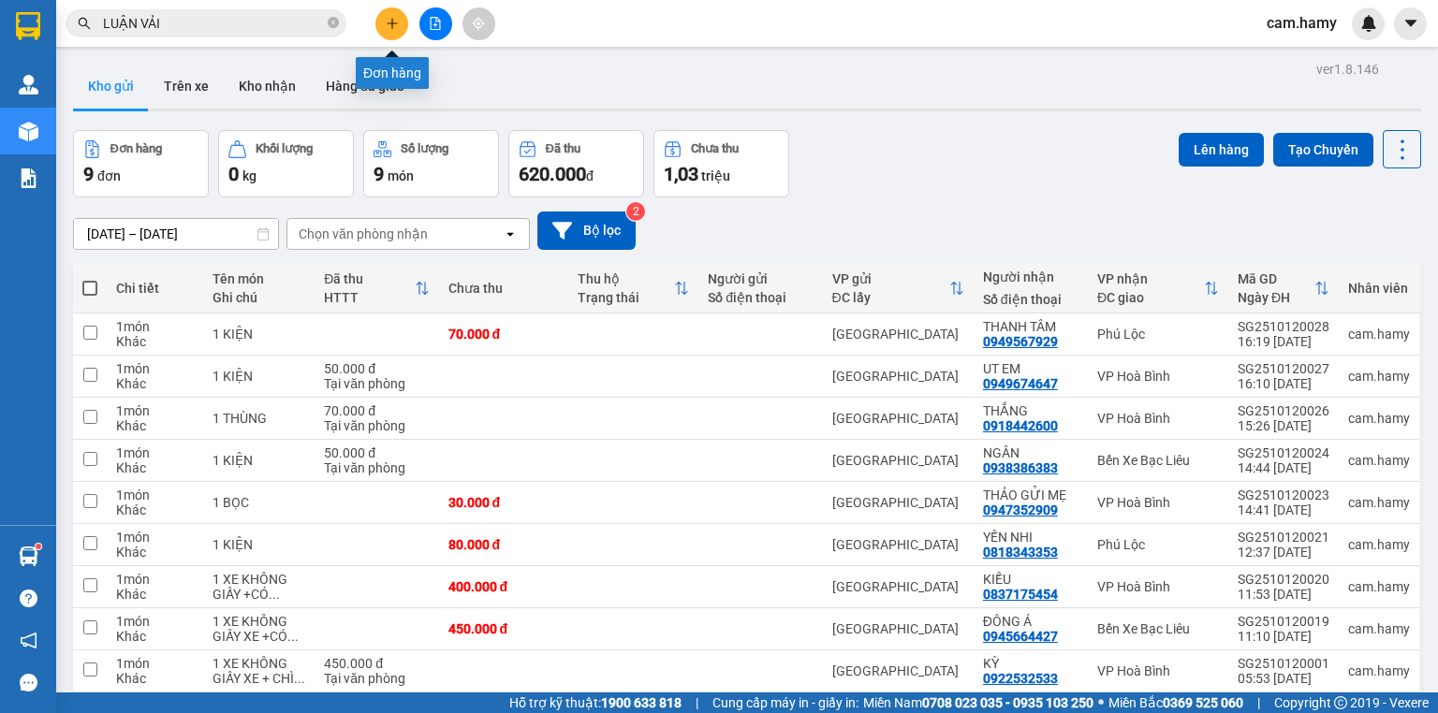
click at [384, 20] on button at bounding box center [391, 23] width 33 height 33
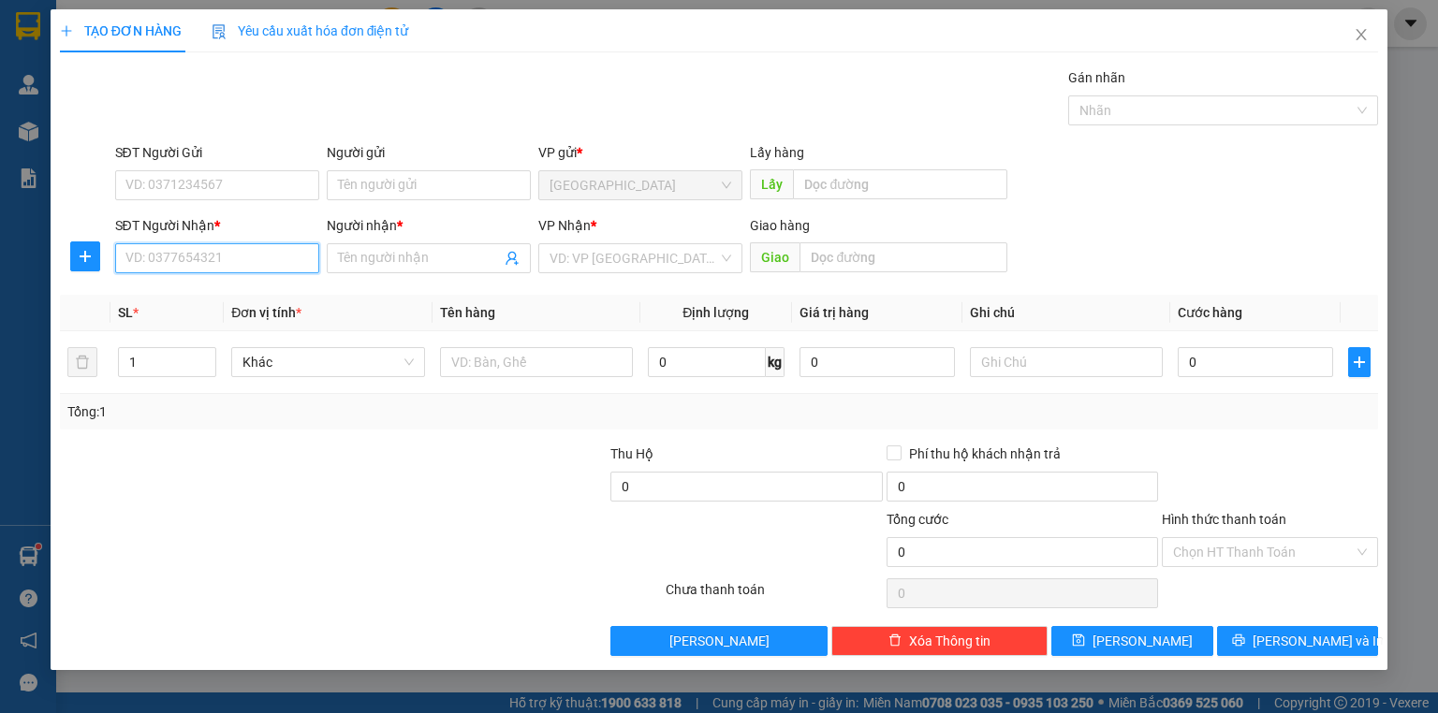
click at [217, 265] on input "SĐT Người Nhận *" at bounding box center [217, 258] width 204 height 30
type input "0385836876"
click at [219, 294] on div "0385836876 - VIỆT" at bounding box center [217, 295] width 182 height 21
type input "VIỆT"
type input "400.000"
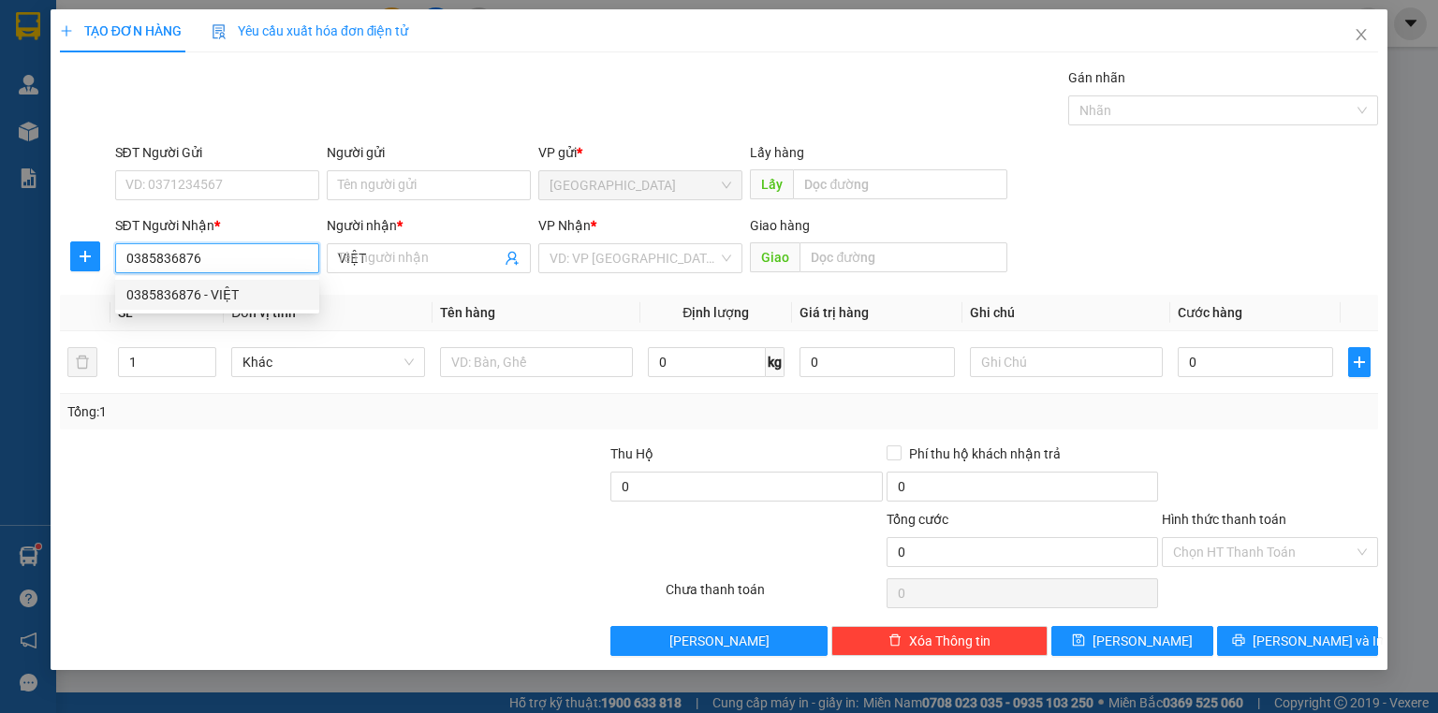
type input "400.000"
type input "0385836876"
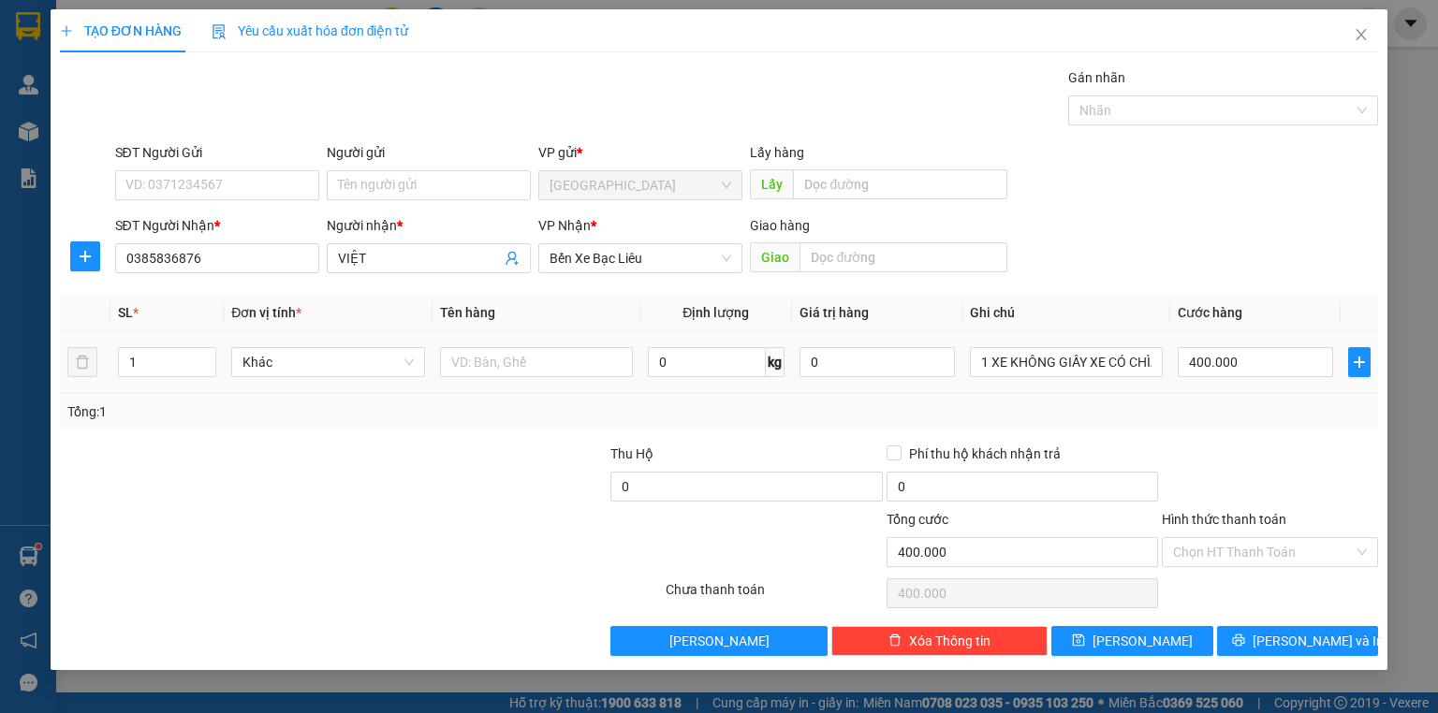
click at [1059, 377] on div "1 XE KHÔNG GIẤY XE CÓ CHÌA KHOÁ" at bounding box center [1066, 362] width 193 height 37
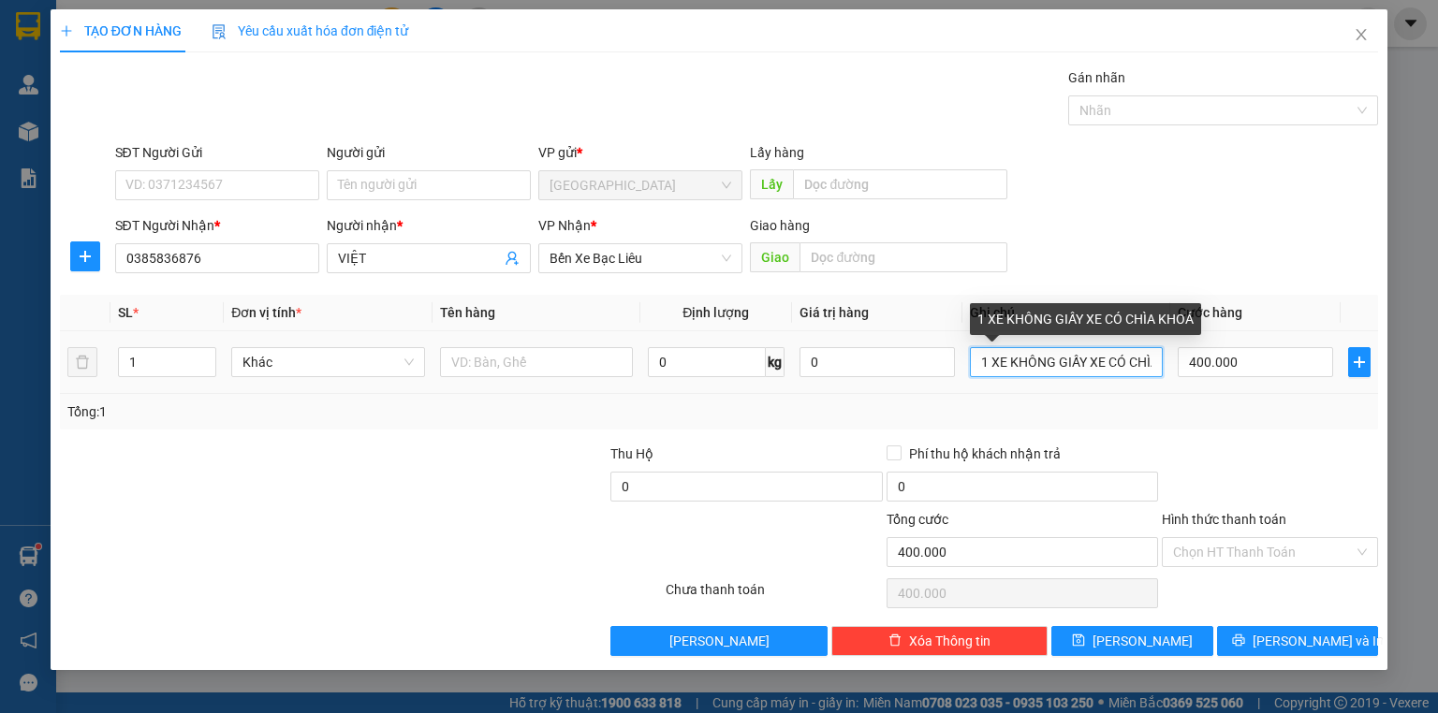
click at [1060, 374] on input "1 XE KHÔNG GIẤY XE CÓ CHÌA KHOÁ" at bounding box center [1066, 362] width 193 height 30
click at [1063, 375] on input "1 XE KHÔNG GIẤY XE CÓ CHÌA KHOÁ" at bounding box center [1066, 362] width 193 height 30
click at [1048, 359] on input "1 XE KHÔNG GIẤY XE CÓ CHÌA KHOÁ" at bounding box center [1066, 362] width 193 height 30
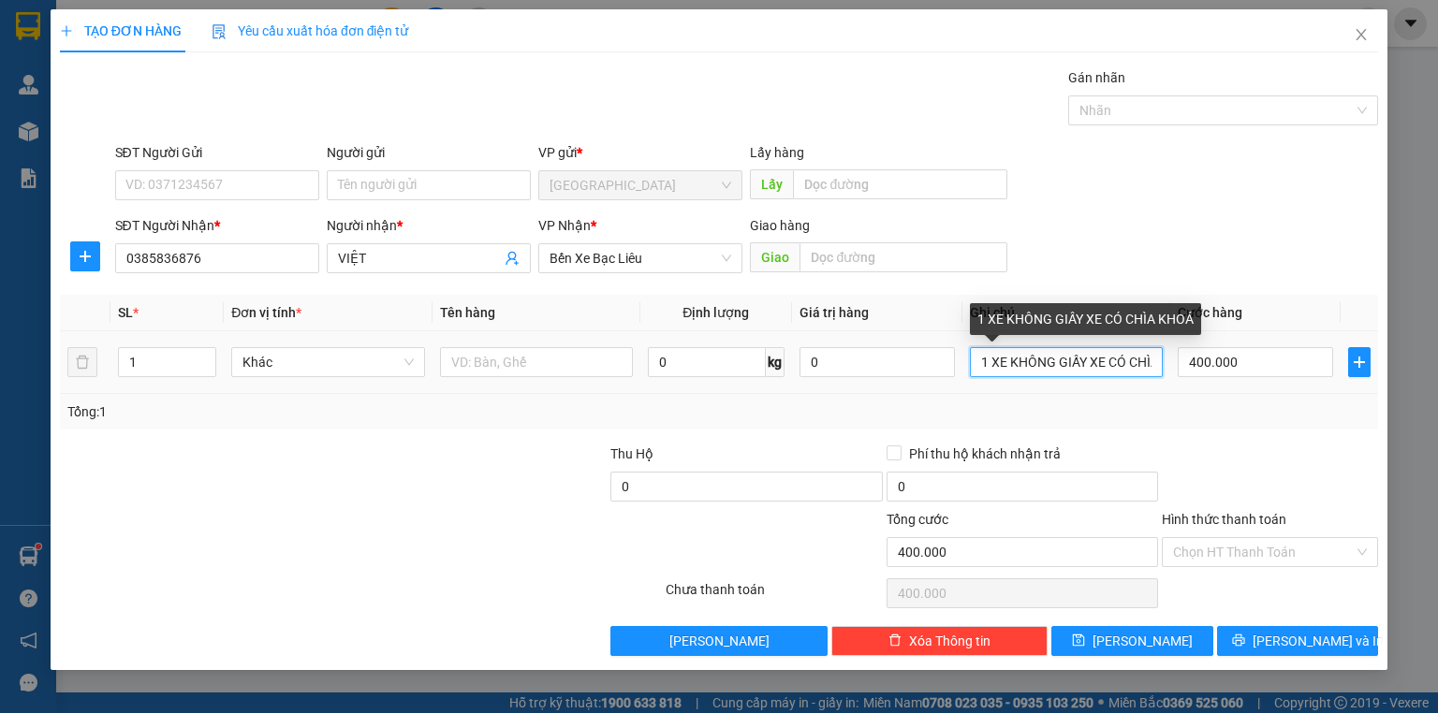
click at [1048, 359] on input "1 XE KHÔNG GIẤY XE CÓ CHÌA KHOÁ" at bounding box center [1066, 362] width 193 height 30
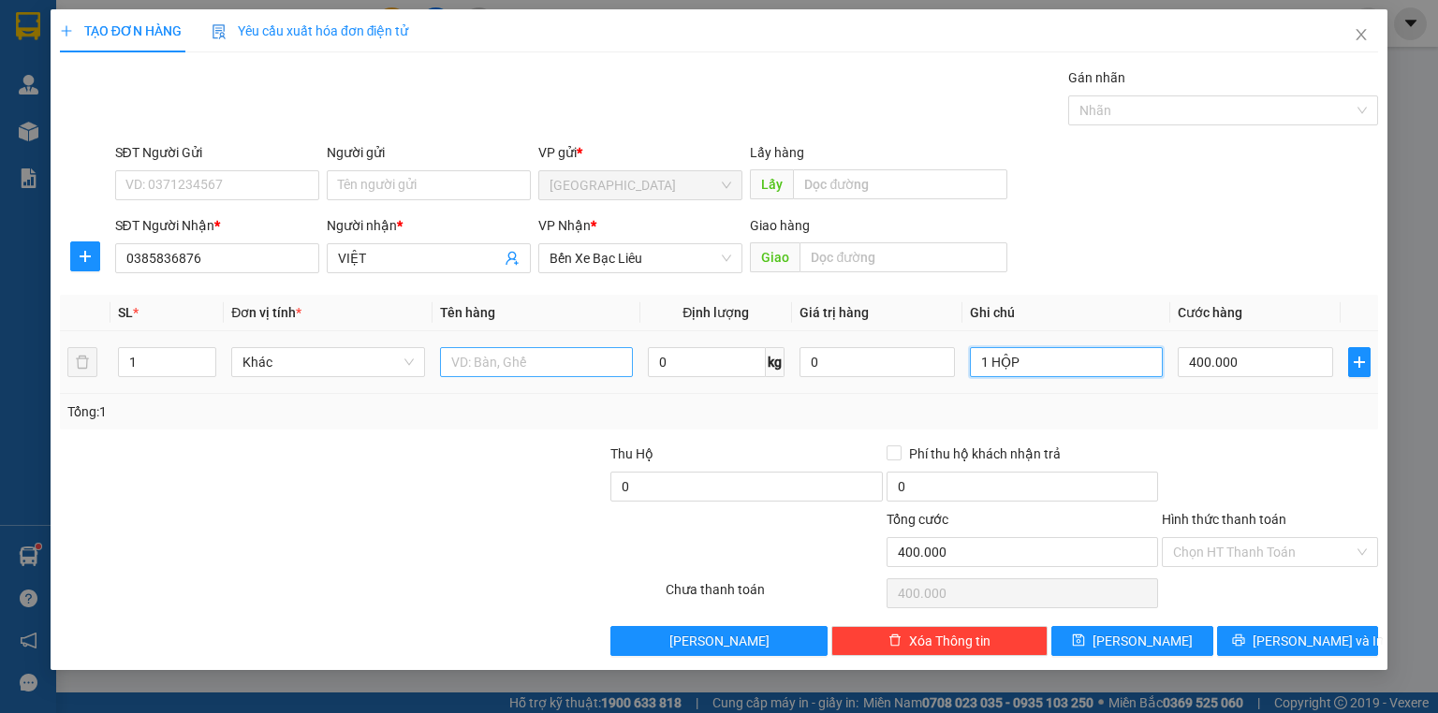
type input "1 HỘP"
click at [563, 351] on input "text" at bounding box center [536, 362] width 193 height 30
type input "(TT)"
click at [1213, 359] on input "400.000" at bounding box center [1255, 362] width 155 height 30
type input "5"
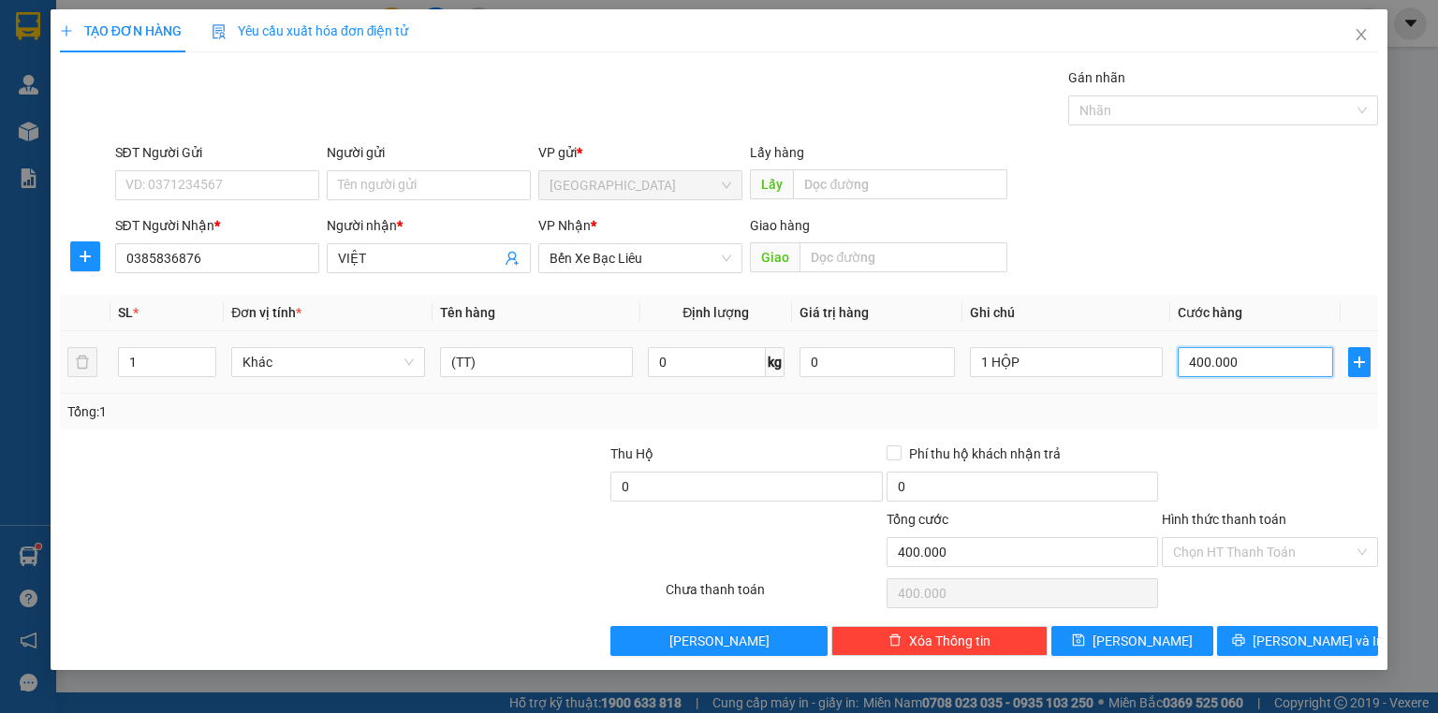
type input "5"
type input "50"
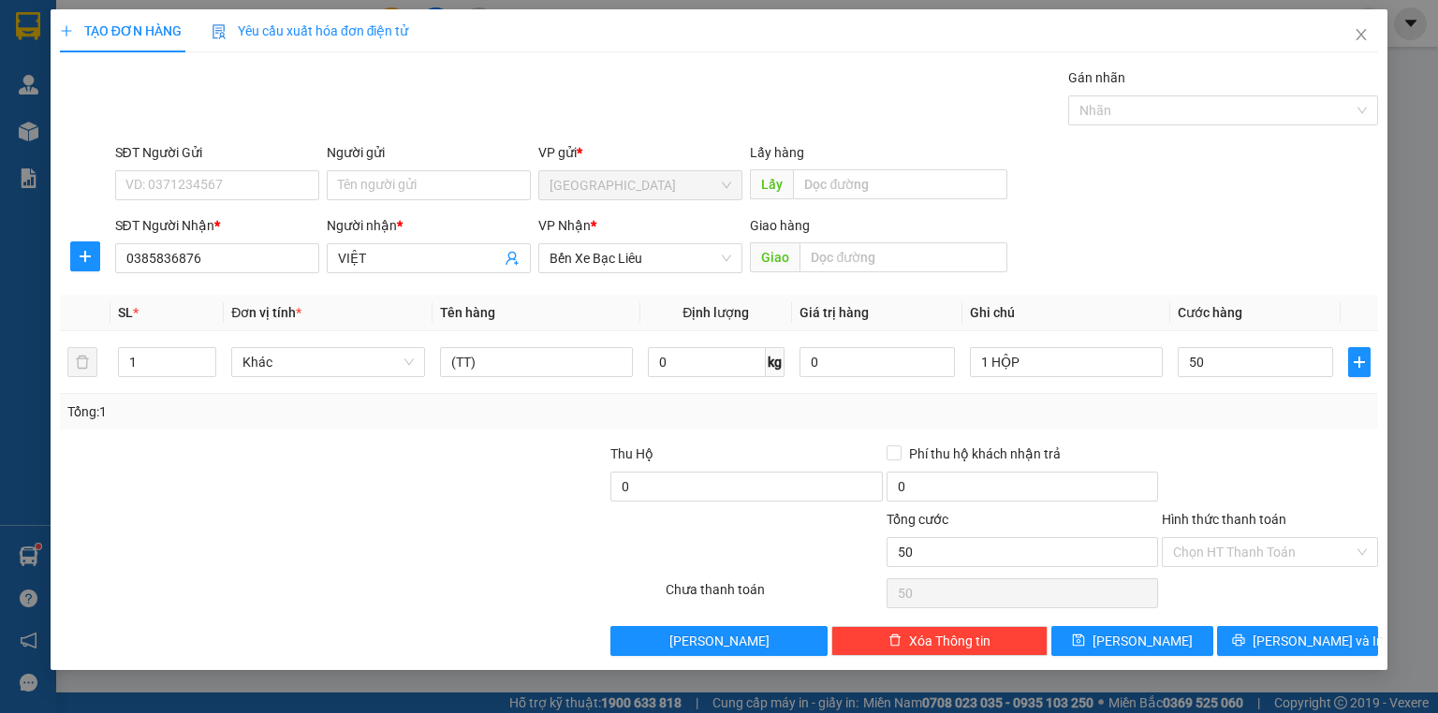
type input "50.000"
click at [1236, 445] on div at bounding box center [1270, 477] width 220 height 66
click at [1241, 550] on input "Hình thức thanh toán" at bounding box center [1263, 552] width 181 height 28
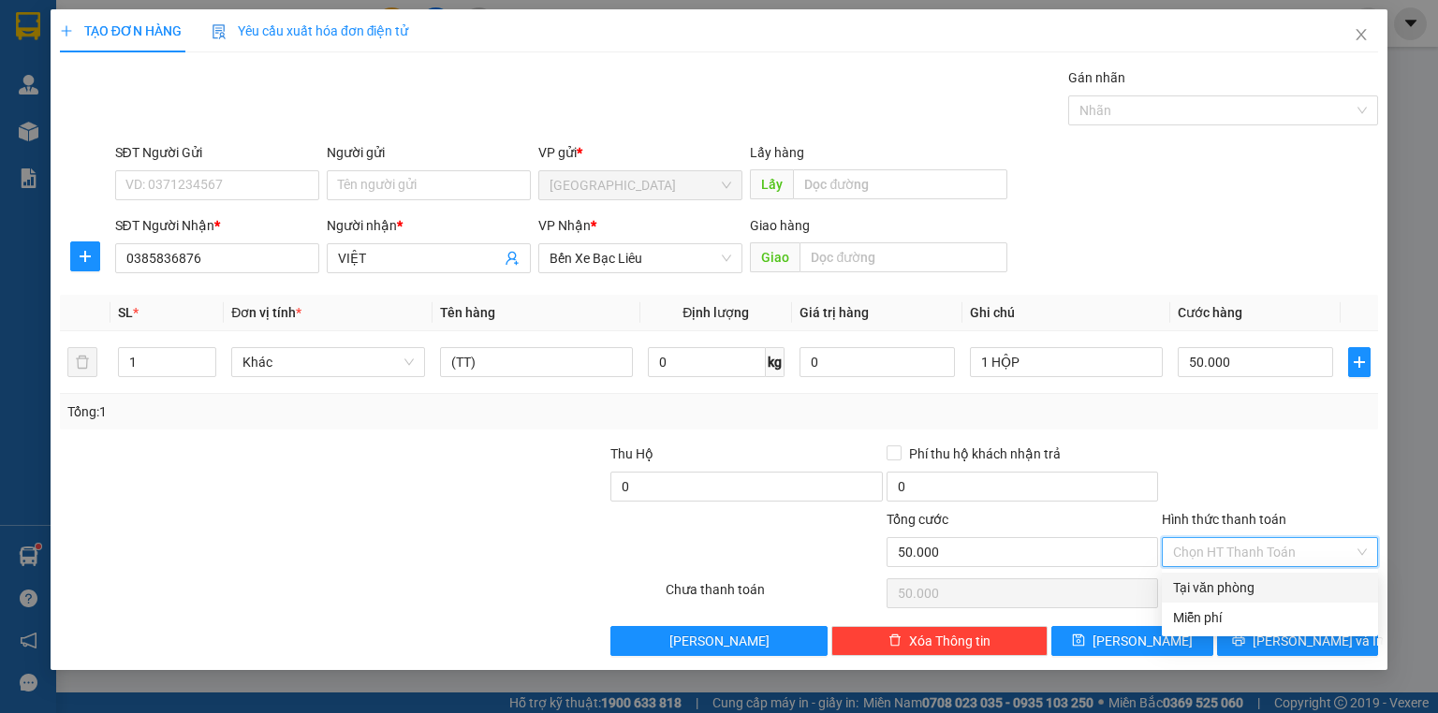
click at [1242, 588] on div "Tại văn phòng" at bounding box center [1270, 588] width 194 height 21
type input "0"
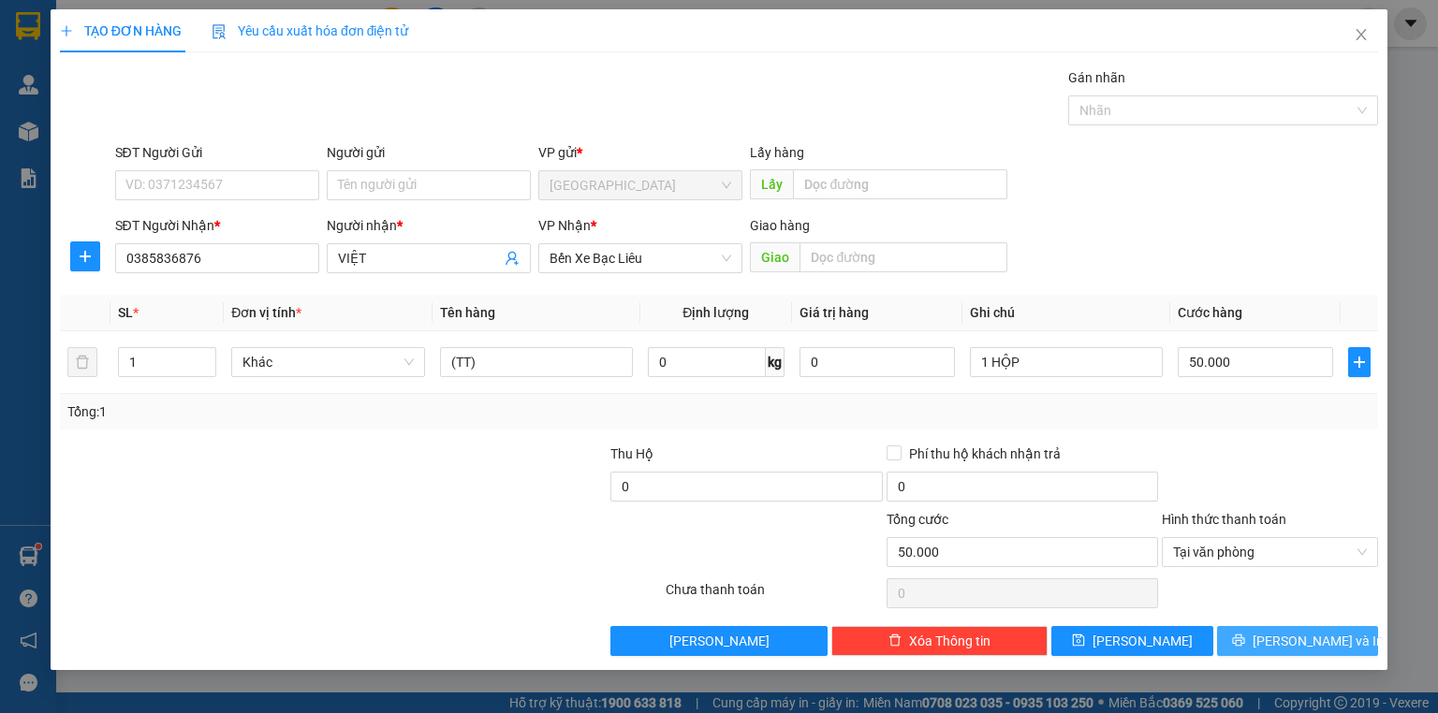
click at [1281, 632] on button "[PERSON_NAME] và In" at bounding box center [1298, 641] width 162 height 30
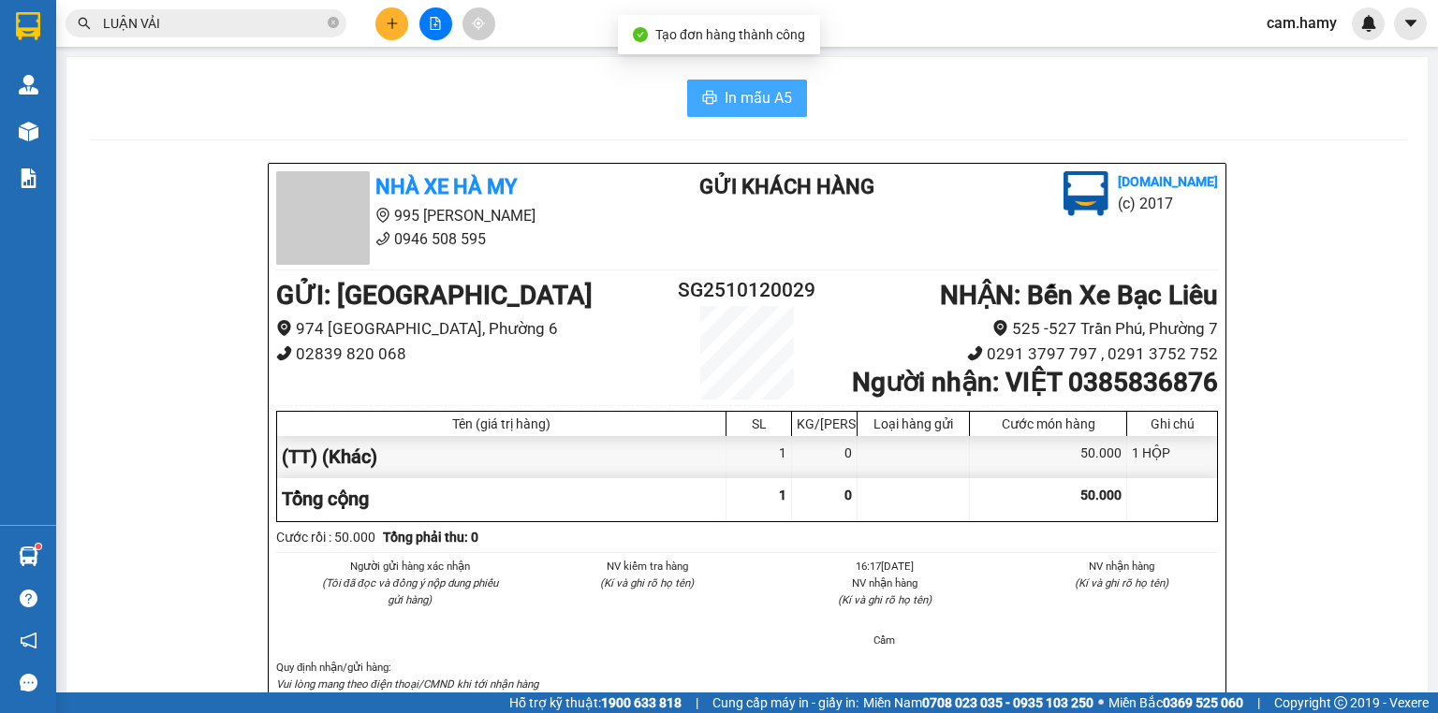
click at [735, 108] on span "In mẫu A5" at bounding box center [758, 97] width 67 height 23
click at [436, 5] on div "Kết quả tìm kiếm ( 709 ) Bộ lọc Mã ĐH Trạng thái Món hàng Thu hộ Tổng cước Chưa…" at bounding box center [719, 23] width 1438 height 47
click at [434, 10] on button at bounding box center [435, 23] width 33 height 33
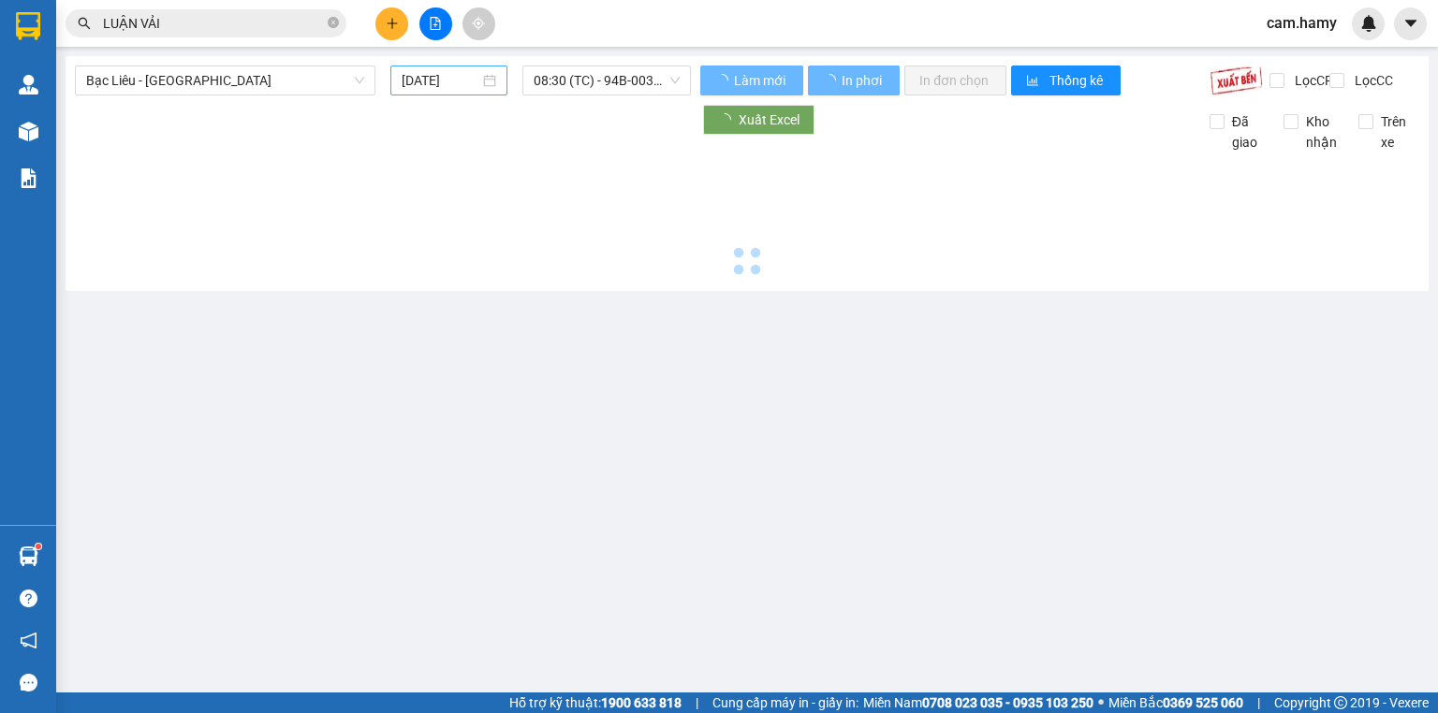
click at [458, 84] on input "[DATE]" at bounding box center [440, 80] width 77 height 21
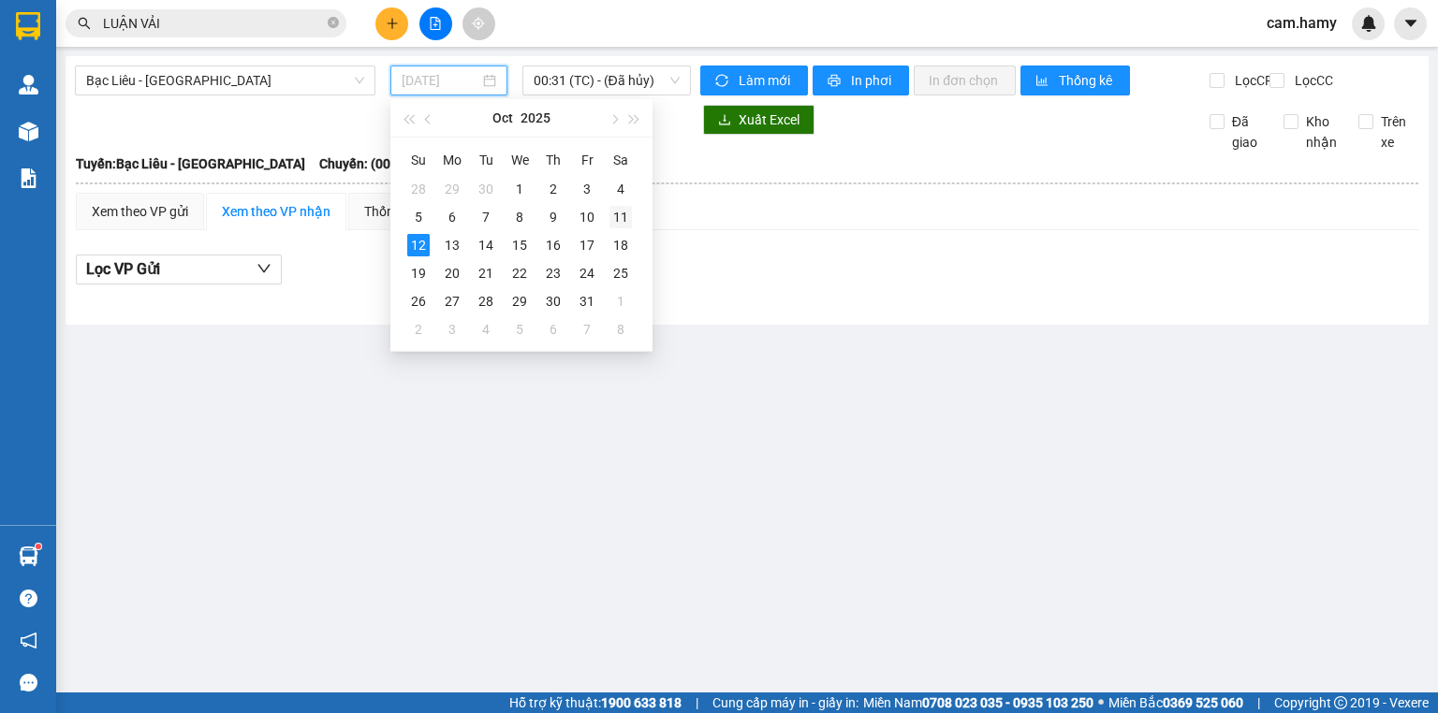
click at [616, 213] on div "11" at bounding box center [620, 217] width 22 height 22
type input "[DATE]"
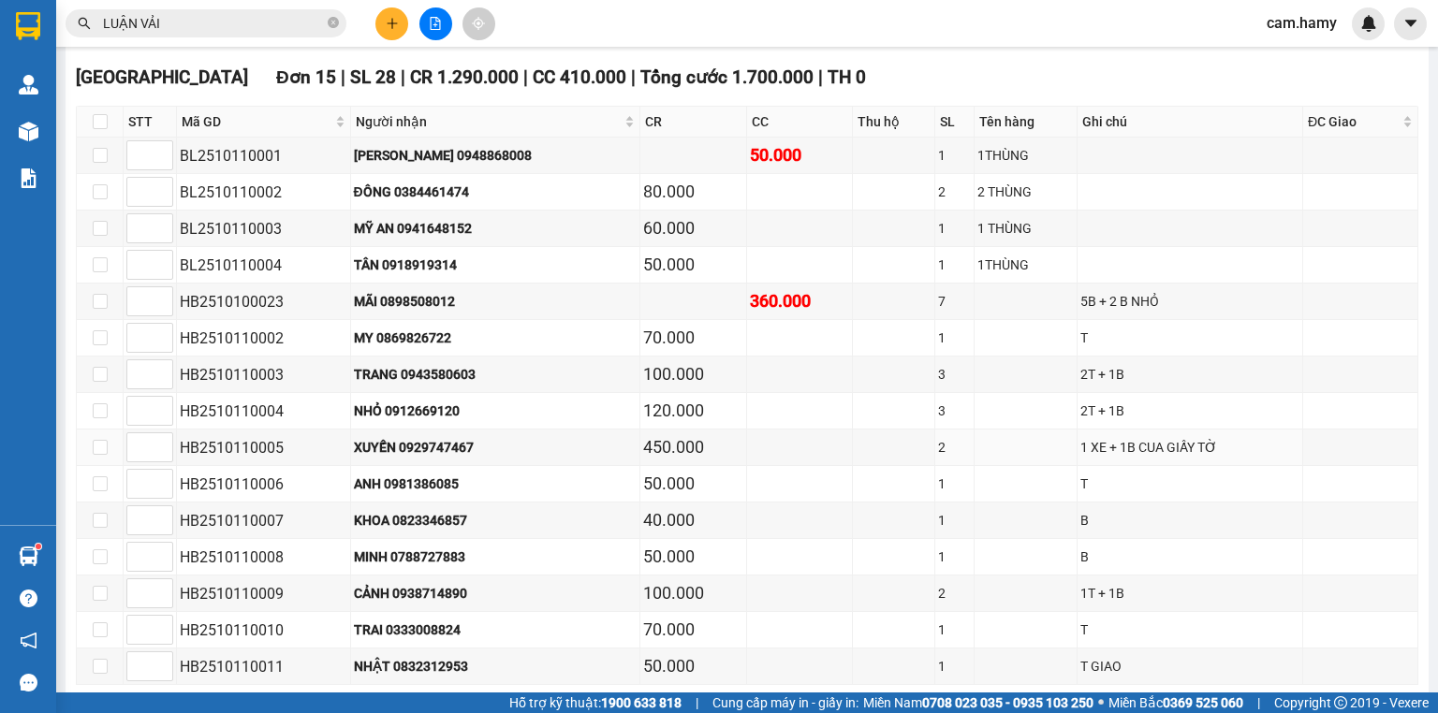
scroll to position [150, 0]
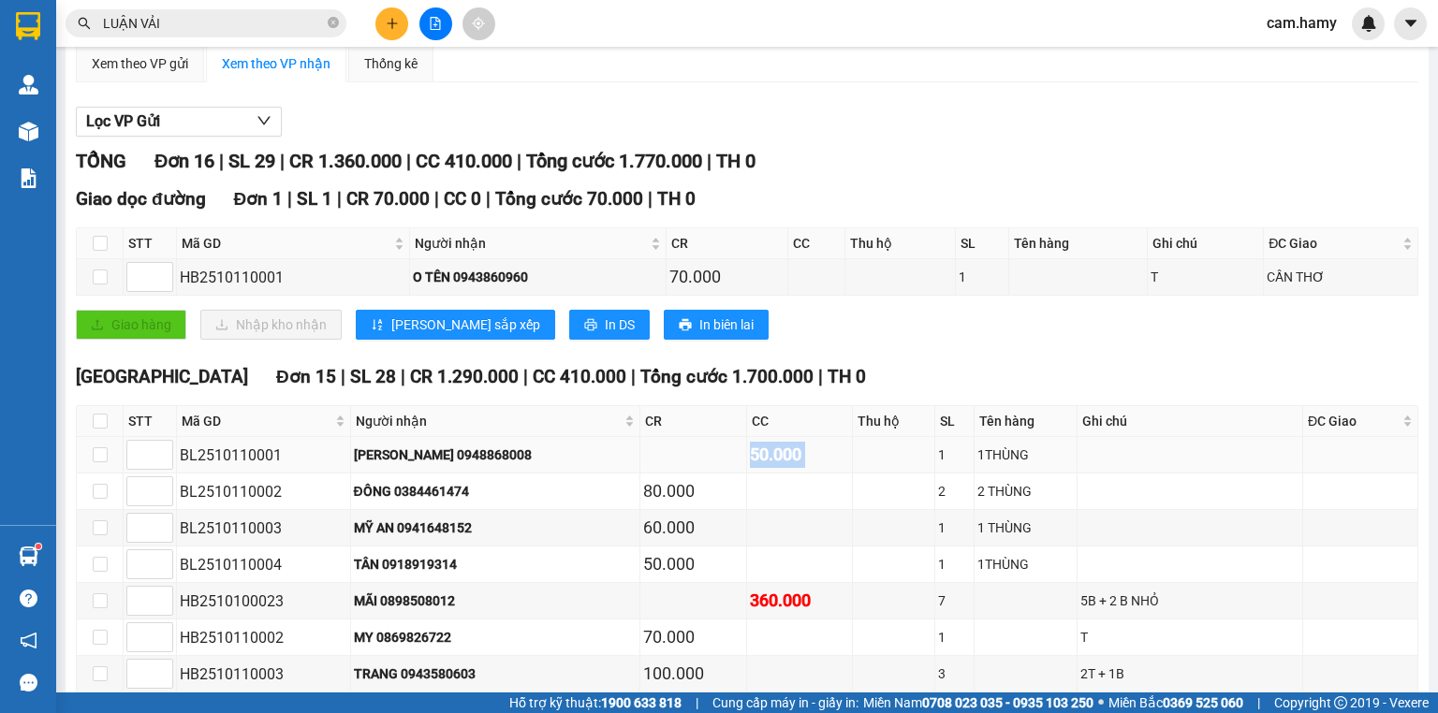
drag, startPoint x: 685, startPoint y: 472, endPoint x: 848, endPoint y: 483, distance: 163.3
click at [842, 474] on tr "BL2510110001 [PERSON_NAME] 0948868008 50.000 1 1THÙNG" at bounding box center [747, 455] width 1341 height 37
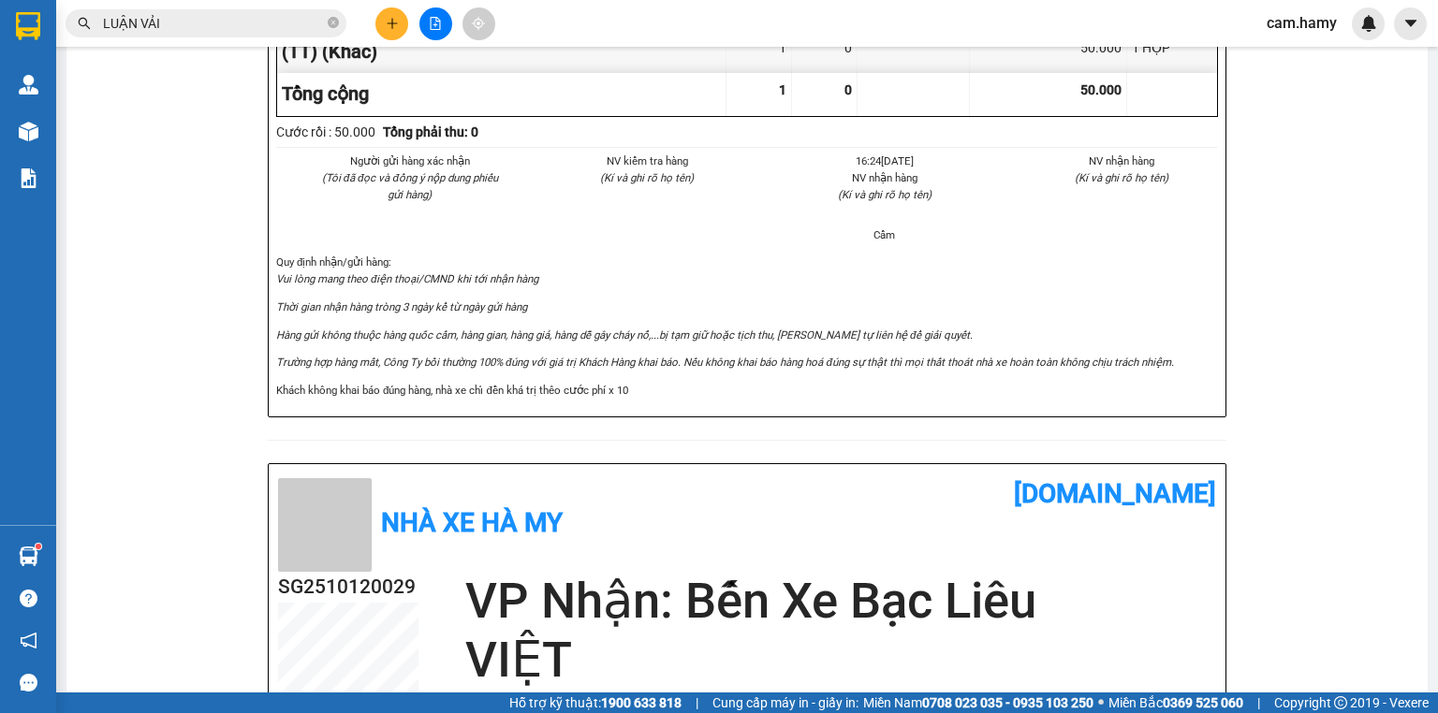
scroll to position [106, 0]
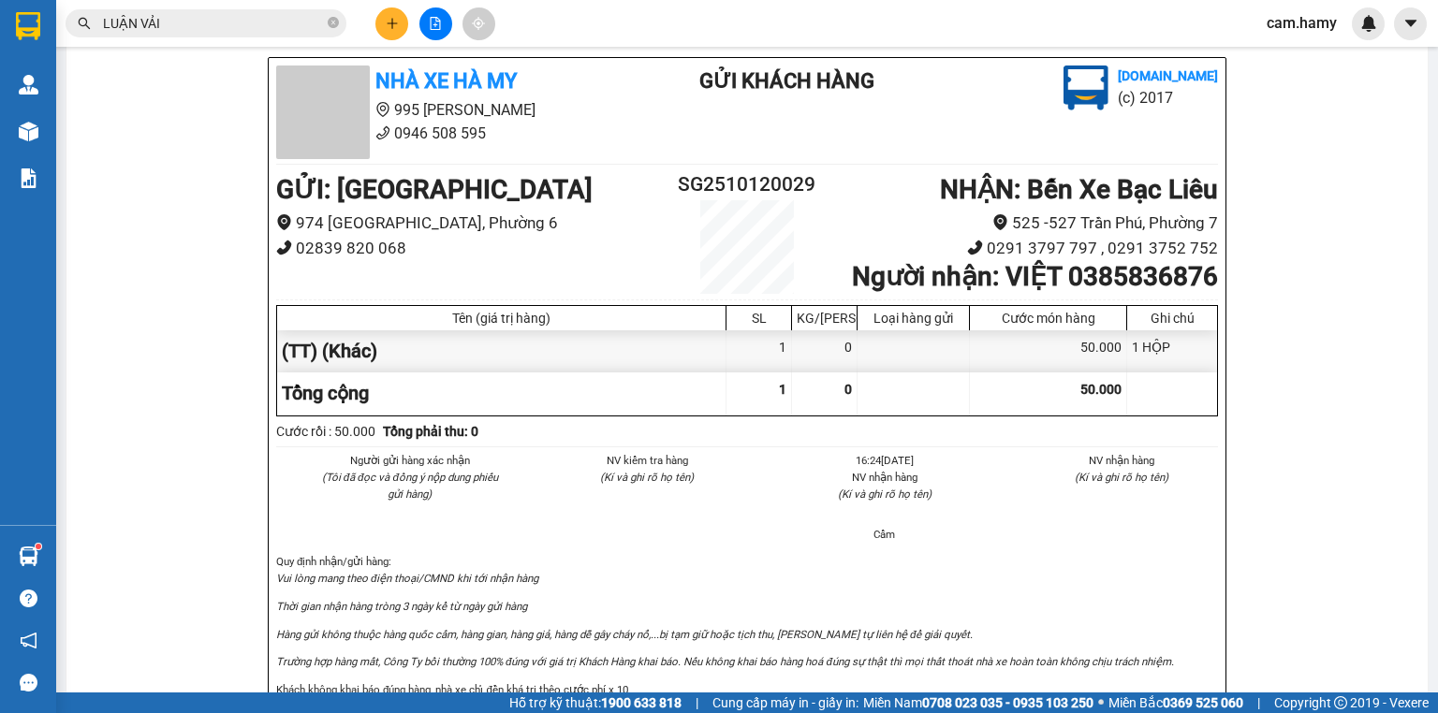
click at [375, 19] on div at bounding box center [435, 23] width 140 height 33
click at [379, 19] on button at bounding box center [391, 23] width 33 height 33
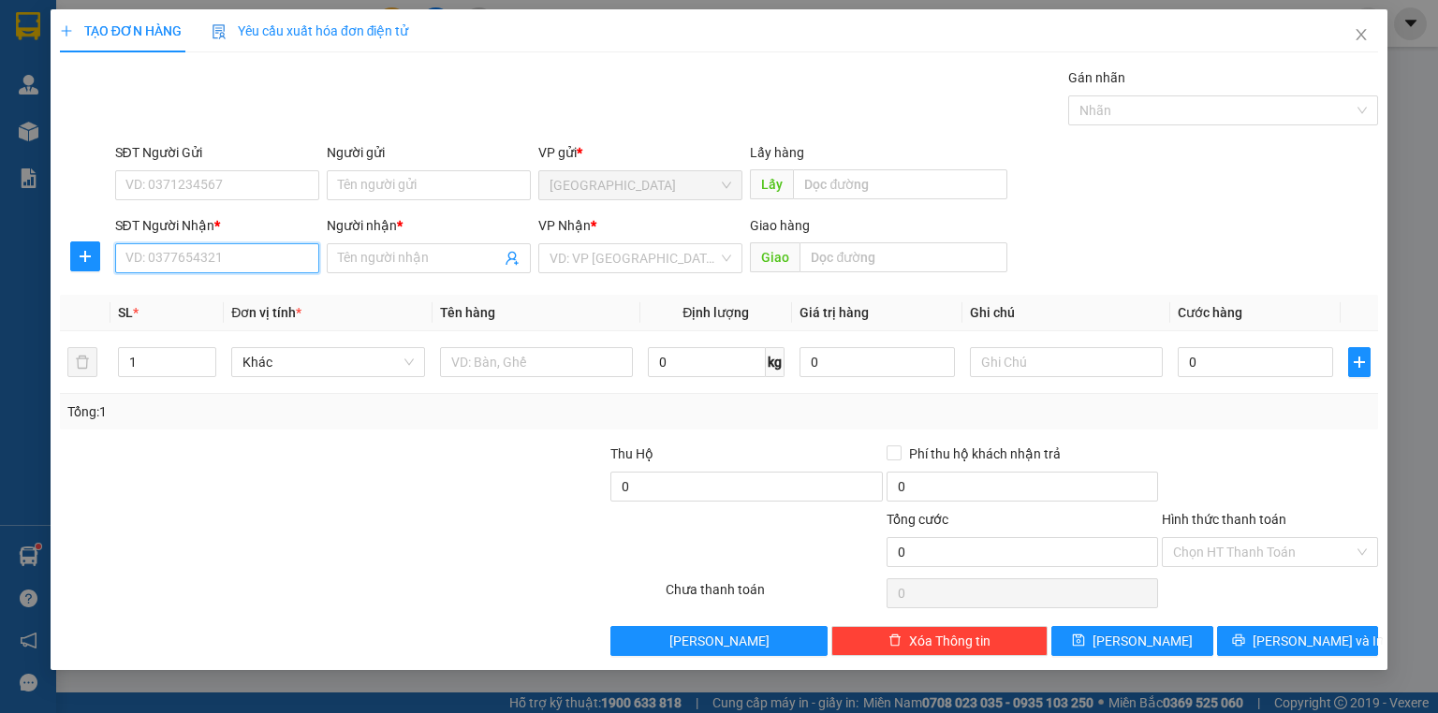
click at [242, 257] on input "SĐT Người Nhận *" at bounding box center [217, 258] width 204 height 30
click at [241, 256] on input "SĐT Người Nhận *" at bounding box center [217, 258] width 204 height 30
click at [244, 258] on input "SĐT Người Nhận *" at bounding box center [217, 258] width 204 height 30
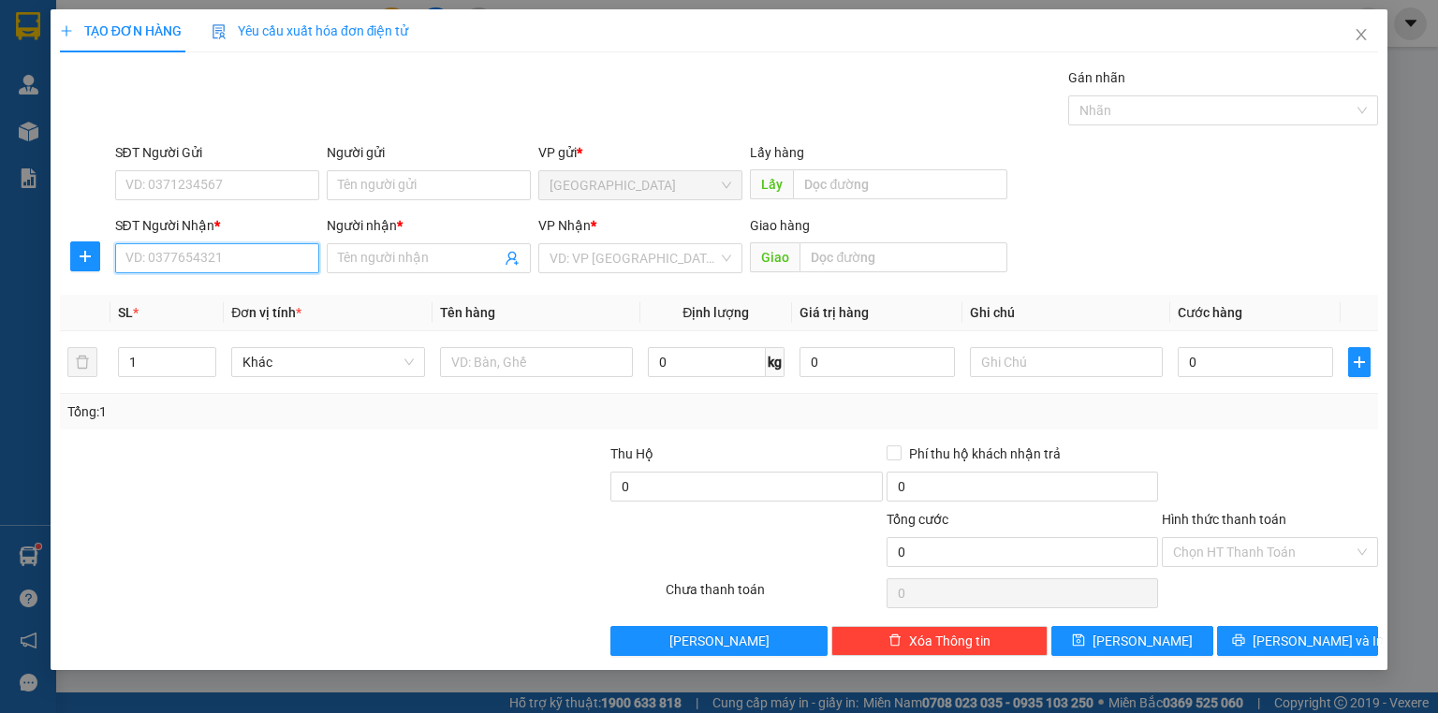
click at [245, 258] on input "SĐT Người Nhận *" at bounding box center [217, 258] width 204 height 30
click at [226, 262] on input "SĐT Người Nhận *" at bounding box center [217, 258] width 204 height 30
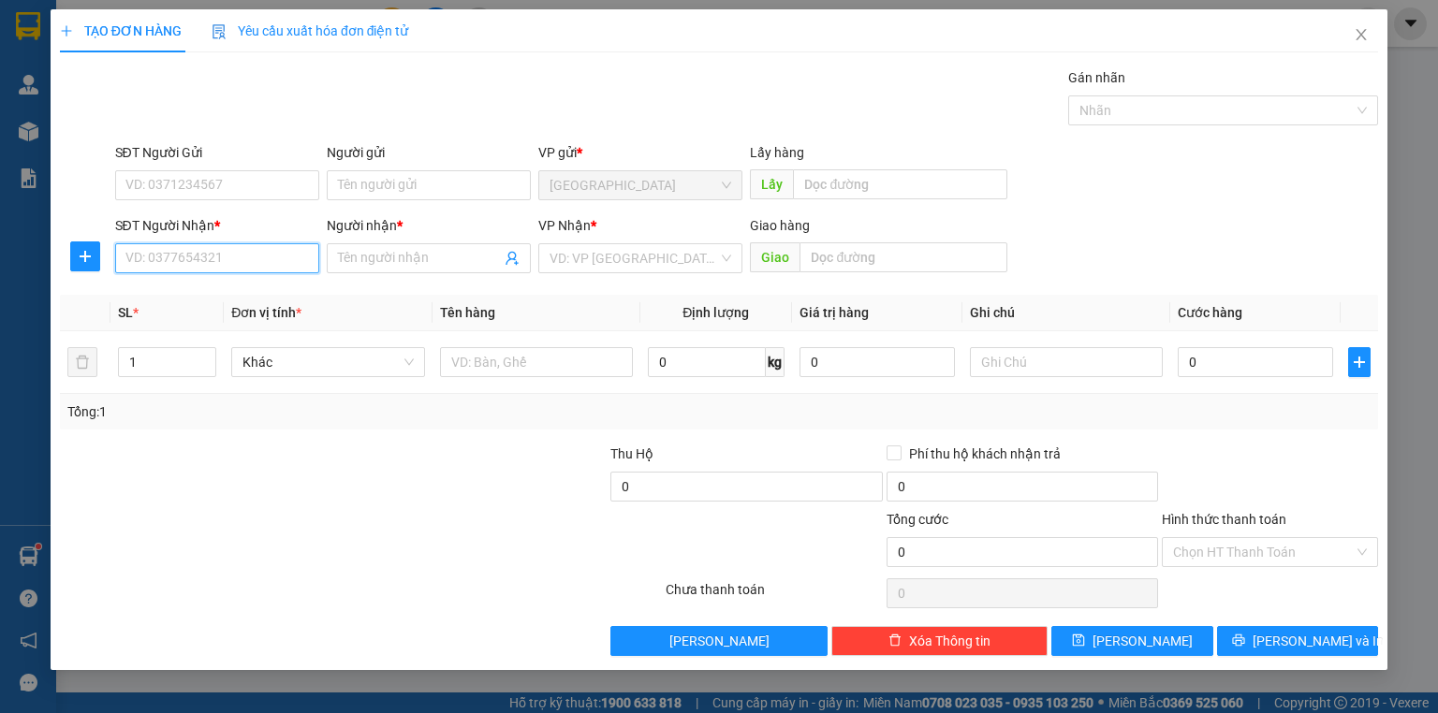
click at [226, 262] on input "SĐT Người Nhận *" at bounding box center [217, 258] width 204 height 30
type input "0829997821"
click at [393, 263] on input "Người nhận *" at bounding box center [419, 258] width 163 height 21
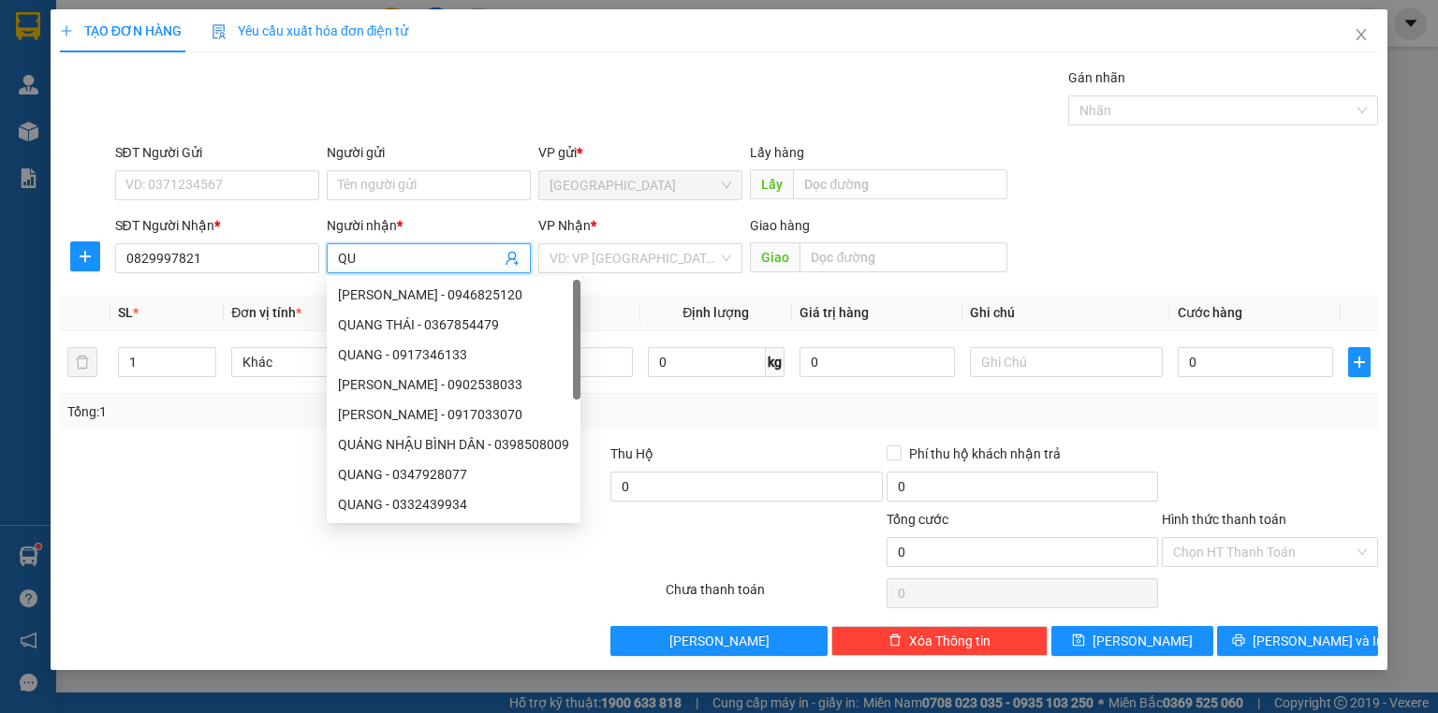
type input "Q"
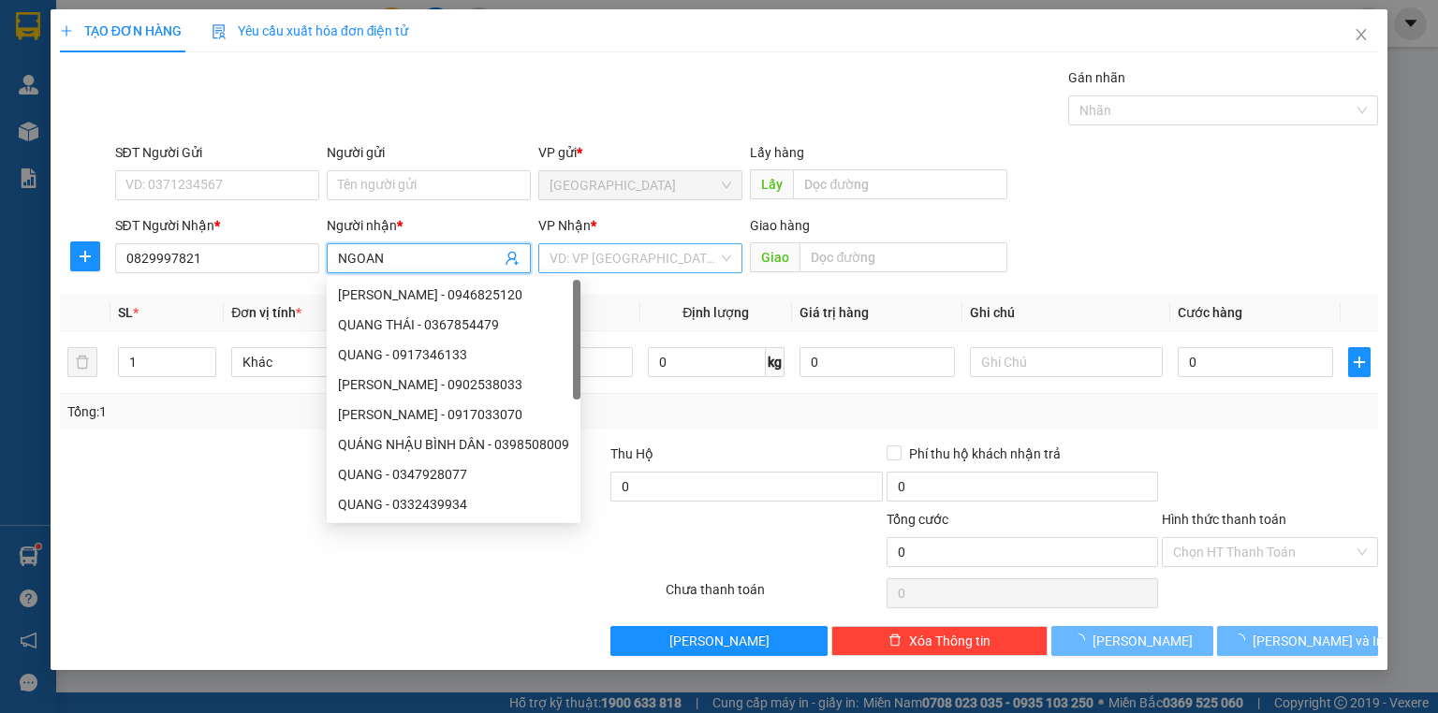
type input "NGOAN"
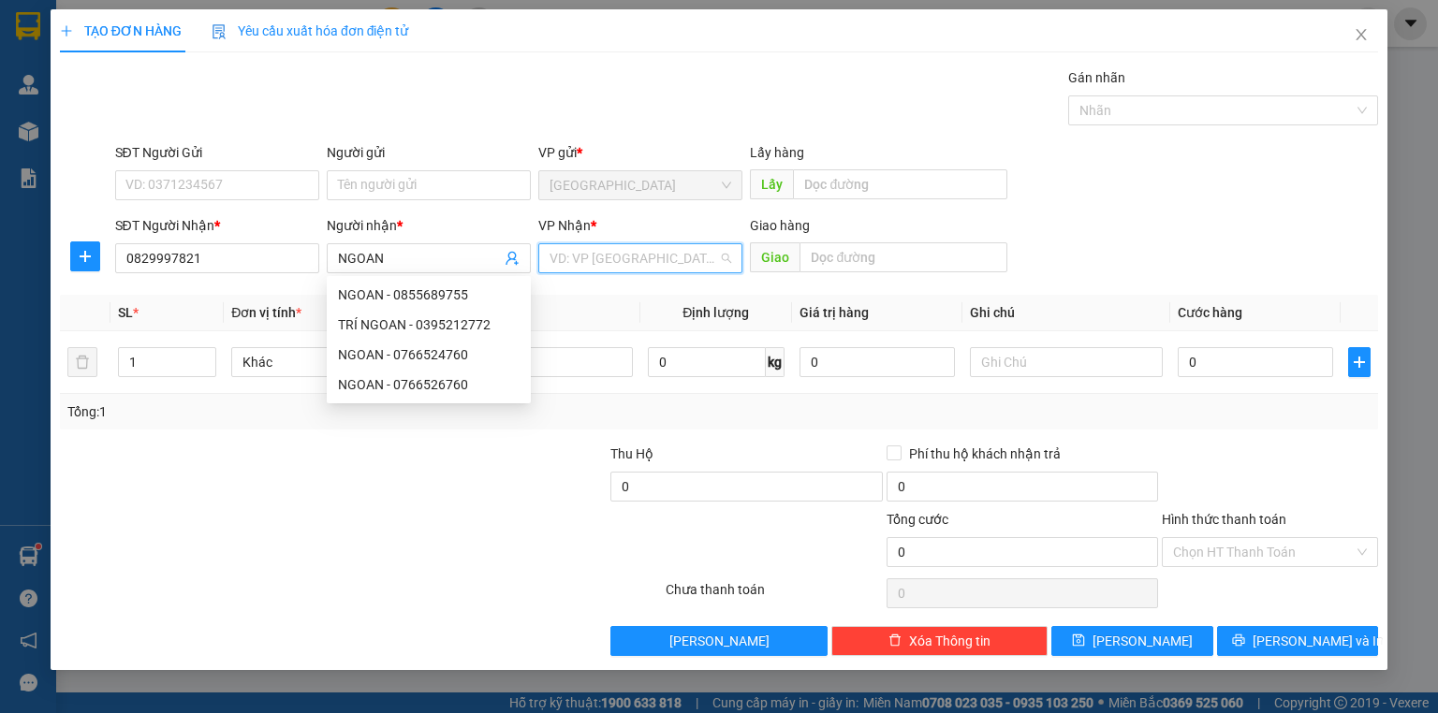
drag, startPoint x: 642, startPoint y: 256, endPoint x: 632, endPoint y: 304, distance: 49.8
click at [640, 256] on input "search" at bounding box center [633, 258] width 169 height 28
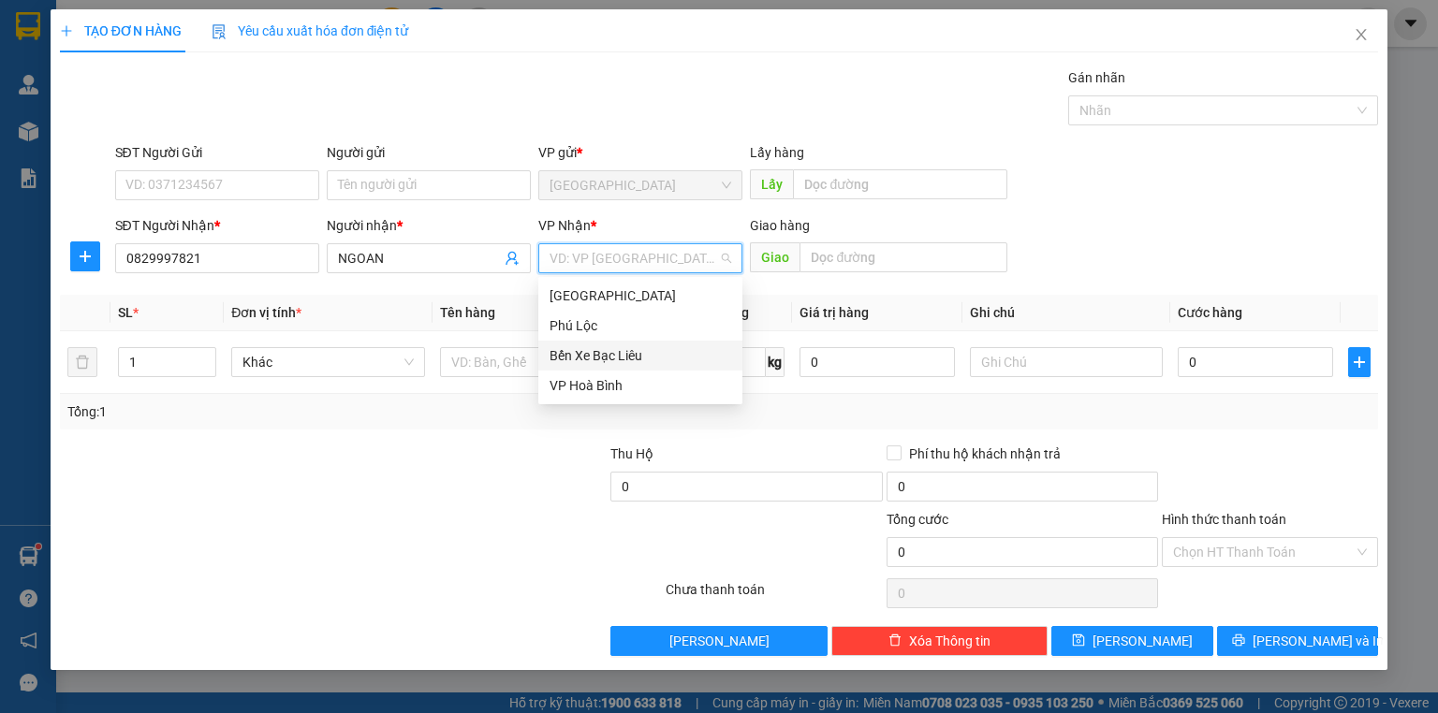
click at [620, 359] on div "Bến Xe Bạc Liêu" at bounding box center [640, 355] width 182 height 21
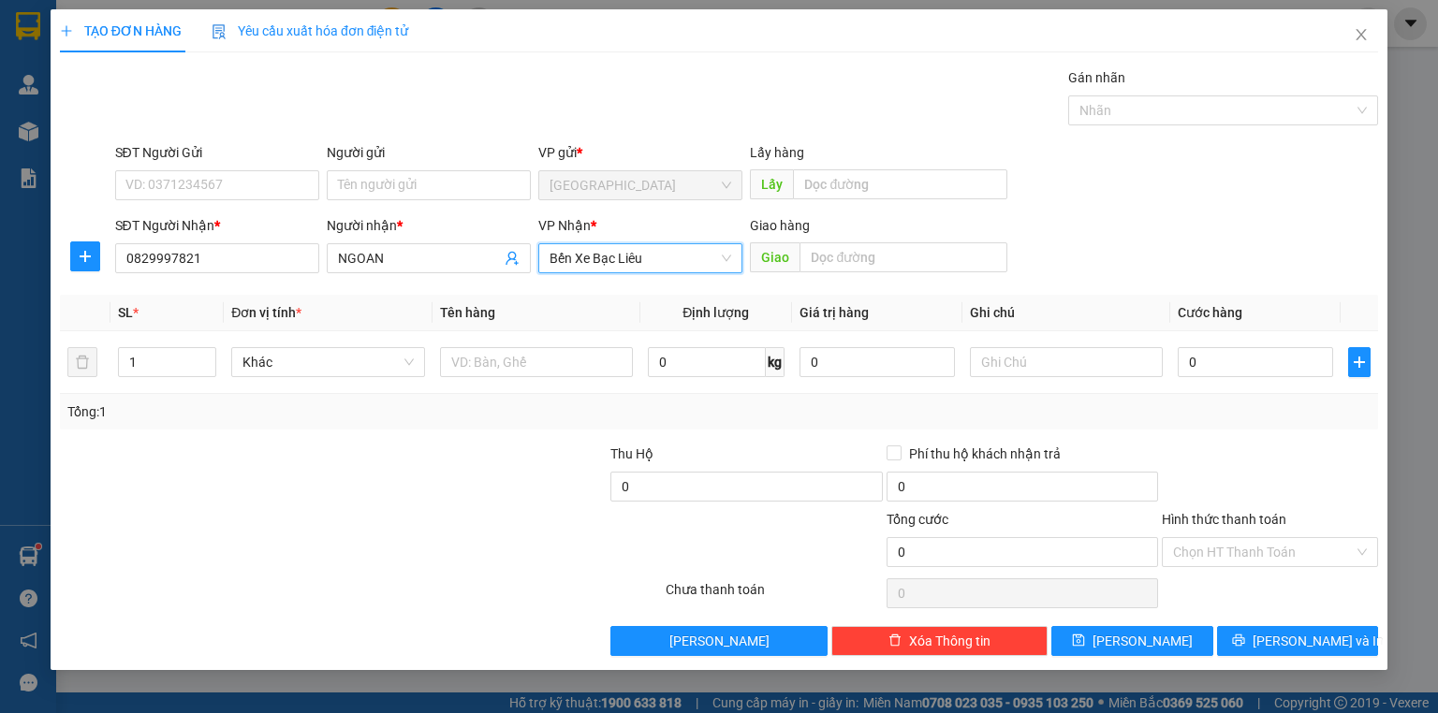
click at [640, 255] on span "Bến Xe Bạc Liêu" at bounding box center [640, 258] width 182 height 28
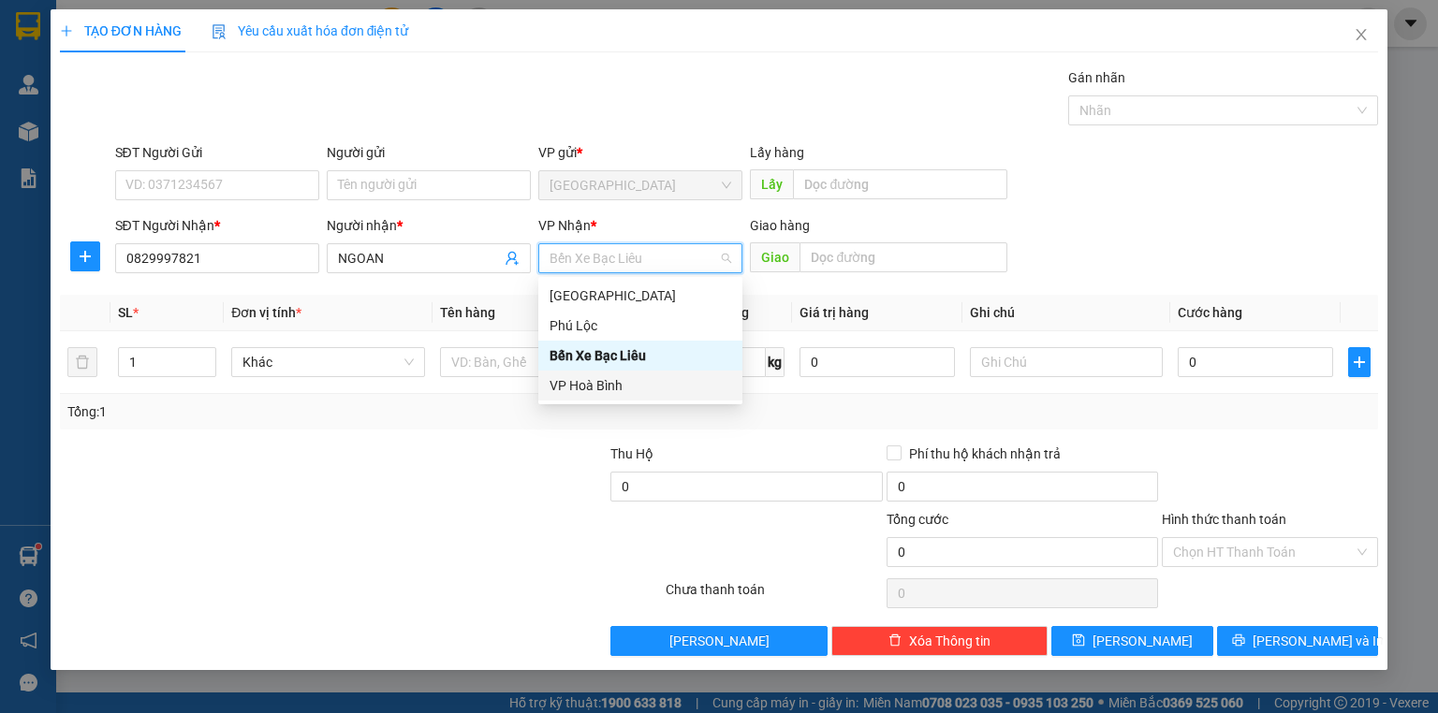
click at [582, 386] on div "VP Hoà Bình" at bounding box center [640, 385] width 182 height 21
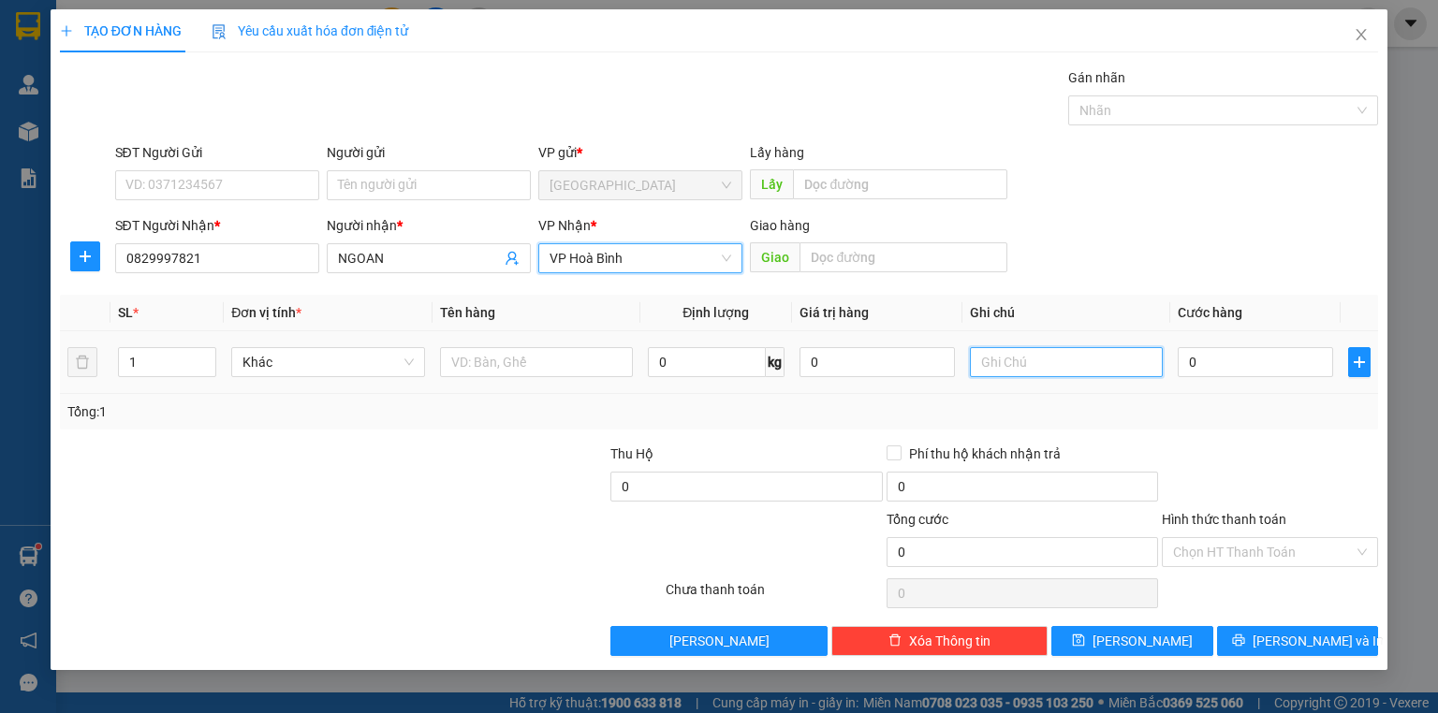
click at [1085, 359] on input "text" at bounding box center [1066, 362] width 193 height 30
type input "2"
type input "1 BỌC"
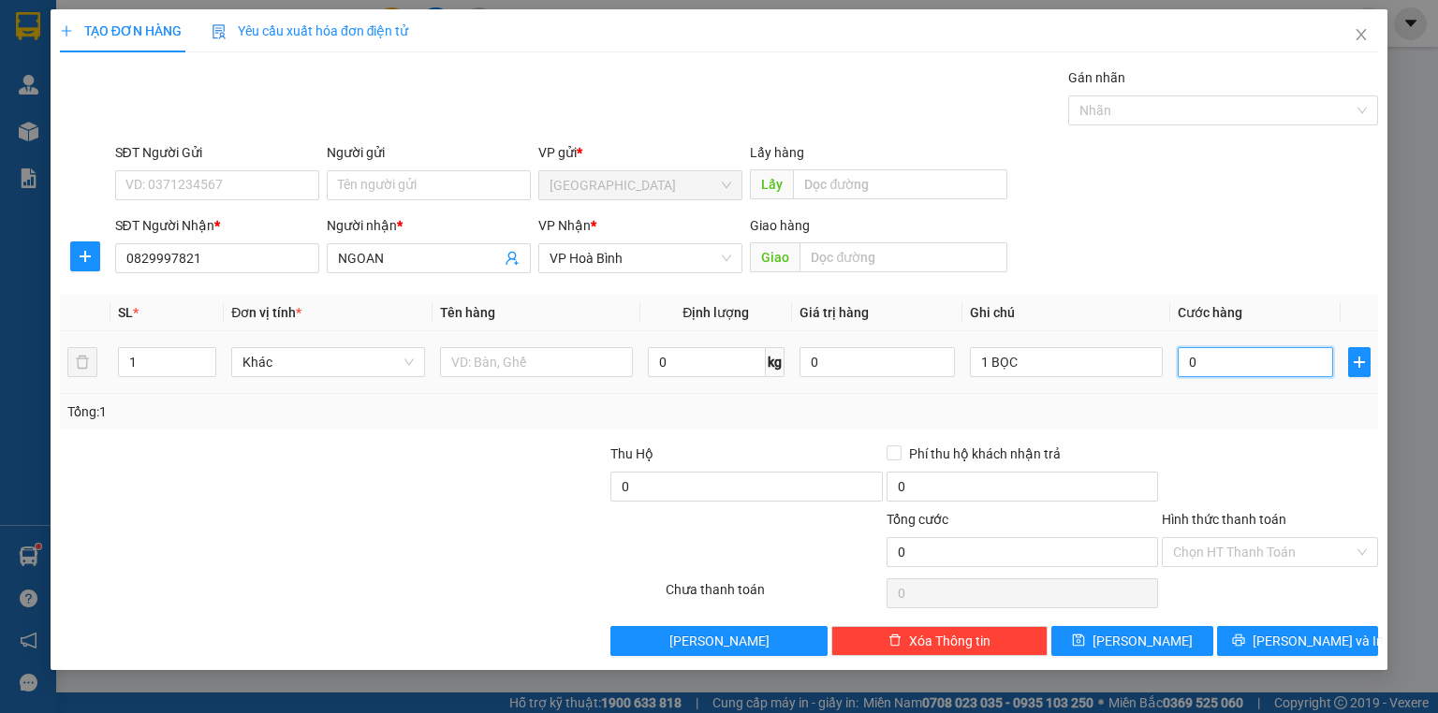
click at [1223, 353] on input "0" at bounding box center [1255, 362] width 155 height 30
type input "4"
type input "40"
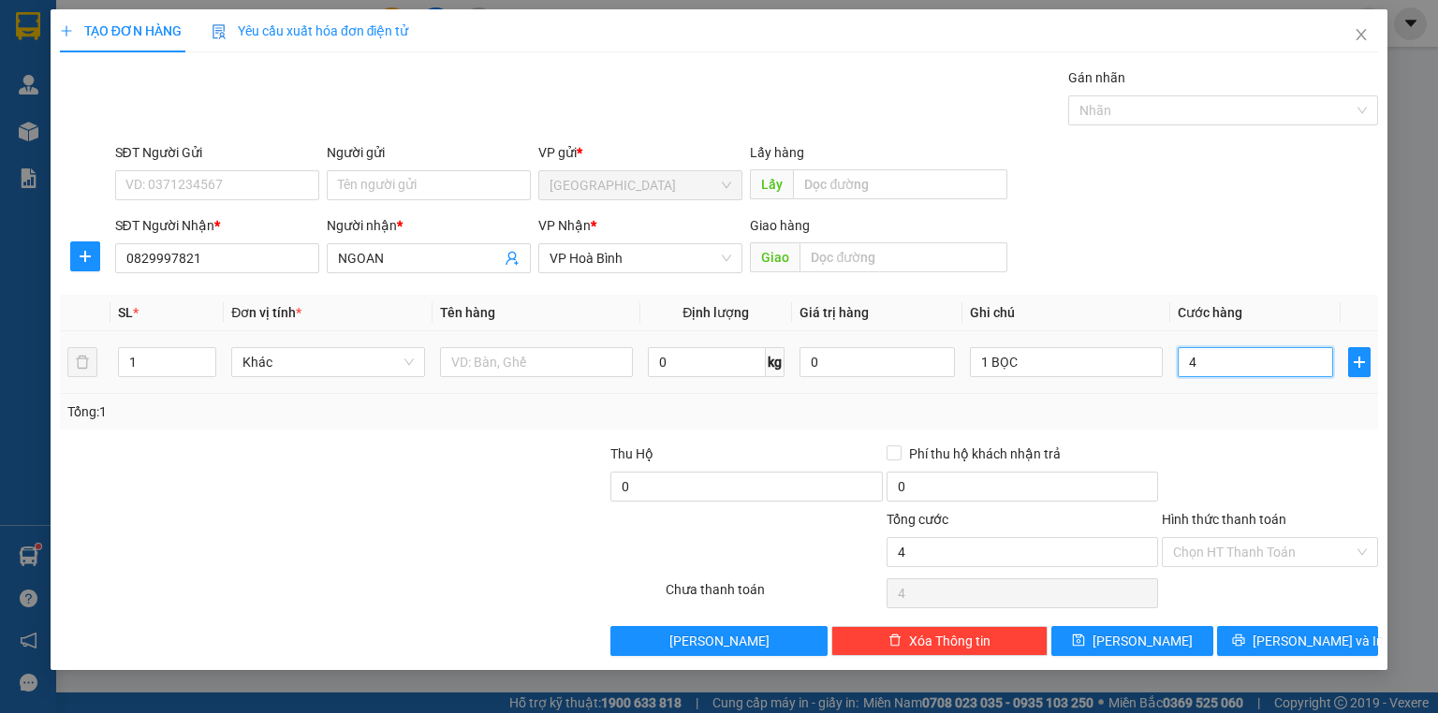
type input "40"
type input "40.000"
click at [1251, 439] on div "Transit Pickup Surcharge Ids Transit Deliver Surcharge Ids Transit Deliver Surc…" at bounding box center [719, 361] width 1318 height 589
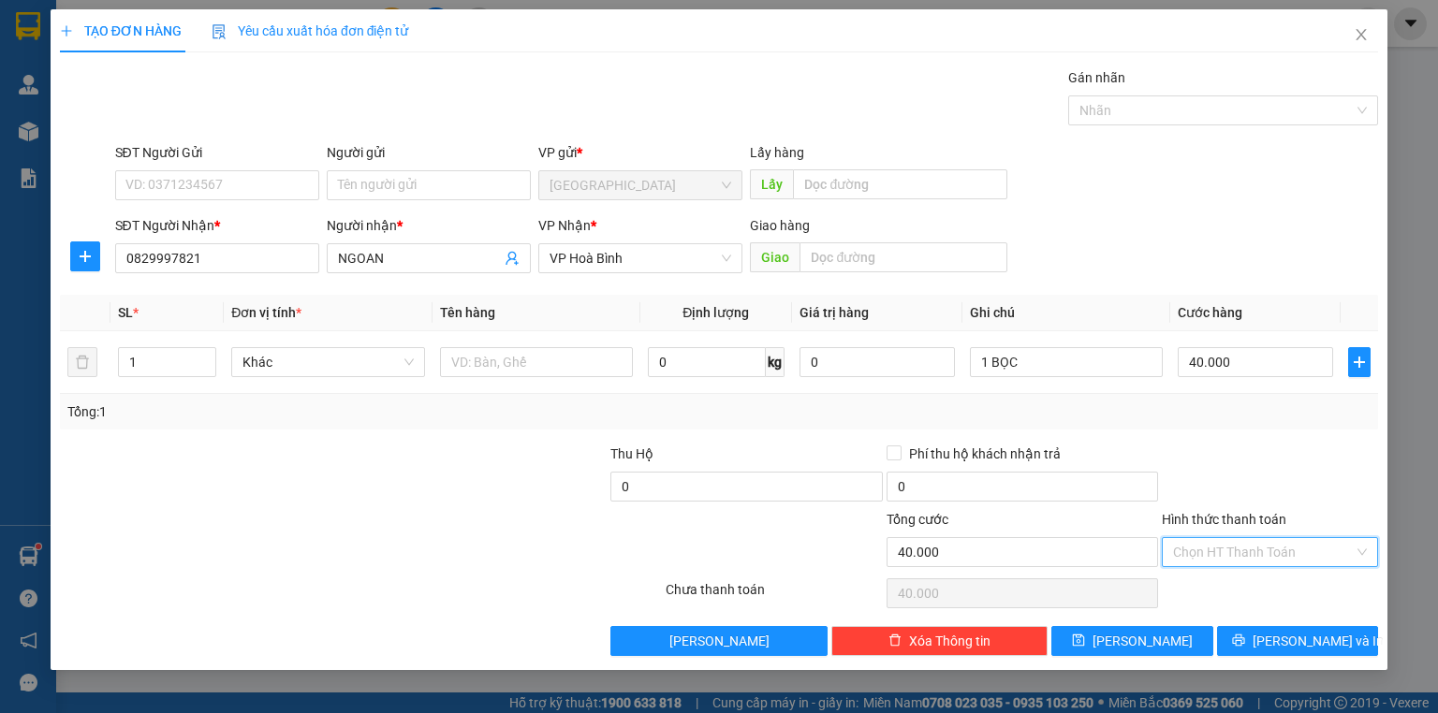
click at [1266, 556] on input "Hình thức thanh toán" at bounding box center [1263, 552] width 181 height 28
drag, startPoint x: 1247, startPoint y: 573, endPoint x: 1269, endPoint y: 618, distance: 50.2
click at [1247, 573] on div "Tại văn phòng" at bounding box center [1270, 588] width 216 height 30
type input "0"
click at [1280, 633] on button "[PERSON_NAME] và In" at bounding box center [1298, 641] width 162 height 30
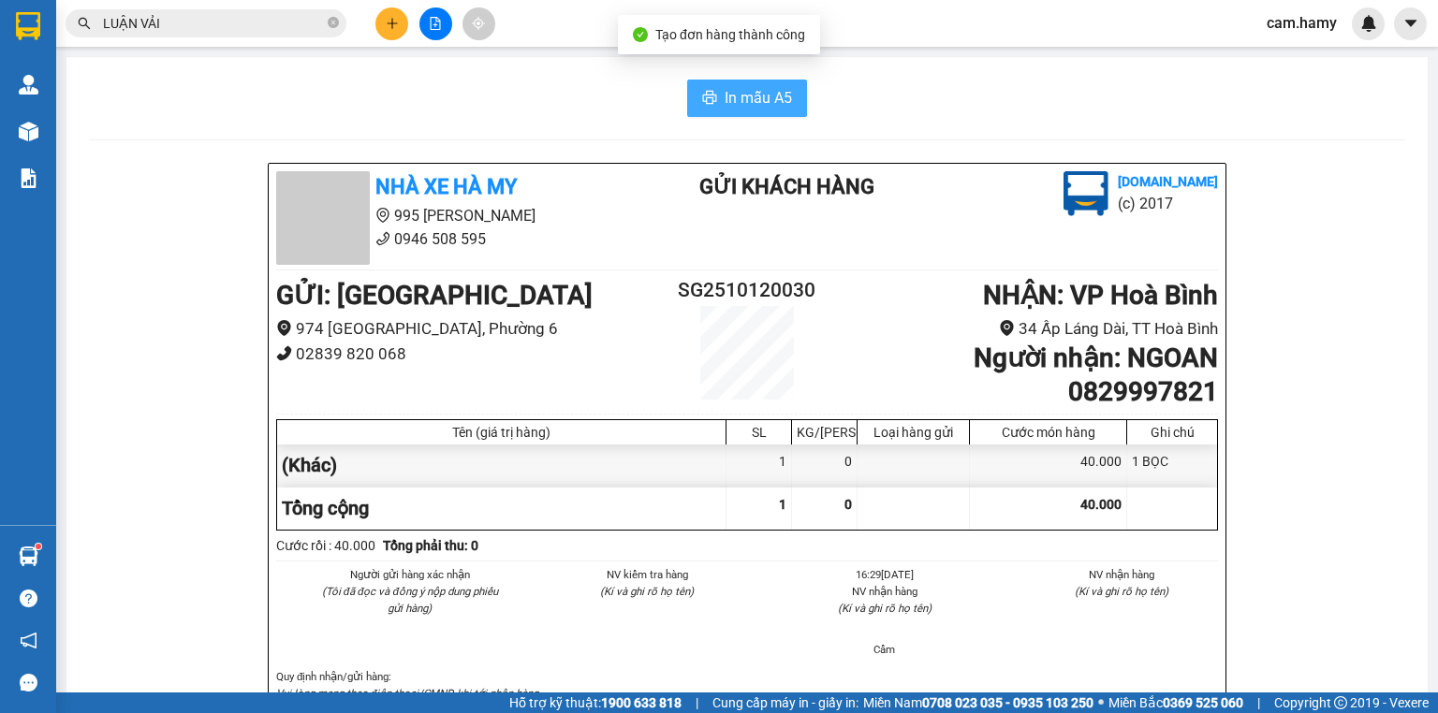
click at [782, 106] on span "In mẫu A5" at bounding box center [758, 97] width 67 height 23
click at [439, 34] on button at bounding box center [435, 23] width 33 height 33
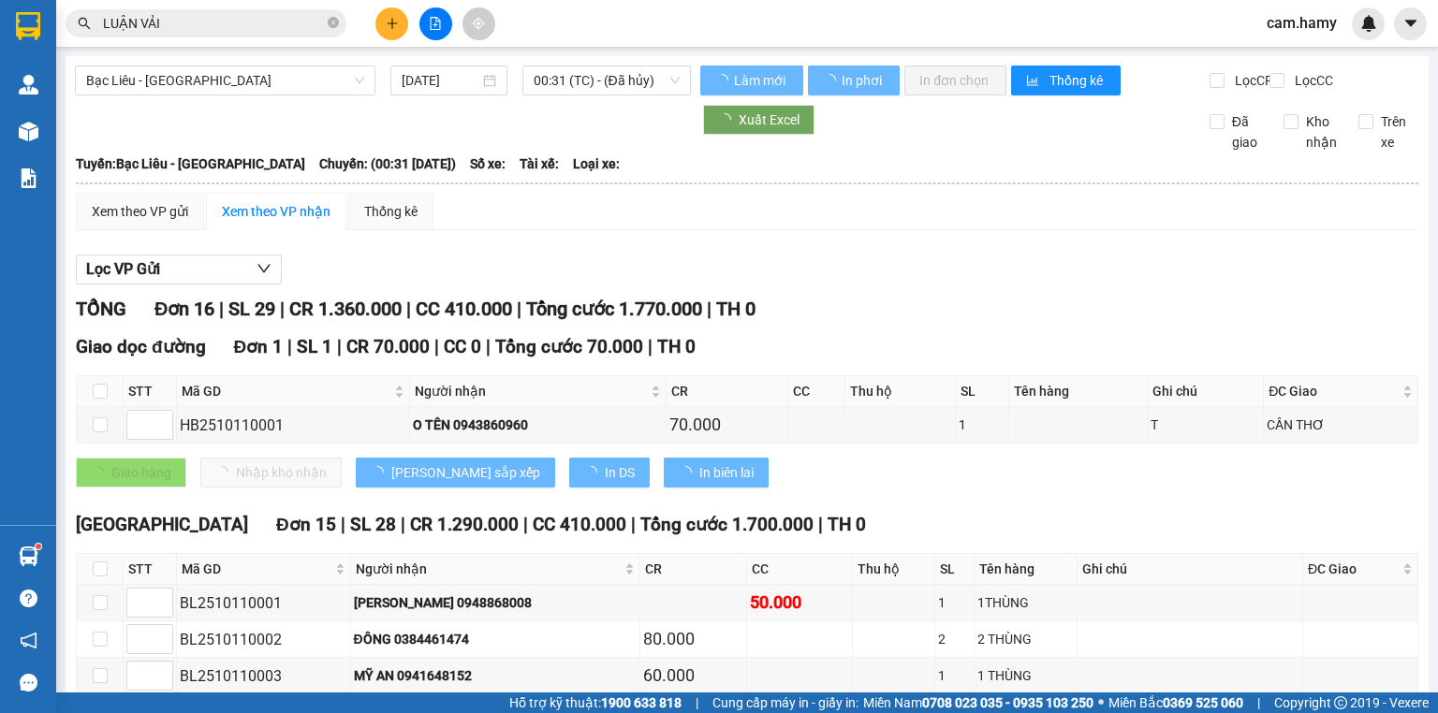
click at [444, 77] on input "[DATE]" at bounding box center [440, 80] width 77 height 21
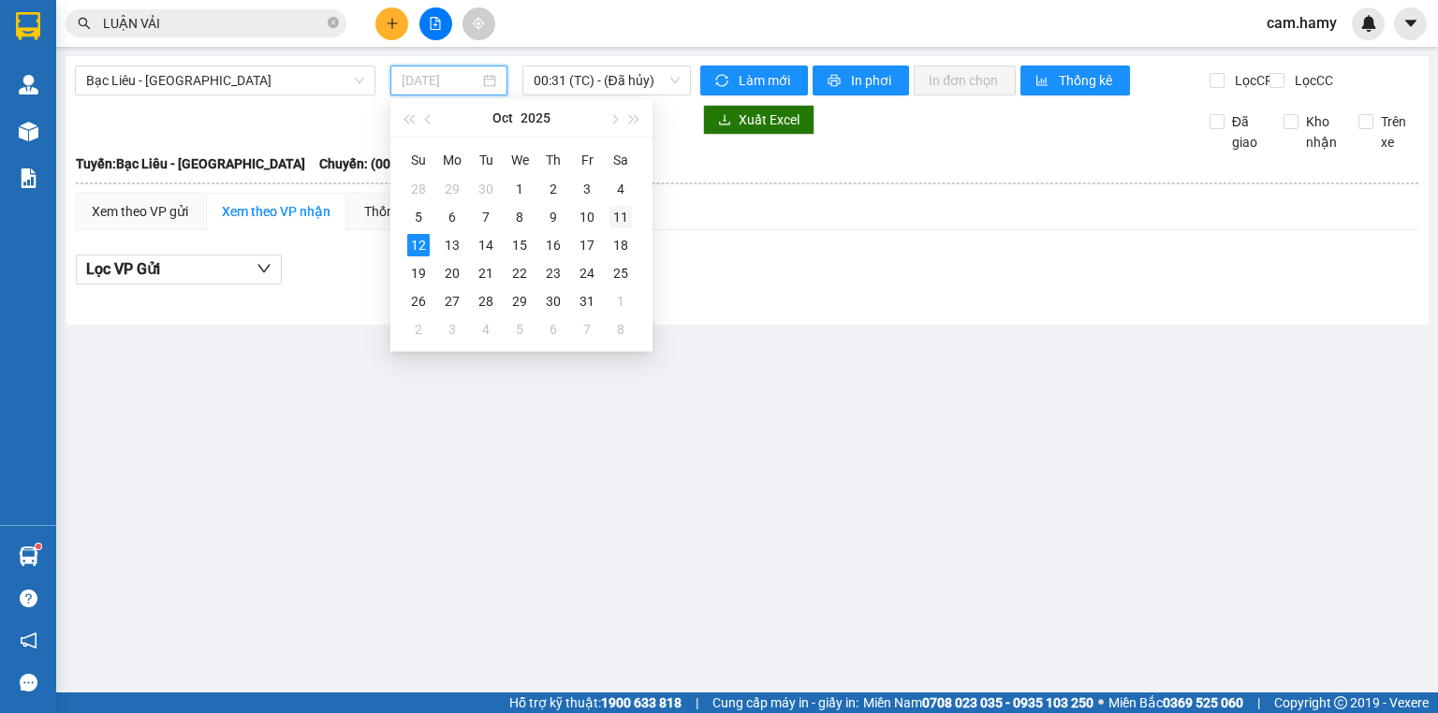
click at [615, 221] on div "11" at bounding box center [620, 217] width 22 height 22
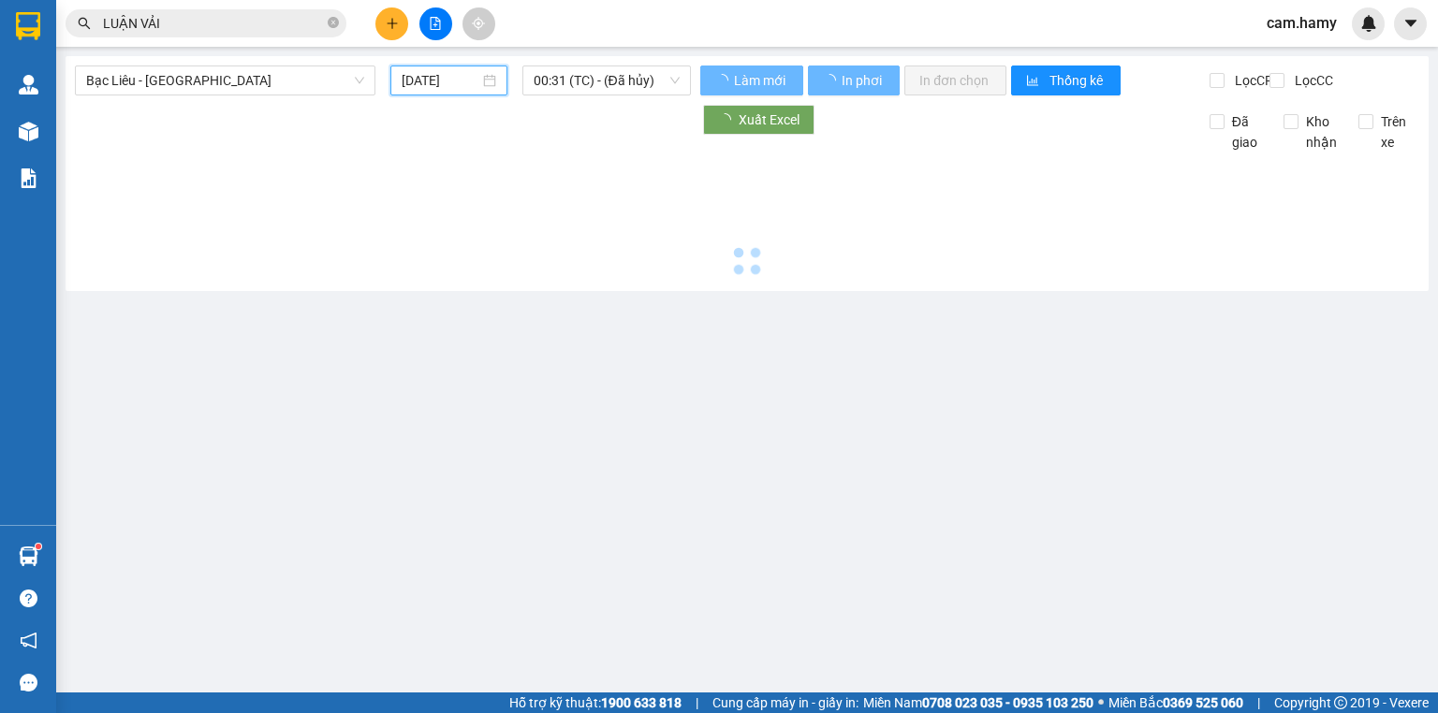
type input "[DATE]"
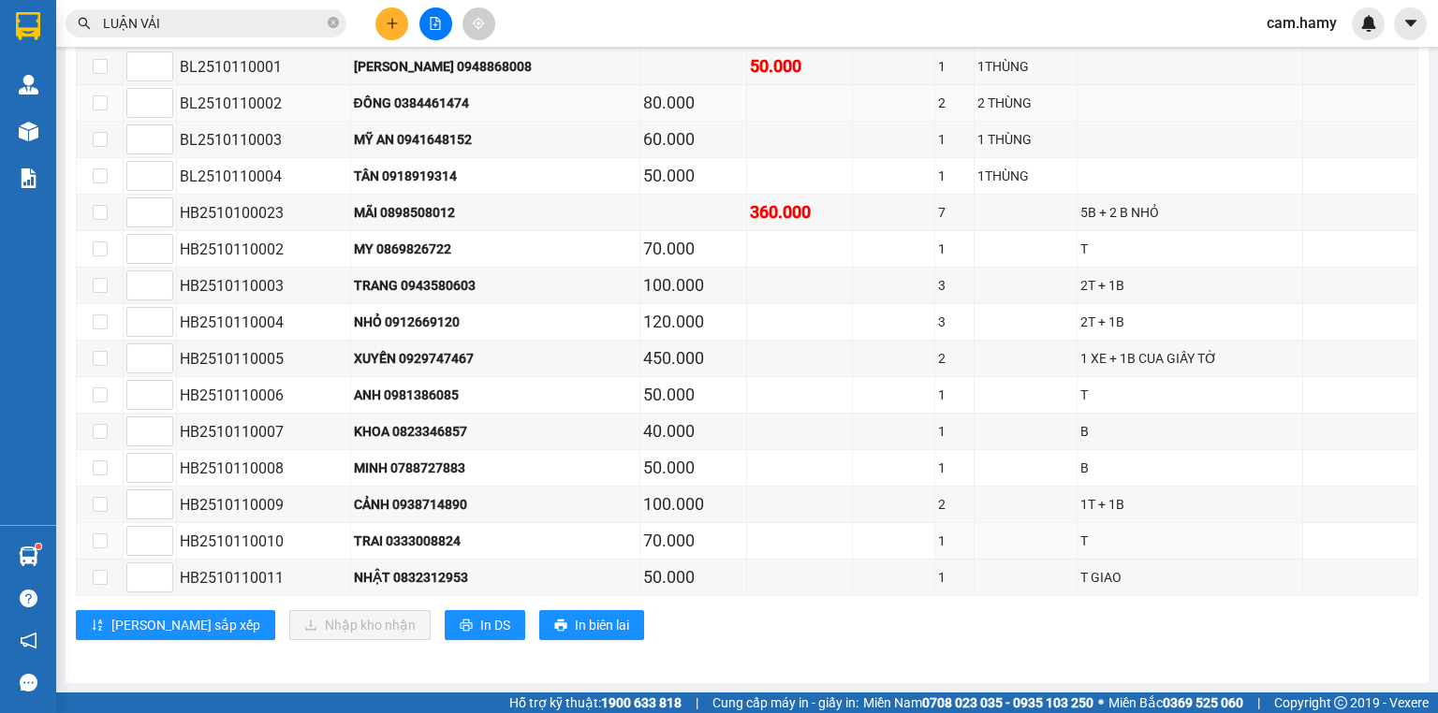
scroll to position [167, 0]
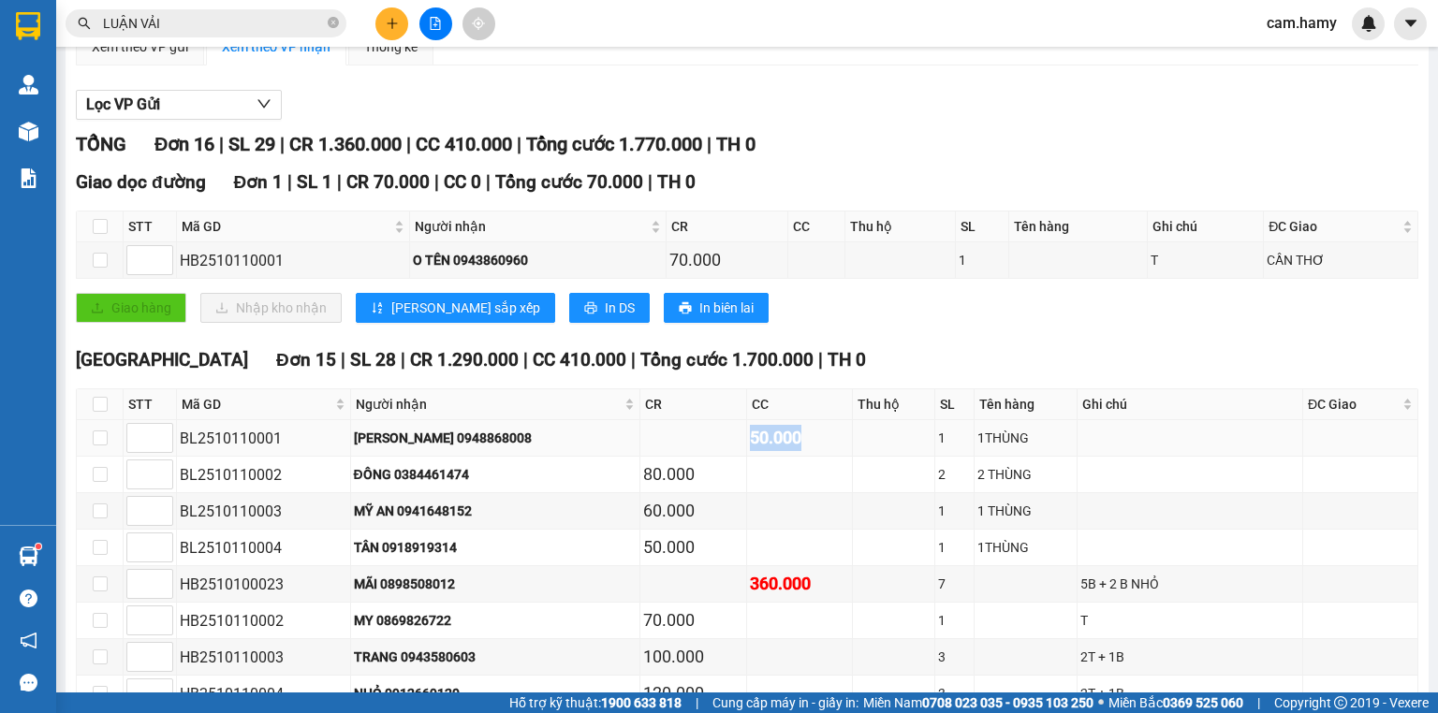
drag, startPoint x: 700, startPoint y: 438, endPoint x: 814, endPoint y: 437, distance: 114.2
click at [813, 437] on tr "BL2510110001 [PERSON_NAME] 0948868008 50.000 1 1THÙNG" at bounding box center [747, 438] width 1341 height 37
click at [423, 20] on button at bounding box center [435, 23] width 33 height 33
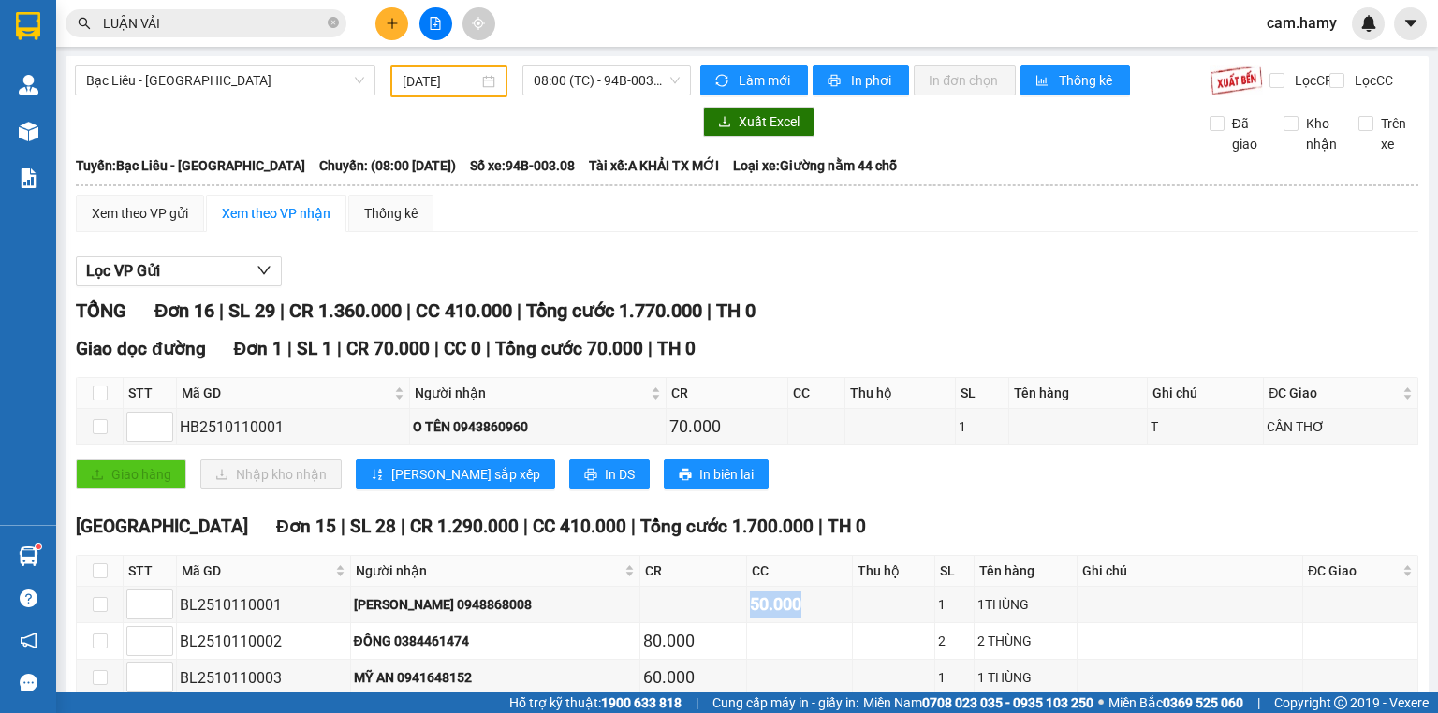
click at [468, 74] on input "[DATE]" at bounding box center [440, 81] width 75 height 21
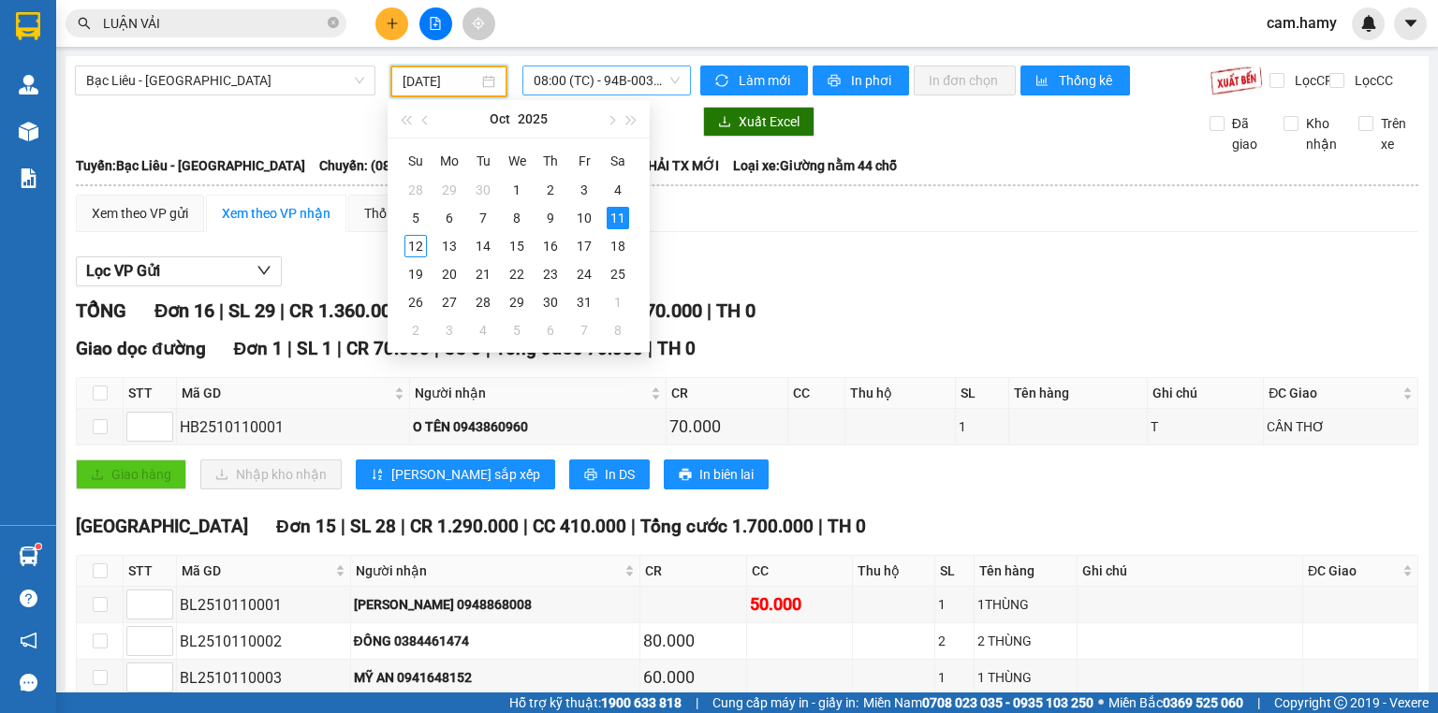
click at [566, 67] on span "08:00 (TC) - 94B-003.08" at bounding box center [607, 80] width 147 height 28
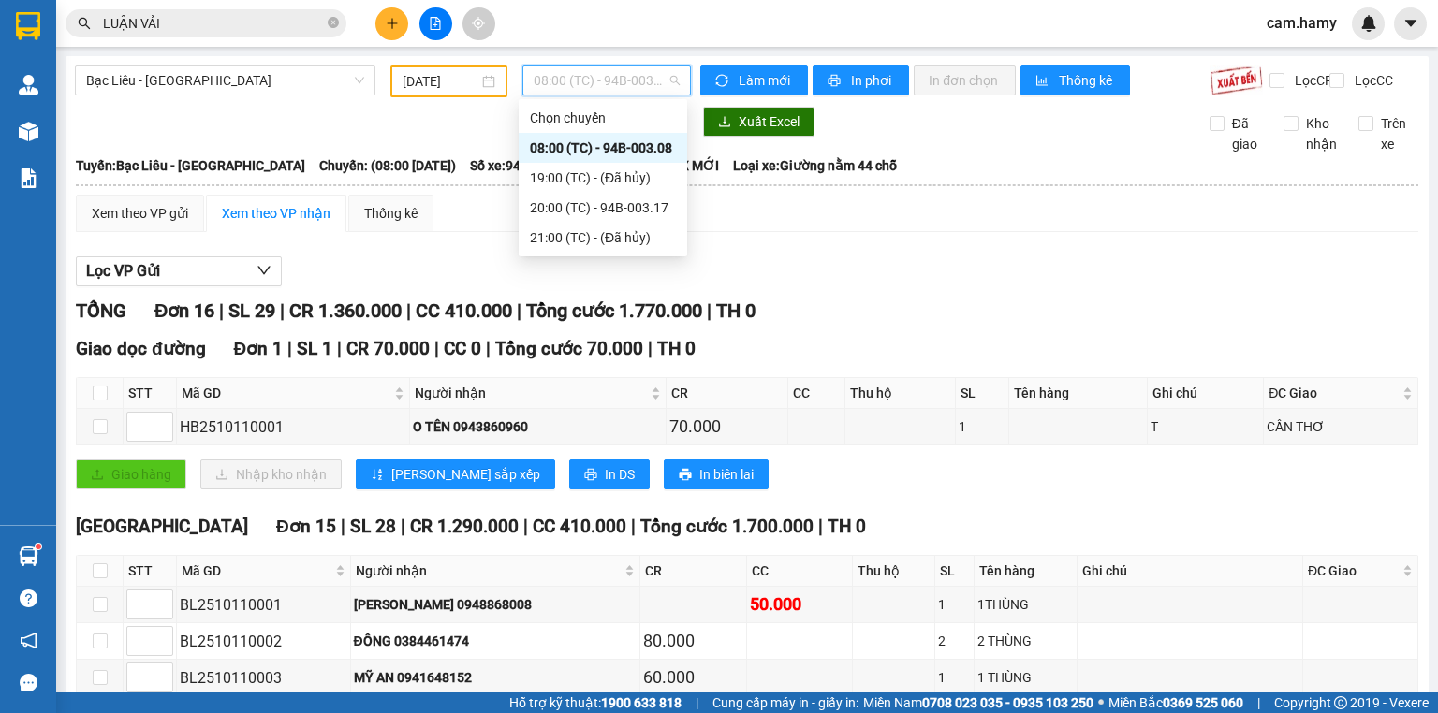
scroll to position [75, 0]
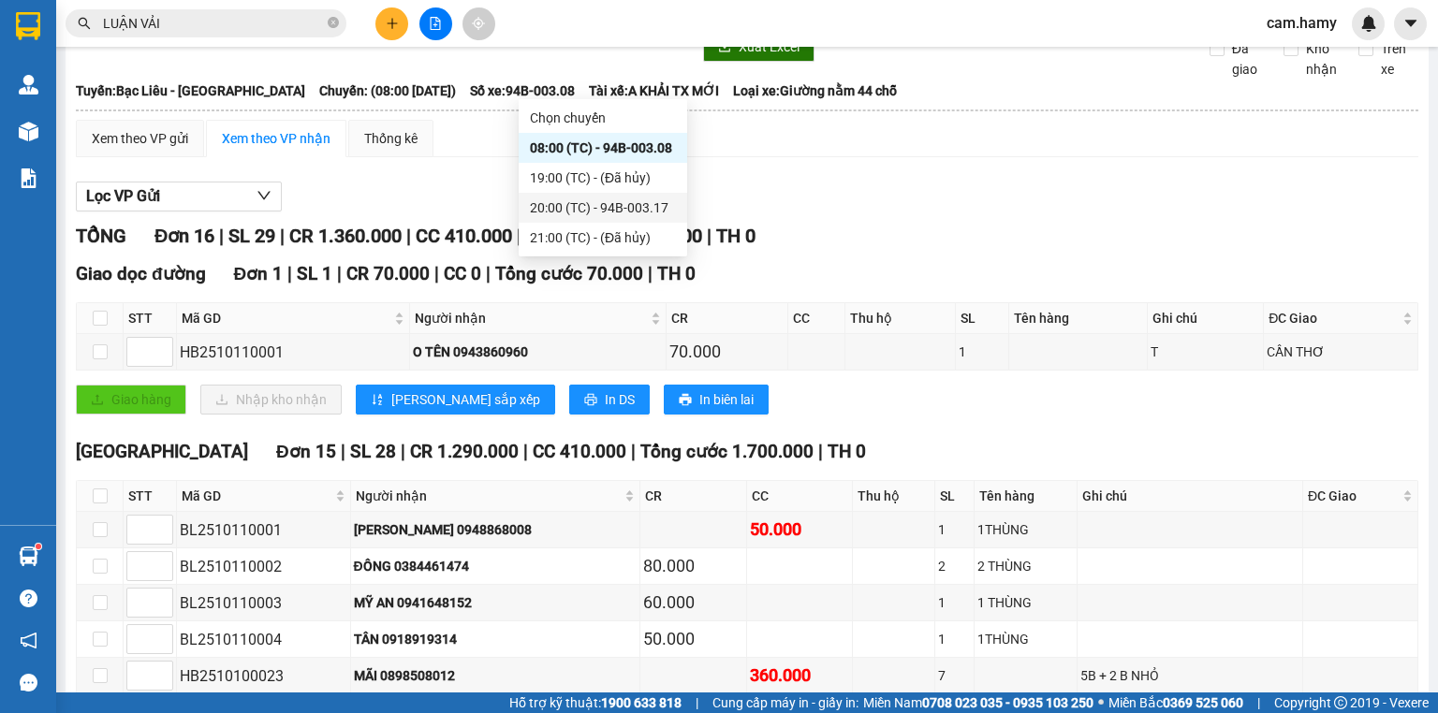
click at [641, 210] on div "20:00 (TC) - 94B-003.17" at bounding box center [603, 208] width 146 height 21
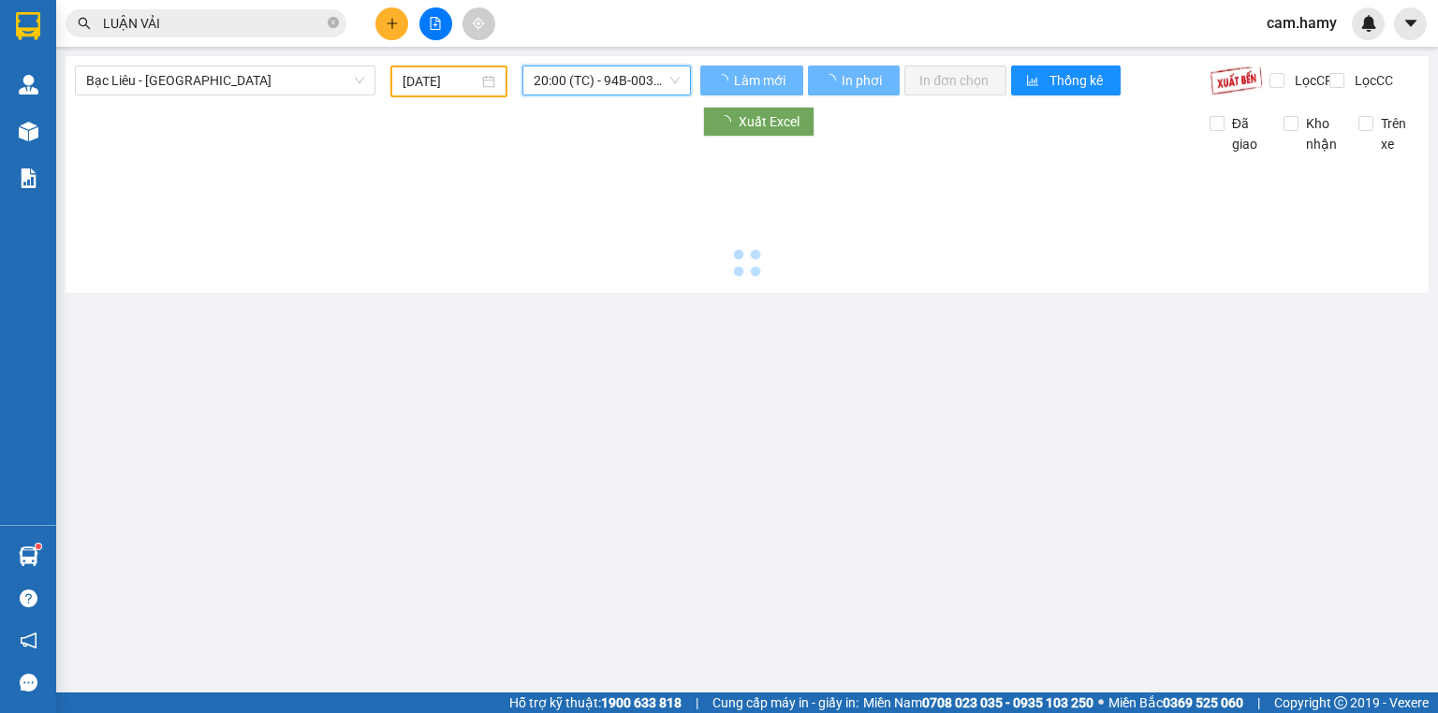
scroll to position [0, 0]
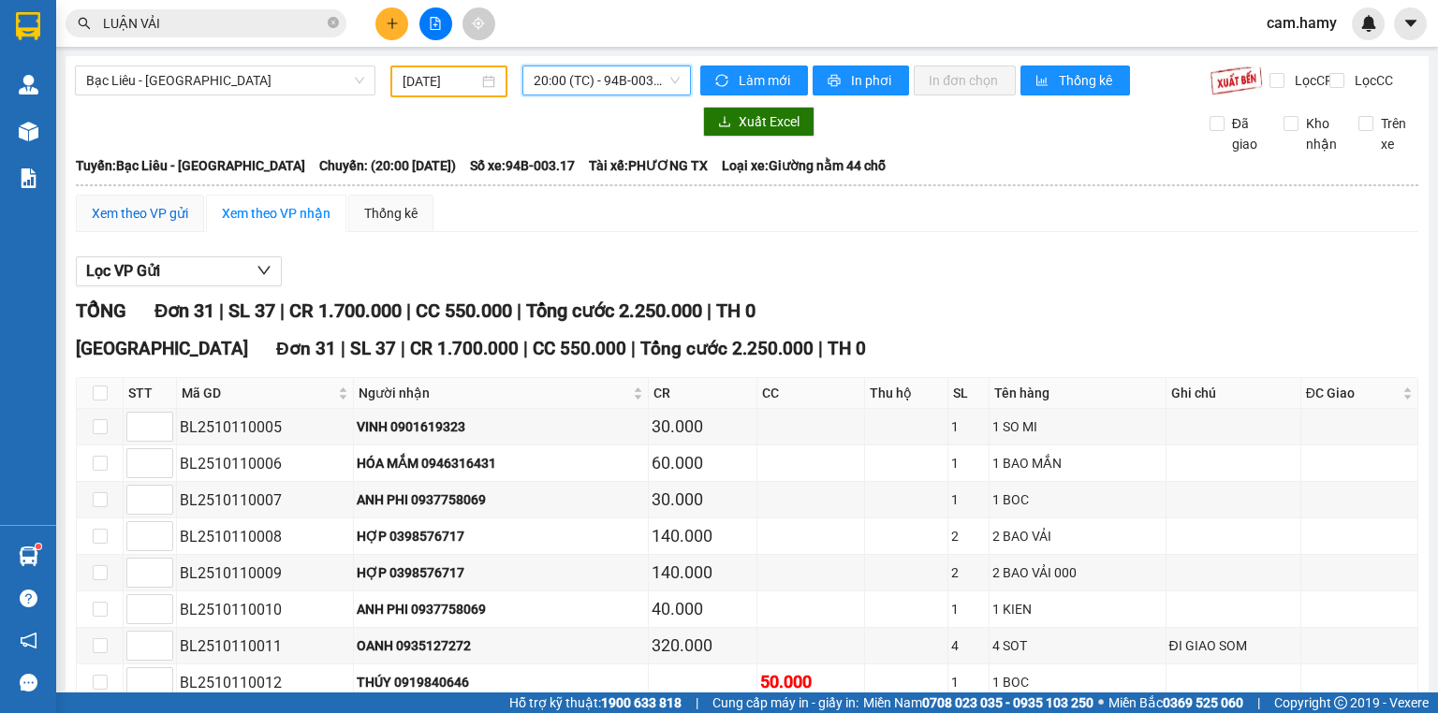
click at [136, 224] on div "Xem theo VP gửi" at bounding box center [140, 213] width 96 height 21
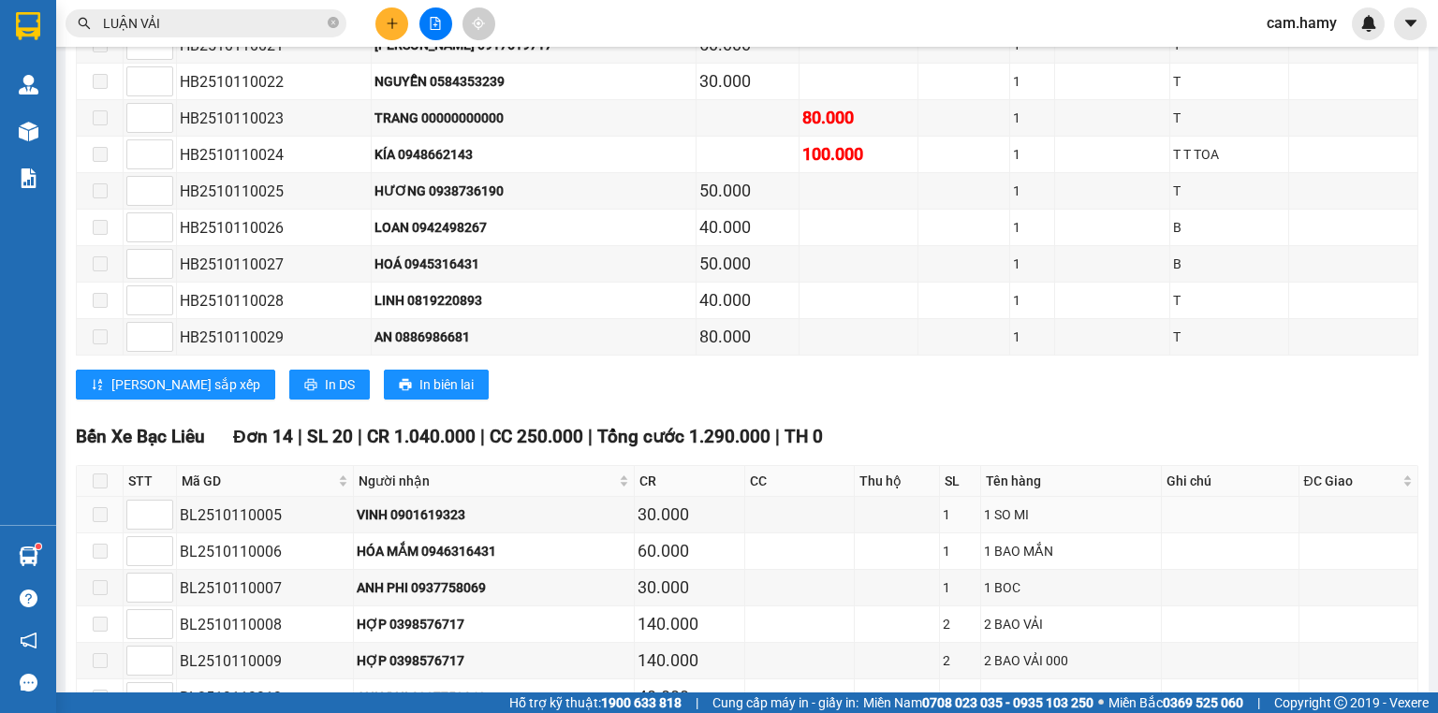
scroll to position [1048, 0]
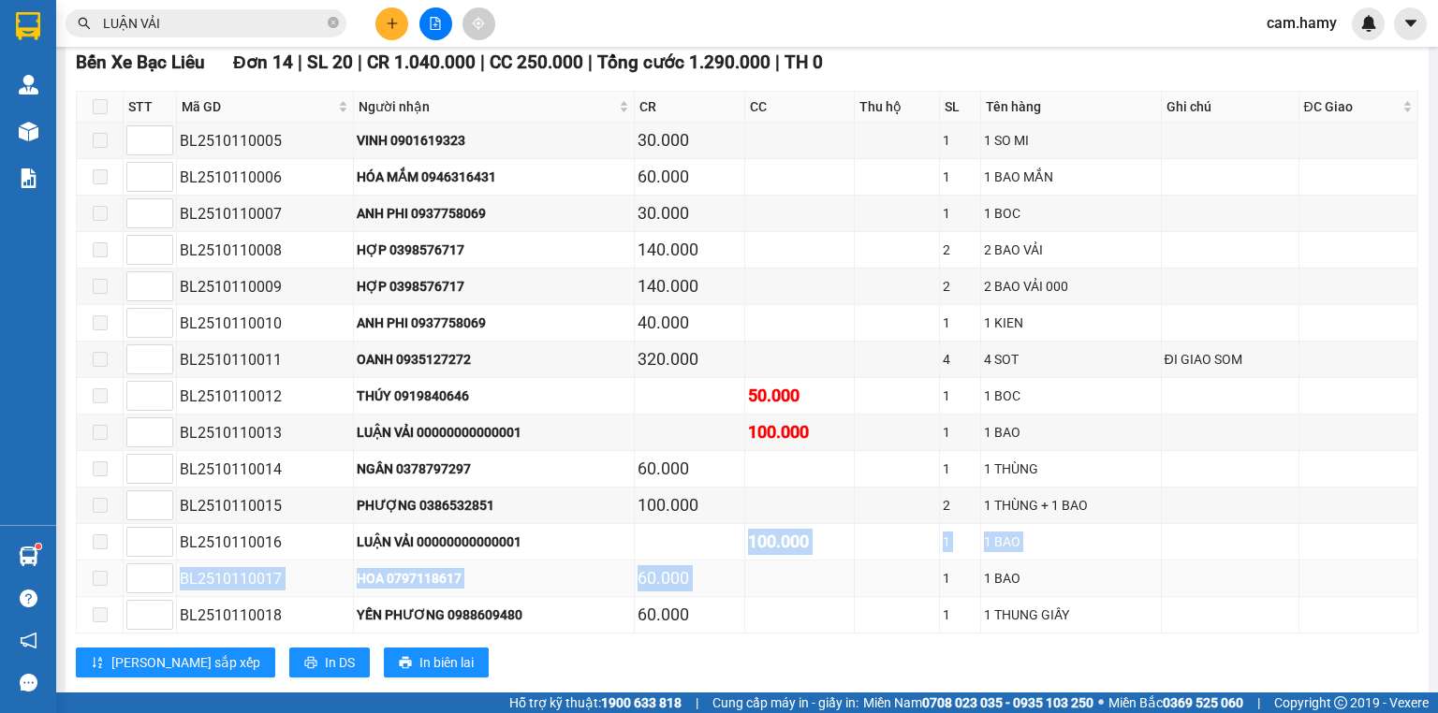
drag, startPoint x: 747, startPoint y: 541, endPoint x: 891, endPoint y: 587, distance: 151.3
click at [883, 584] on tbody "BL2510110005 VINH 0901619323 30.000 1 1 SO MI BL2510110006 HÓA MẮM 0946316431 6…" at bounding box center [747, 378] width 1341 height 511
click at [843, 597] on td at bounding box center [800, 615] width 110 height 37
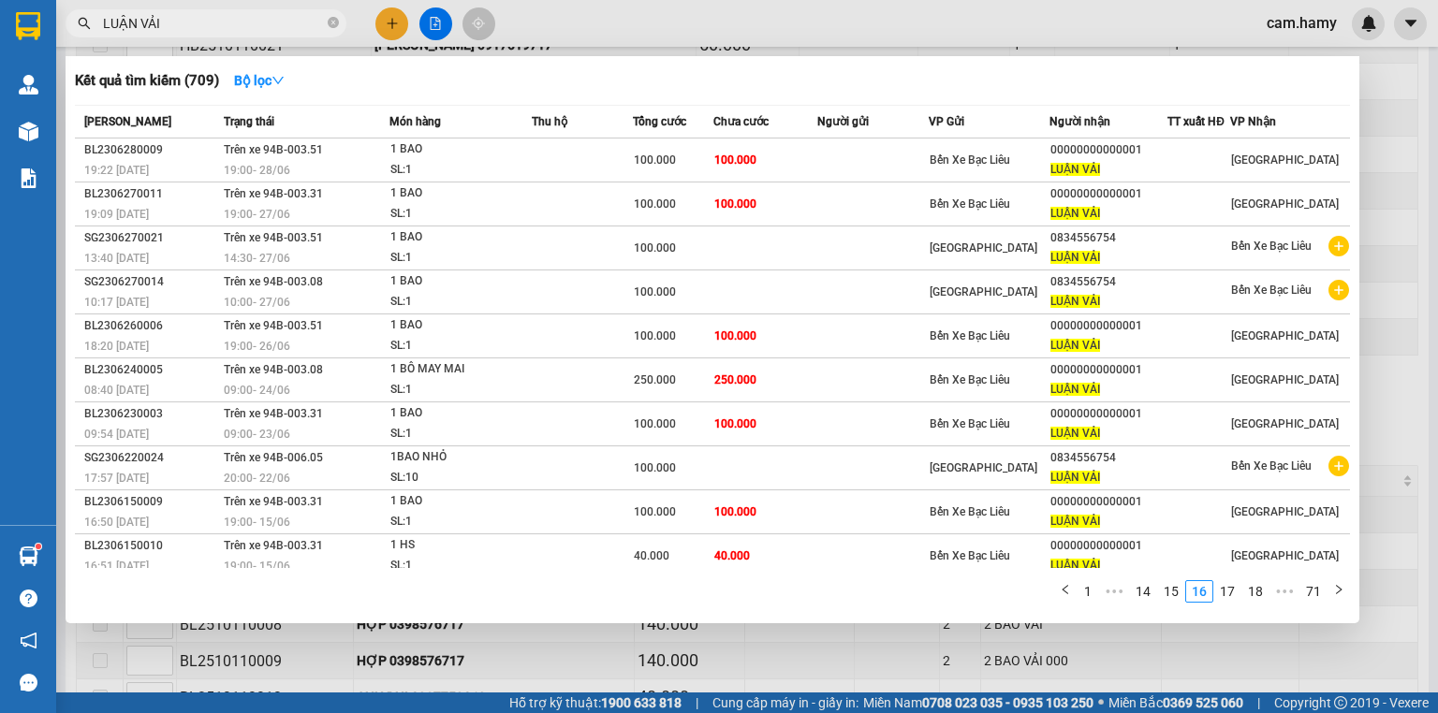
click at [225, 24] on input "LUẬN VẢI" at bounding box center [213, 23] width 221 height 21
click at [1097, 597] on link "1" at bounding box center [1087, 591] width 21 height 21
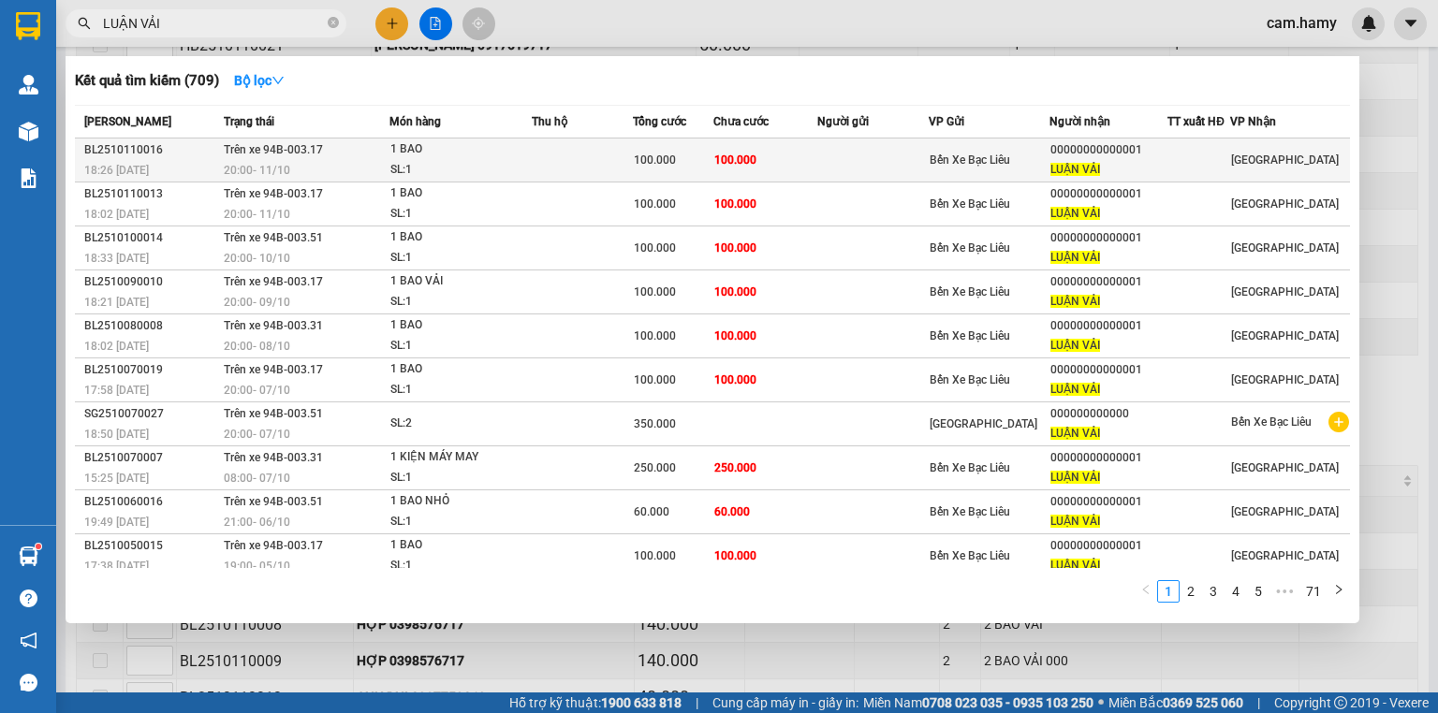
click at [320, 168] on div "20:00 [DATE]" at bounding box center [306, 170] width 165 height 21
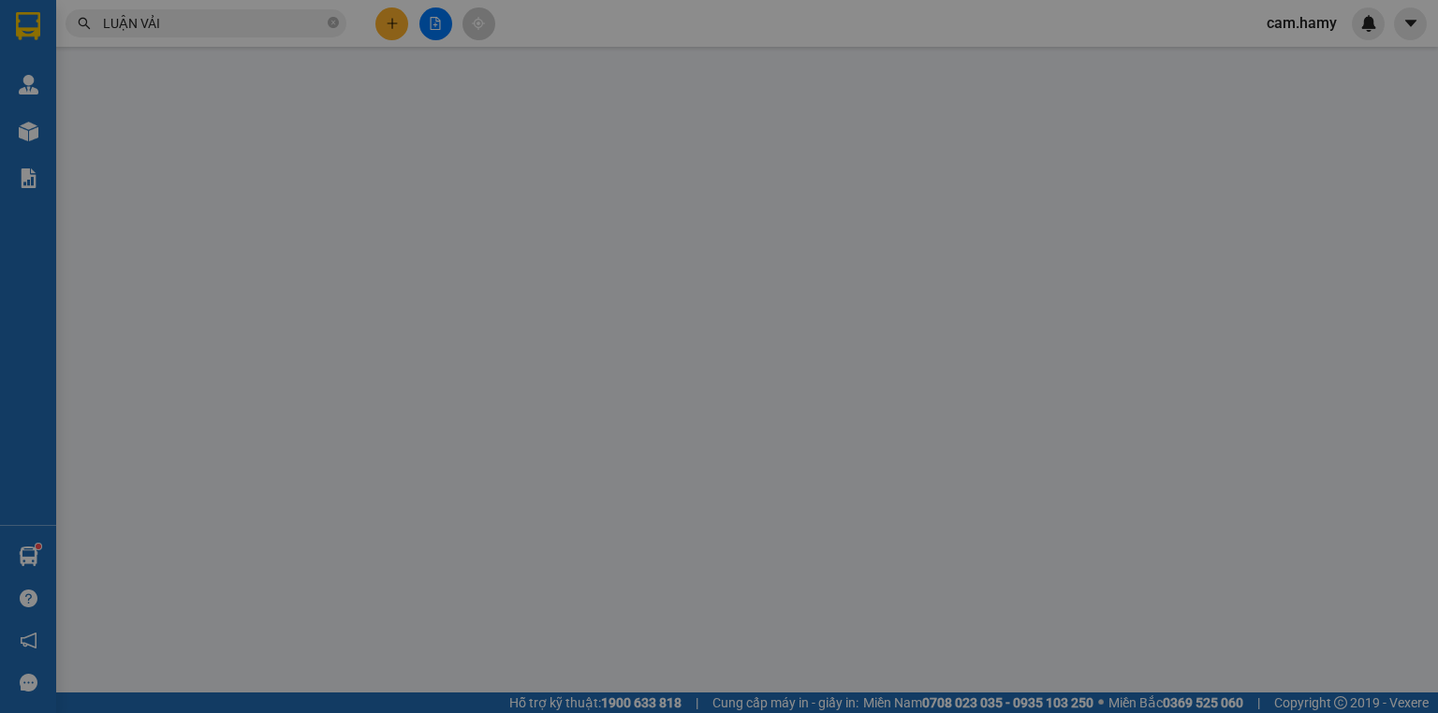
type input "00000000000001"
type input "LUẬN VẢI"
type input "0"
type input "100.000"
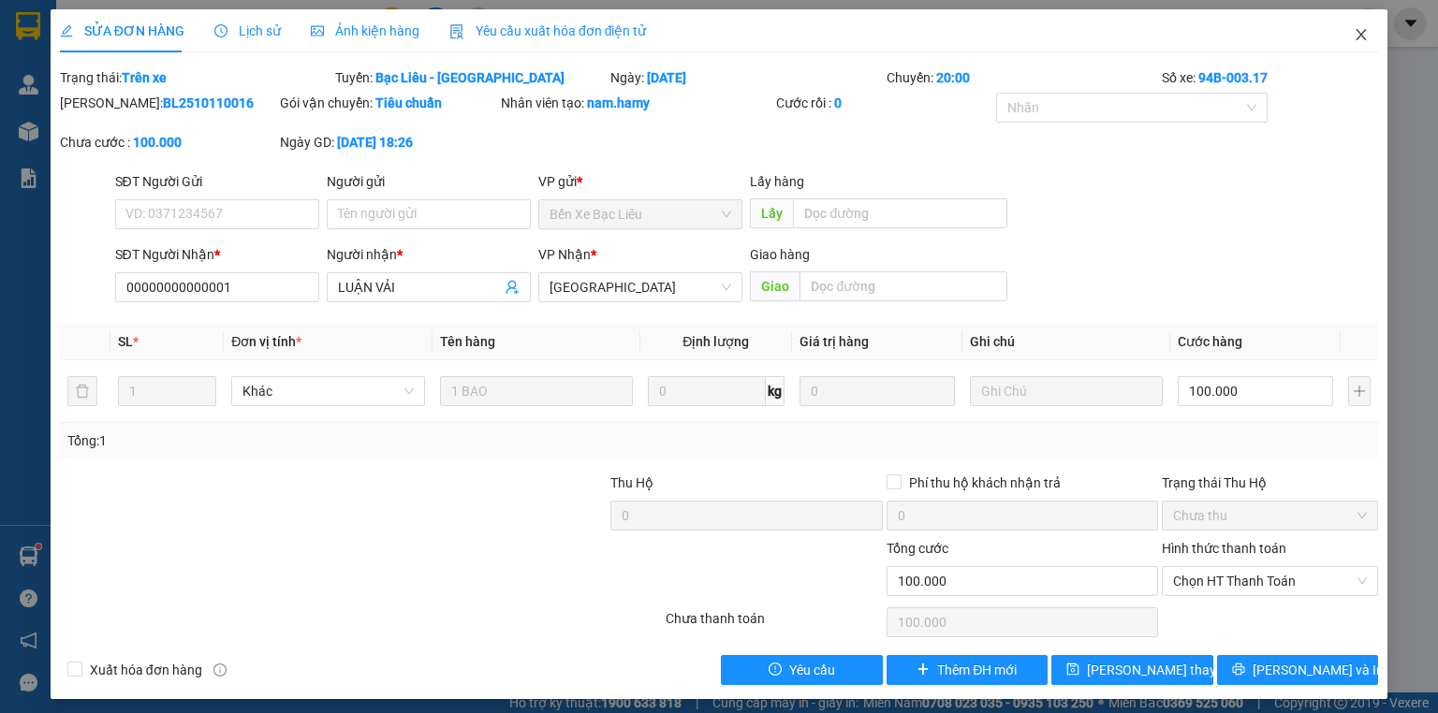
click at [1341, 27] on span "Close" at bounding box center [1361, 35] width 52 height 52
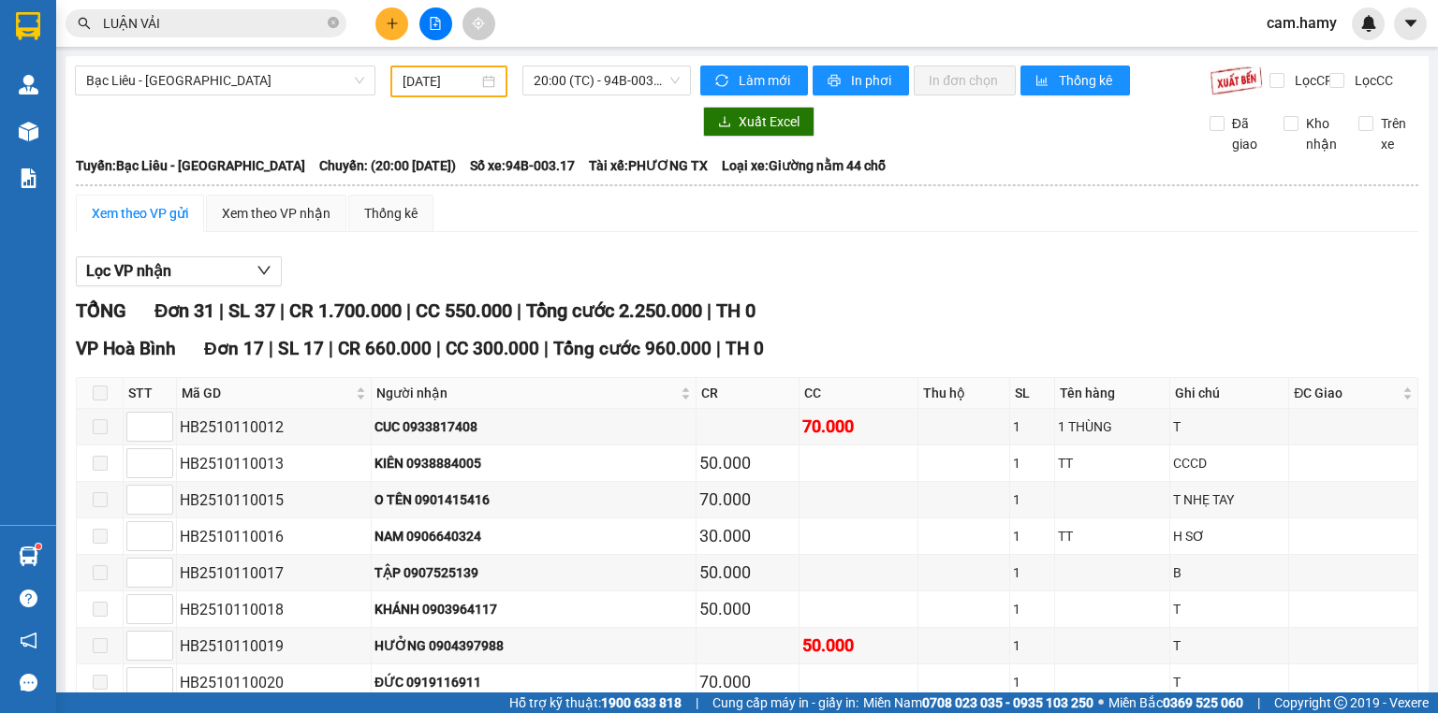
click at [382, 29] on button at bounding box center [391, 23] width 33 height 33
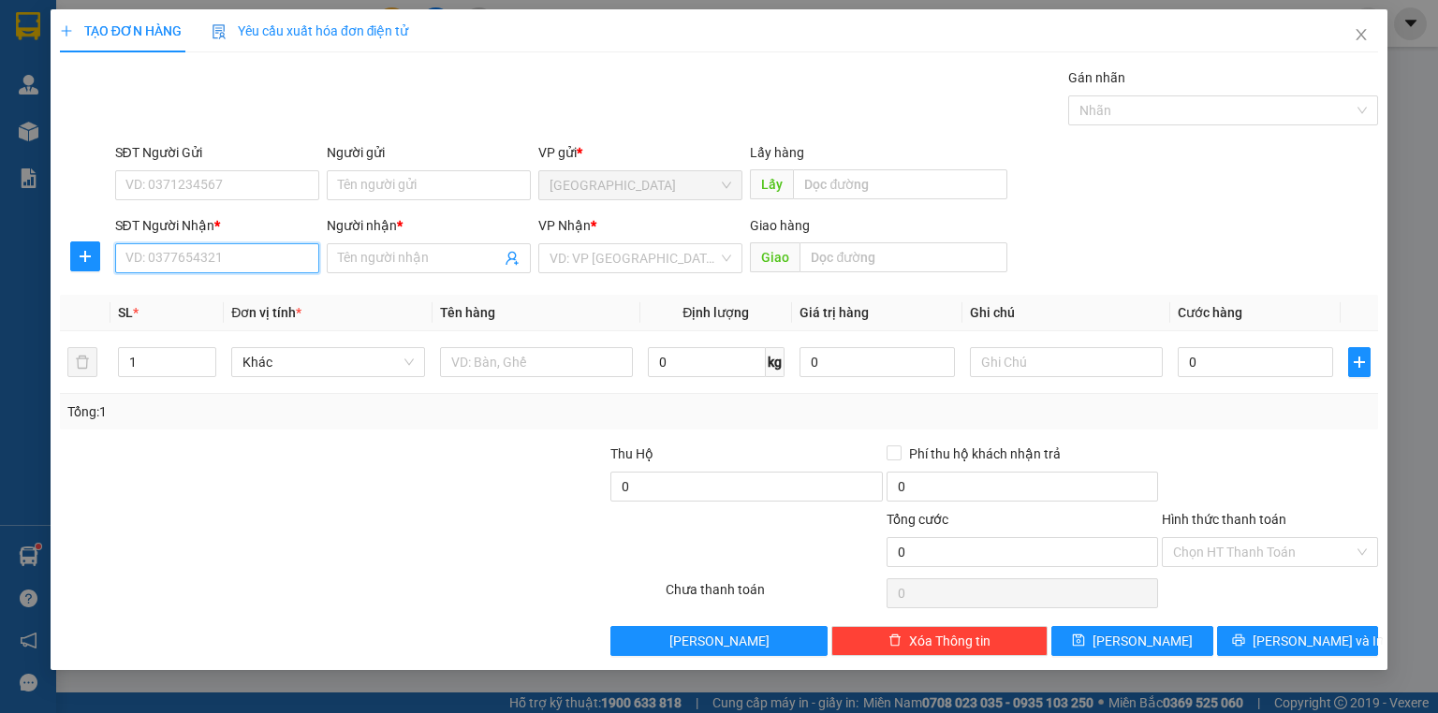
click at [287, 251] on input "SĐT Người Nhận *" at bounding box center [217, 258] width 204 height 30
click at [248, 263] on input "SĐT Người Nhận *" at bounding box center [217, 258] width 204 height 30
click at [248, 262] on input "SĐT Người Nhận *" at bounding box center [217, 258] width 204 height 30
click at [238, 254] on input "SĐT Người Nhận *" at bounding box center [217, 258] width 204 height 30
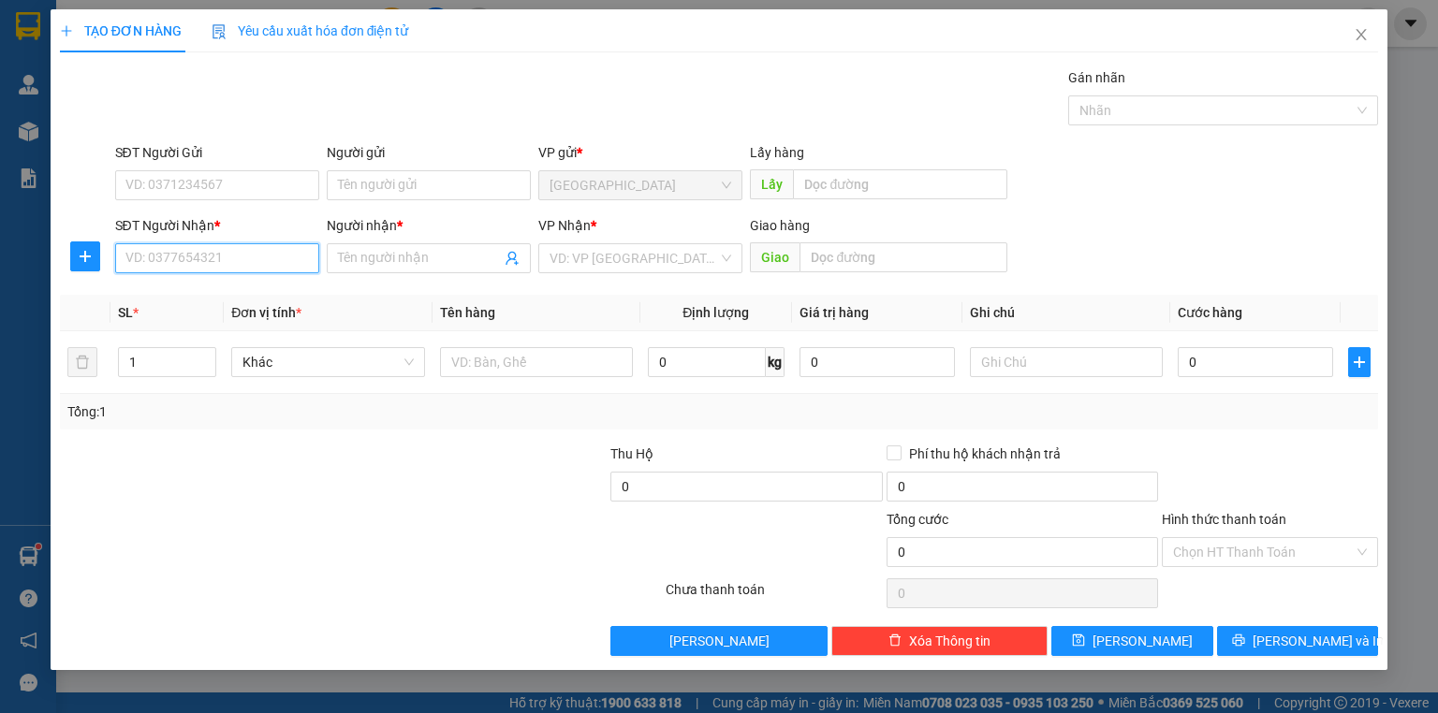
click at [238, 254] on input "SĐT Người Nhận *" at bounding box center [217, 258] width 204 height 30
type input "0824868894"
click at [237, 287] on div "0824868894 - HÀO" at bounding box center [217, 295] width 182 height 21
type input "HÀO"
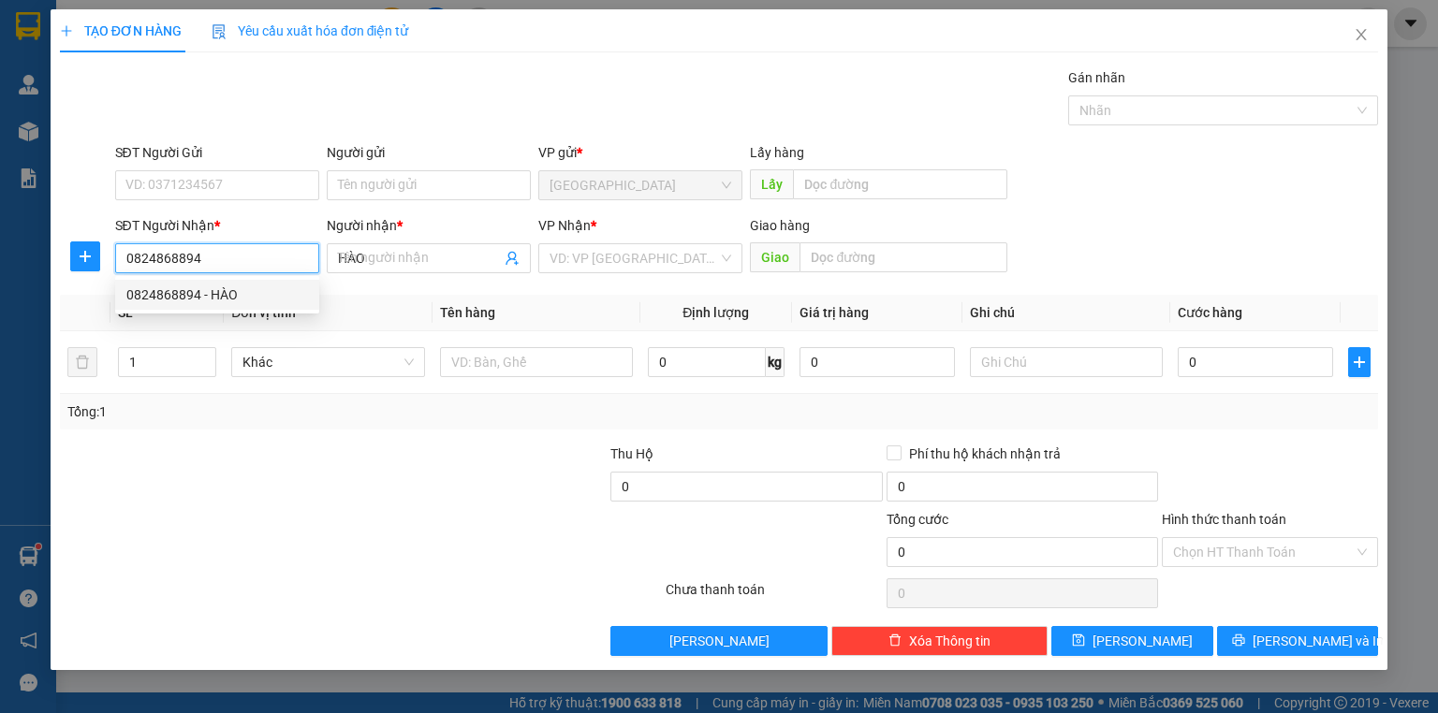
type input "120.000"
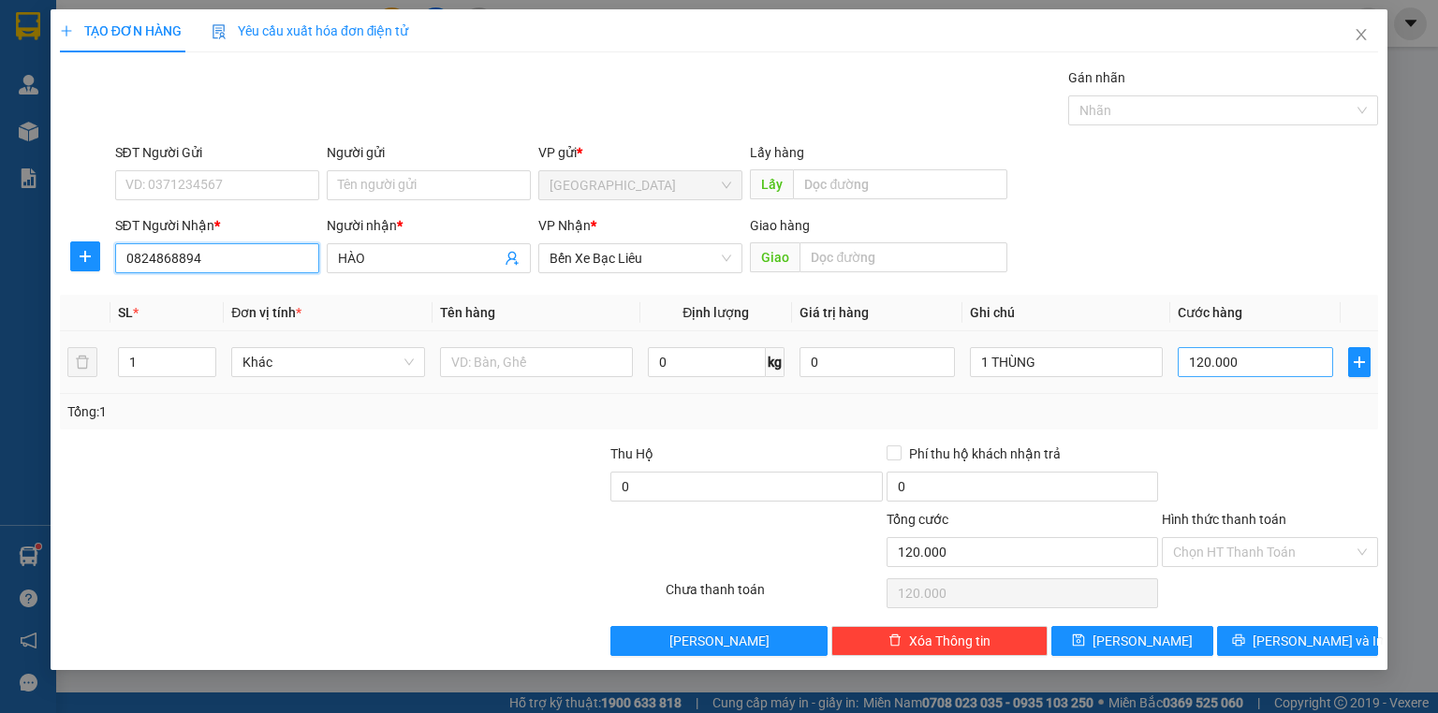
type input "0824868894"
click at [1268, 373] on input "120.000" at bounding box center [1255, 362] width 155 height 30
type input "5"
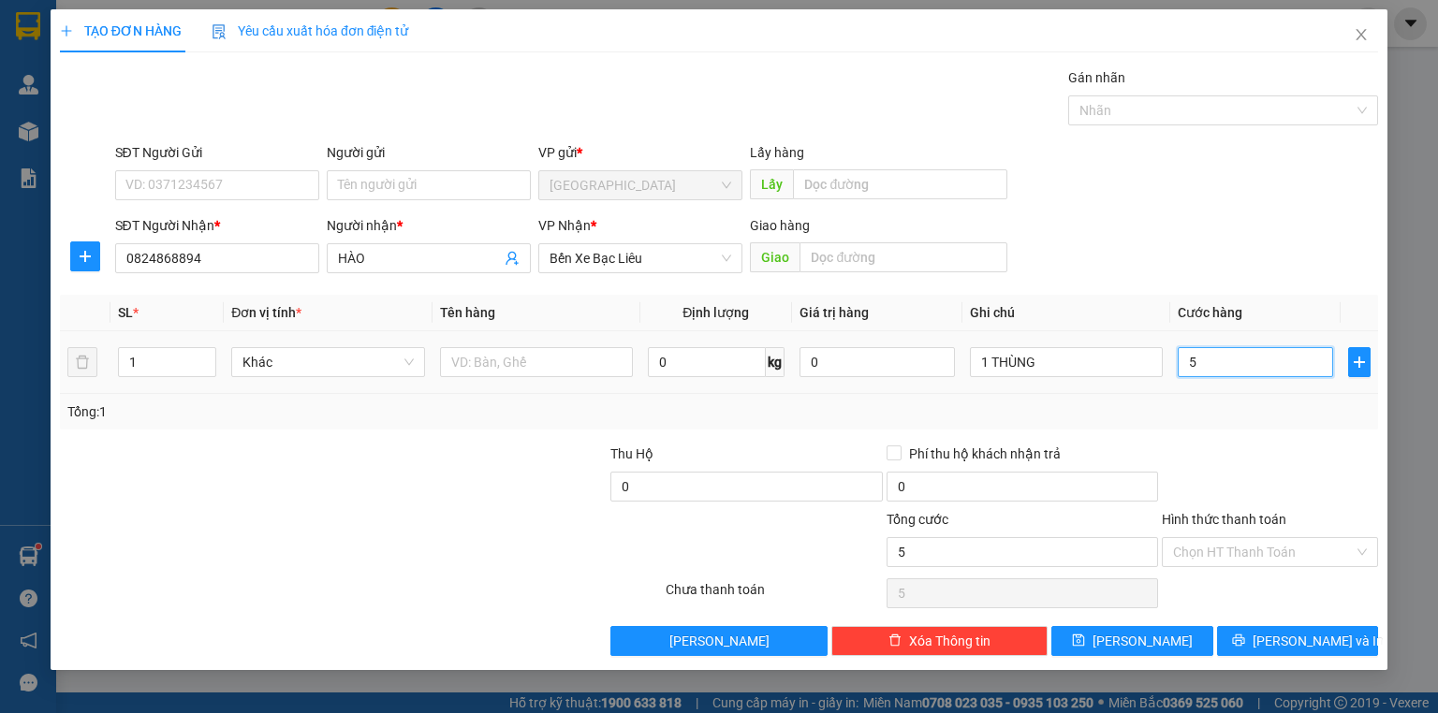
type input "50"
type input "50.000"
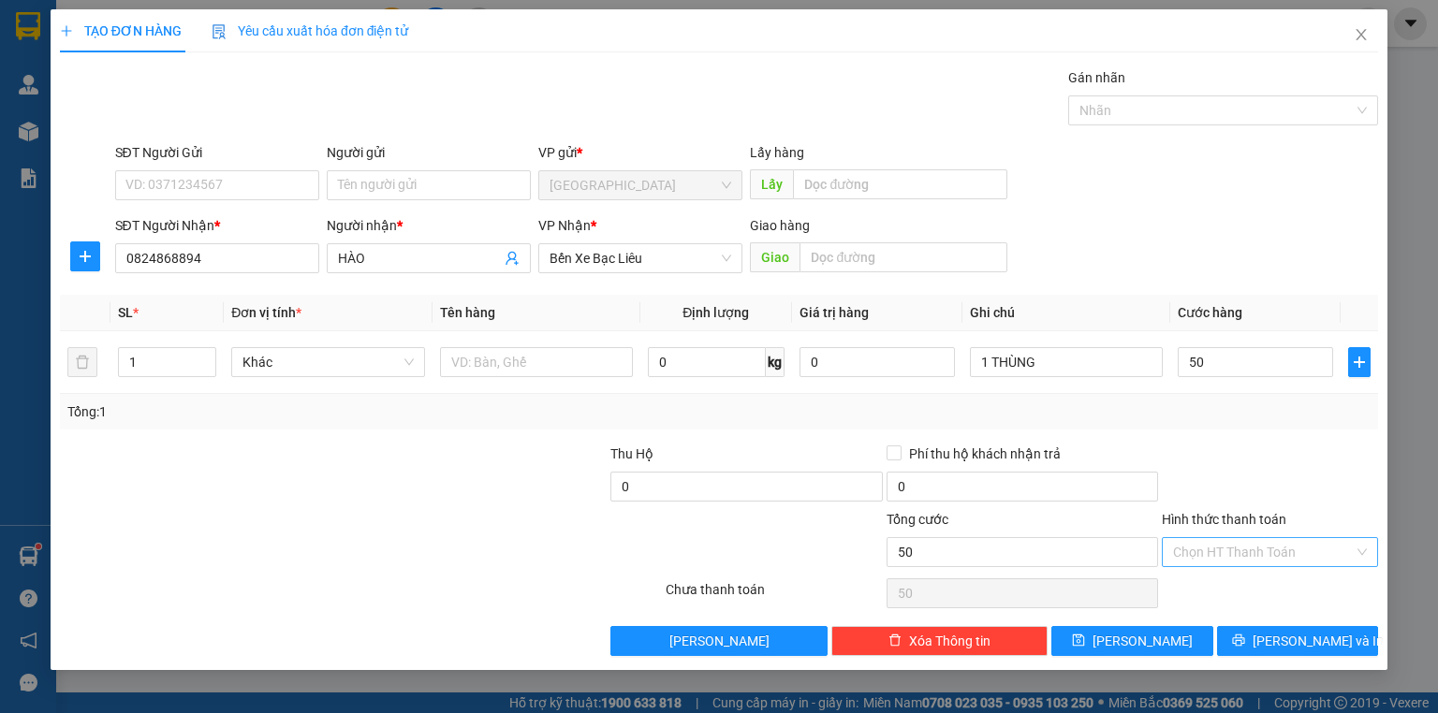
type input "50.000"
click at [1247, 562] on input "Hình thức thanh toán" at bounding box center [1263, 552] width 181 height 28
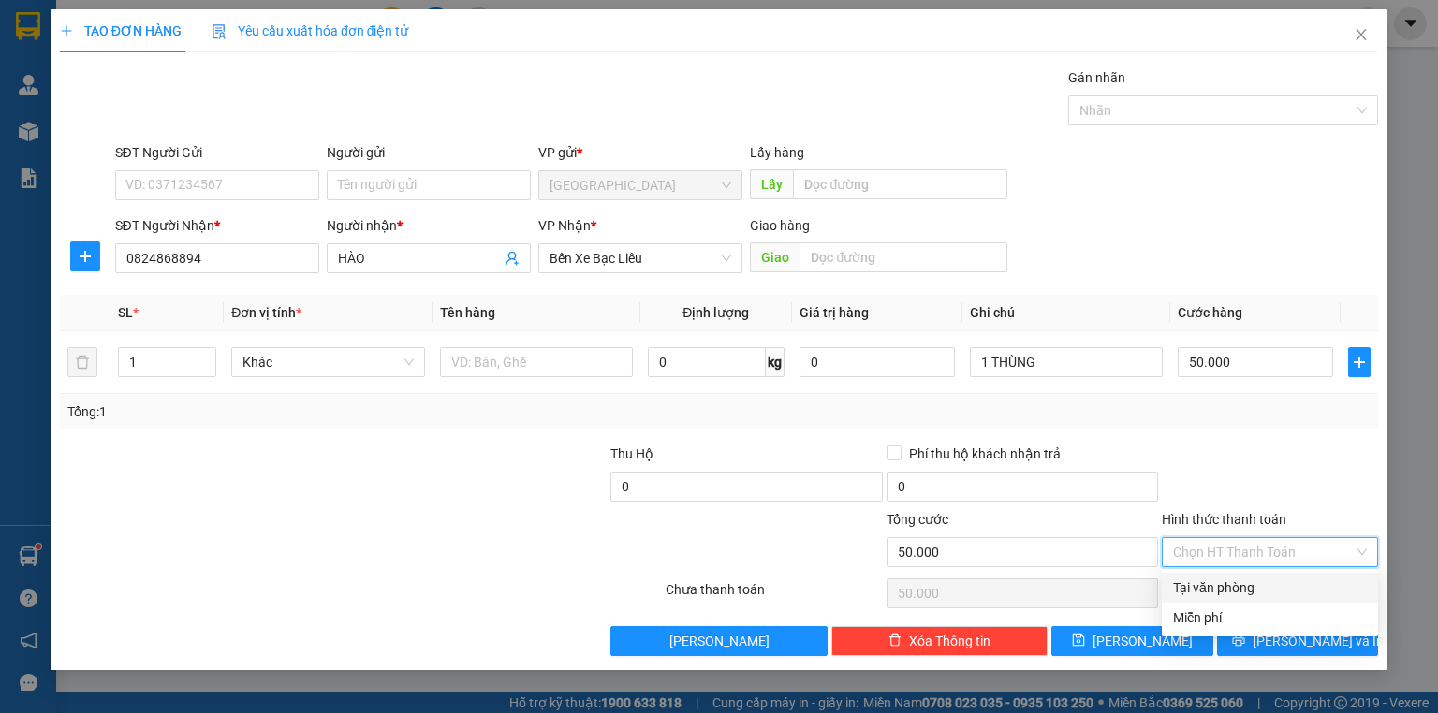
click at [1240, 581] on div "Tại văn phòng" at bounding box center [1270, 588] width 194 height 21
type input "0"
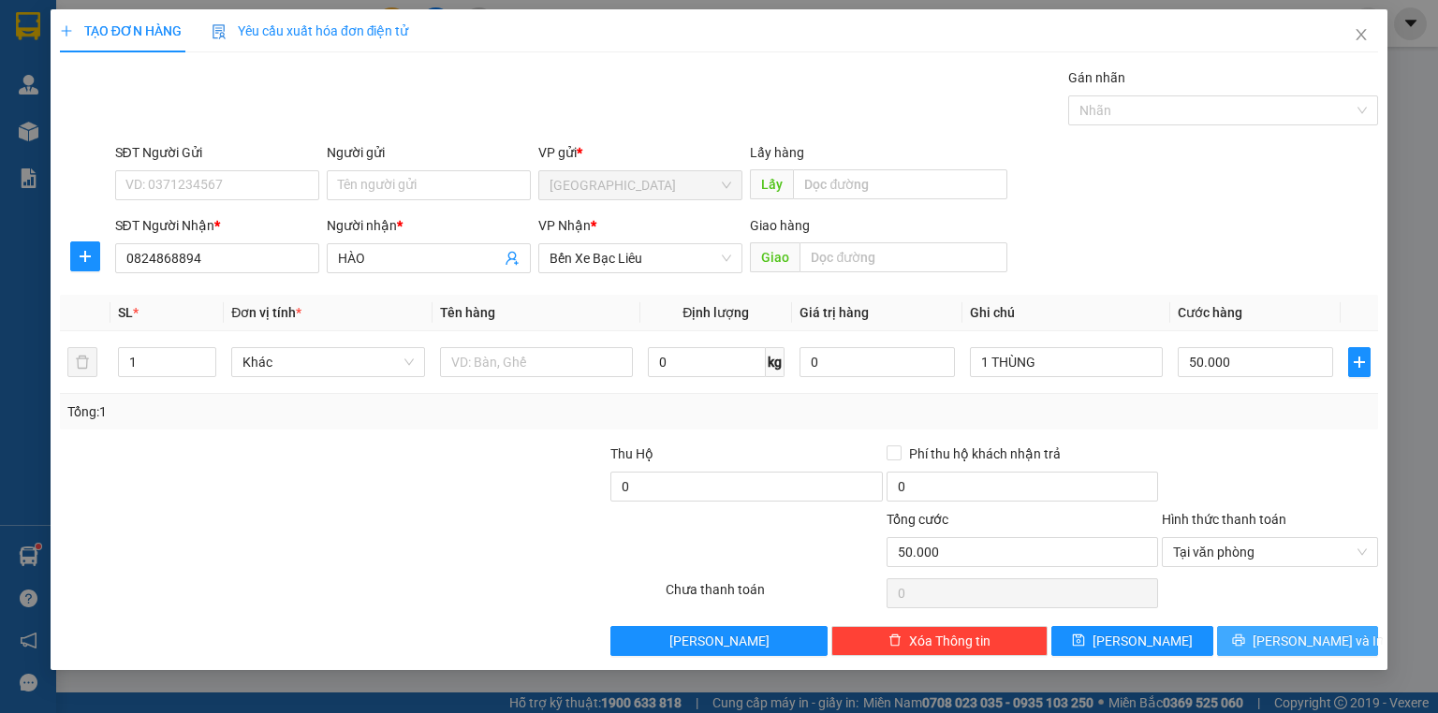
click at [1263, 626] on button "[PERSON_NAME] và In" at bounding box center [1298, 641] width 162 height 30
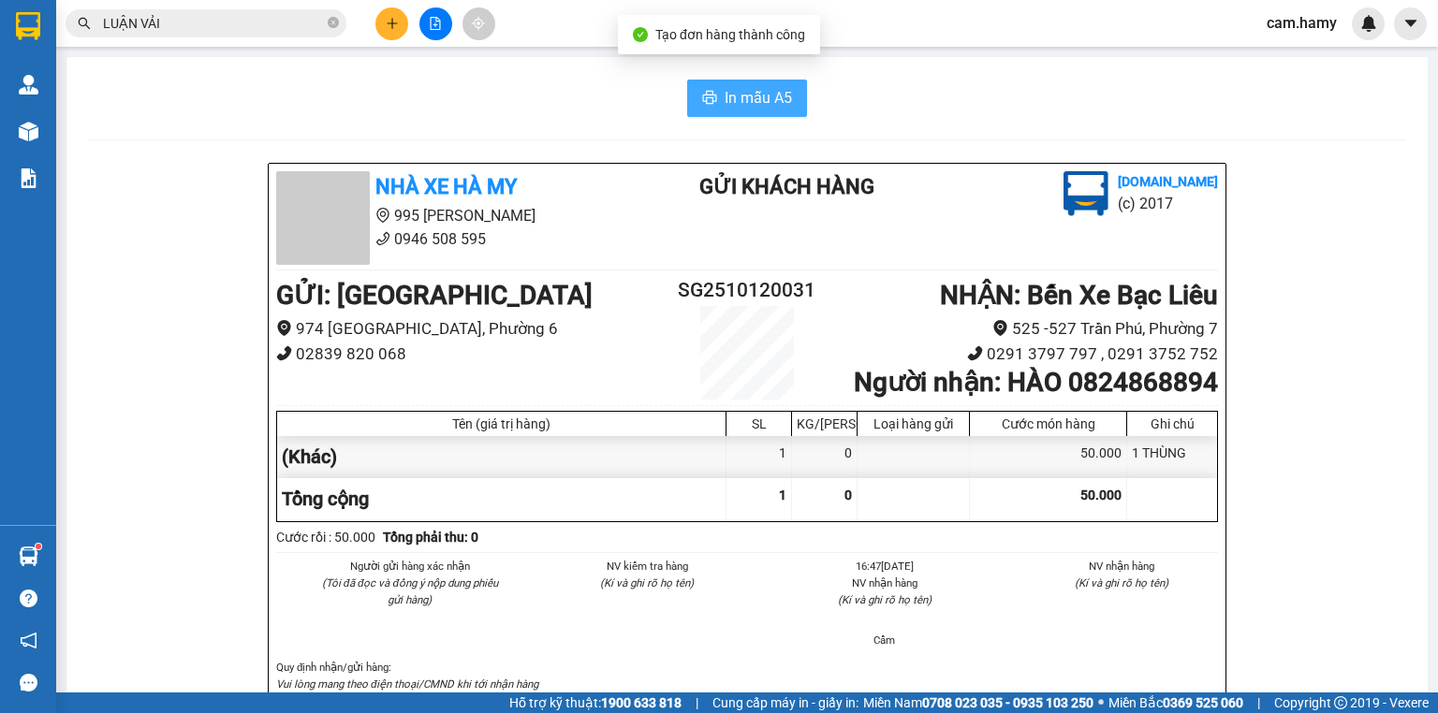
click at [778, 99] on span "In mẫu A5" at bounding box center [758, 97] width 67 height 23
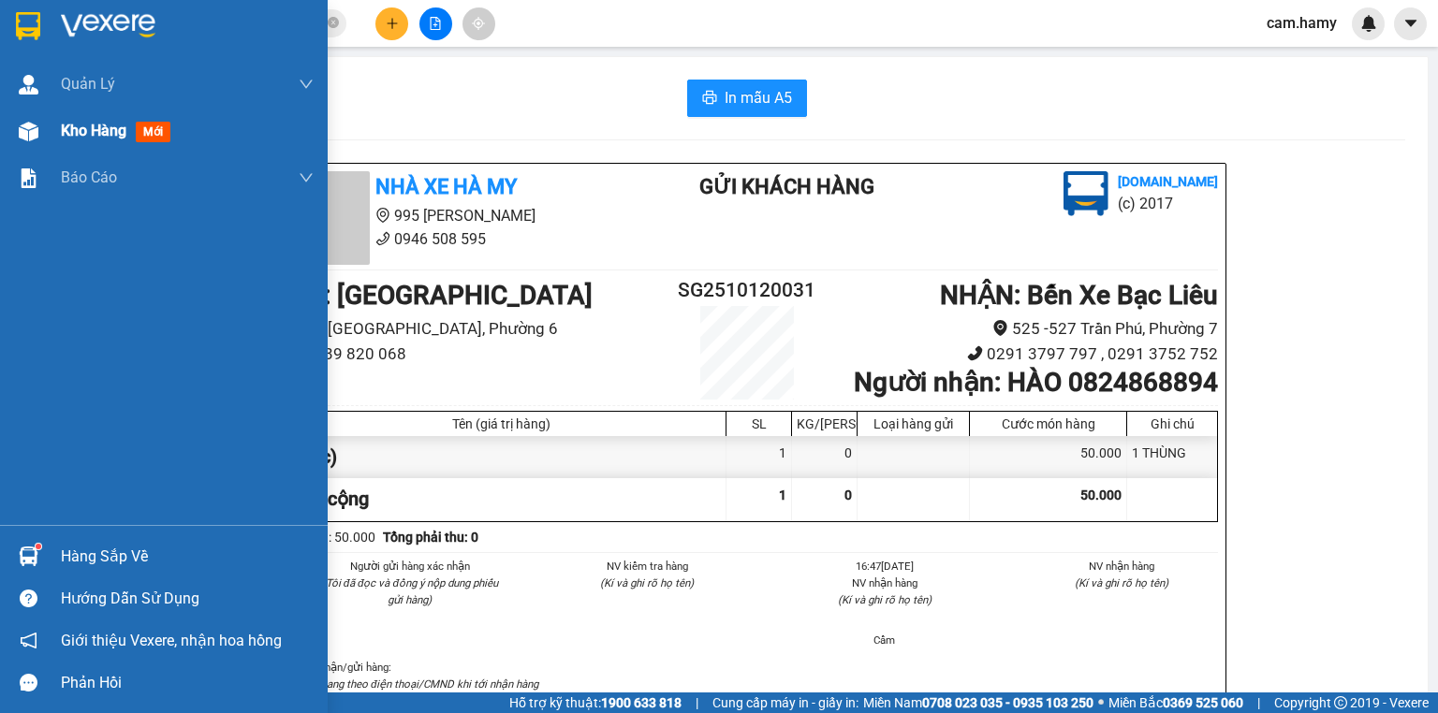
click at [71, 135] on span "Kho hàng" at bounding box center [94, 131] width 66 height 18
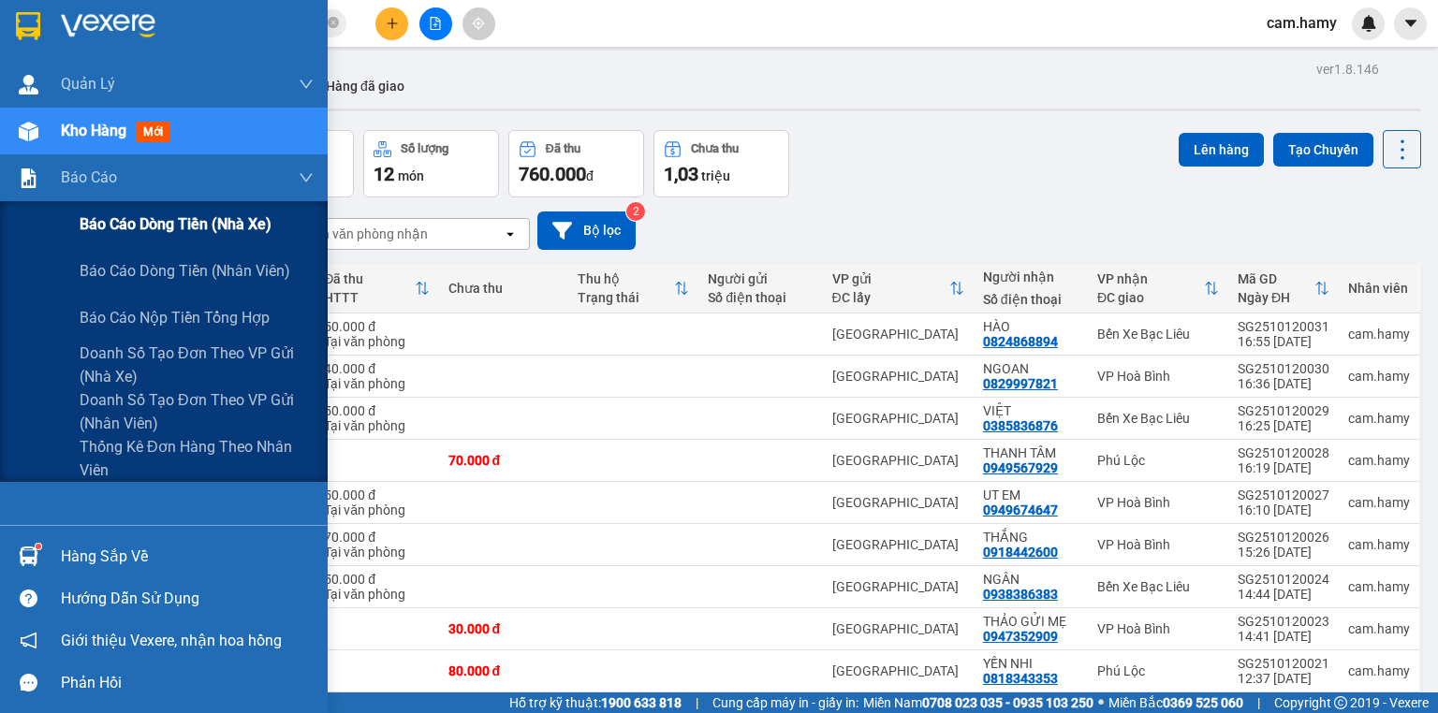
click at [71, 215] on div "Báo cáo dòng tiền (nhà xe)" at bounding box center [164, 224] width 328 height 47
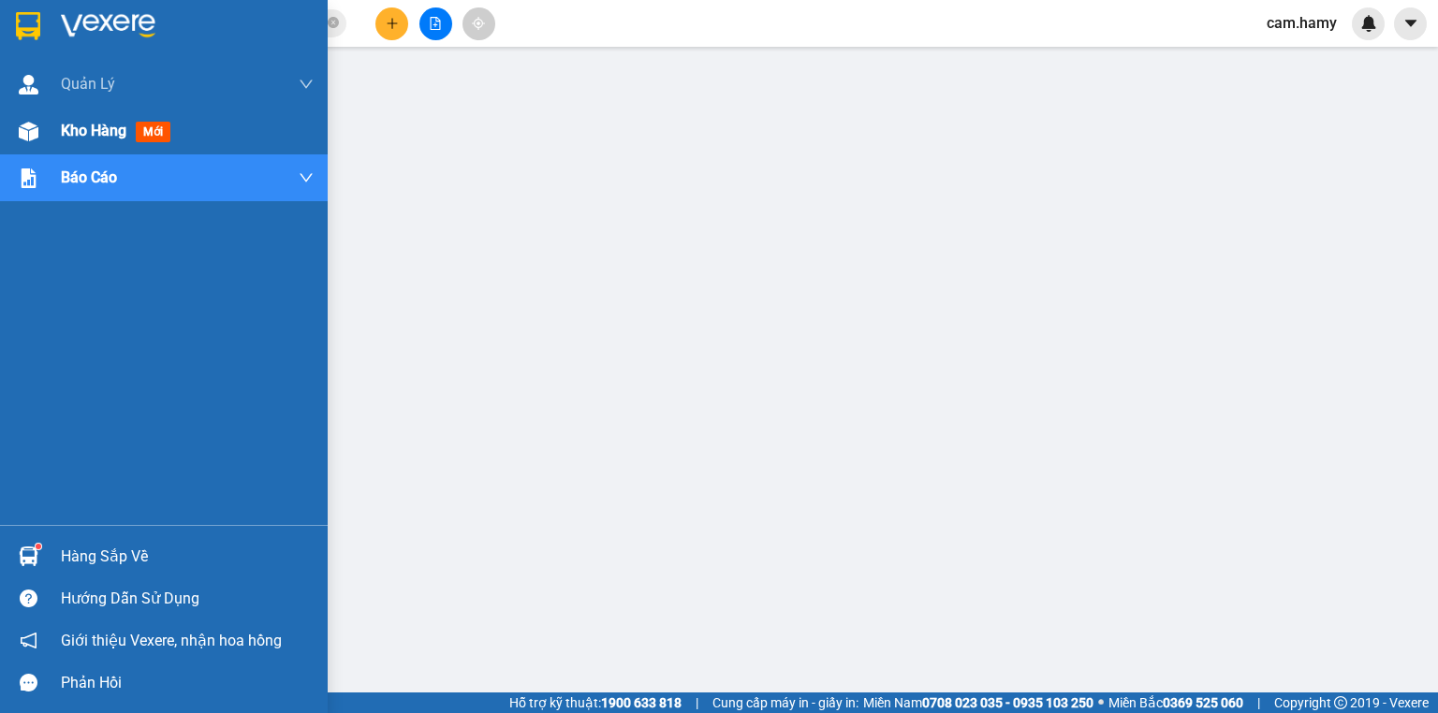
drag, startPoint x: 45, startPoint y: 154, endPoint x: 71, endPoint y: 139, distance: 30.2
click at [47, 154] on div "Kho hàng mới" at bounding box center [164, 131] width 328 height 47
click at [71, 139] on span "Kho hàng" at bounding box center [94, 131] width 66 height 18
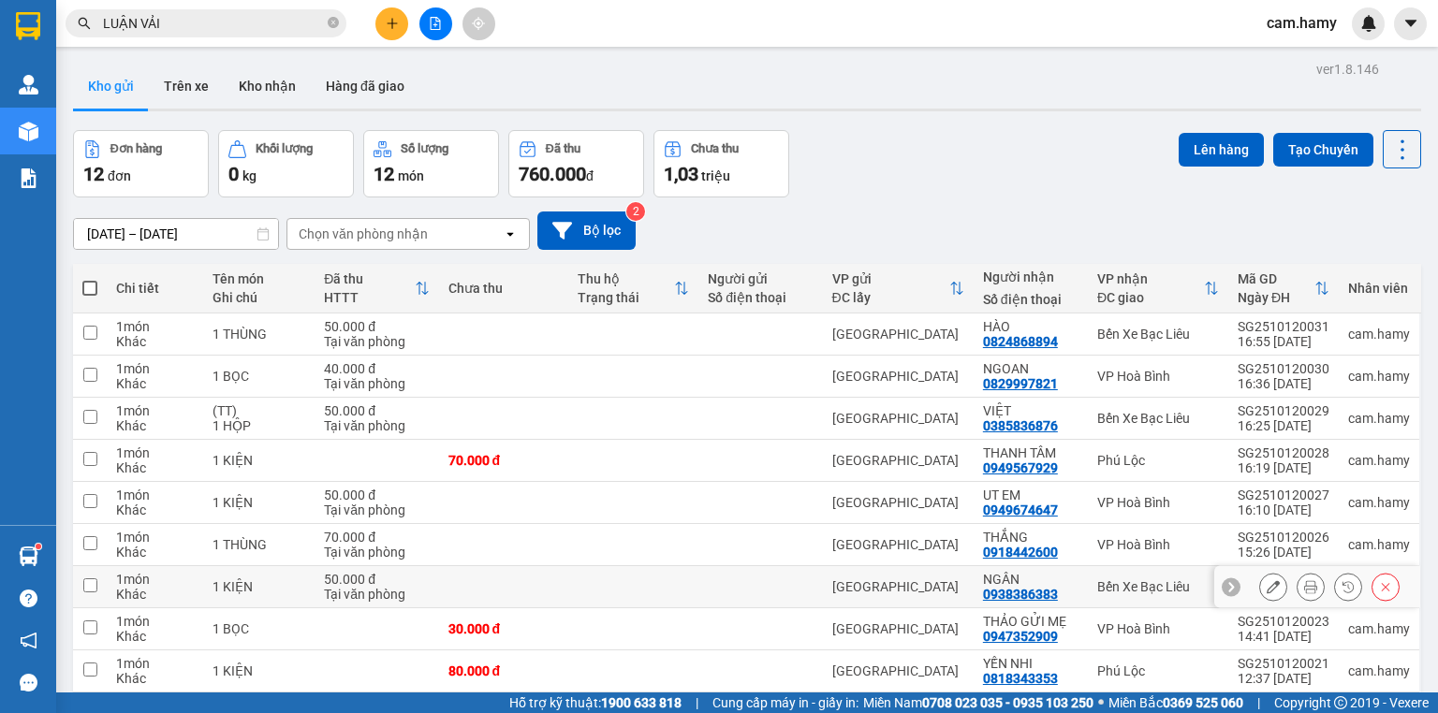
scroll to position [198, 0]
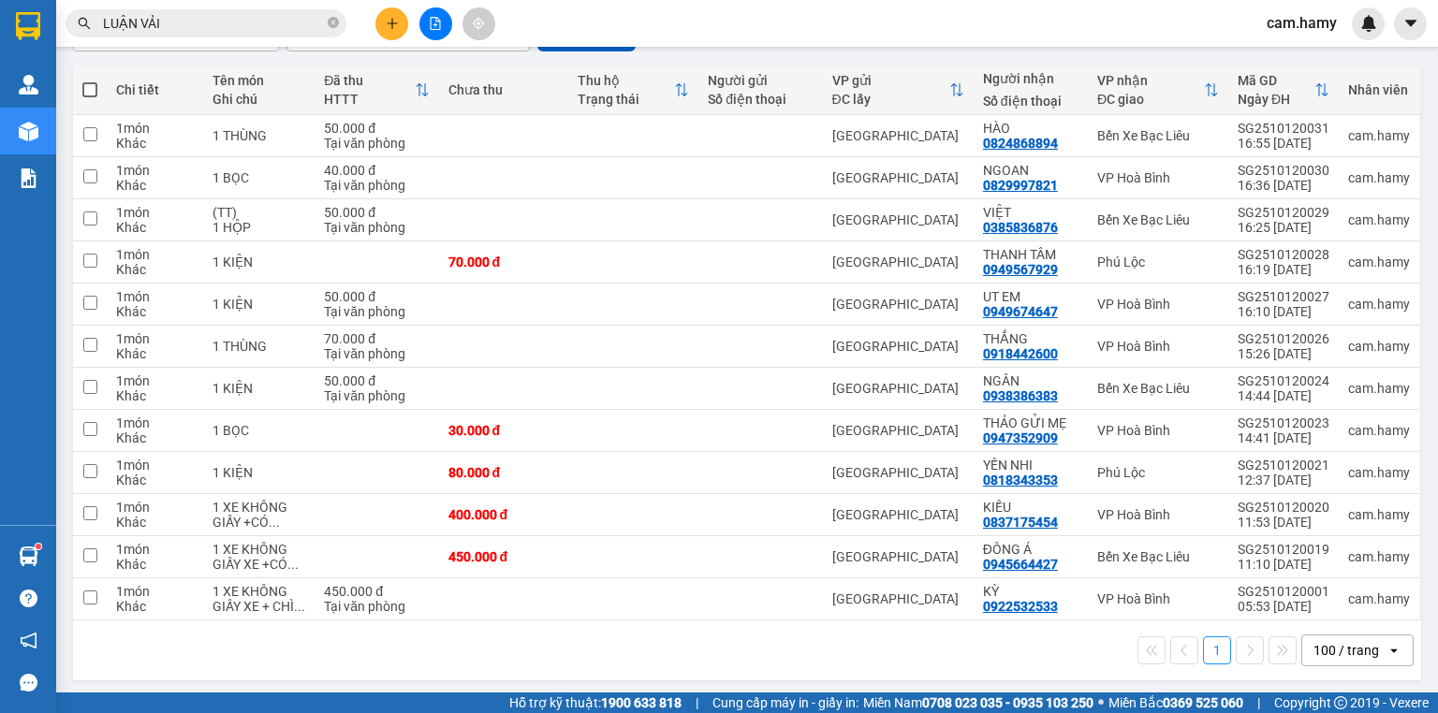
drag, startPoint x: 940, startPoint y: 701, endPoint x: 922, endPoint y: 715, distance: 22.7
click at [922, 712] on html "Kết quả tìm kiếm ( 709 ) Bộ lọc Mã ĐH Trạng thái Món hàng Thu hộ Tổng cước Chưa…" at bounding box center [719, 356] width 1438 height 713
click at [388, 18] on icon "plus" at bounding box center [392, 23] width 13 height 13
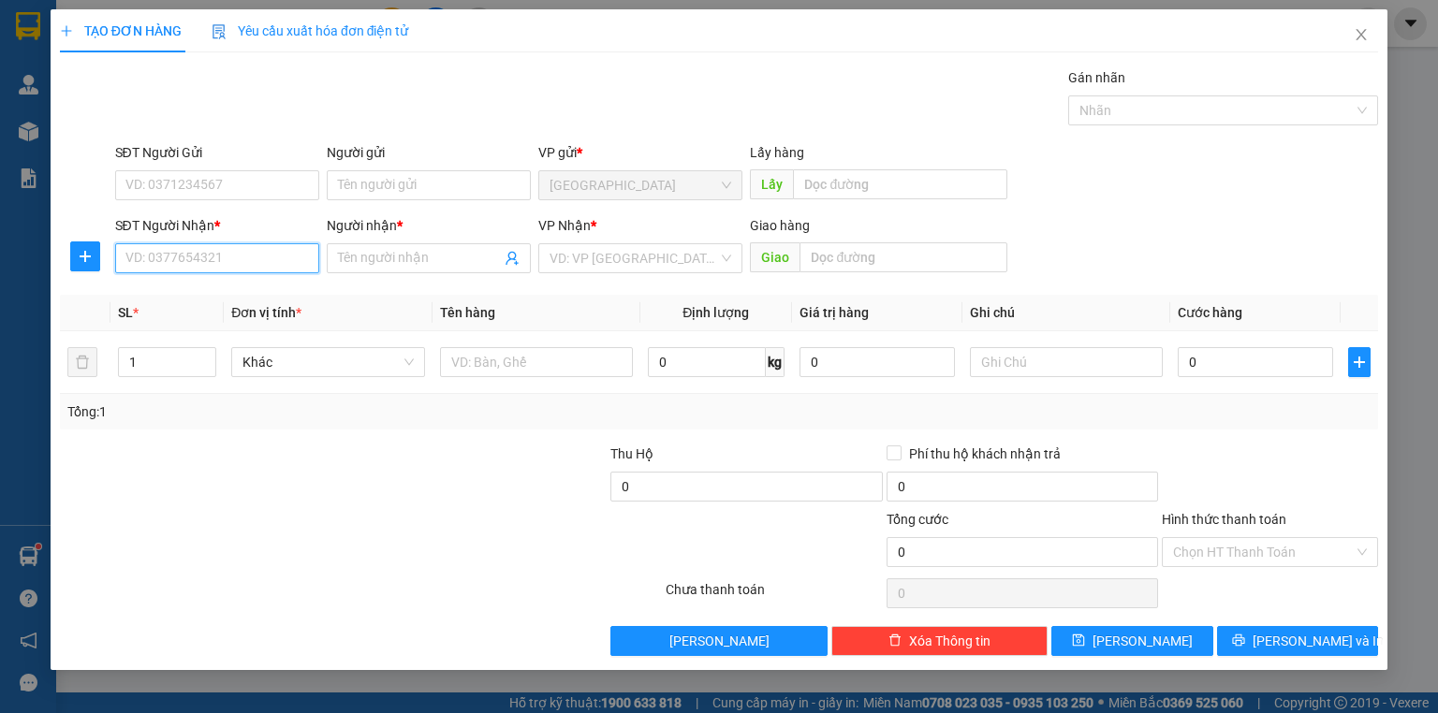
click at [268, 258] on input "SĐT Người Nhận *" at bounding box center [217, 258] width 204 height 30
click at [283, 255] on input "SĐT Người Nhận *" at bounding box center [217, 258] width 204 height 30
click at [243, 290] on div "0788866922 - [PERSON_NAME]" at bounding box center [218, 295] width 184 height 21
type input "0788866922"
type input "DINH"
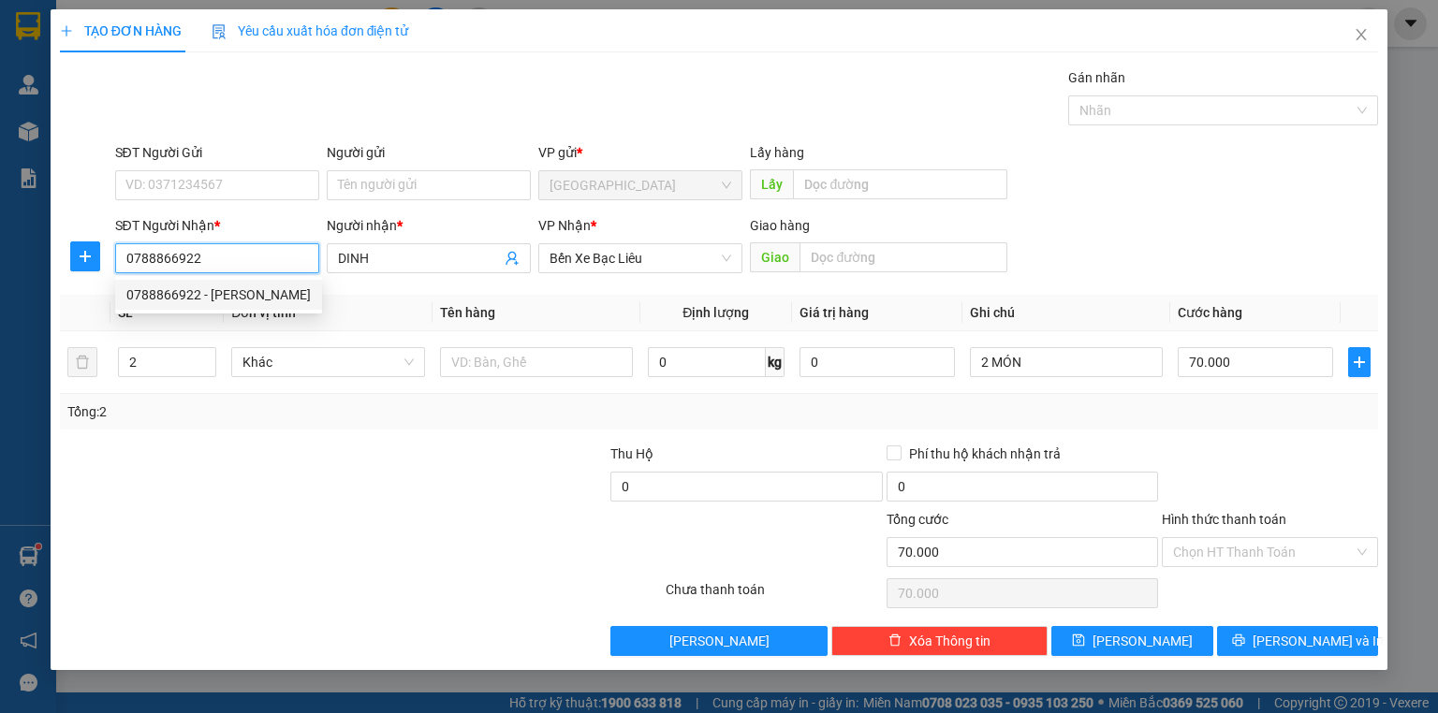
type input "70.000"
type input "0788866922"
click at [1101, 379] on div "2 MÓN" at bounding box center [1066, 362] width 193 height 37
click at [1099, 377] on div "2 MÓN" at bounding box center [1066, 362] width 193 height 37
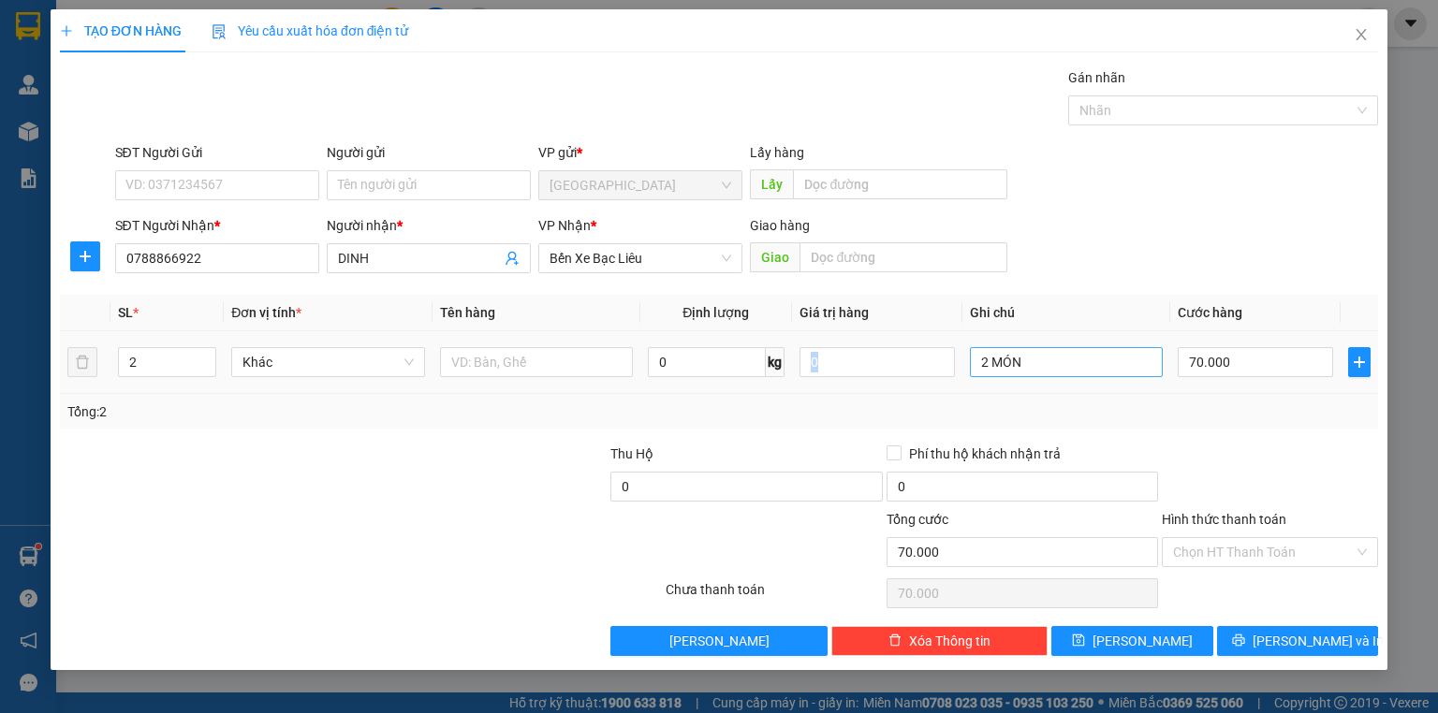
drag, startPoint x: 1099, startPoint y: 377, endPoint x: 1092, endPoint y: 371, distance: 10.0
click at [1098, 376] on div "2 MÓN" at bounding box center [1066, 362] width 193 height 37
click at [1090, 371] on input "2 MÓN" at bounding box center [1066, 362] width 193 height 30
click at [1093, 367] on input "2 MÓN" at bounding box center [1066, 362] width 193 height 30
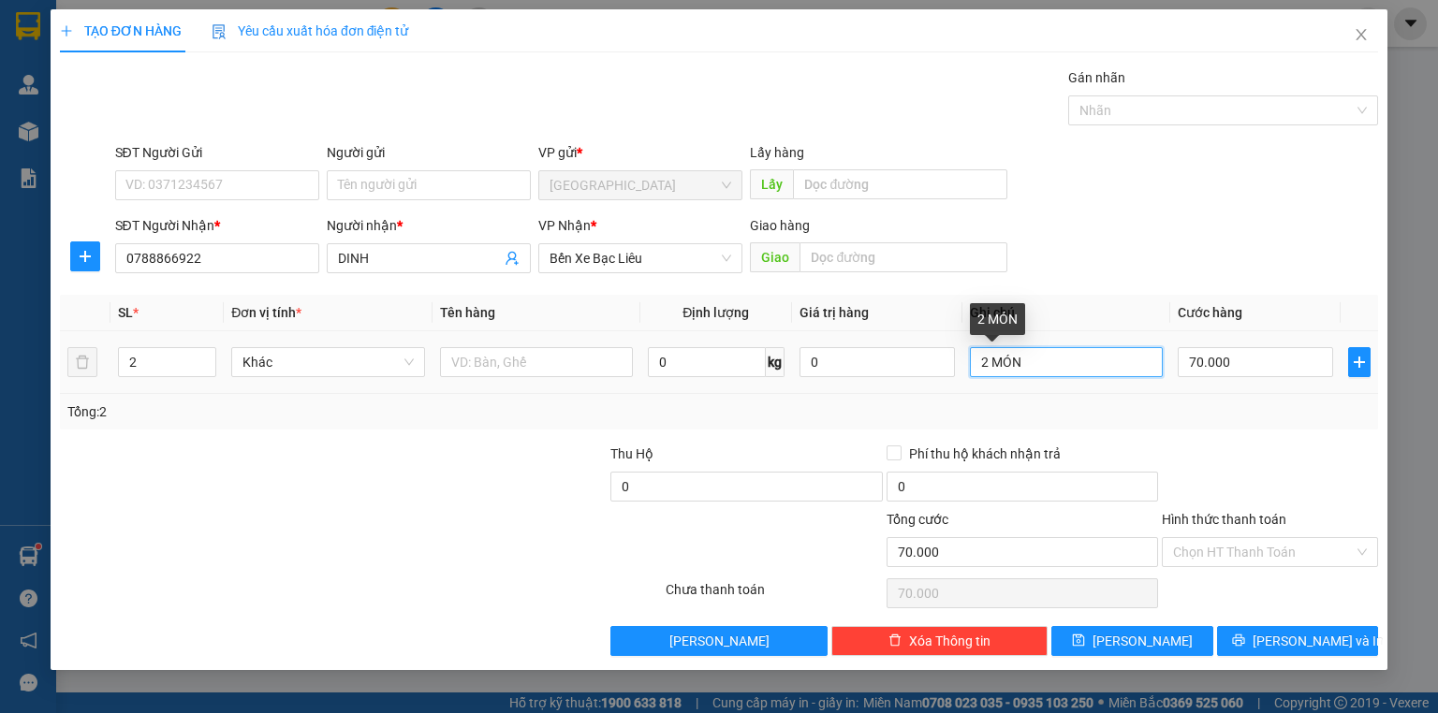
click at [1093, 367] on input "2 MÓN" at bounding box center [1066, 362] width 193 height 30
type input "1 BỌC"
type input "1"
click at [202, 369] on span "down" at bounding box center [205, 368] width 11 height 11
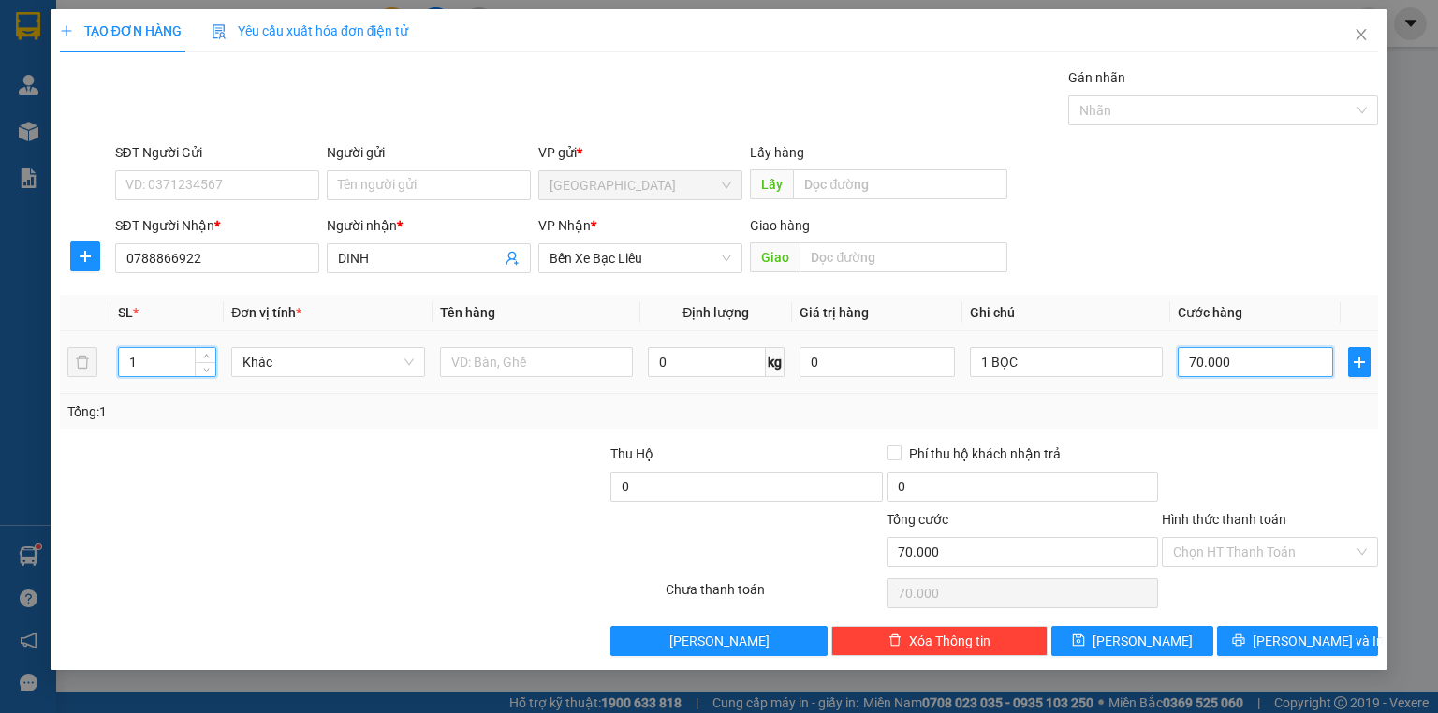
click at [1262, 370] on input "70.000" at bounding box center [1255, 362] width 155 height 30
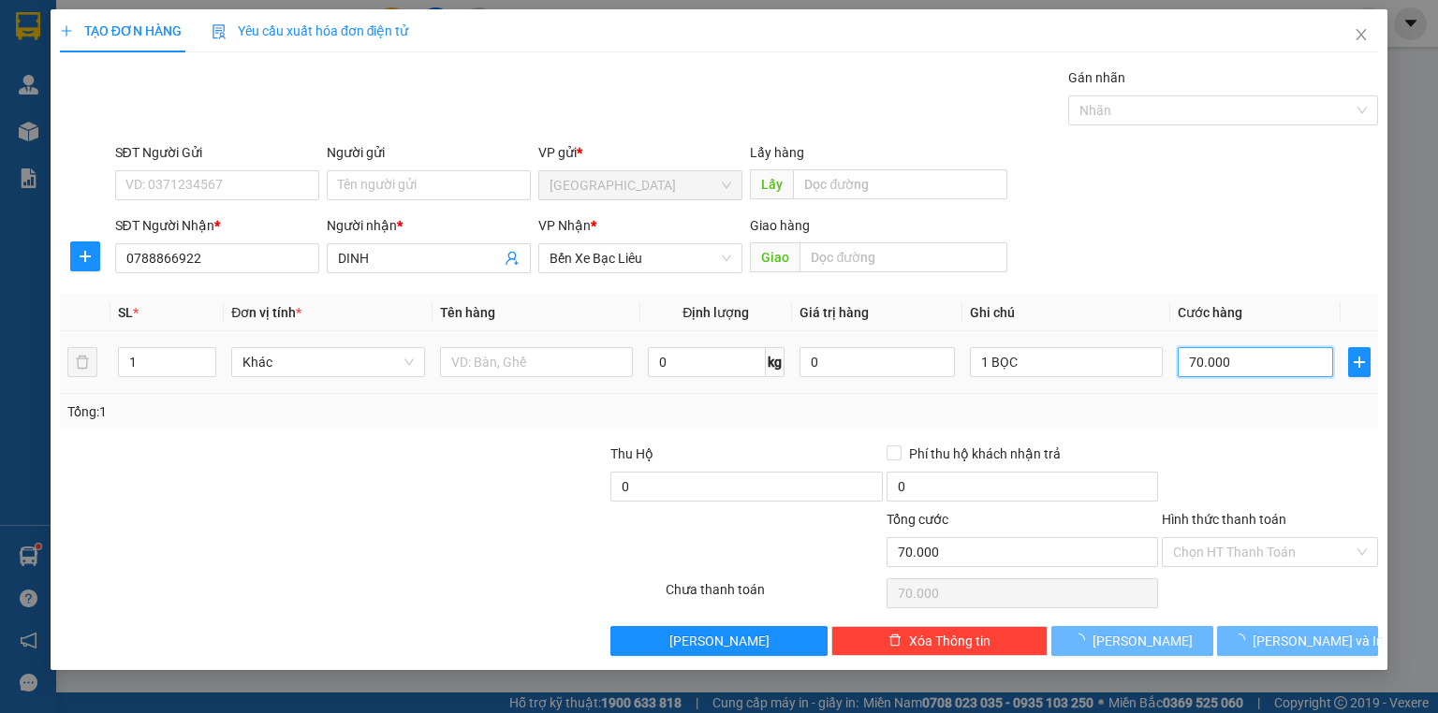
type input "0"
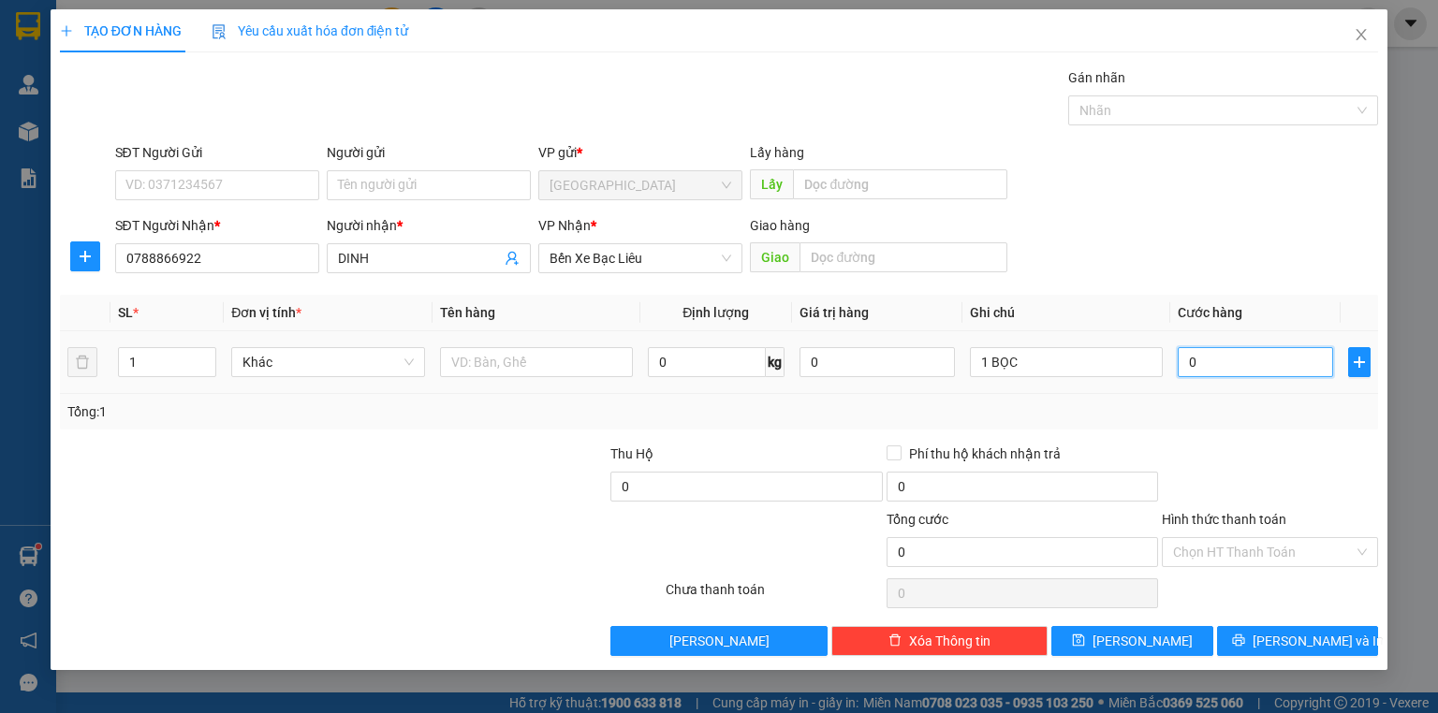
type input "4"
type input "04"
type input "40"
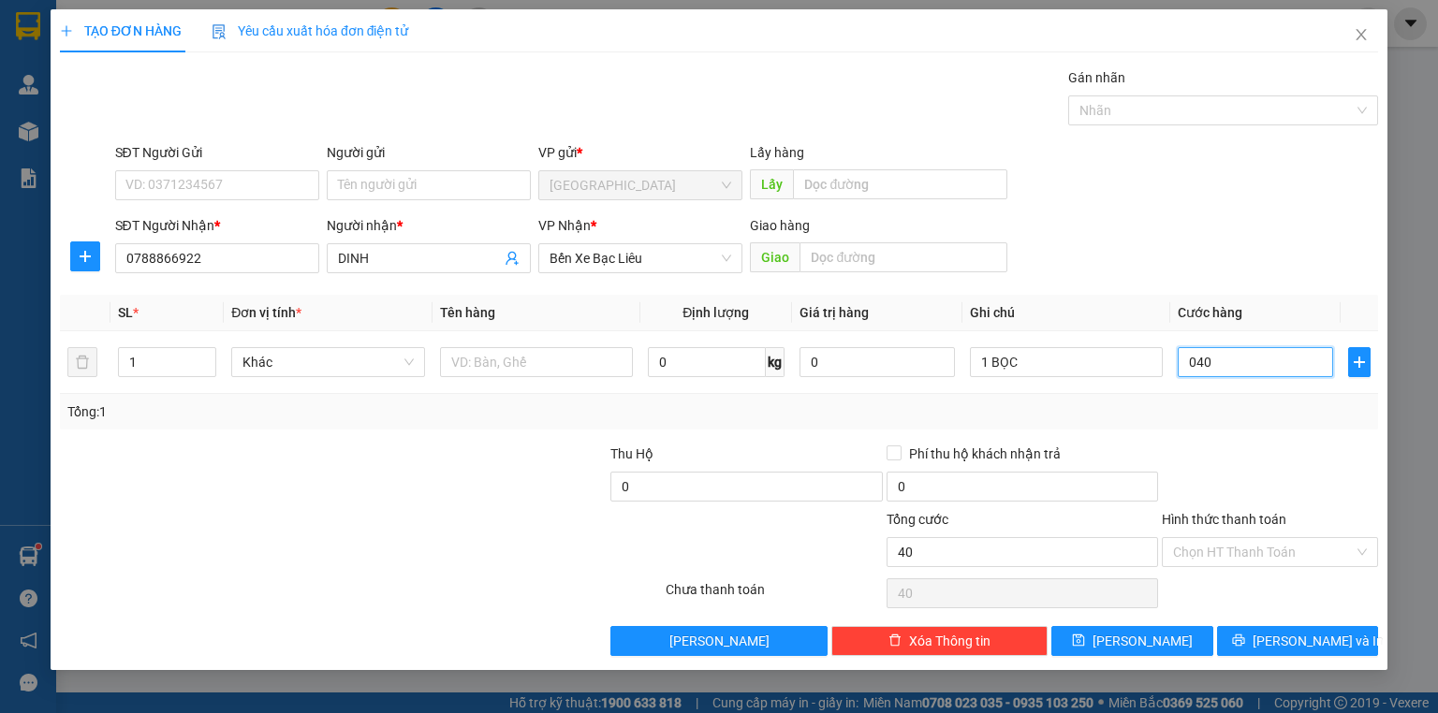
type input "040"
type input "40.000"
click at [1241, 451] on div at bounding box center [1270, 477] width 220 height 66
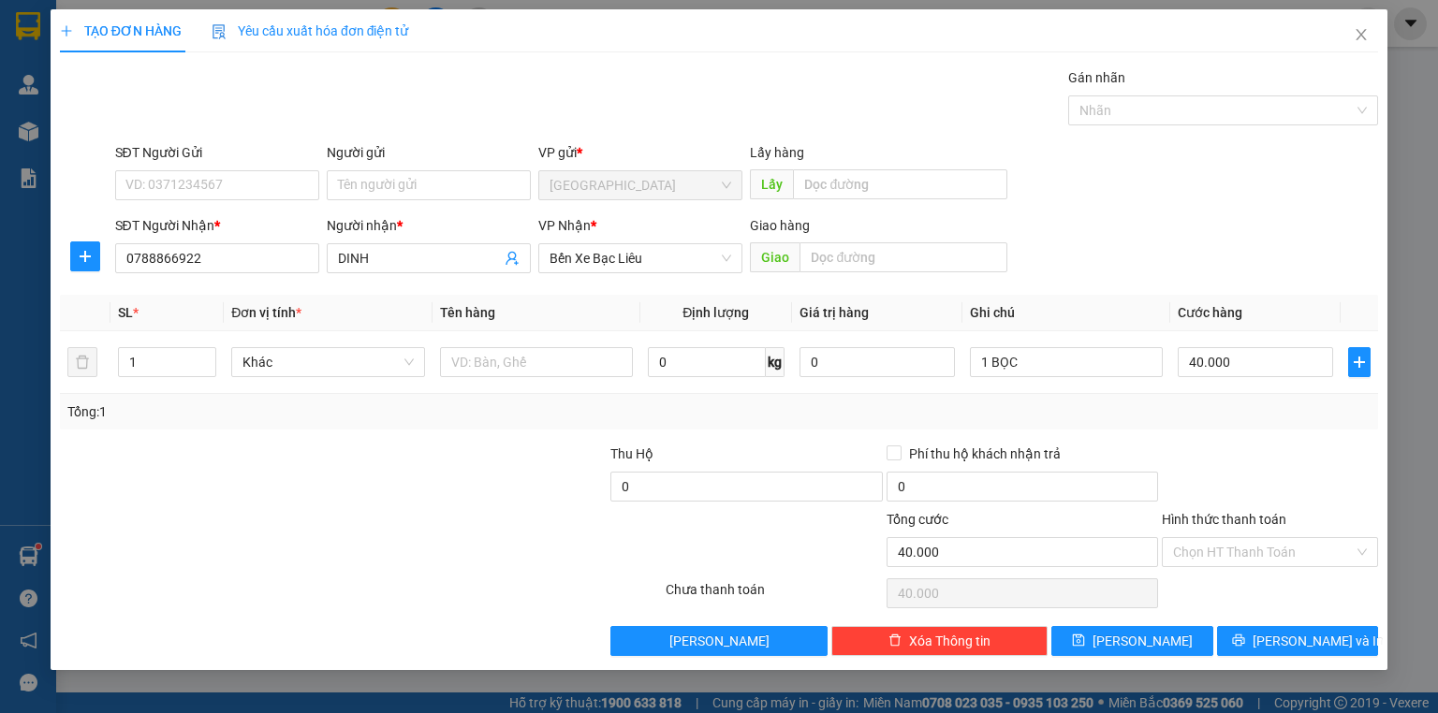
click at [1252, 477] on div at bounding box center [1270, 477] width 220 height 66
click at [1274, 561] on input "Hình thức thanh toán" at bounding box center [1263, 552] width 181 height 28
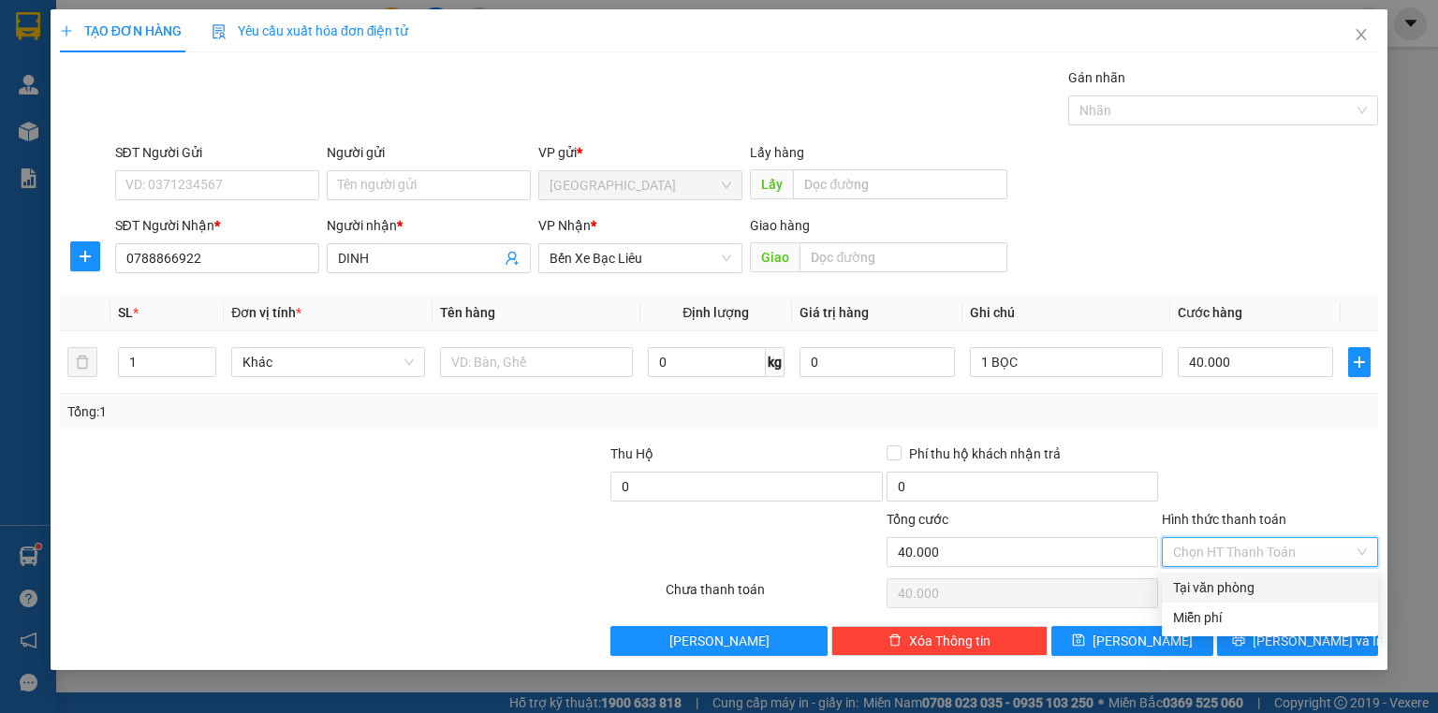
click at [1270, 593] on div "Tại văn phòng" at bounding box center [1270, 588] width 194 height 21
type input "0"
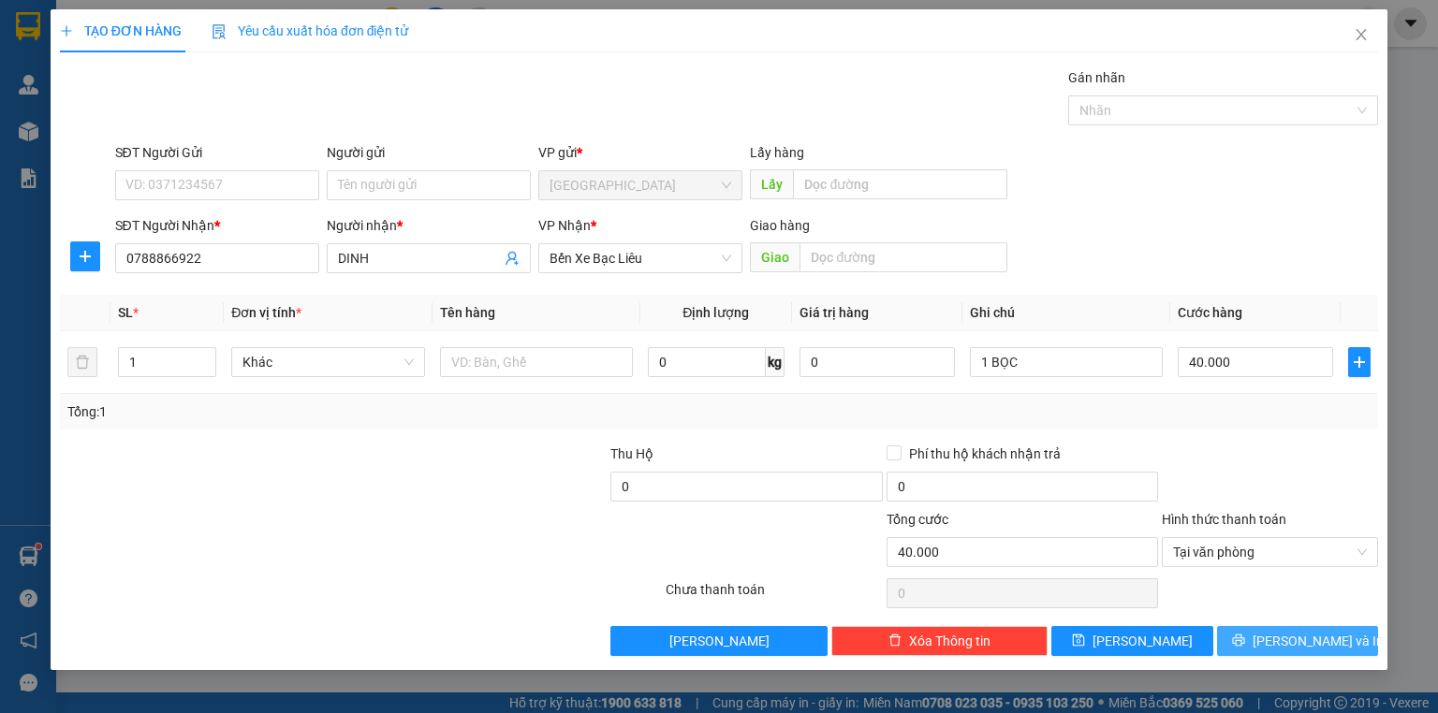
click at [1258, 643] on button "[PERSON_NAME] và In" at bounding box center [1298, 641] width 162 height 30
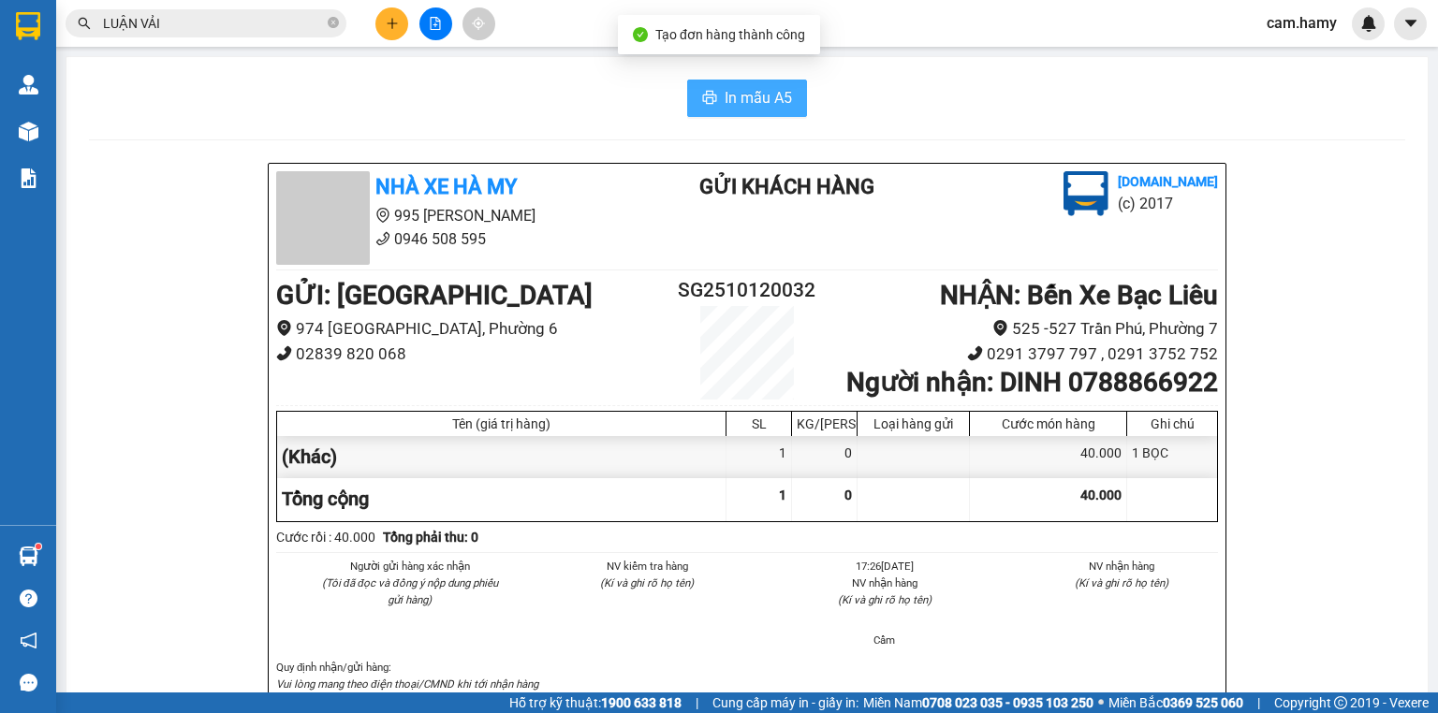
click at [756, 101] on span "In mẫu A5" at bounding box center [758, 97] width 67 height 23
click at [390, 20] on icon "plus" at bounding box center [392, 23] width 13 height 13
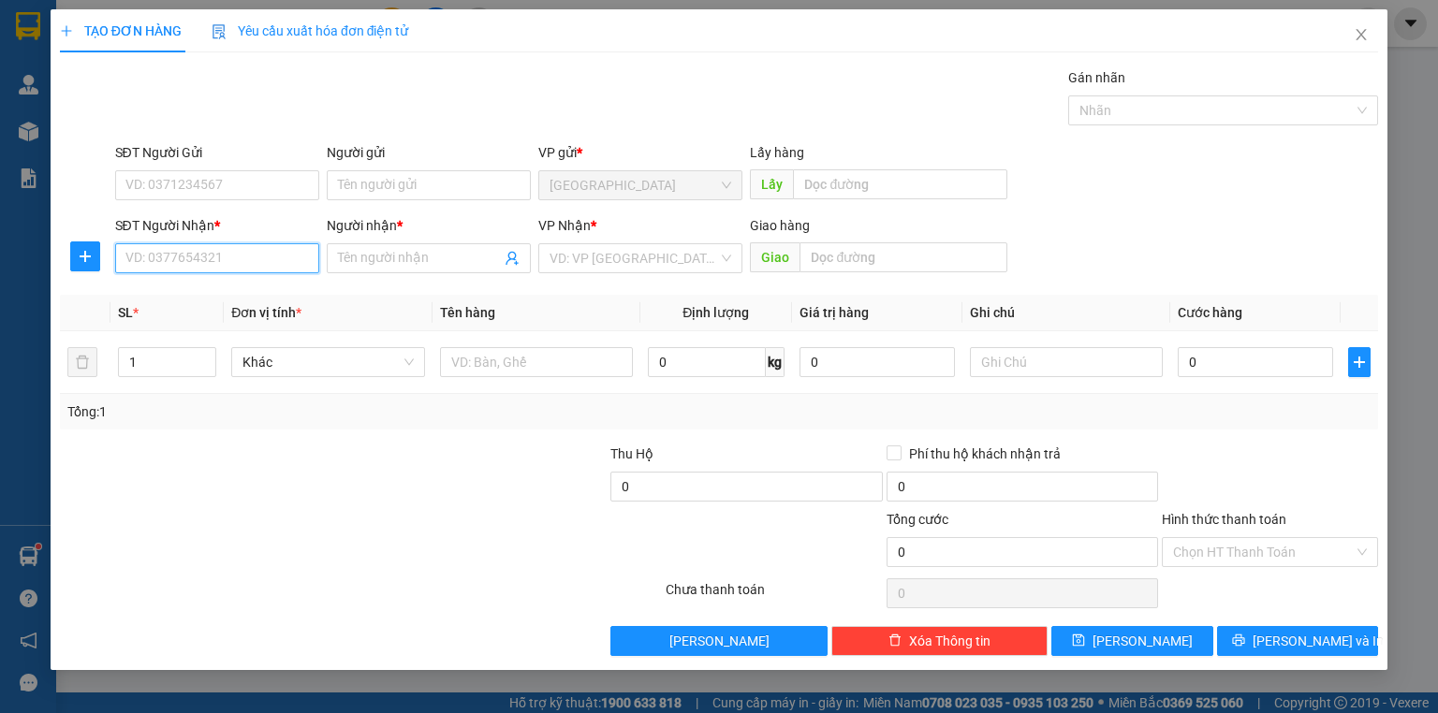
click at [271, 259] on input "SĐT Người Nhận *" at bounding box center [217, 258] width 204 height 30
click at [213, 264] on input "SĐT Người Nhận *" at bounding box center [217, 258] width 204 height 30
click at [216, 260] on input "SĐT Người Nhận *" at bounding box center [217, 258] width 204 height 30
click at [240, 294] on div "0387874516 - HOA" at bounding box center [217, 295] width 182 height 21
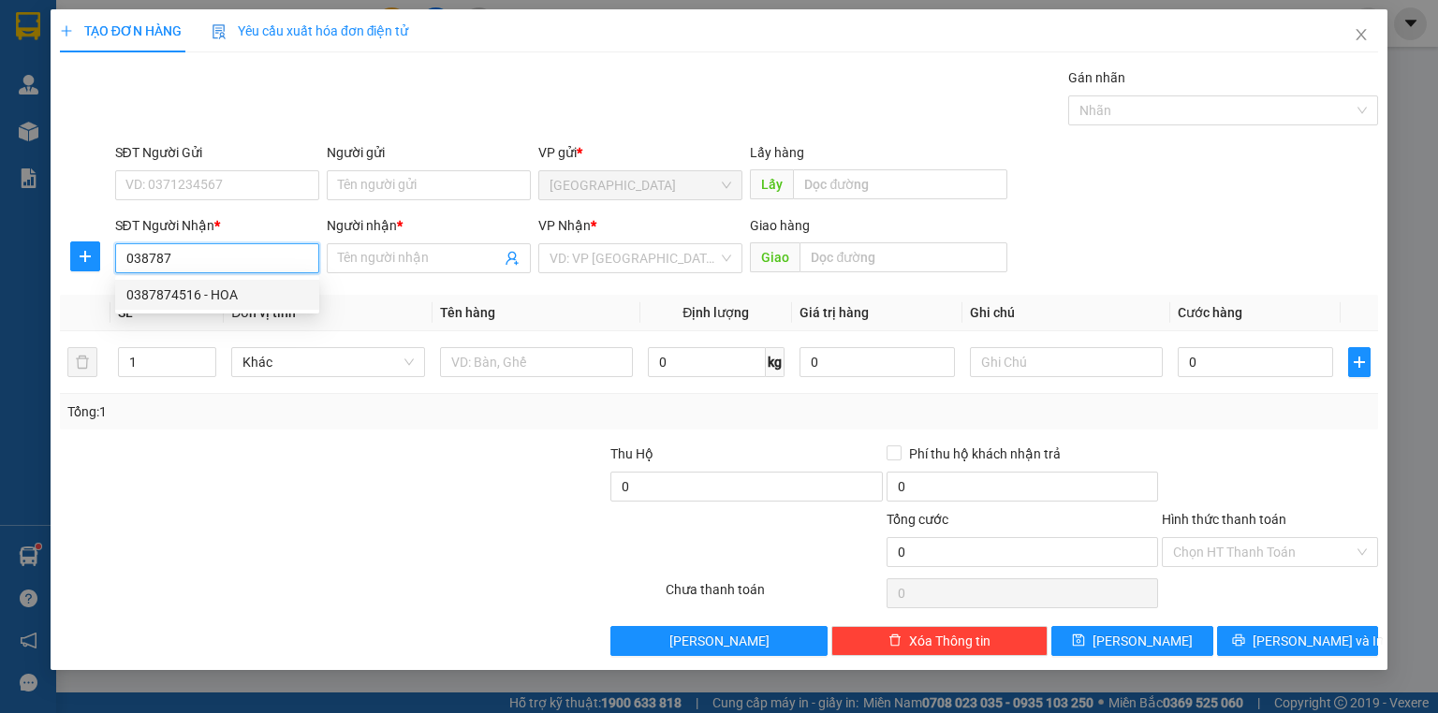
type input "0387874516"
type input "HOA"
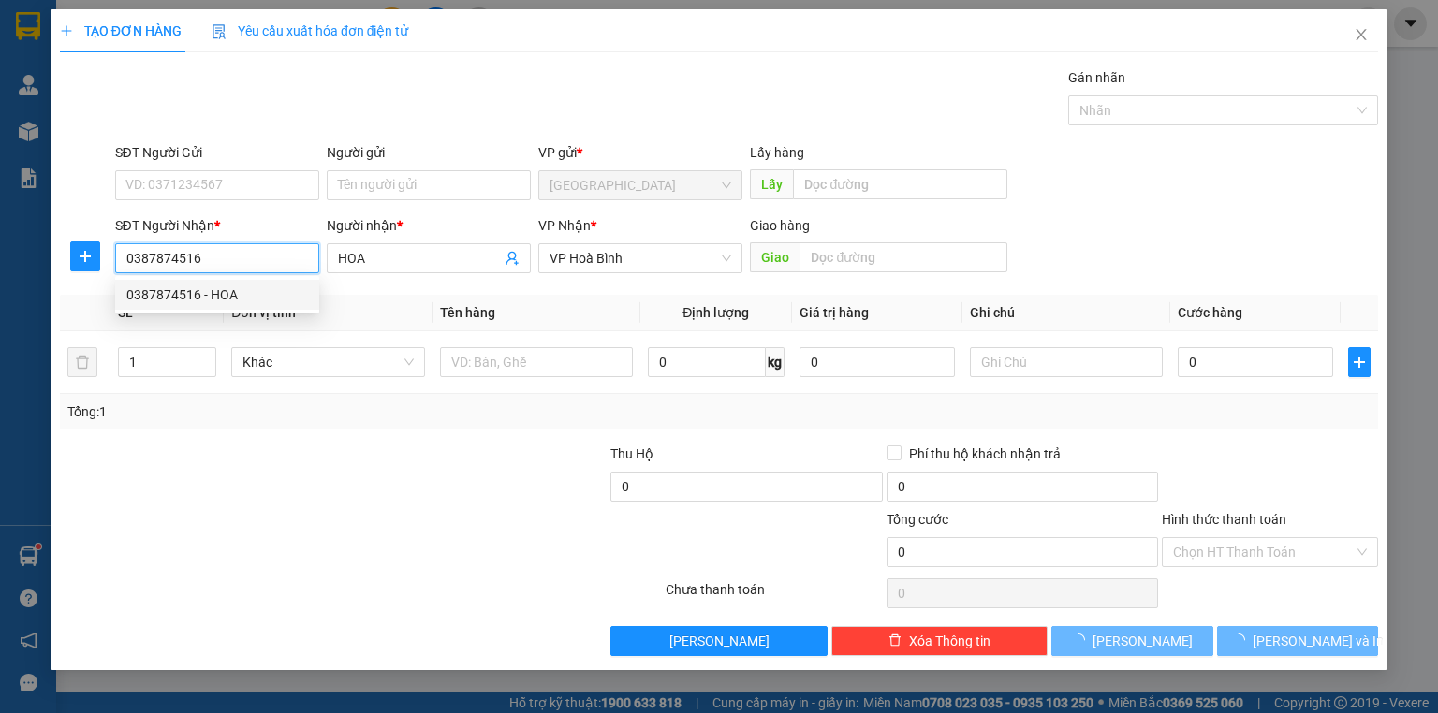
type input "10.000"
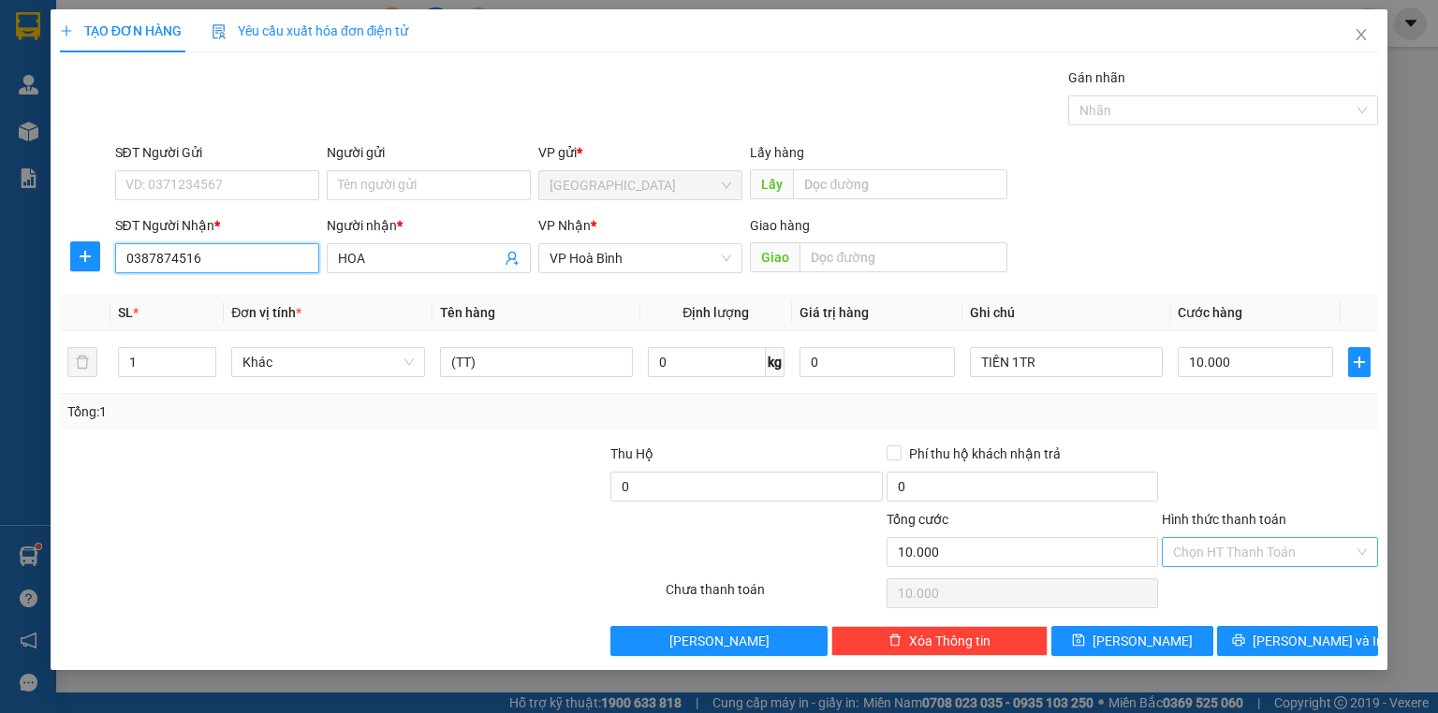
type input "0387874516"
drag, startPoint x: 1299, startPoint y: 562, endPoint x: 1288, endPoint y: 568, distance: 13.0
click at [1298, 562] on input "Hình thức thanh toán" at bounding box center [1263, 552] width 181 height 28
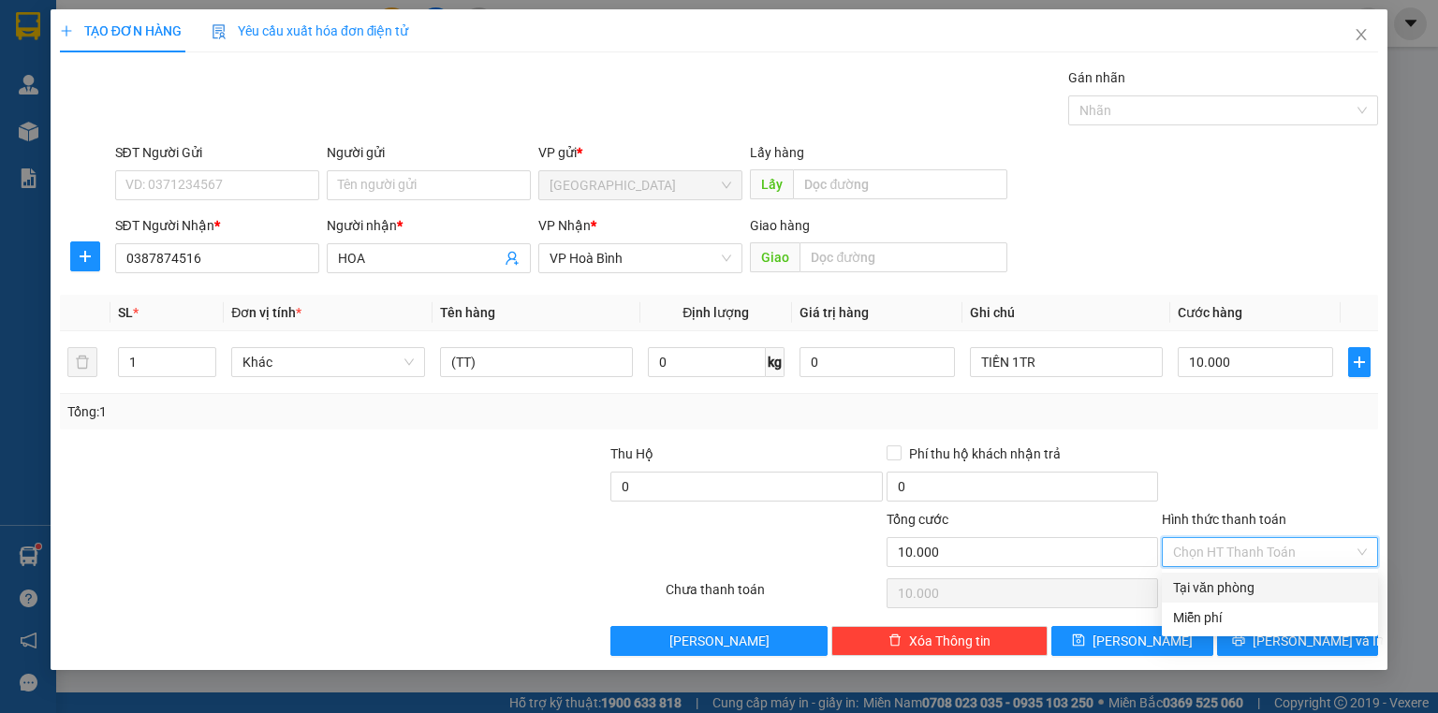
click at [1251, 589] on div "Tại văn phòng" at bounding box center [1270, 588] width 194 height 21
type input "0"
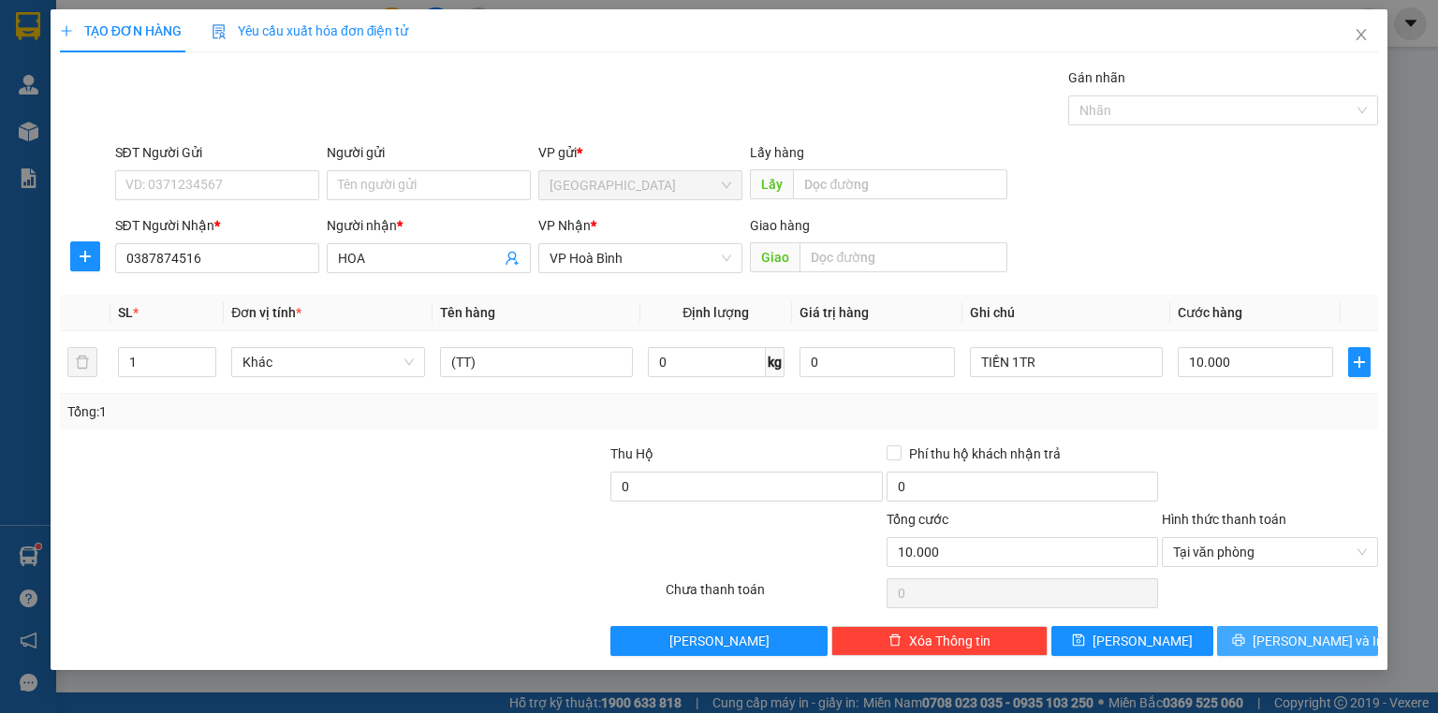
click at [1244, 637] on icon "printer" at bounding box center [1238, 641] width 12 height 12
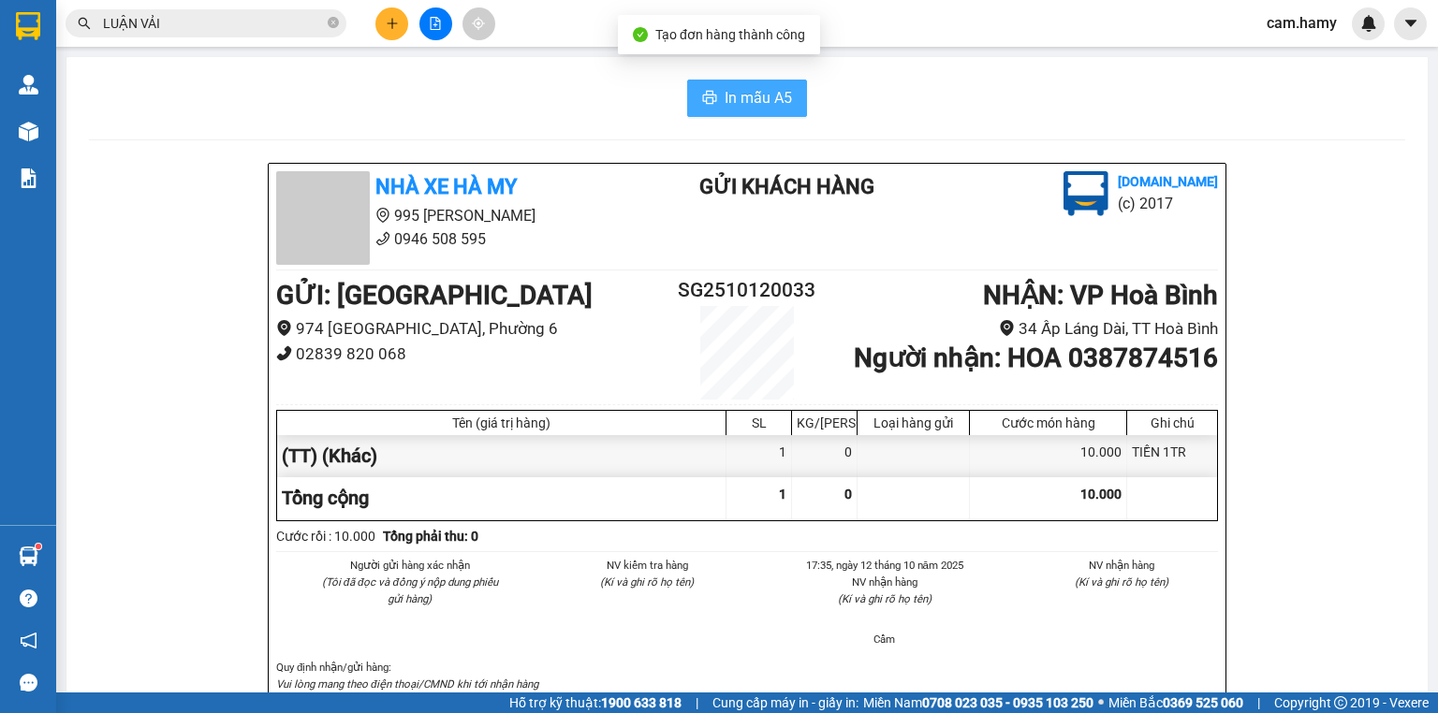
click at [774, 99] on span "In mẫu A5" at bounding box center [758, 97] width 67 height 23
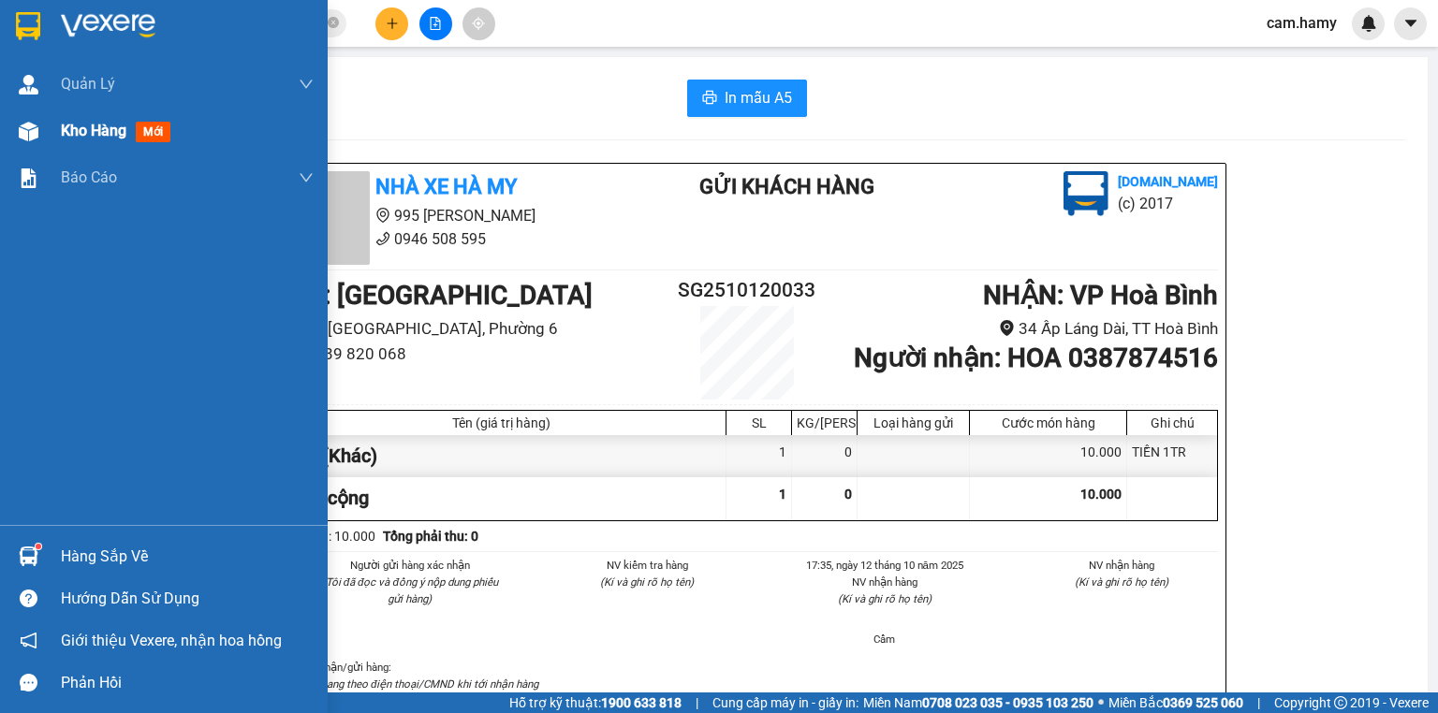
click at [39, 138] on div at bounding box center [28, 131] width 33 height 33
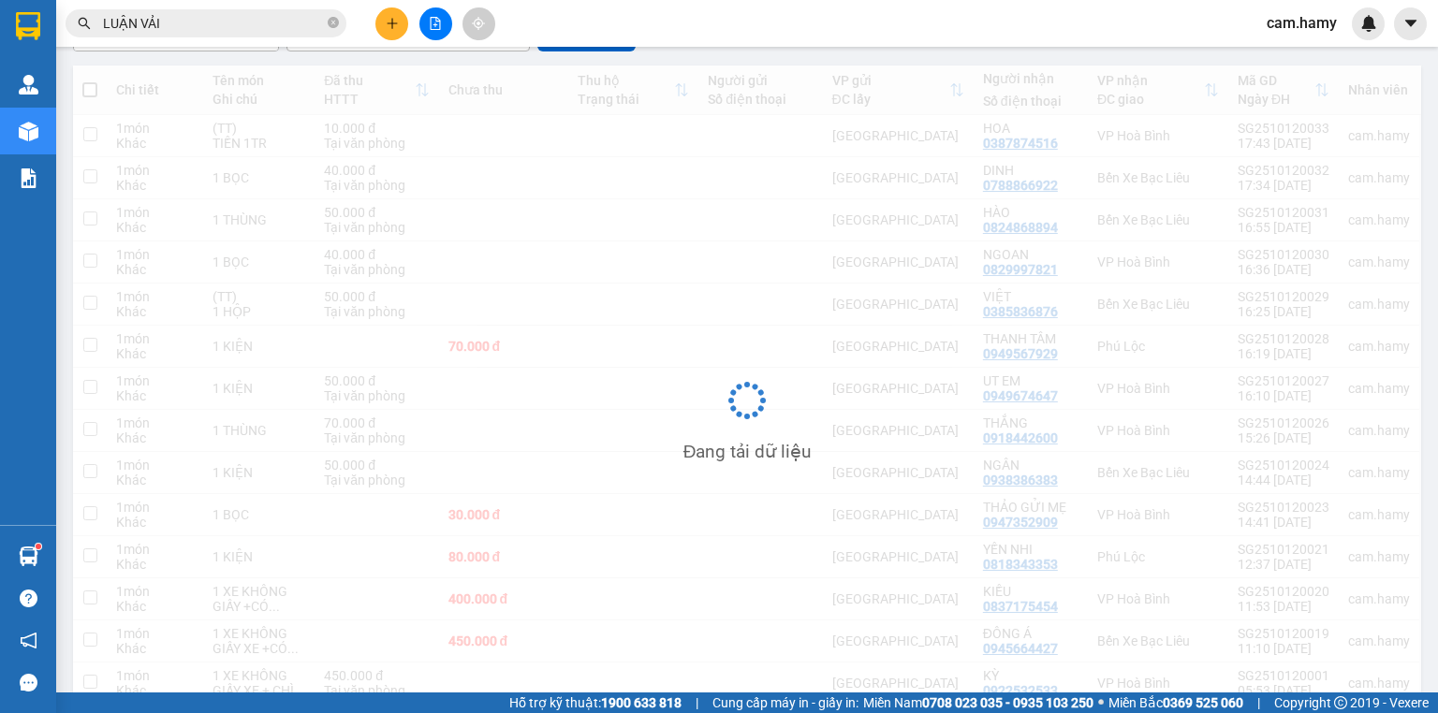
scroll to position [283, 0]
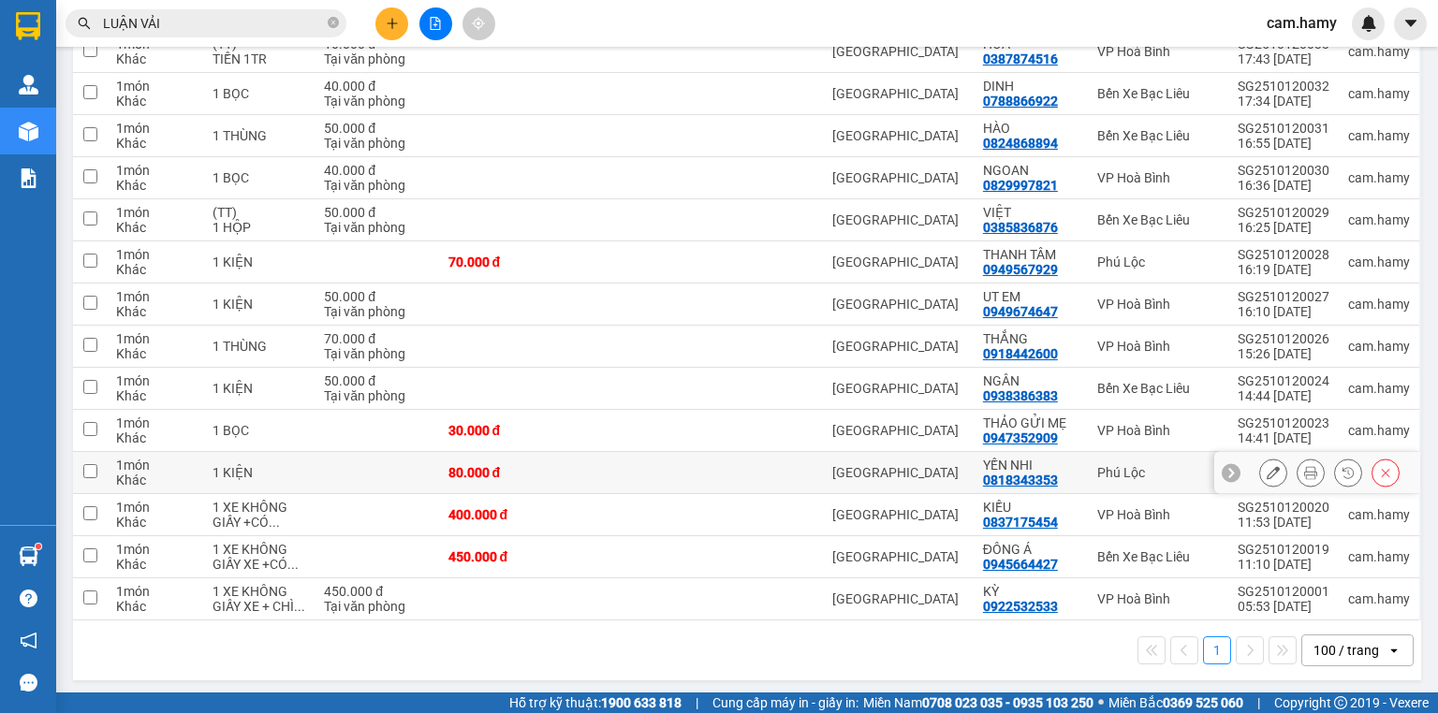
click at [931, 465] on div "[GEOGRAPHIC_DATA]" at bounding box center [898, 472] width 132 height 15
checkbox input "true"
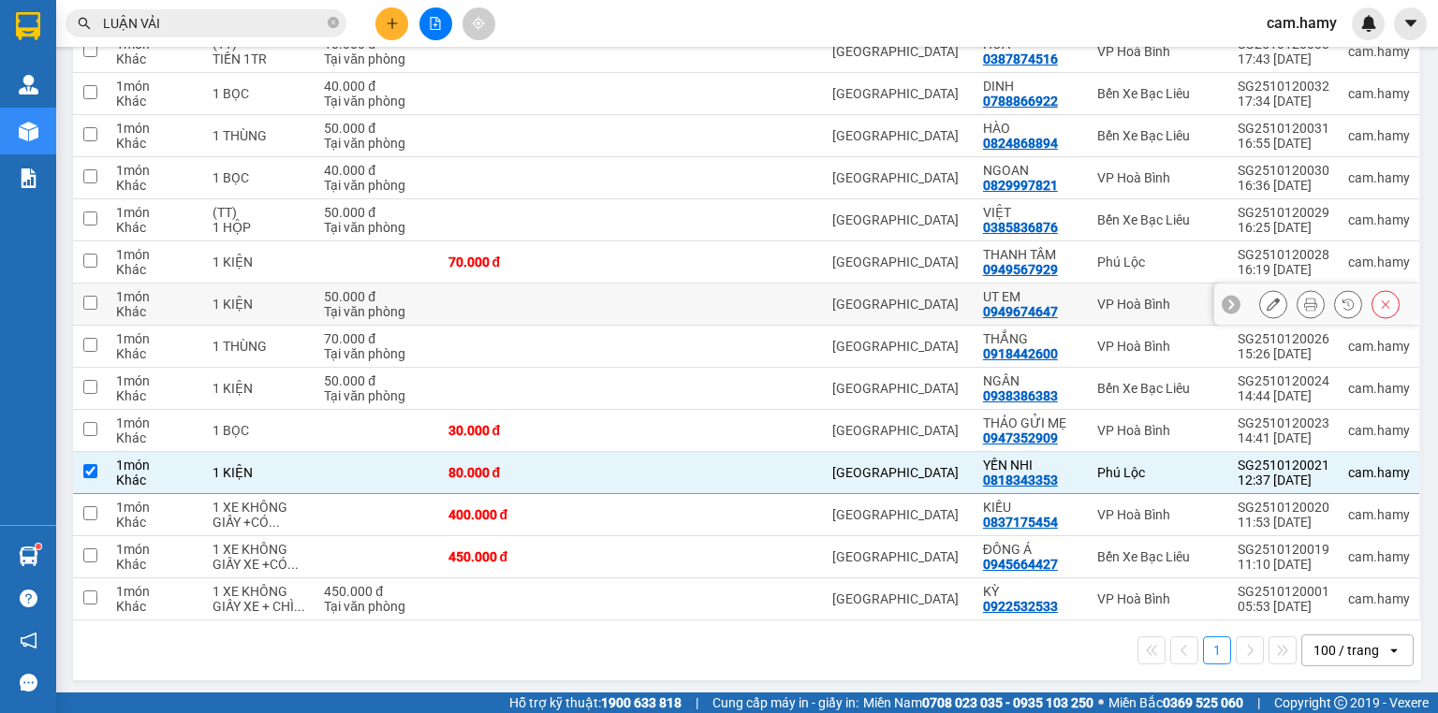
click at [867, 298] on div "[GEOGRAPHIC_DATA]" at bounding box center [898, 304] width 132 height 15
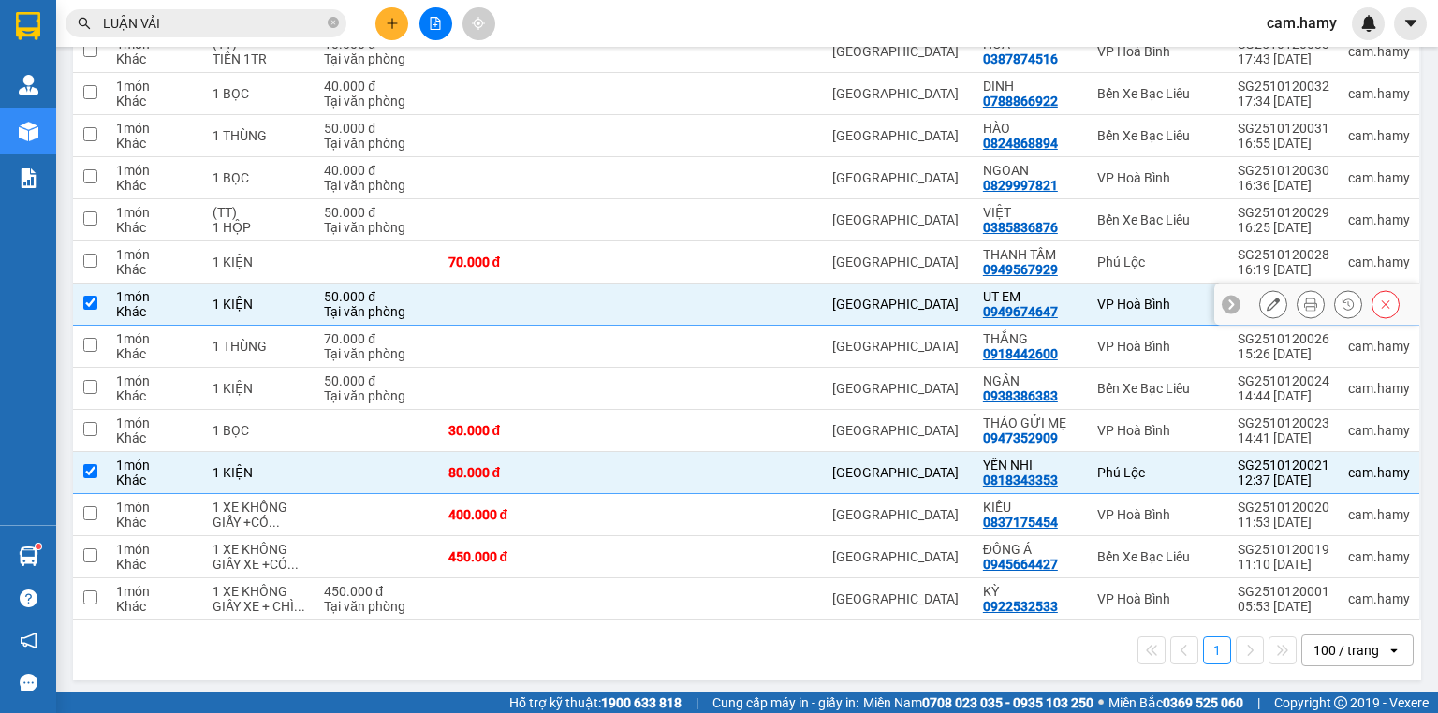
click at [865, 315] on td "[GEOGRAPHIC_DATA]" at bounding box center [898, 305] width 151 height 42
checkbox input "false"
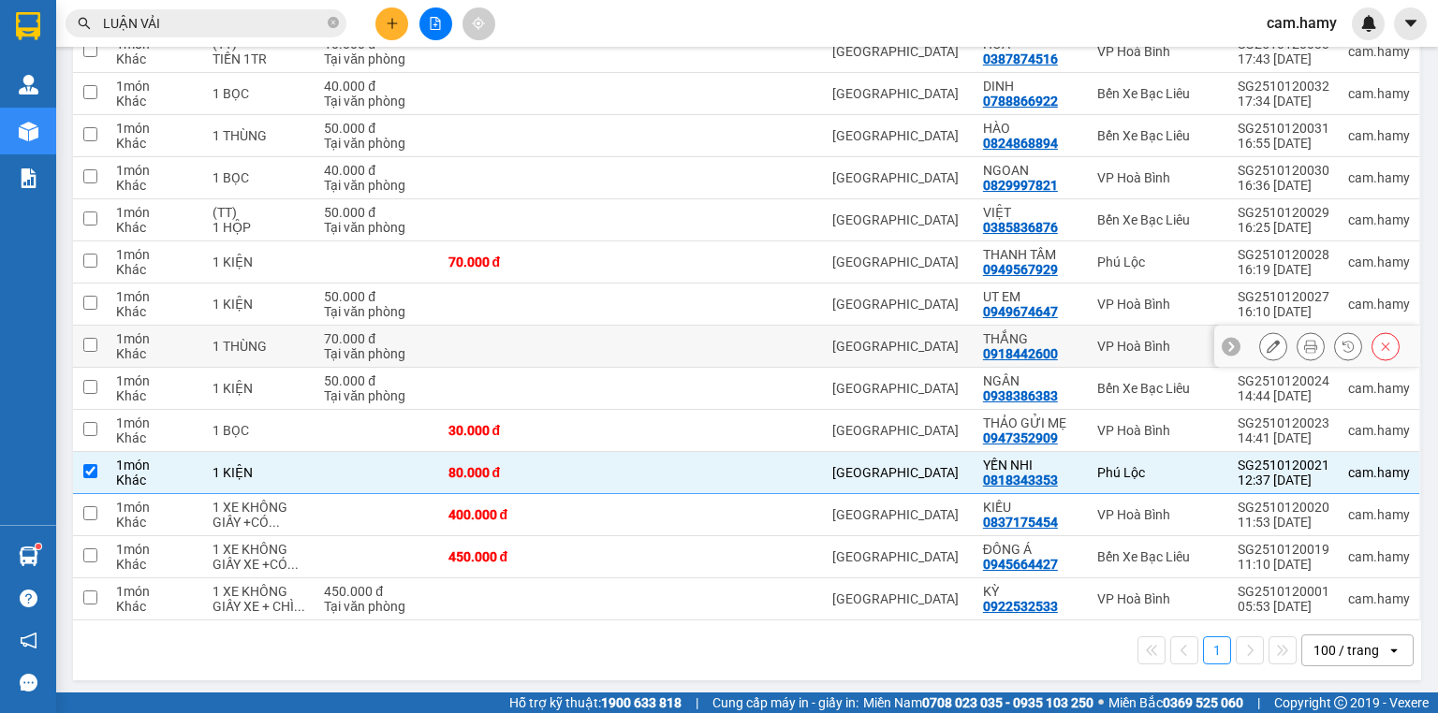
click at [817, 351] on td at bounding box center [760, 347] width 124 height 42
checkbox input "true"
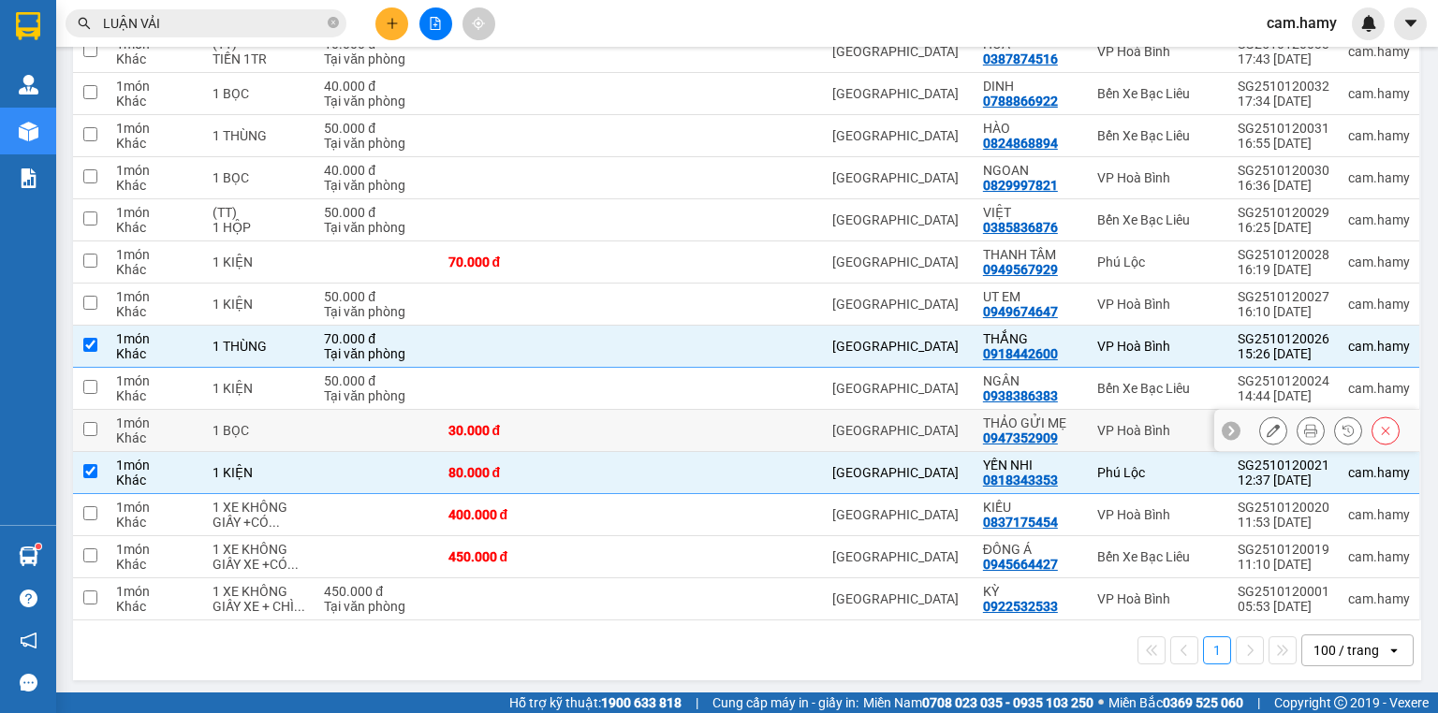
click at [569, 434] on td at bounding box center [633, 431] width 130 height 42
checkbox input "true"
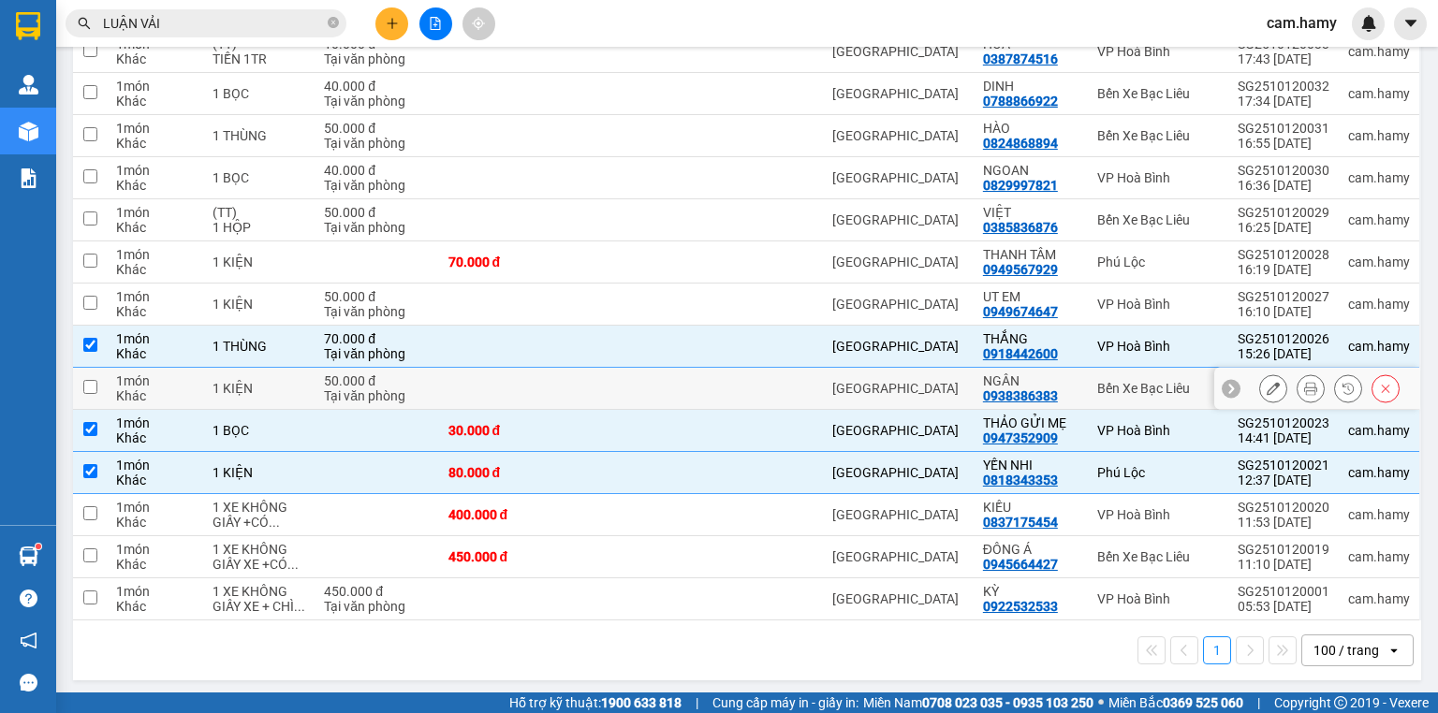
click at [583, 385] on td at bounding box center [633, 389] width 130 height 42
checkbox input "true"
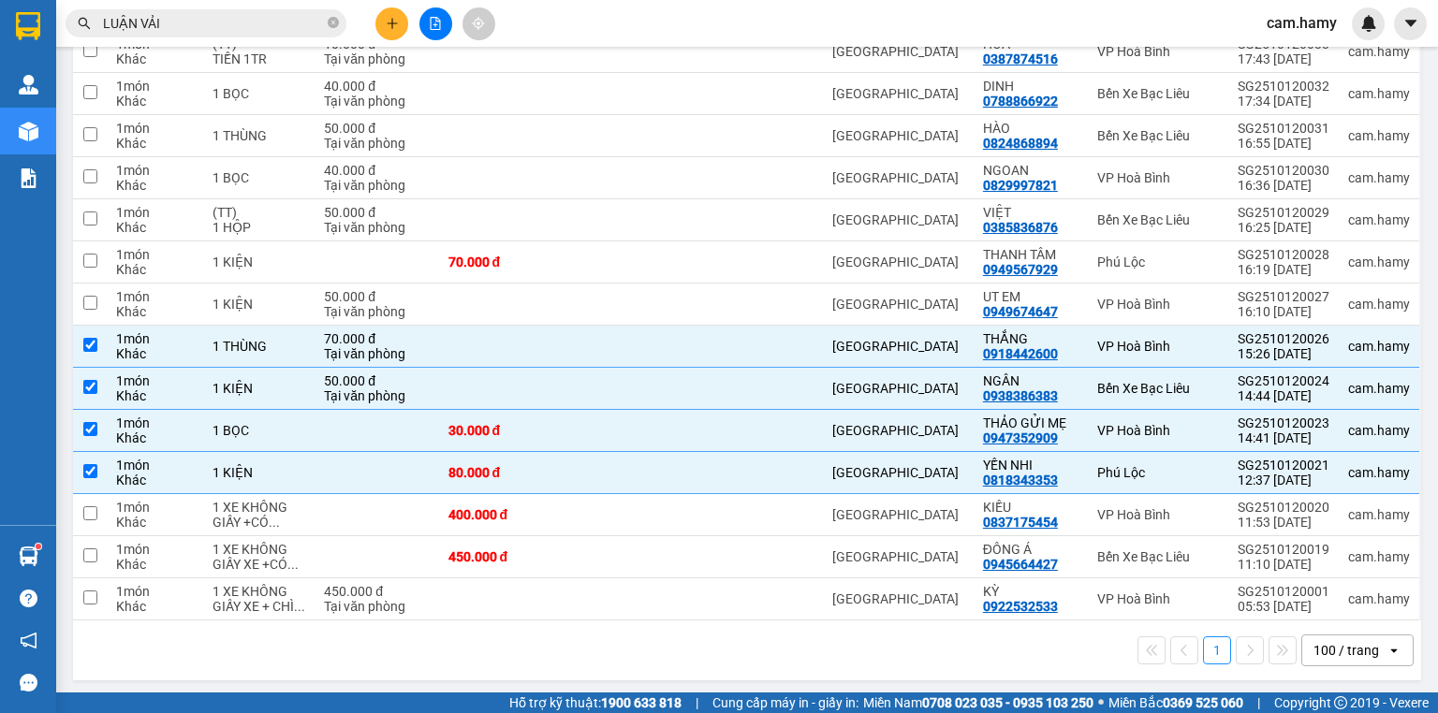
click at [431, 26] on icon "file-add" at bounding box center [436, 23] width 10 height 13
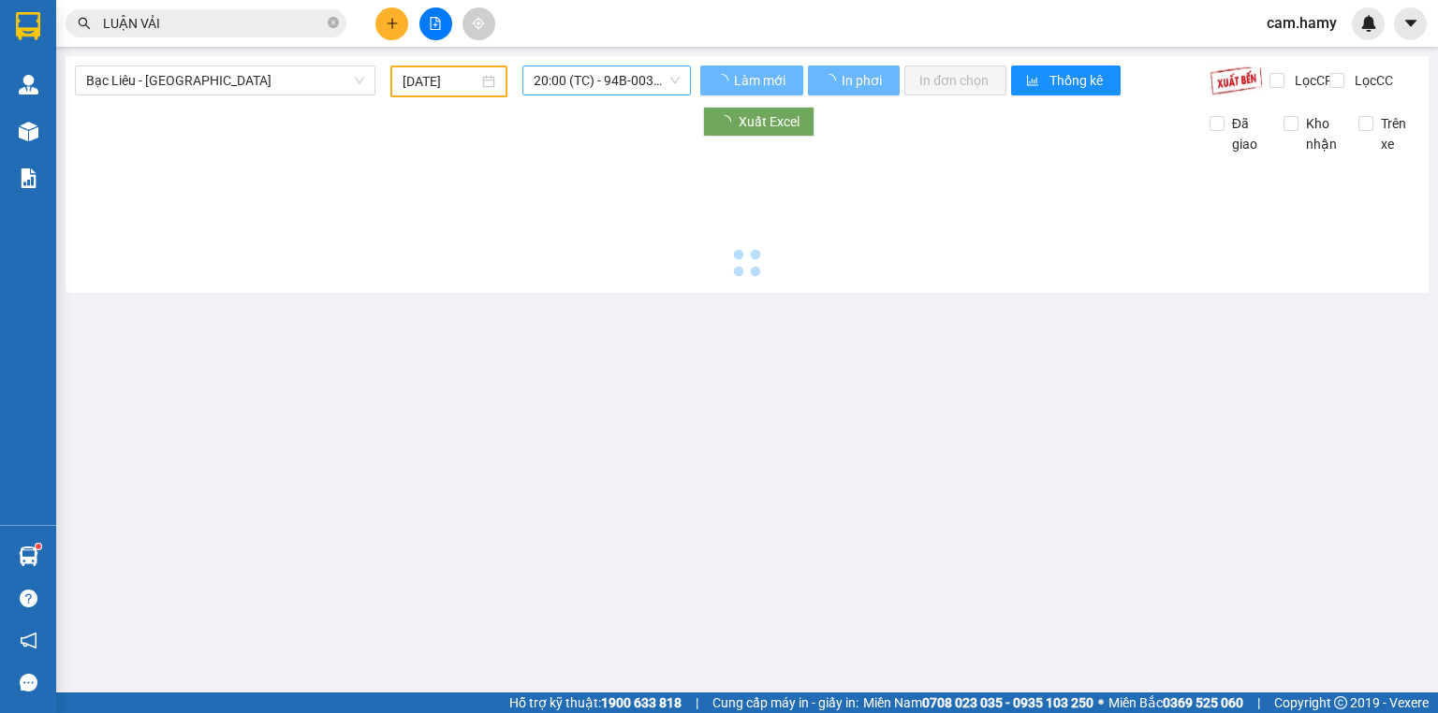
type input "[DATE]"
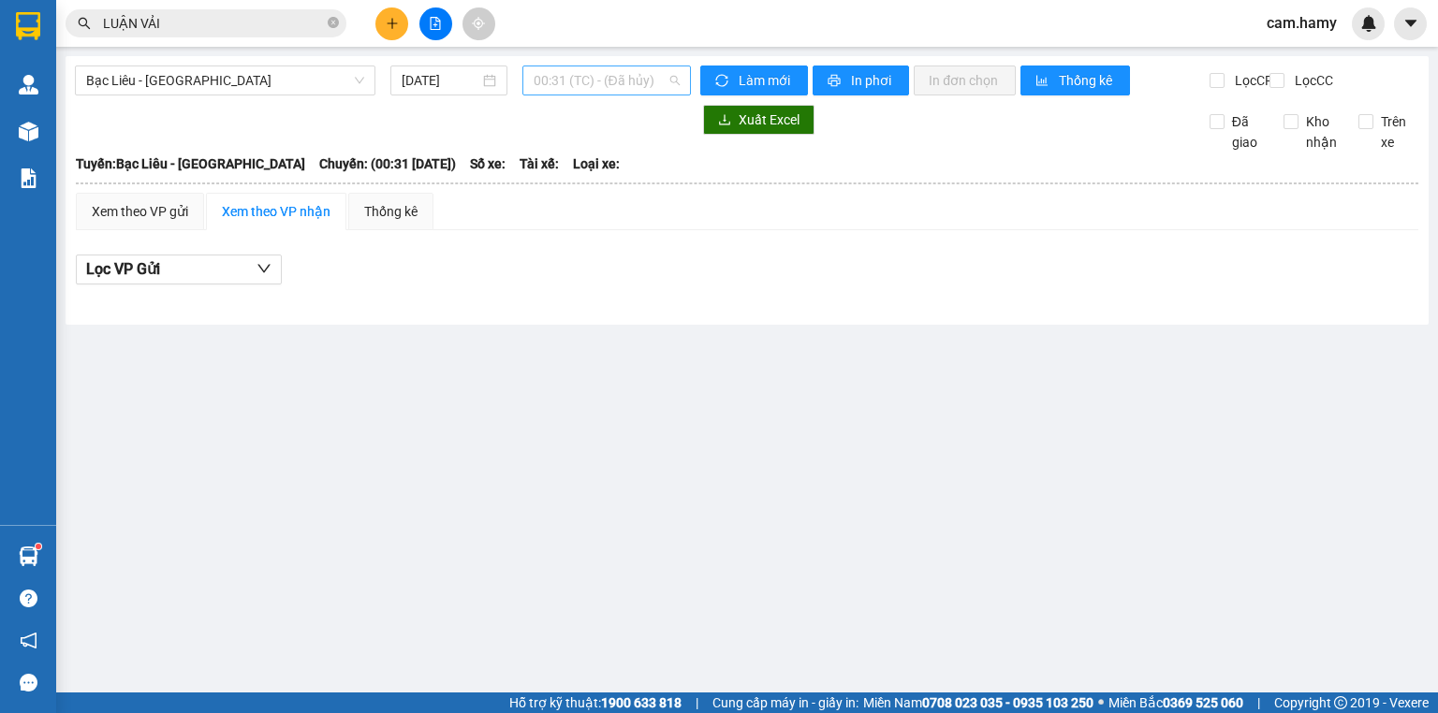
click at [563, 68] on span "00:31 (TC) - (Đã hủy)" at bounding box center [607, 80] width 147 height 28
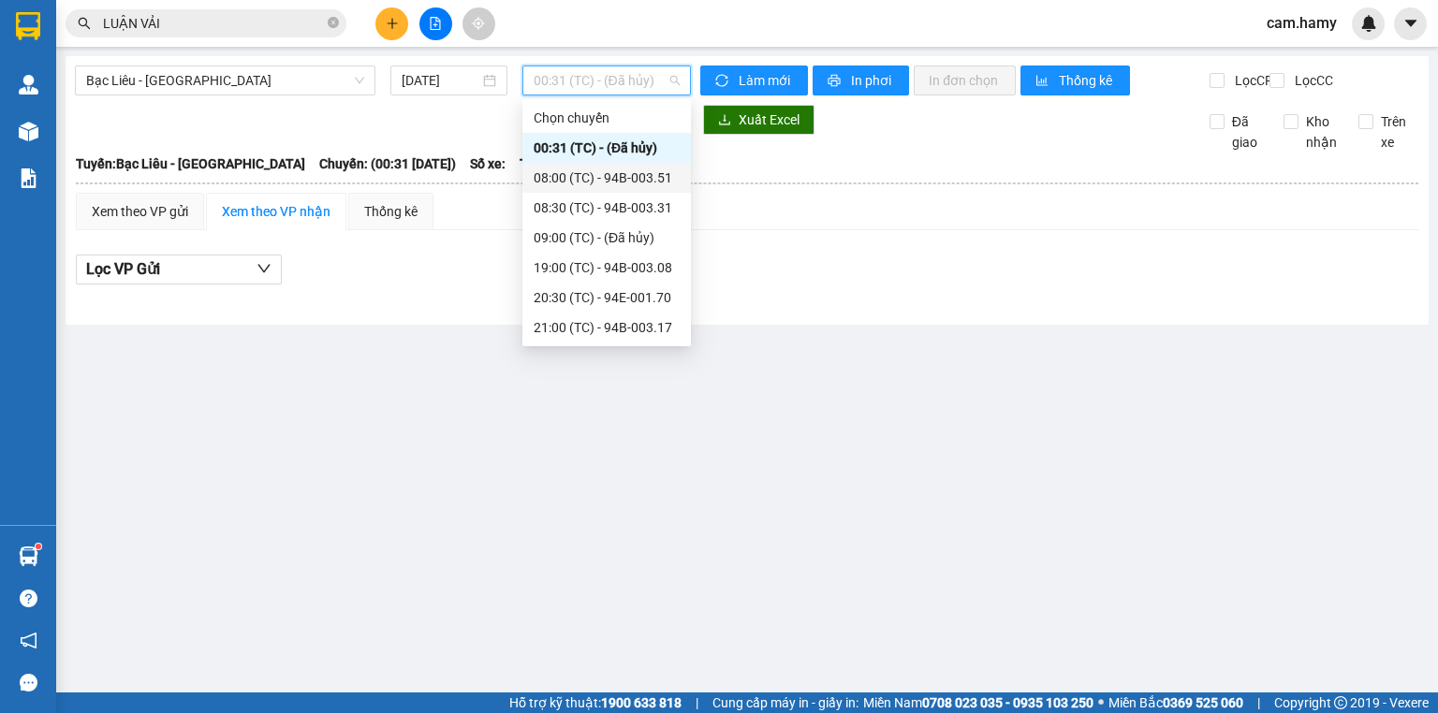
click at [626, 172] on div "08:00 (TC) - 94B-003.51" at bounding box center [607, 178] width 146 height 21
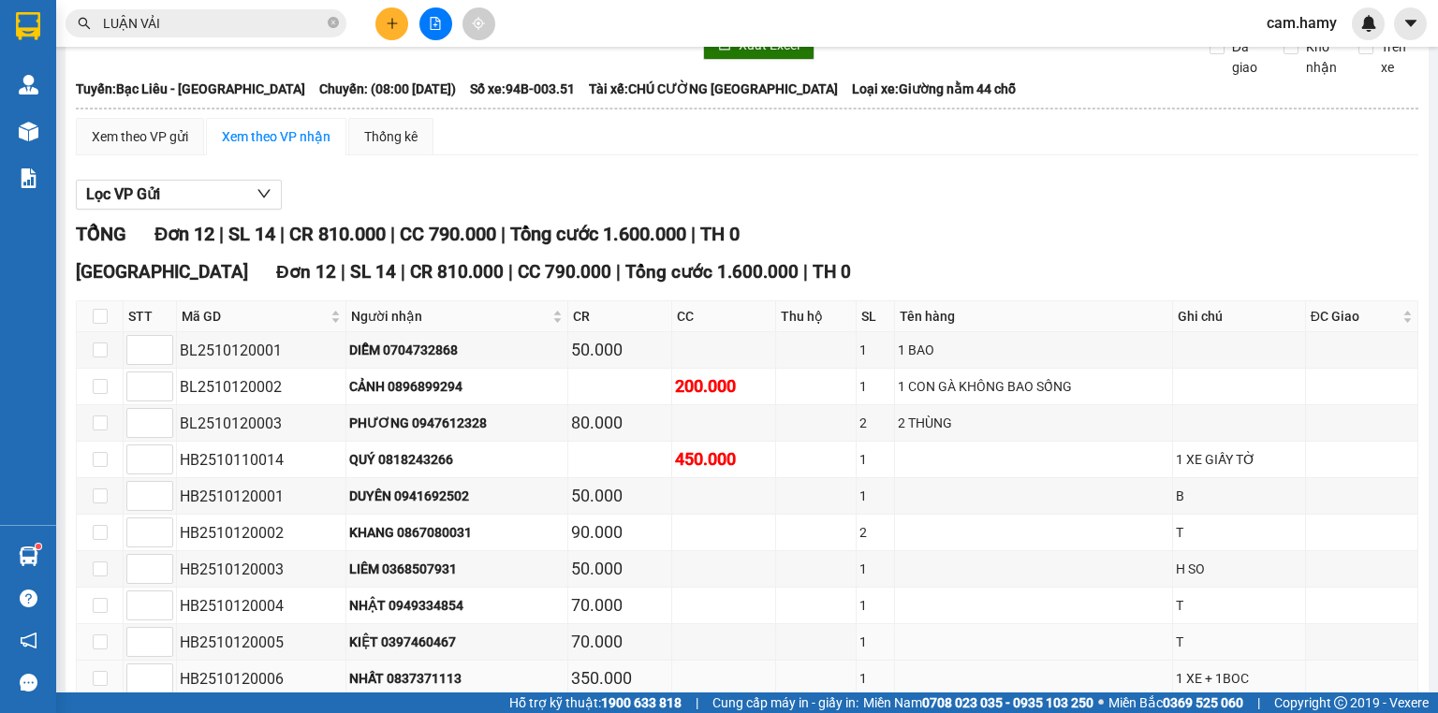
scroll to position [256, 0]
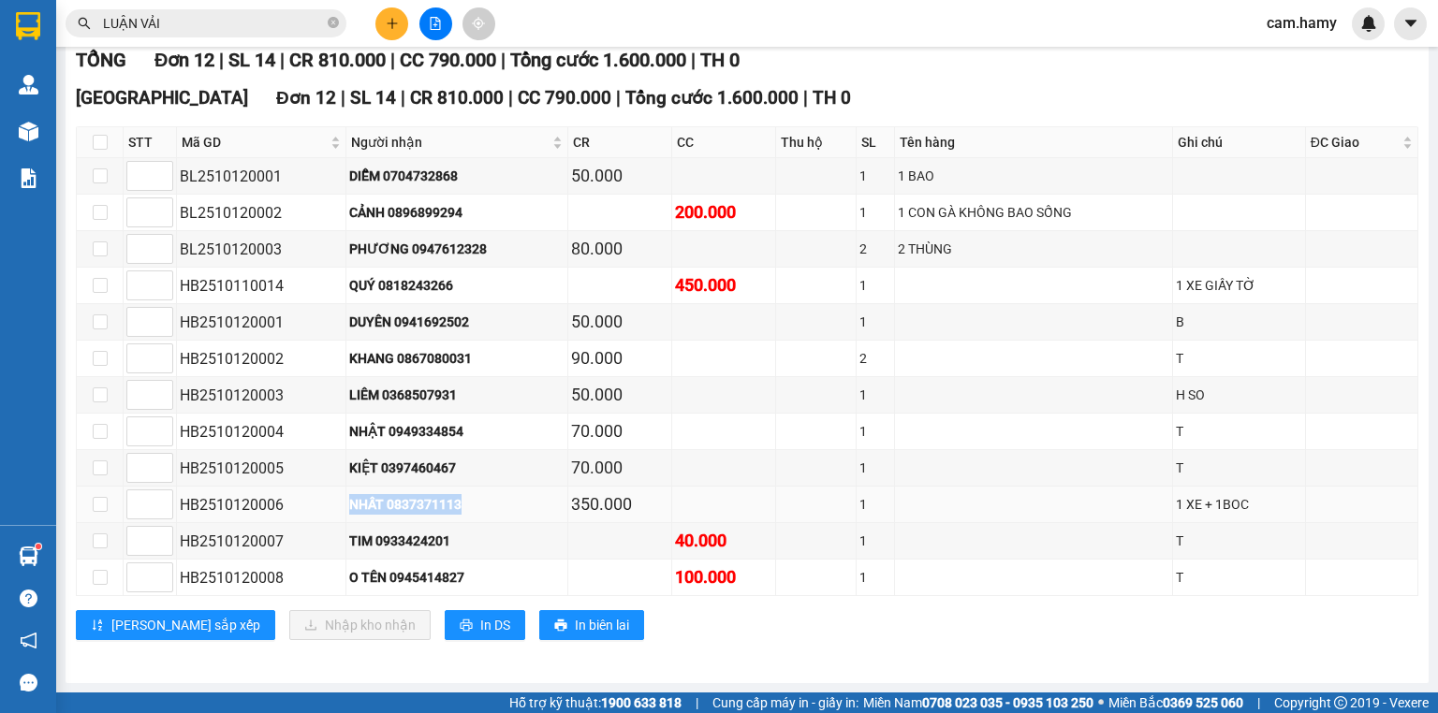
drag, startPoint x: 309, startPoint y: 498, endPoint x: 482, endPoint y: 506, distance: 173.3
click at [482, 506] on tr "HB2510120006 NHẤT 0837371113 350.000 1 1 XE + 1BOC" at bounding box center [747, 505] width 1341 height 37
click at [387, 24] on icon "plus" at bounding box center [392, 23] width 13 height 13
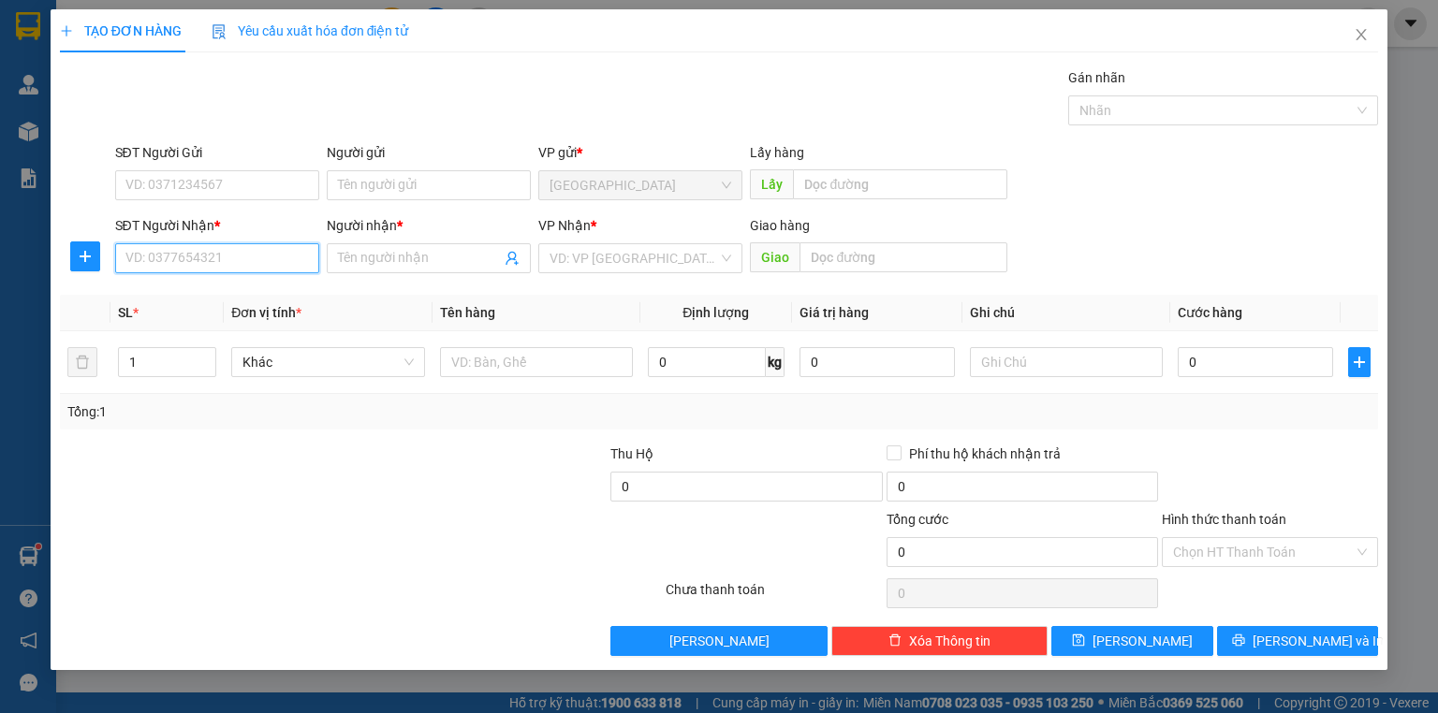
click at [228, 255] on input "SĐT Người Nhận *" at bounding box center [217, 258] width 204 height 30
click at [232, 256] on input "SĐT Người Nhận *" at bounding box center [217, 258] width 204 height 30
click at [239, 256] on input "SĐT Người Nhận *" at bounding box center [217, 258] width 204 height 30
click at [240, 256] on input "SĐT Người Nhận *" at bounding box center [217, 258] width 204 height 30
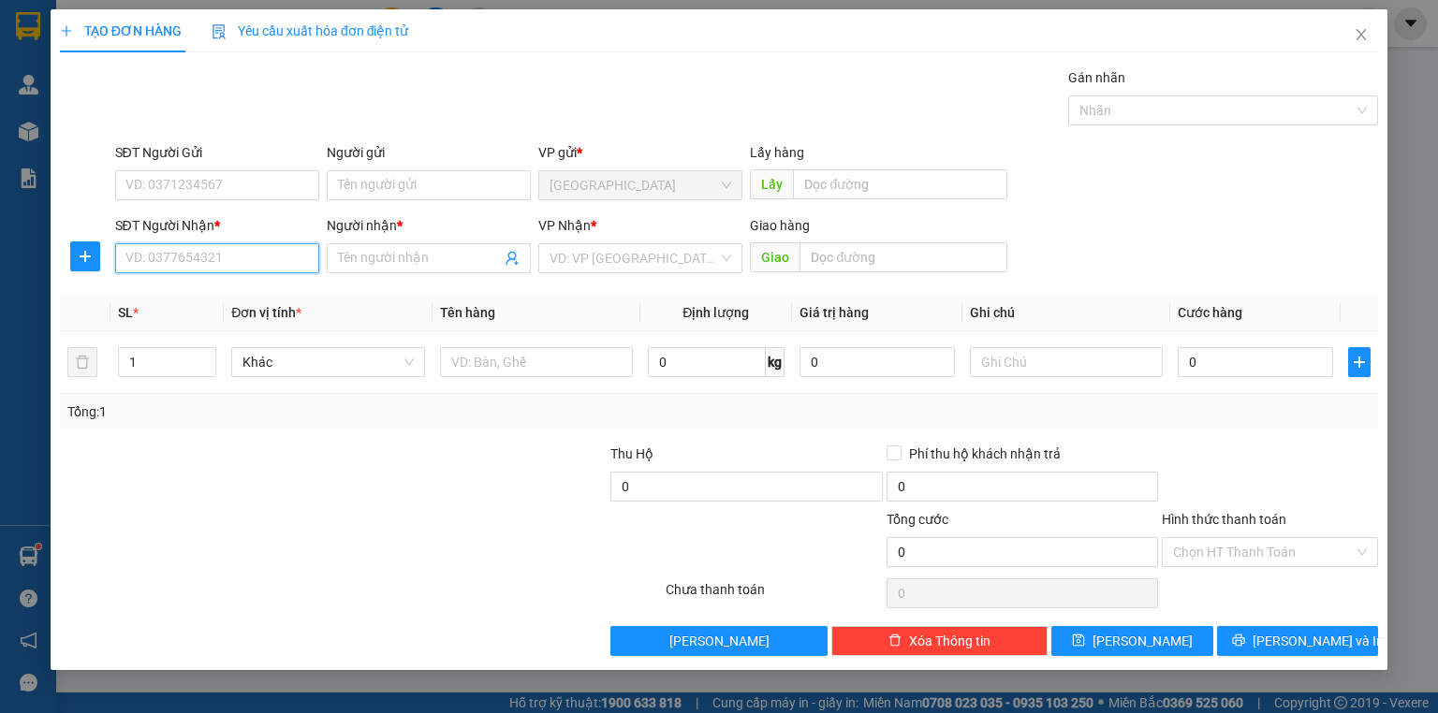
click at [242, 257] on input "SĐT Người Nhận *" at bounding box center [217, 258] width 204 height 30
click at [243, 257] on input "SĐT Người Nhận *" at bounding box center [217, 258] width 204 height 30
type input "0356354245"
click at [236, 285] on div "0356354245 - DIỄM" at bounding box center [217, 295] width 182 height 21
type input "DIỄM"
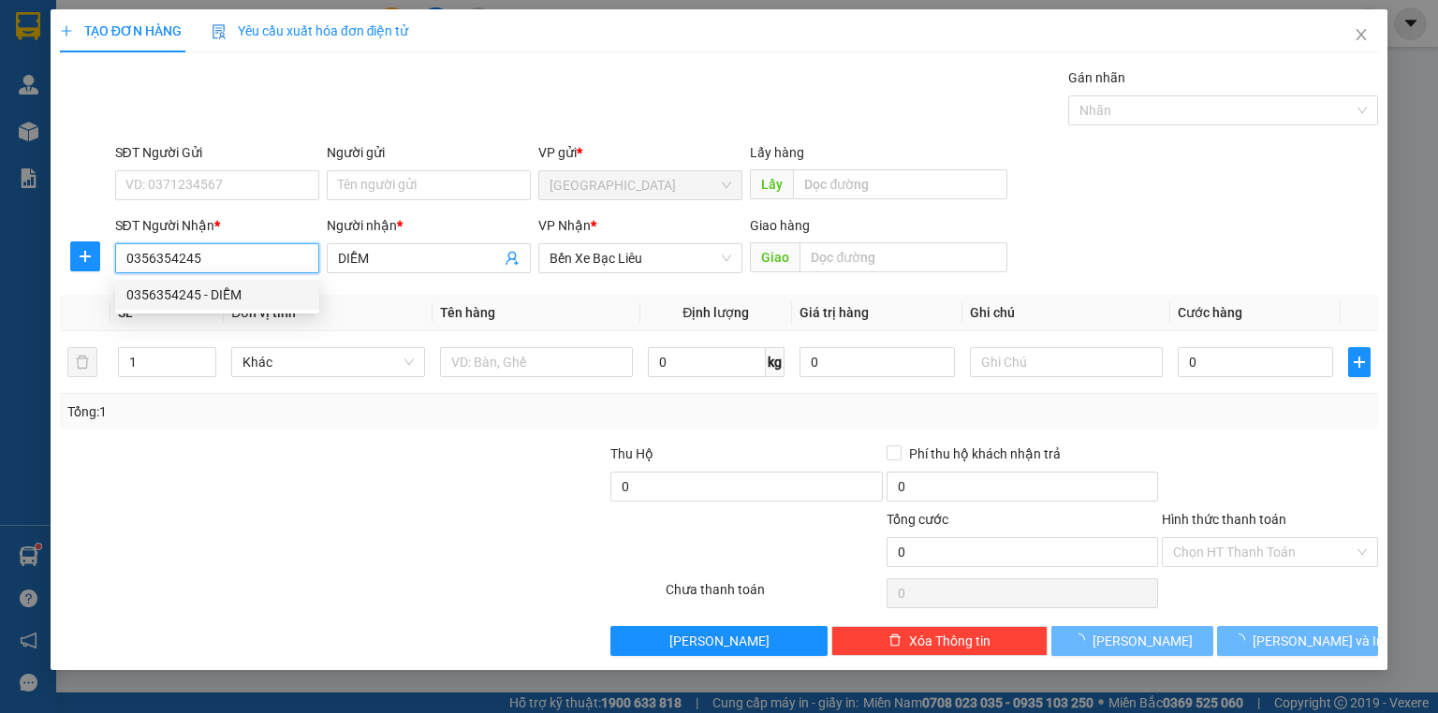
type input "40.000"
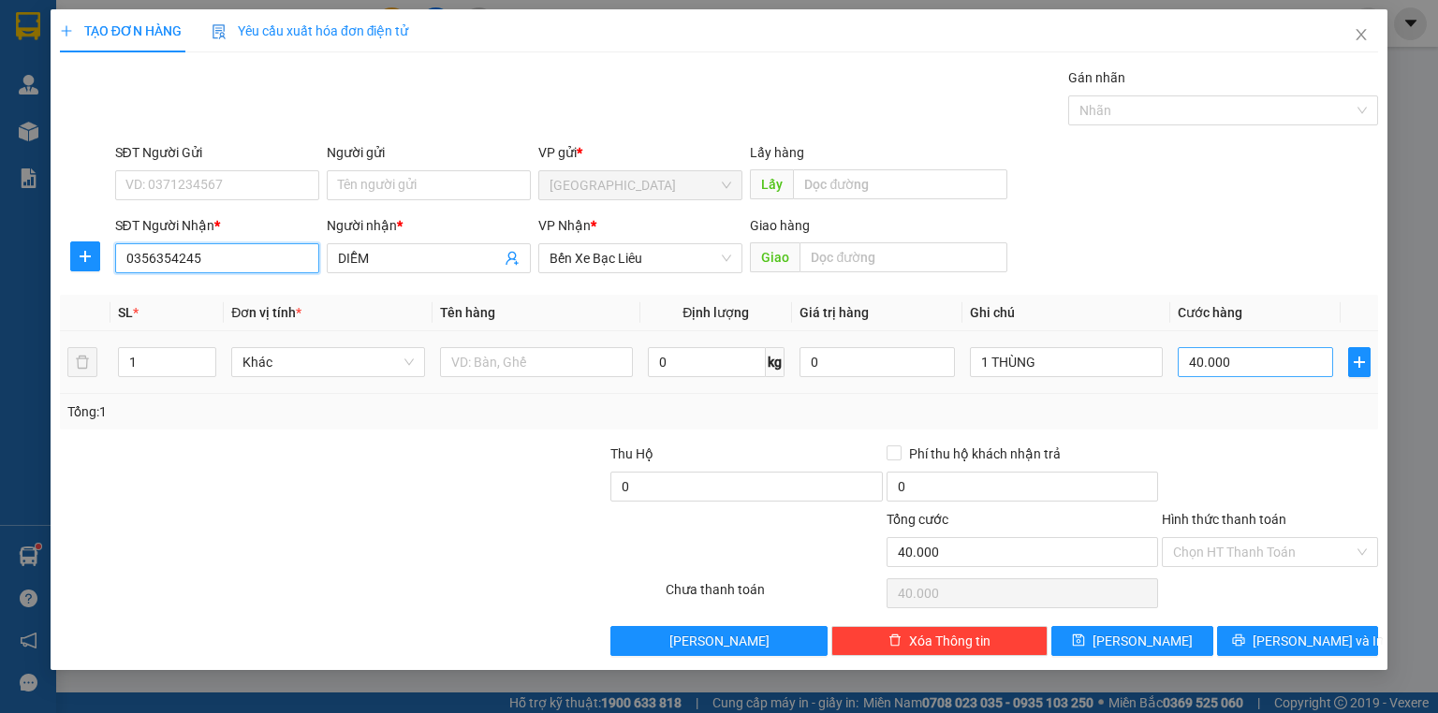
type input "0356354245"
click at [1210, 349] on input "40.000" at bounding box center [1255, 362] width 155 height 30
type input "5"
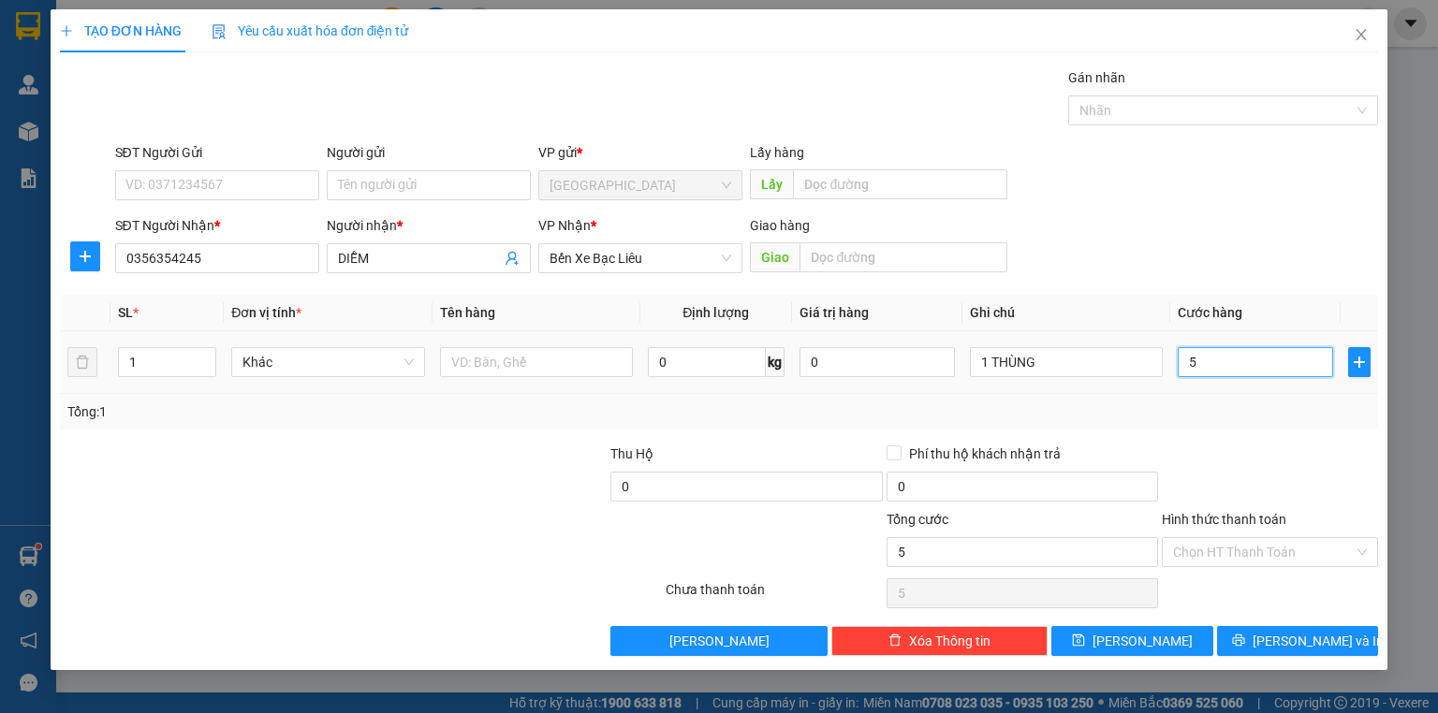
type input "50"
type input "50.000"
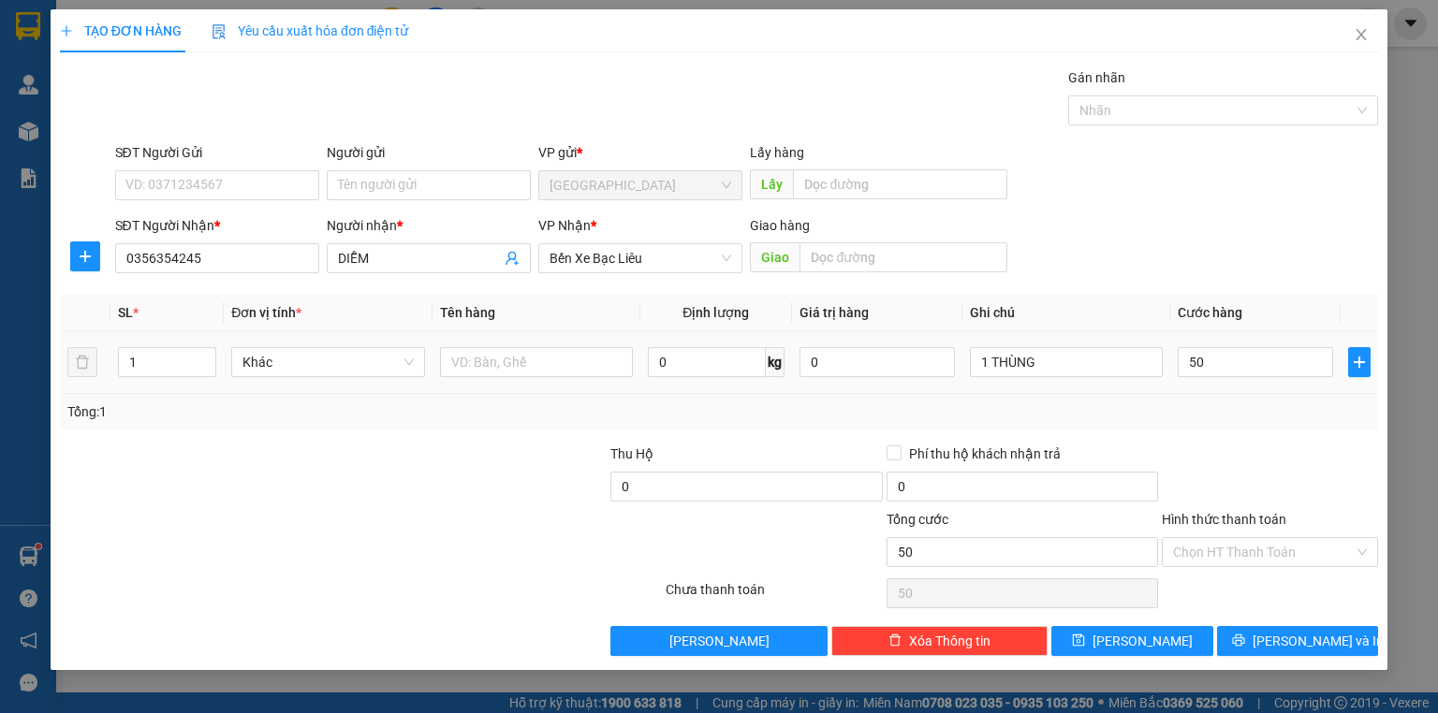
type input "50.000"
click at [1232, 410] on div "Tổng: 1" at bounding box center [718, 412] width 1303 height 21
click at [1246, 549] on input "Hình thức thanh toán" at bounding box center [1263, 552] width 181 height 28
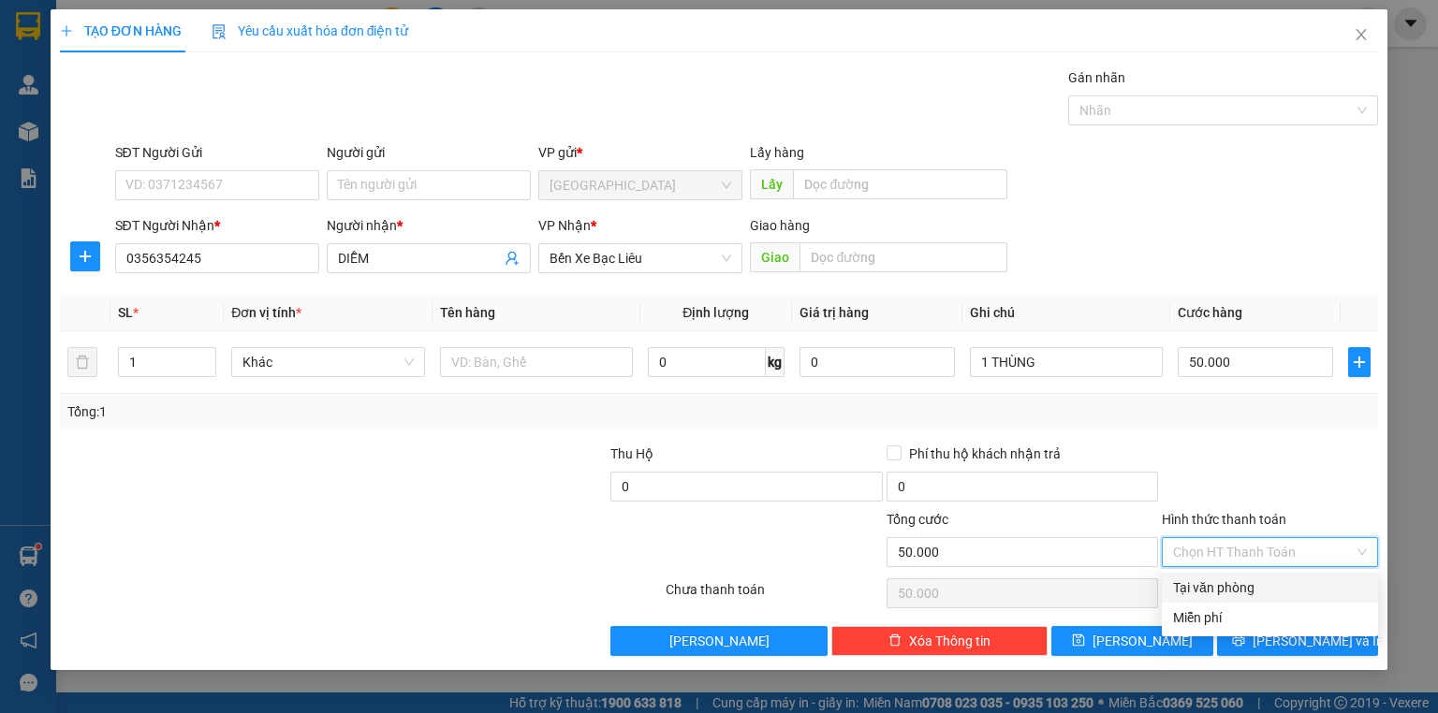
drag, startPoint x: 1244, startPoint y: 594, endPoint x: 1279, endPoint y: 646, distance: 62.1
click at [1244, 595] on div "Tại văn phòng" at bounding box center [1270, 588] width 194 height 21
type input "0"
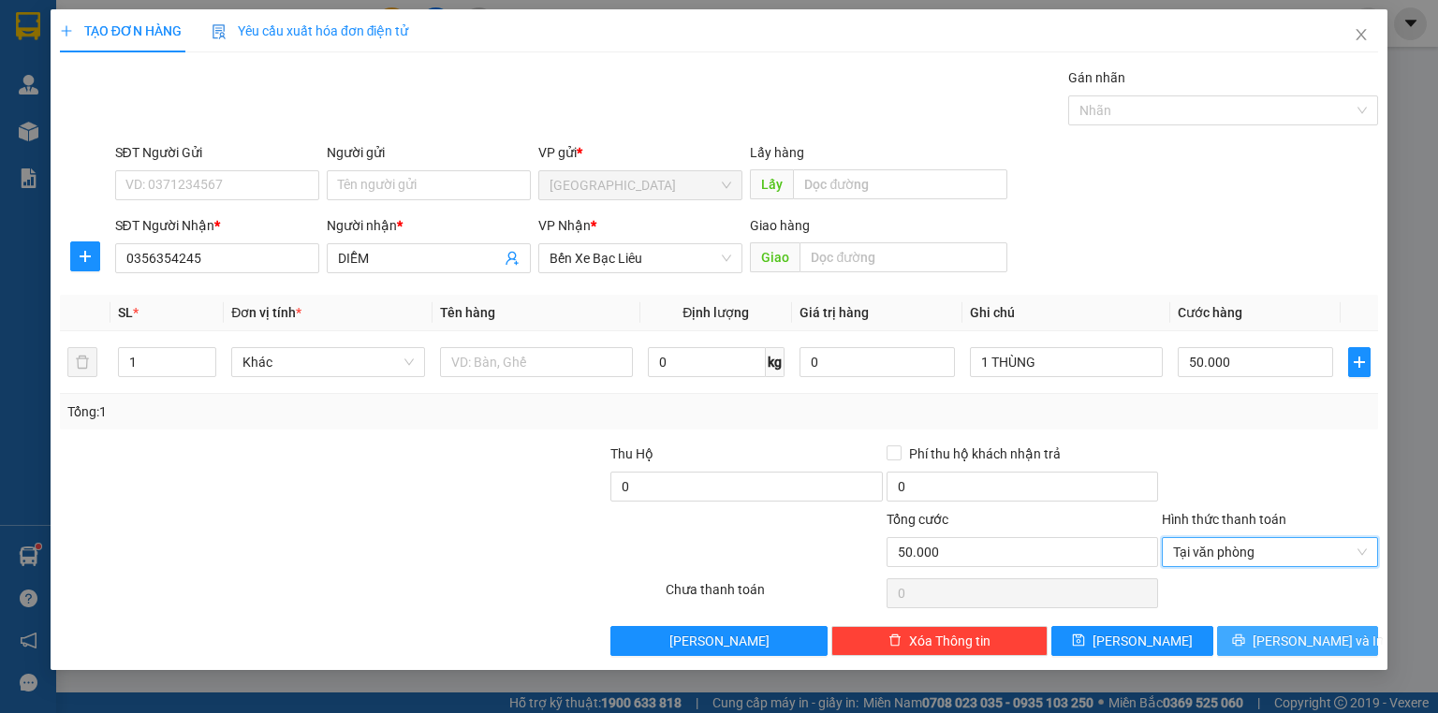
click at [1279, 646] on button "[PERSON_NAME] và In" at bounding box center [1298, 641] width 162 height 30
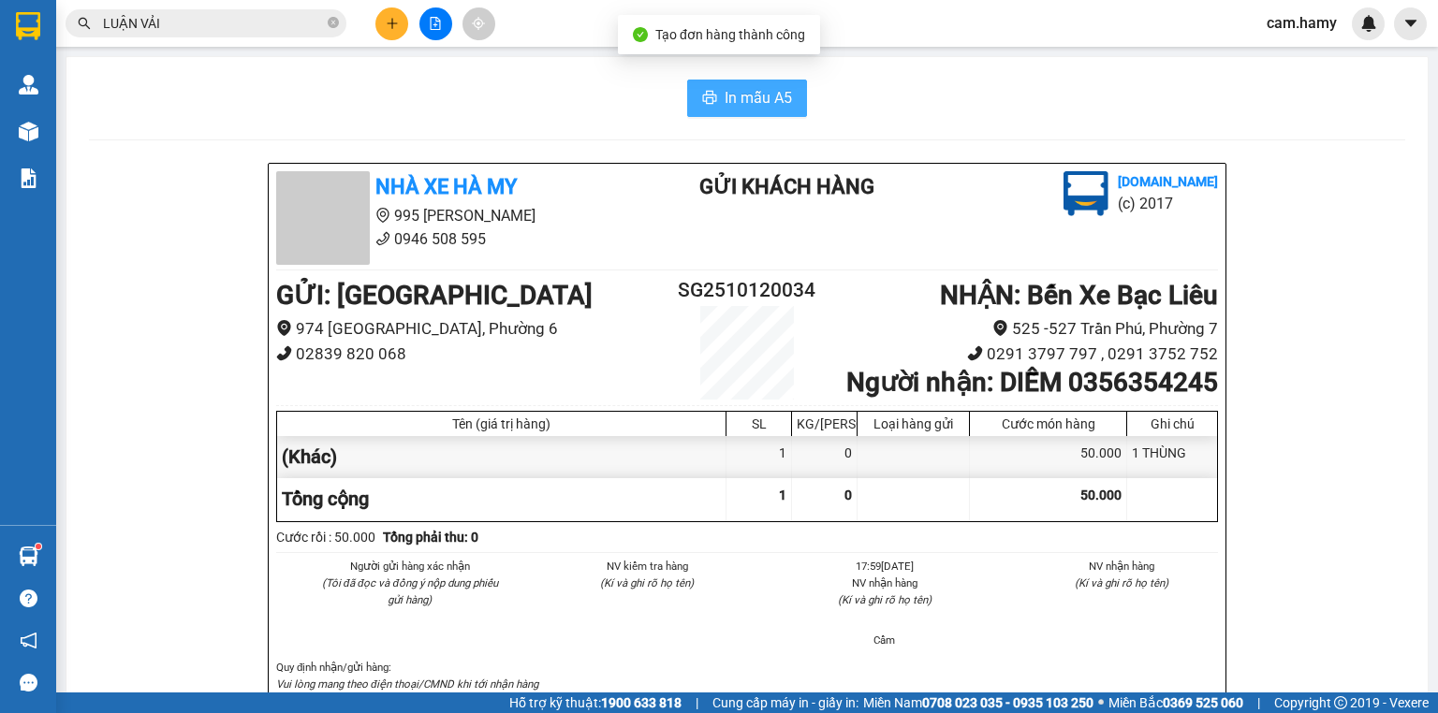
click at [740, 102] on span "In mẫu A5" at bounding box center [758, 97] width 67 height 23
click at [380, 21] on button at bounding box center [391, 23] width 33 height 33
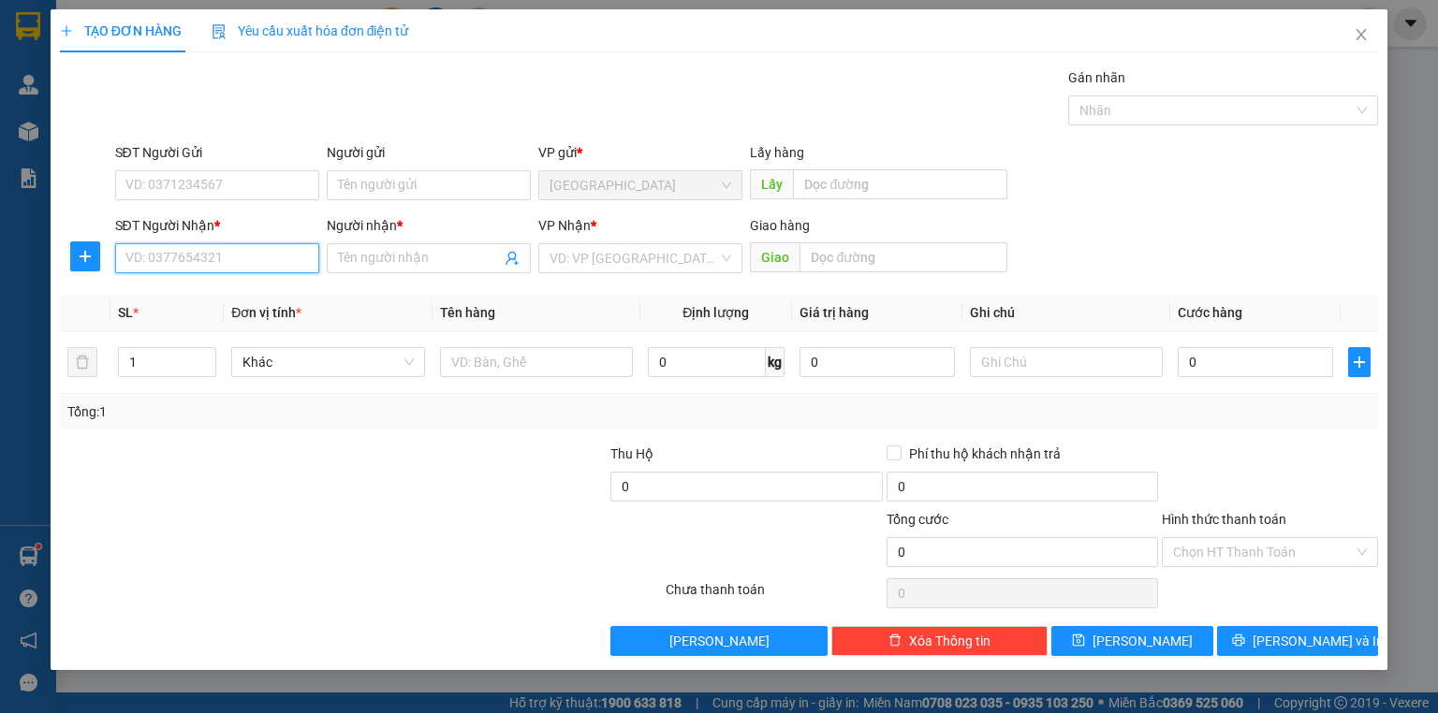
click at [187, 251] on input "SĐT Người Nhận *" at bounding box center [217, 258] width 204 height 30
click at [186, 256] on input "SĐT Người Nhận *" at bounding box center [217, 258] width 204 height 30
type input "0919888864"
click at [150, 288] on div "0919888864 - VÀNG" at bounding box center [217, 295] width 182 height 21
type input "VÀNG"
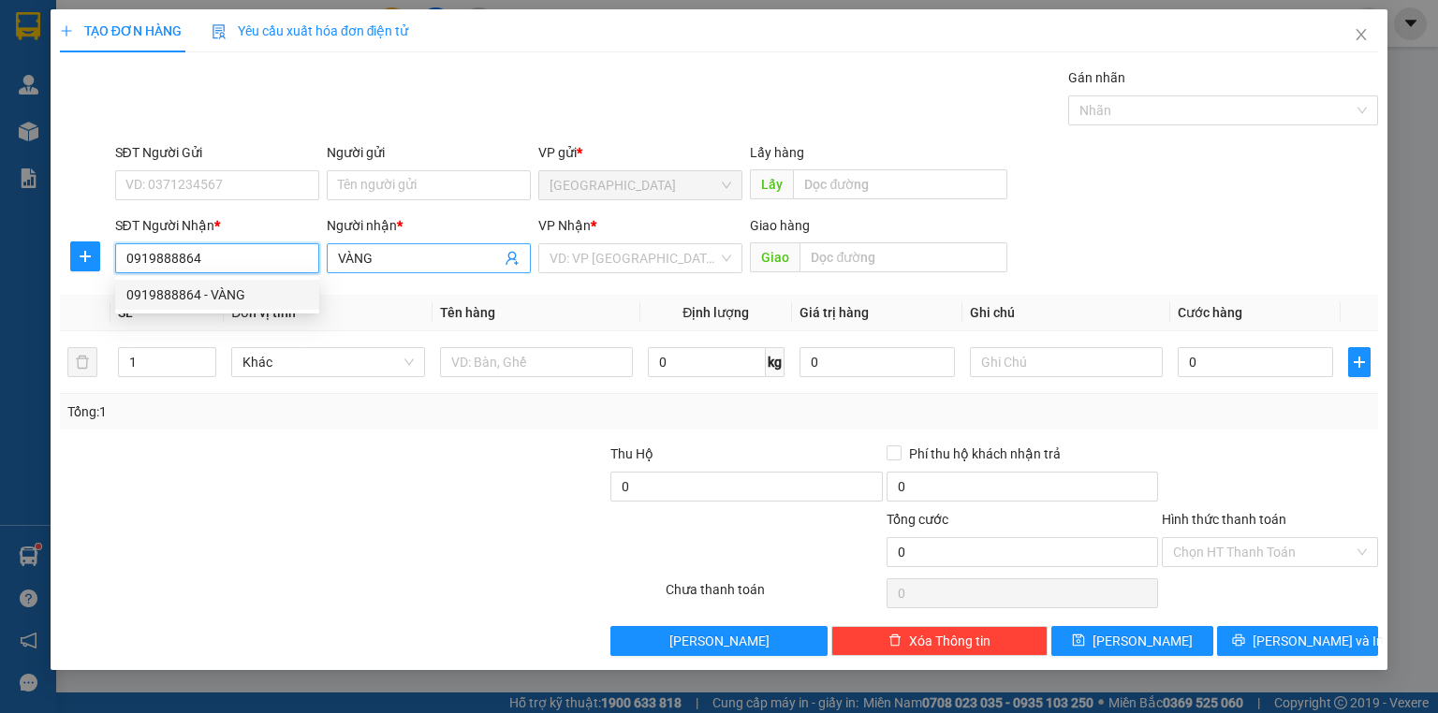
type input "100.000"
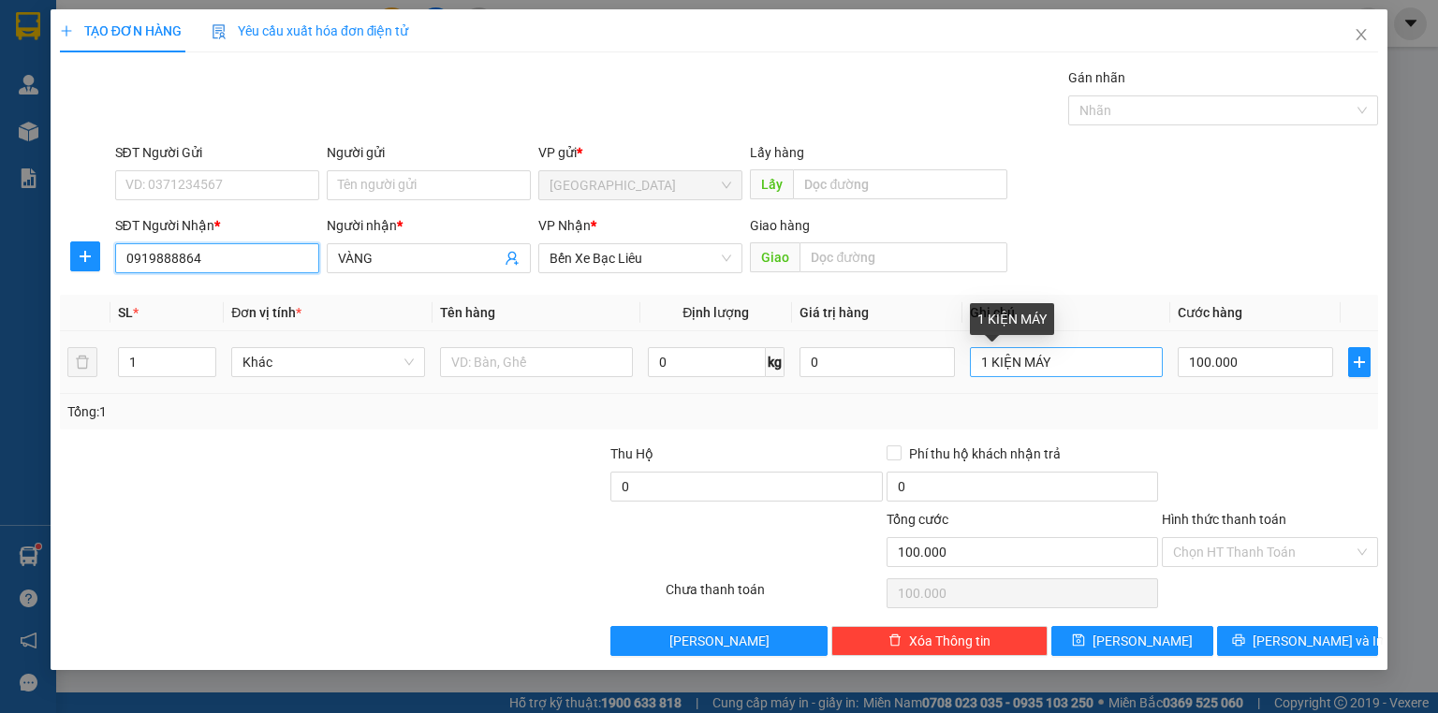
type input "0919888864"
click at [1100, 366] on input "1 KIỆN MÁY" at bounding box center [1066, 362] width 193 height 30
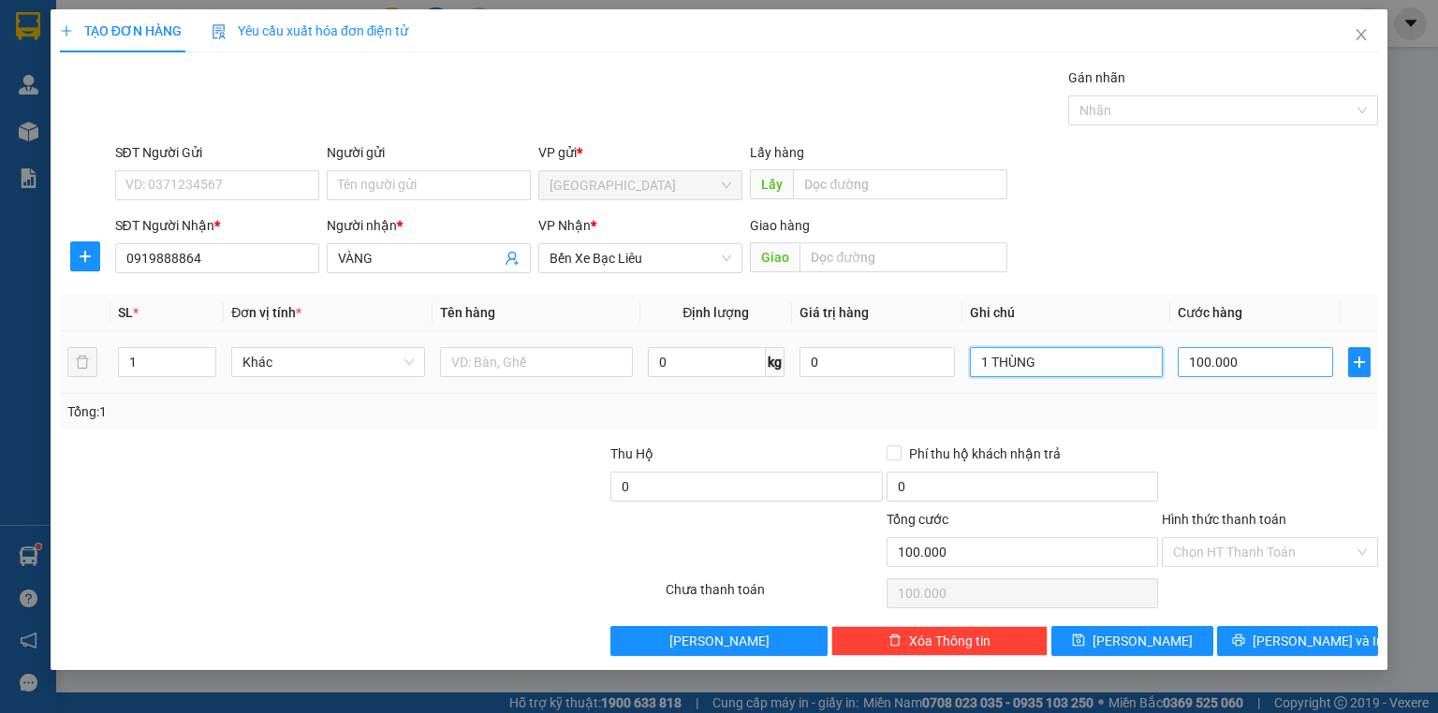
type input "1 THÙNG"
click at [1200, 373] on input "100.000" at bounding box center [1255, 362] width 155 height 30
type input "5"
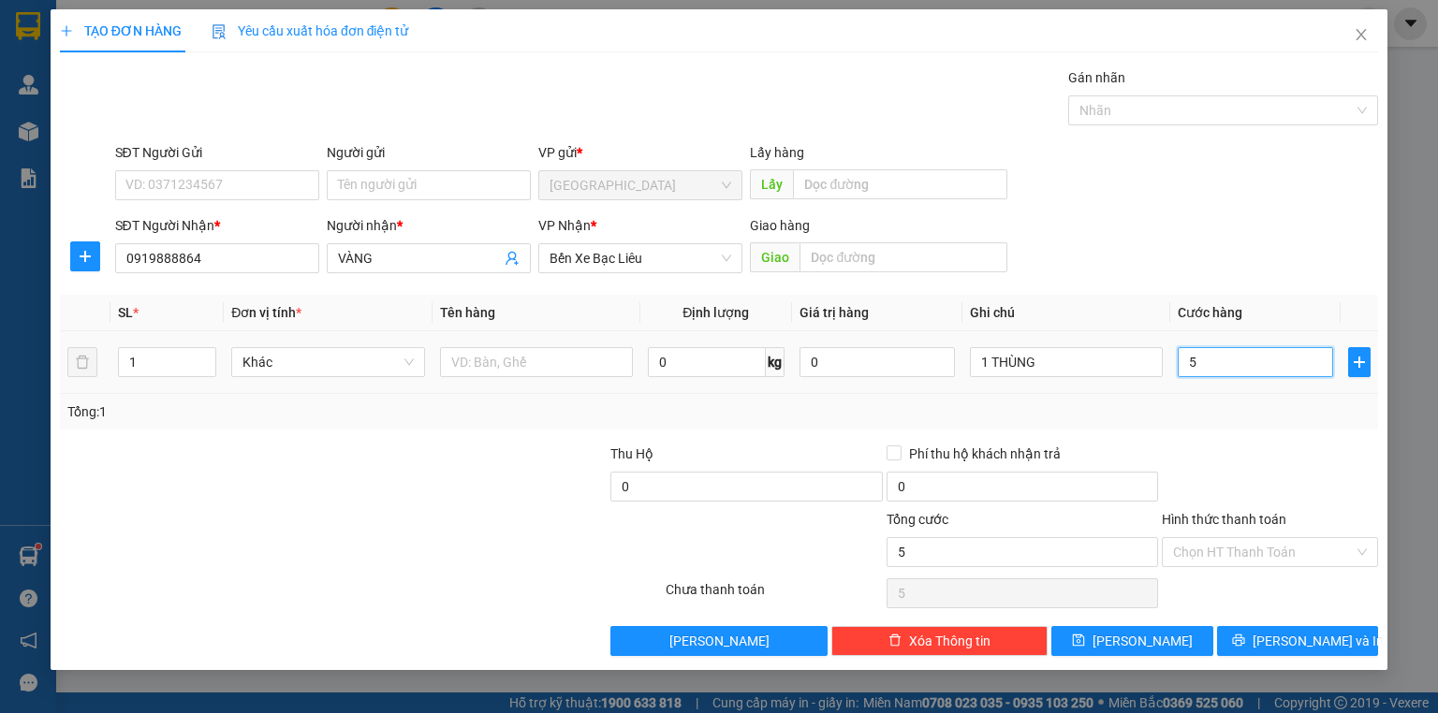
type input "50"
click at [339, 267] on input "VÀNG" at bounding box center [419, 258] width 163 height 21
click at [439, 274] on div "Người nhận * VÀNG" at bounding box center [429, 248] width 204 height 66
click at [442, 270] on span "VÀNG" at bounding box center [429, 258] width 204 height 30
click at [444, 266] on input "VÀNG" at bounding box center [419, 258] width 163 height 21
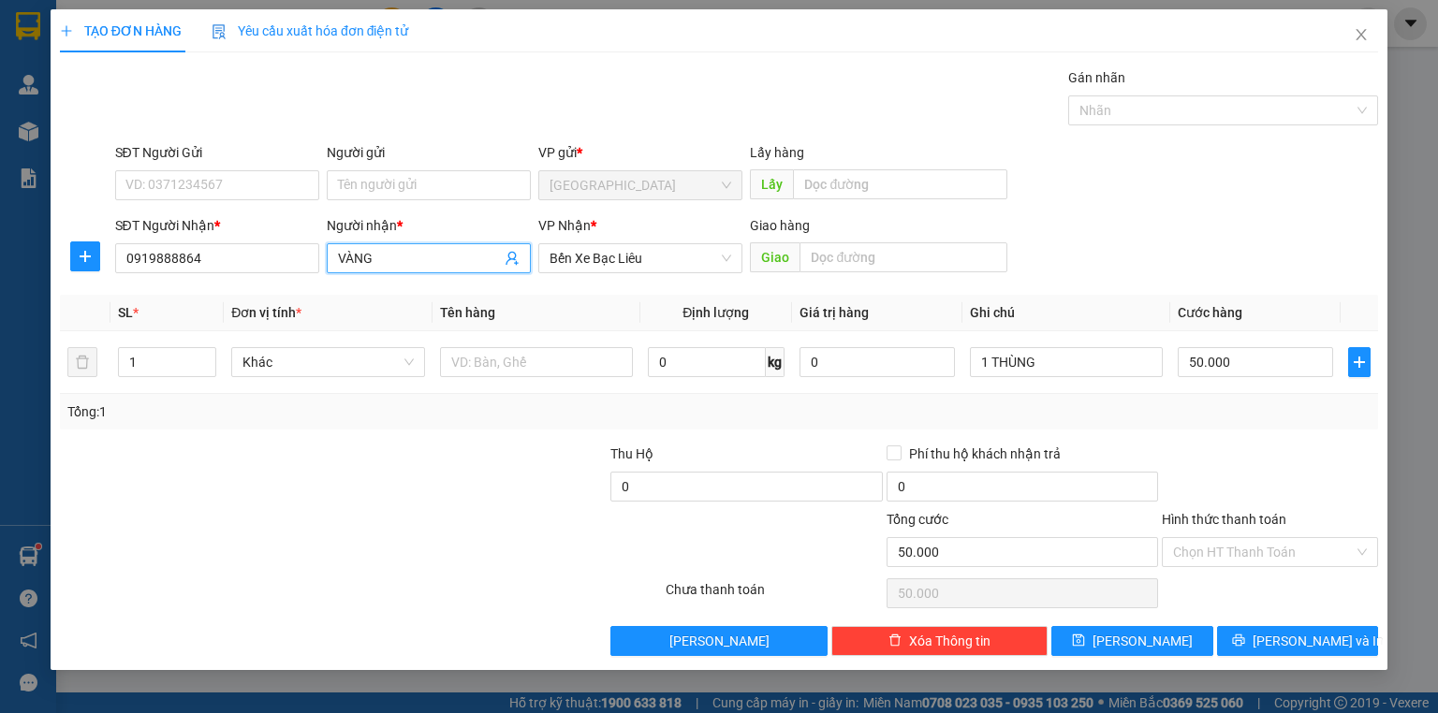
click at [444, 266] on input "VÀNG" at bounding box center [419, 258] width 163 height 21
click at [1271, 447] on div at bounding box center [1270, 477] width 220 height 66
click at [1244, 635] on icon "printer" at bounding box center [1238, 641] width 12 height 12
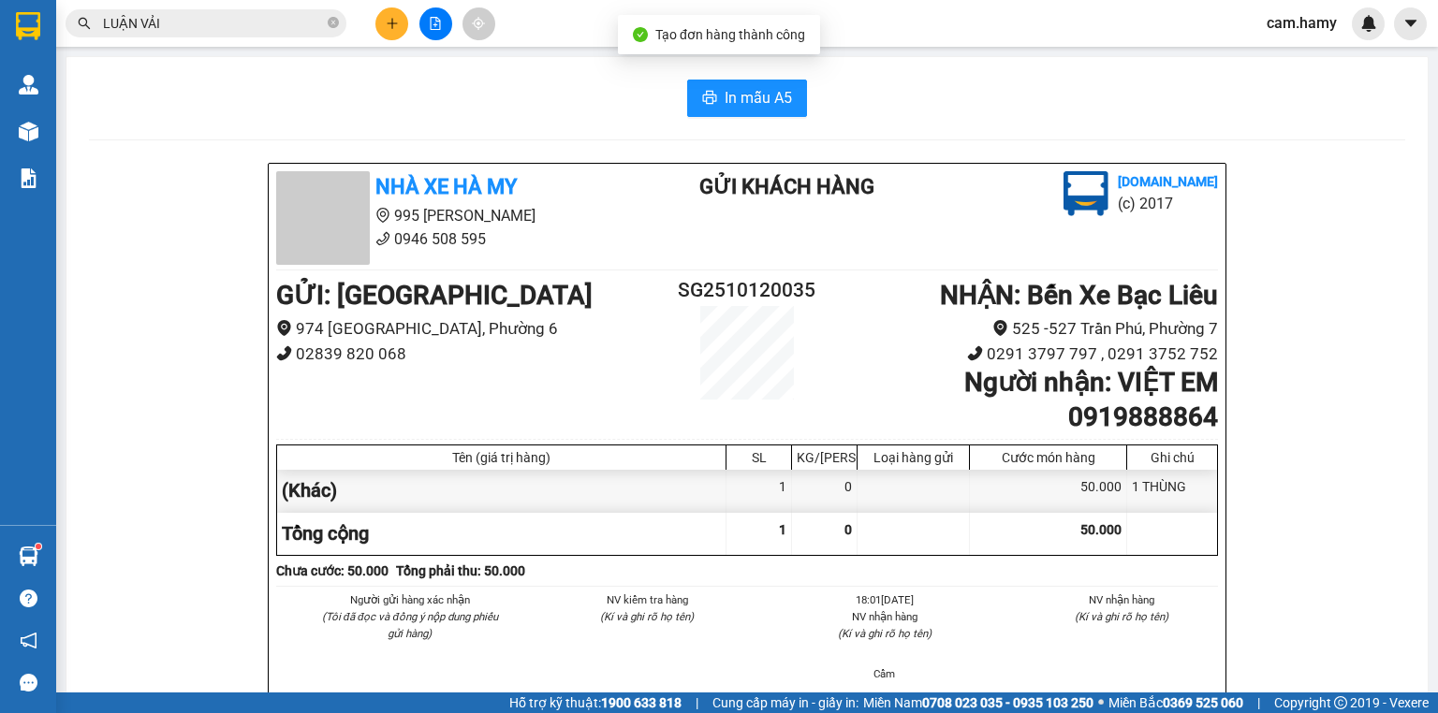
drag, startPoint x: 752, startPoint y: 87, endPoint x: 795, endPoint y: 84, distance: 43.2
click at [753, 87] on span "In mẫu A5" at bounding box center [758, 97] width 67 height 23
